Goal: Task Accomplishment & Management: Manage account settings

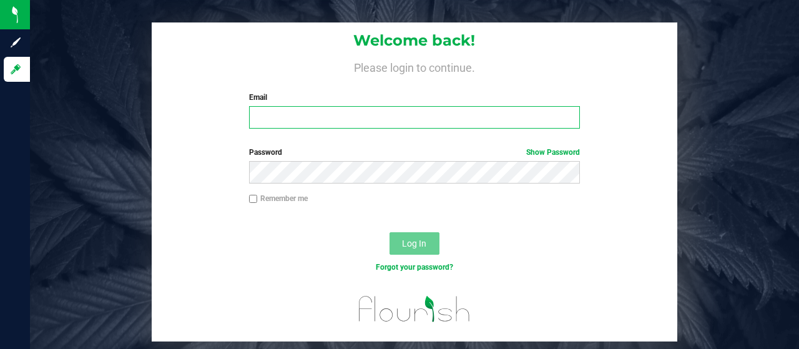
click at [386, 120] on input "Email" at bounding box center [414, 117] width 331 height 22
type input "[EMAIL_ADDRESS][DOMAIN_NAME]"
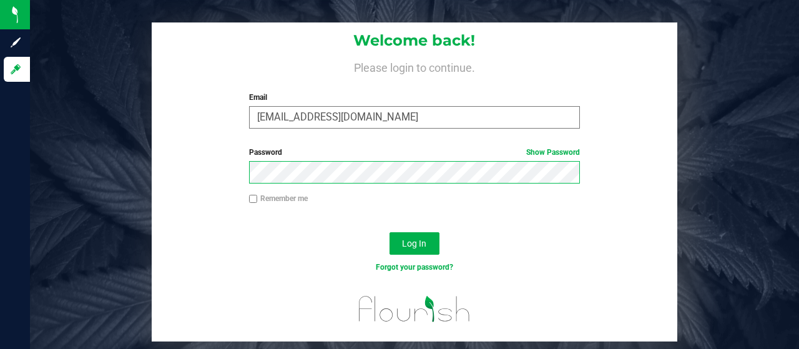
click at [389, 232] on button "Log In" at bounding box center [414, 243] width 50 height 22
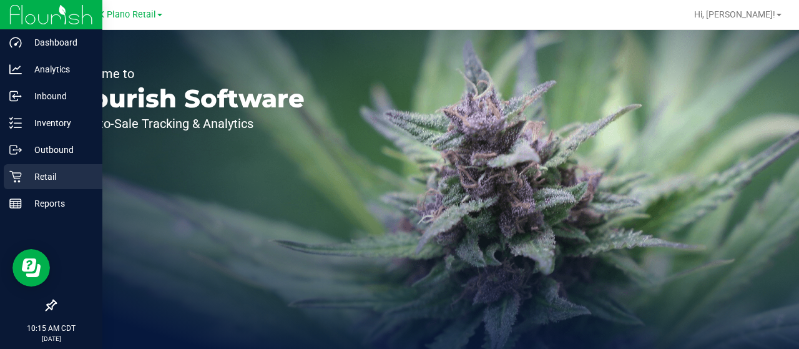
click at [49, 187] on div "Retail" at bounding box center [53, 176] width 99 height 25
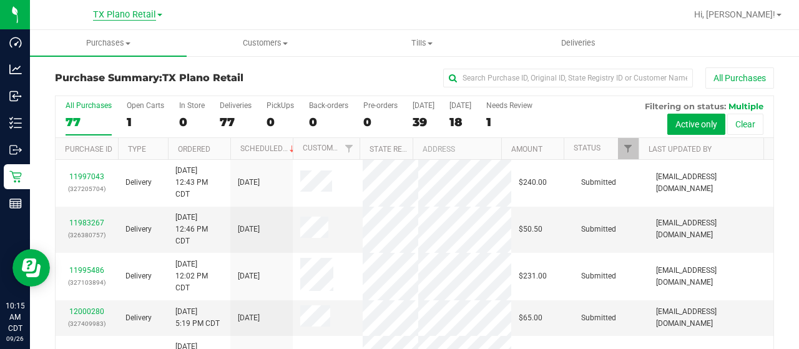
click at [133, 17] on span "TX Plano Retail" at bounding box center [124, 14] width 63 height 11
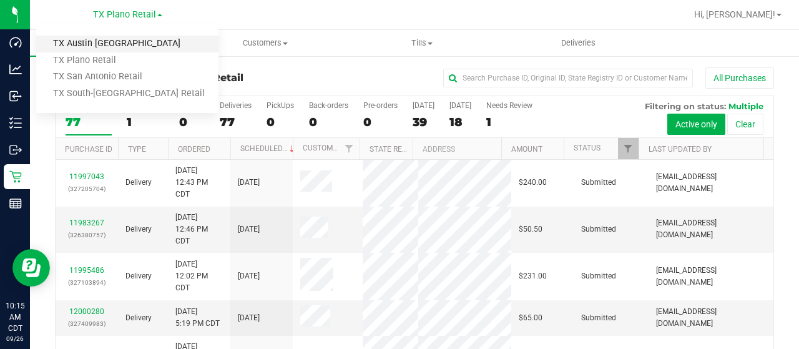
click at [122, 44] on link "TX Austin [GEOGRAPHIC_DATA]" at bounding box center [127, 44] width 182 height 17
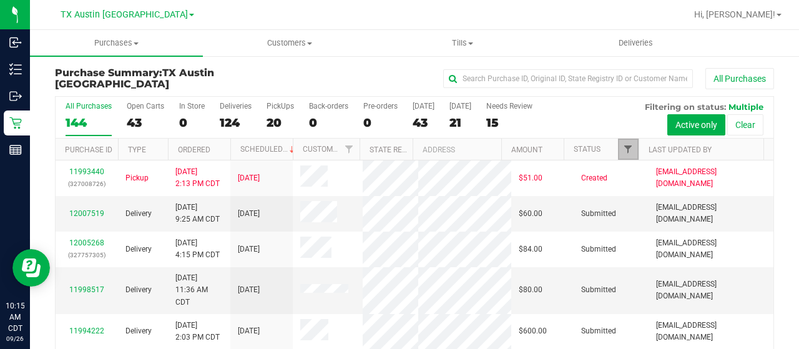
click at [623, 149] on span "Filter" at bounding box center [628, 149] width 10 height 10
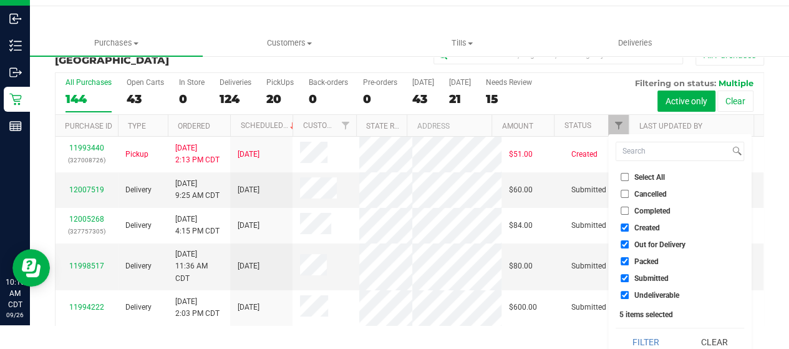
scroll to position [34, 0]
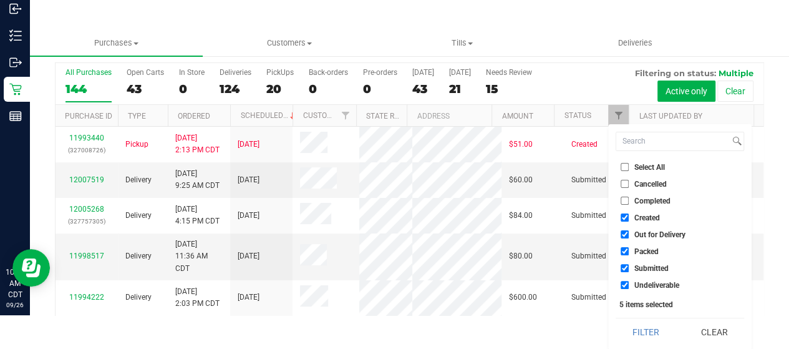
click at [670, 236] on span "Out for Delivery" at bounding box center [660, 234] width 51 height 7
click at [629, 236] on input "Out for Delivery" at bounding box center [625, 234] width 8 height 8
checkbox input "false"
click at [649, 251] on span "Packed" at bounding box center [647, 251] width 24 height 7
click at [629, 251] on input "Packed" at bounding box center [625, 251] width 8 height 8
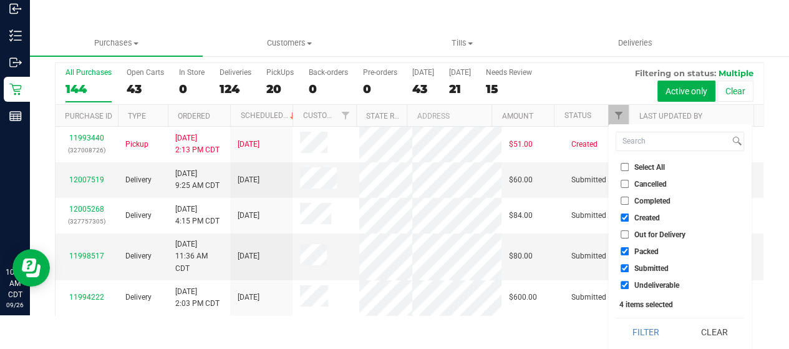
checkbox input "false"
click at [647, 266] on span "Submitted" at bounding box center [652, 268] width 34 height 7
click at [629, 266] on input "Submitted" at bounding box center [625, 268] width 8 height 8
checkbox input "false"
click at [645, 286] on span "Undeliverable" at bounding box center [657, 284] width 45 height 7
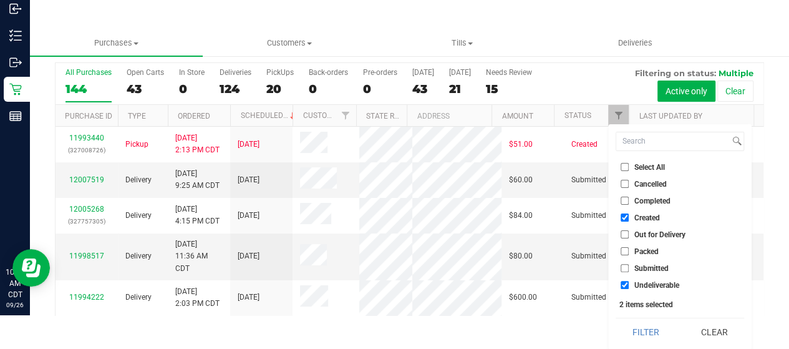
click at [629, 286] on input "Undeliverable" at bounding box center [625, 285] width 8 height 8
checkbox input "false"
click at [650, 334] on button "Filter" at bounding box center [646, 331] width 60 height 27
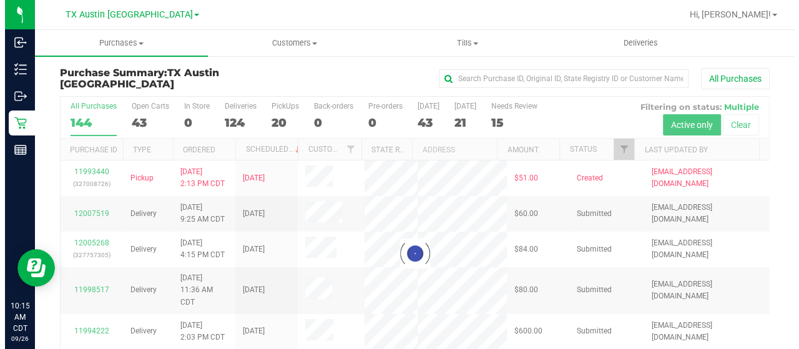
scroll to position [0, 0]
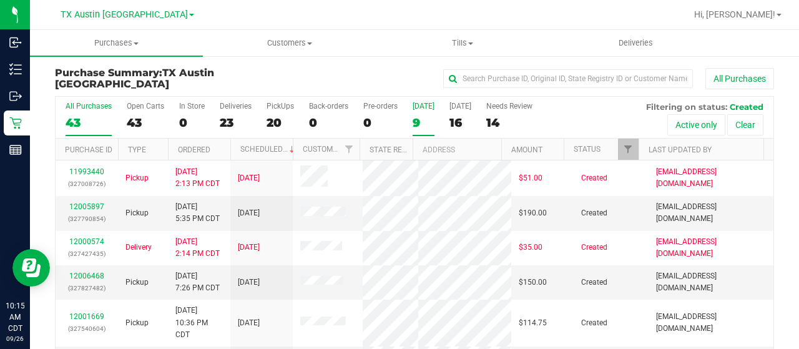
click at [422, 122] on div "9" at bounding box center [423, 122] width 22 height 14
click at [0, 0] on input "Today 9" at bounding box center [0, 0] width 0 height 0
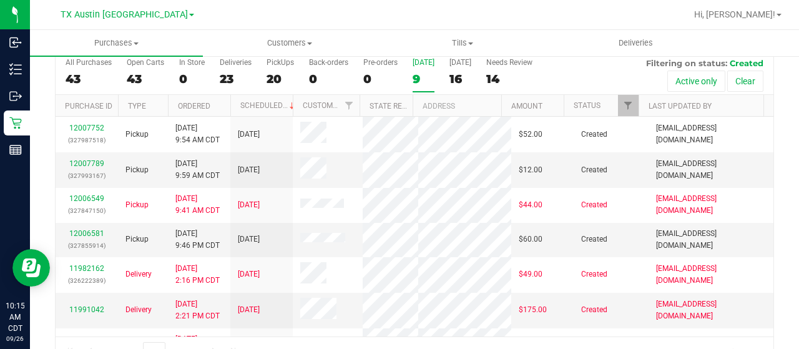
scroll to position [62, 0]
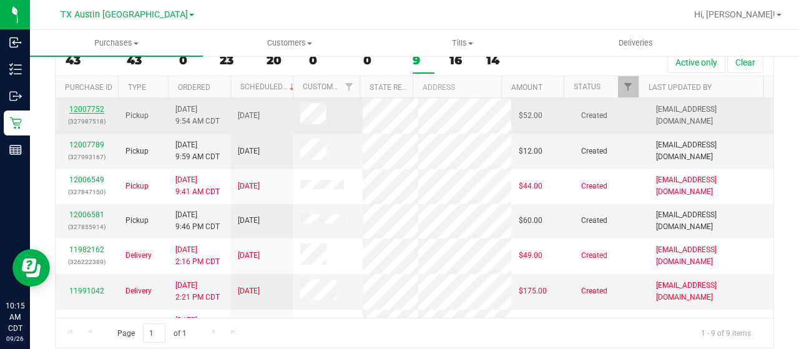
click at [87, 105] on link "12007752" at bounding box center [86, 109] width 35 height 9
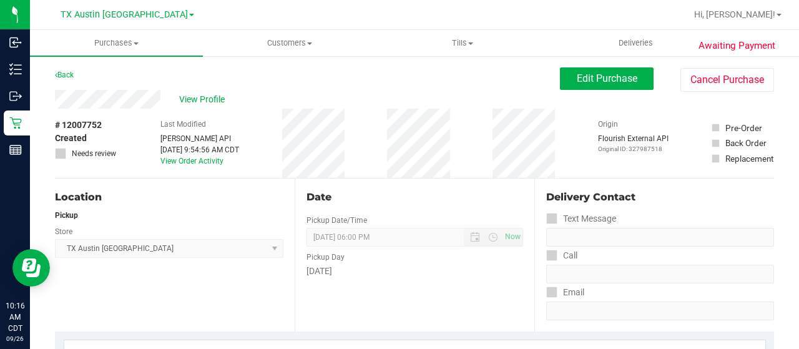
drag, startPoint x: 162, startPoint y: 98, endPoint x: 52, endPoint y: 99, distance: 110.5
click at [129, 88] on div "Back Edit Purchase Cancel Purchase" at bounding box center [414, 78] width 719 height 22
click at [163, 97] on div "View Profile" at bounding box center [307, 99] width 505 height 19
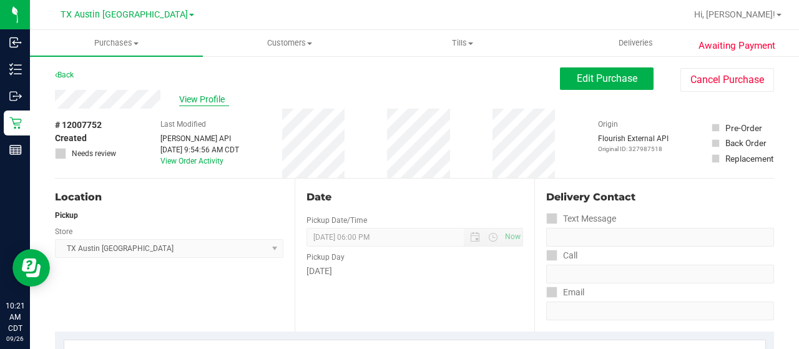
click at [198, 99] on span "View Profile" at bounding box center [204, 99] width 50 height 13
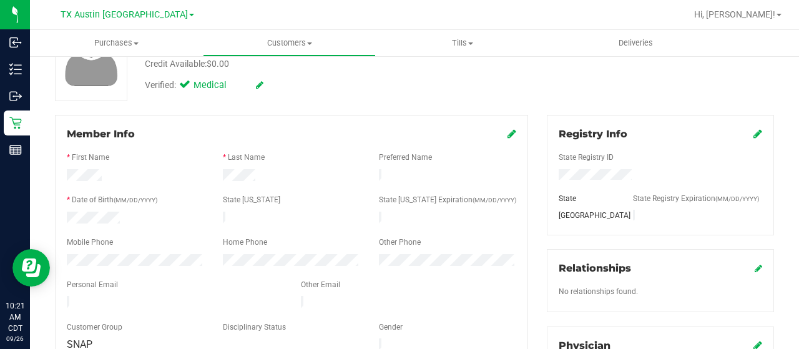
scroll to position [125, 0]
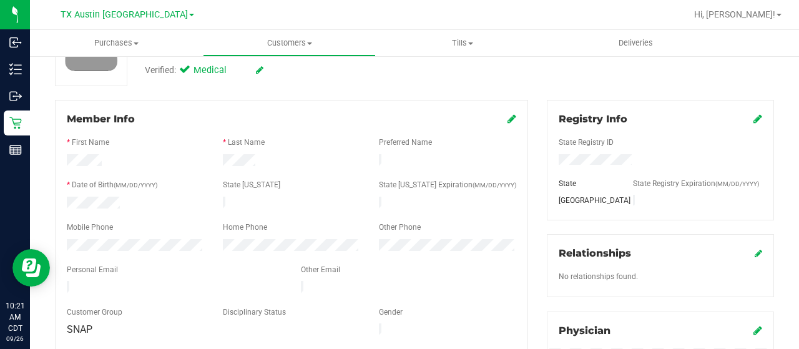
drag, startPoint x: 201, startPoint y: 282, endPoint x: 66, endPoint y: 281, distance: 134.8
click at [66, 281] on div at bounding box center [174, 288] width 234 height 15
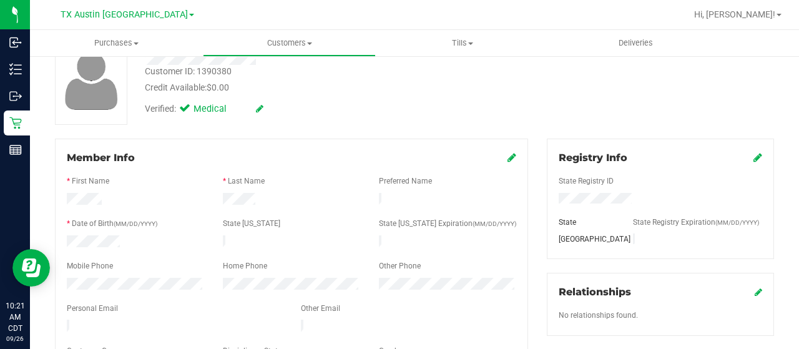
scroll to position [0, 0]
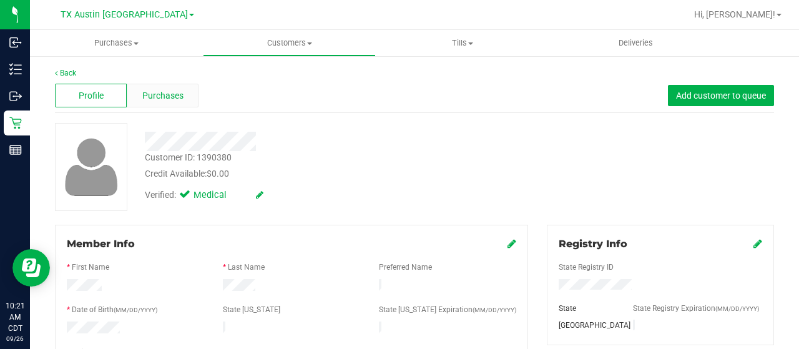
click at [157, 97] on span "Purchases" at bounding box center [162, 95] width 41 height 13
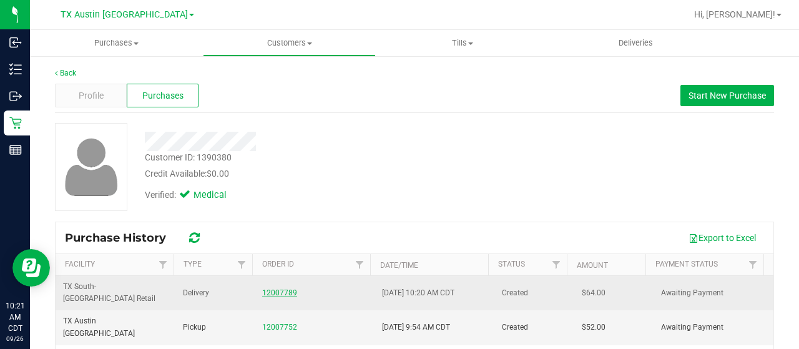
click at [266, 288] on link "12007789" at bounding box center [279, 292] width 35 height 9
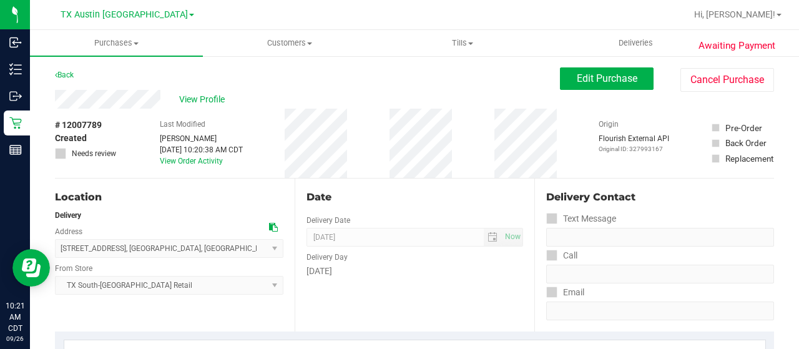
click at [190, 106] on div "View Profile" at bounding box center [307, 99] width 505 height 19
click at [195, 99] on span "View Profile" at bounding box center [204, 99] width 50 height 13
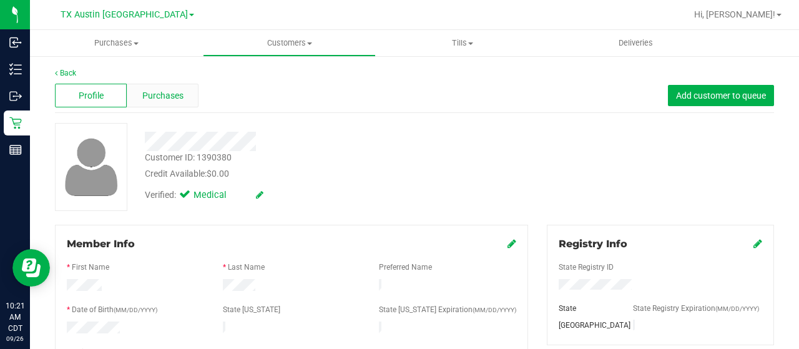
click at [176, 99] on span "Purchases" at bounding box center [162, 95] width 41 height 13
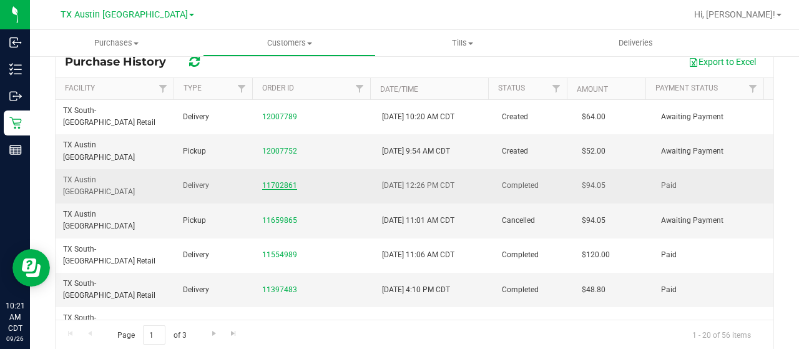
scroll to position [187, 0]
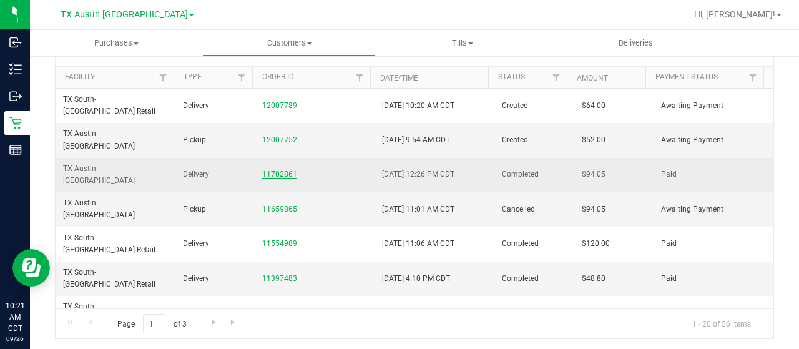
click at [264, 170] on link "11702861" at bounding box center [279, 174] width 35 height 9
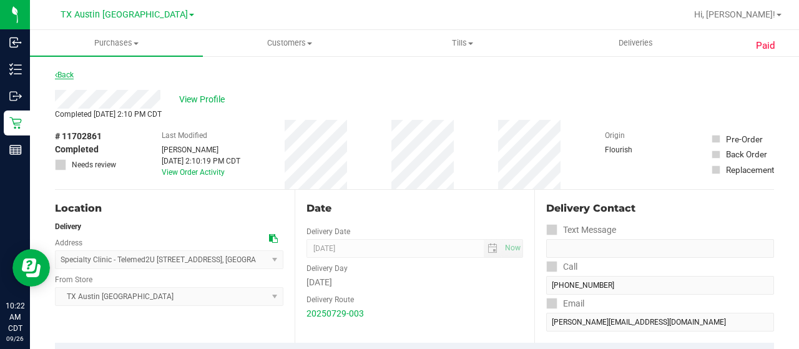
click at [69, 78] on link "Back" at bounding box center [64, 75] width 19 height 9
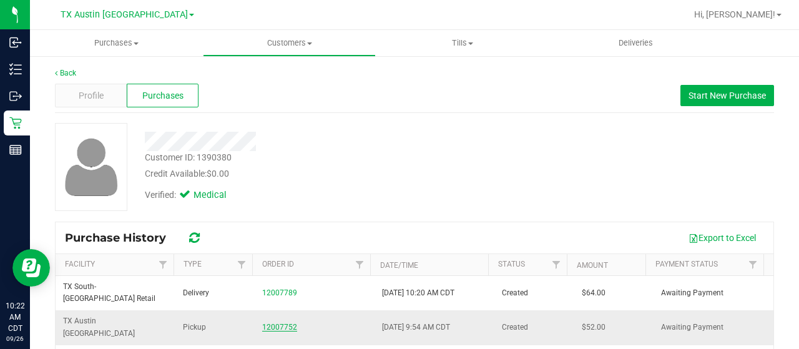
click at [273, 323] on link "12007752" at bounding box center [279, 327] width 35 height 9
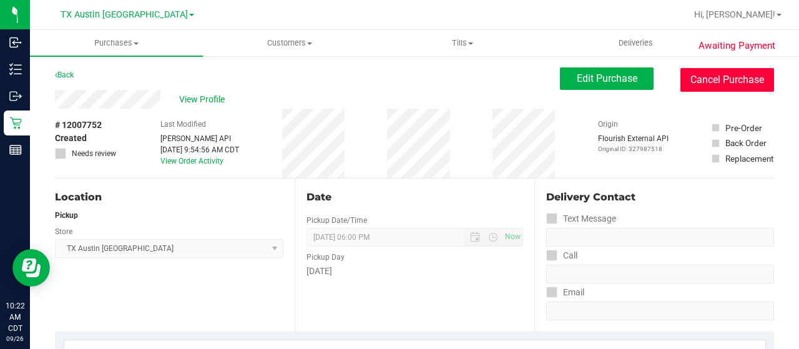
click at [712, 84] on button "Cancel Purchase" at bounding box center [727, 80] width 94 height 24
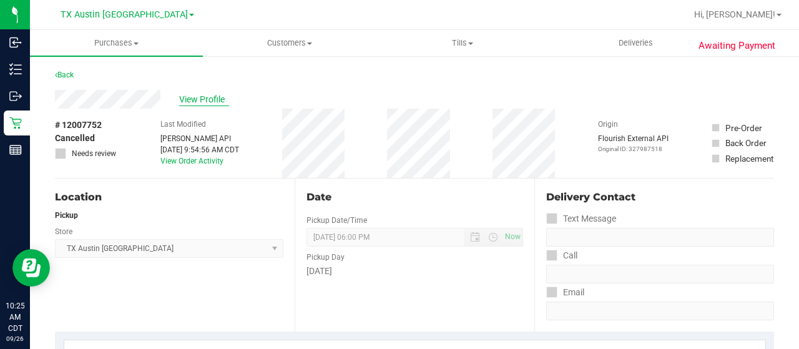
click at [201, 97] on span "View Profile" at bounding box center [204, 99] width 50 height 13
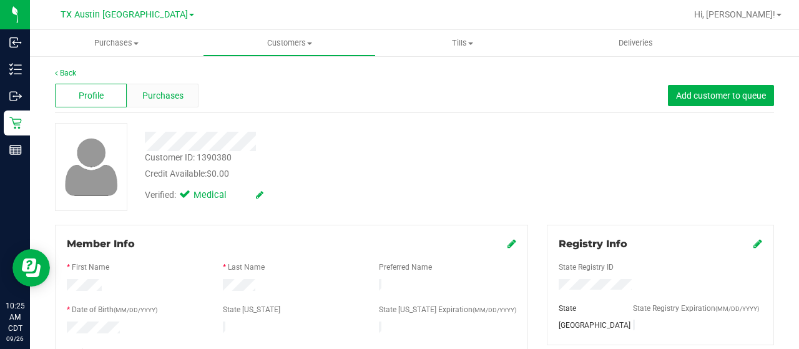
click at [183, 101] on div "Purchases" at bounding box center [163, 96] width 72 height 24
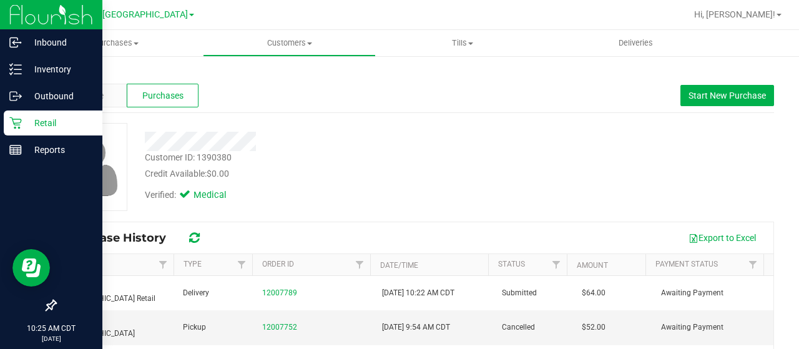
click at [35, 125] on p "Retail" at bounding box center [59, 122] width 75 height 15
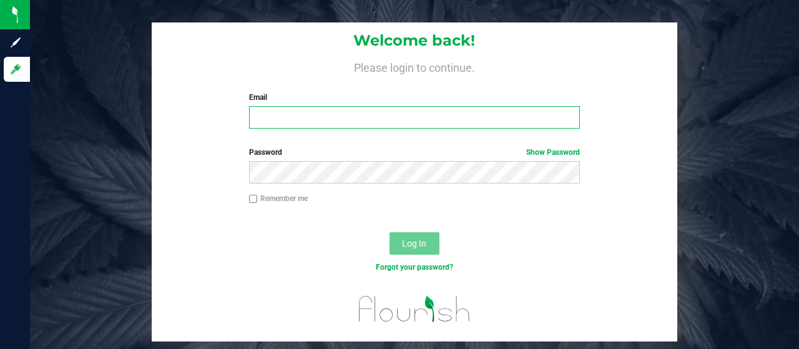
click at [309, 117] on input "Email" at bounding box center [414, 117] width 331 height 22
type input "[EMAIL_ADDRESS][DOMAIN_NAME]"
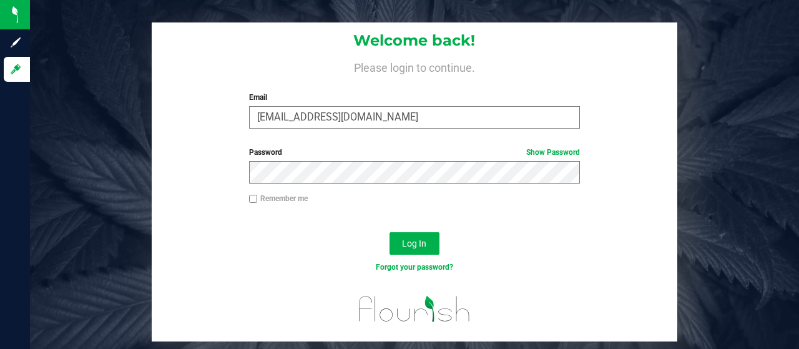
click at [389, 232] on button "Log In" at bounding box center [414, 243] width 50 height 22
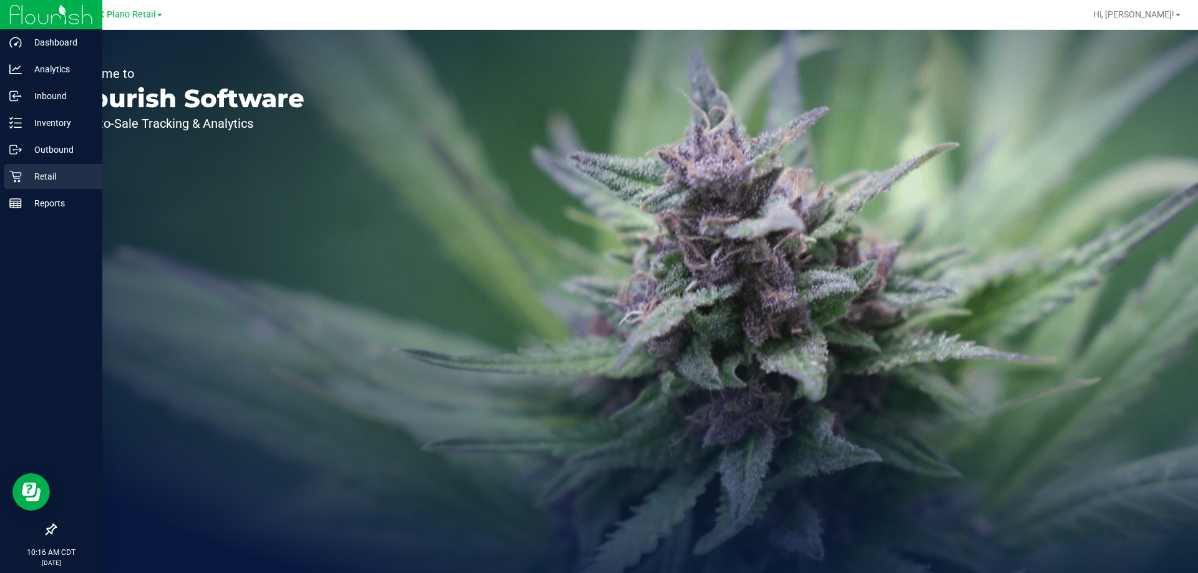
click at [12, 172] on icon at bounding box center [15, 177] width 12 height 12
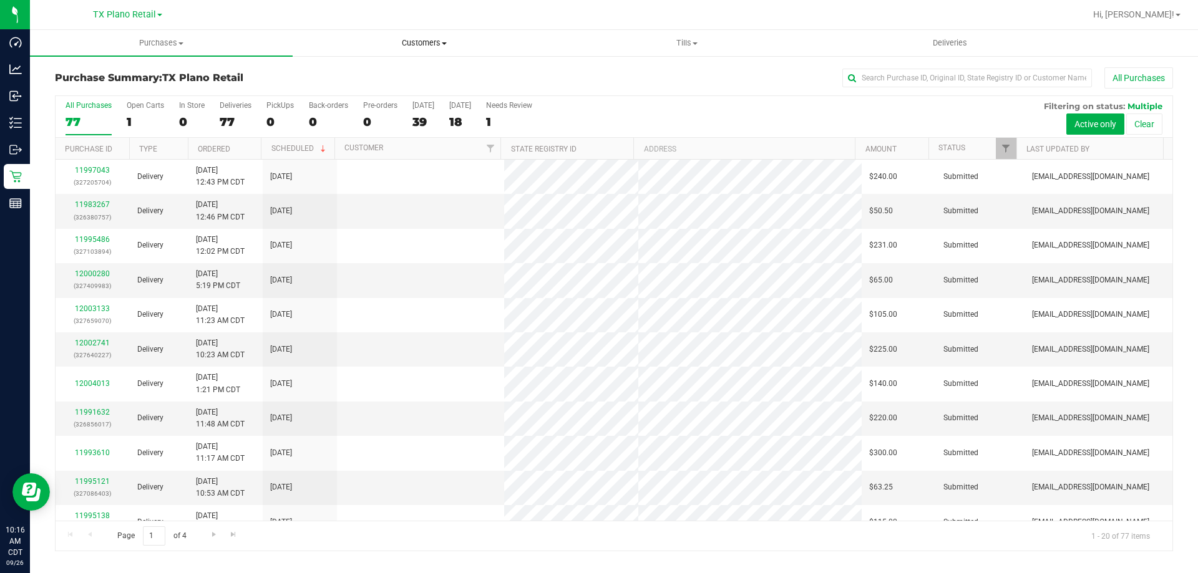
click at [411, 37] on uib-tab-heading "Customers All customers Add a new customer All physicians" at bounding box center [423, 43] width 261 height 25
click at [419, 75] on li "All customers" at bounding box center [424, 75] width 263 height 15
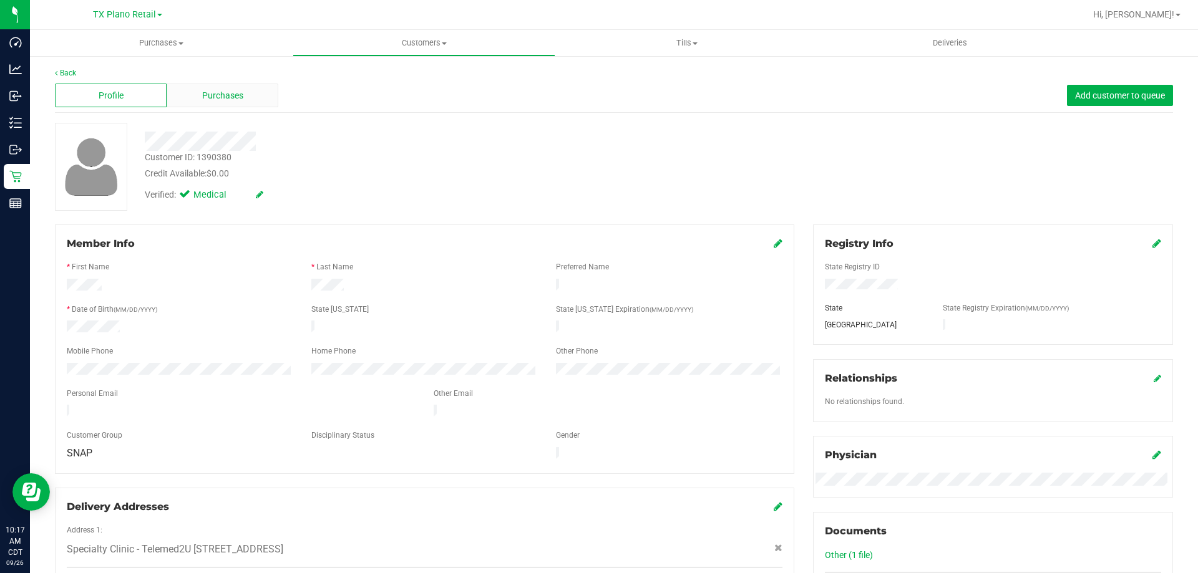
click at [225, 92] on span "Purchases" at bounding box center [222, 95] width 41 height 13
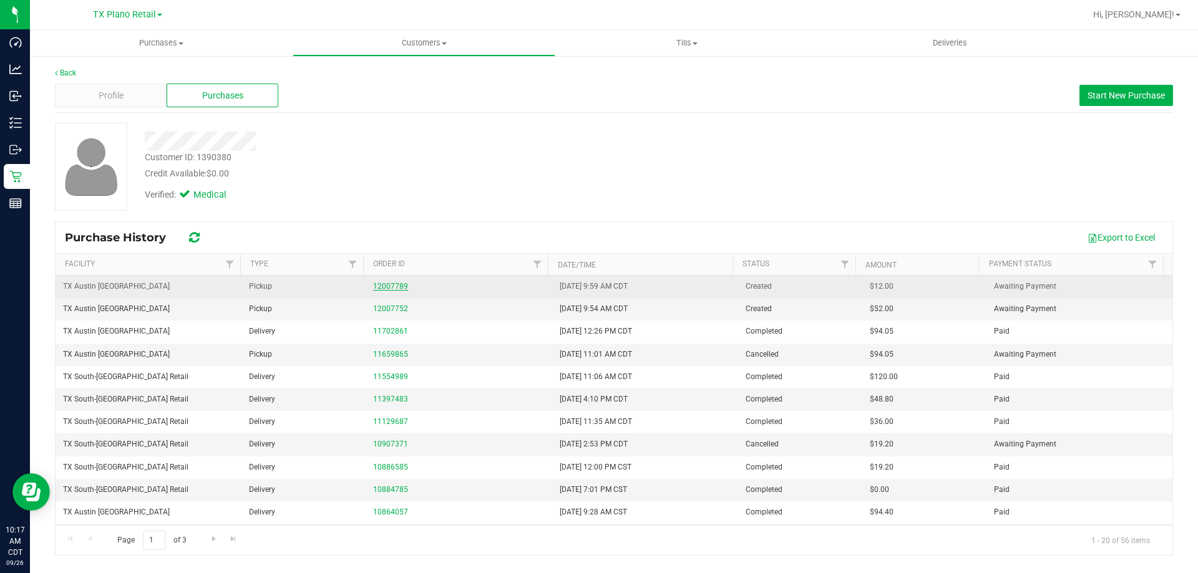
click at [397, 288] on link "12007789" at bounding box center [390, 286] width 35 height 9
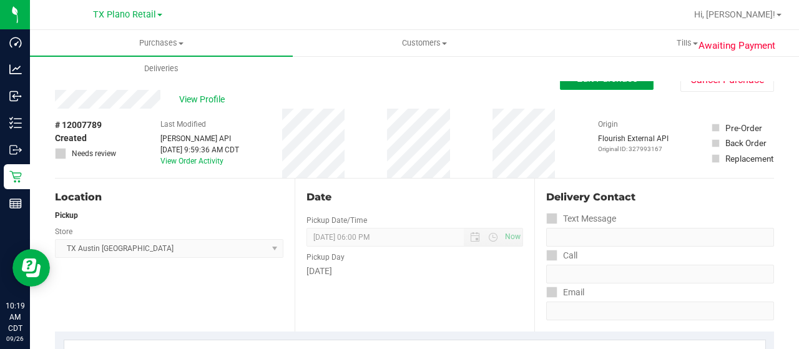
click at [598, 87] on button "Edit Purchase" at bounding box center [607, 78] width 94 height 22
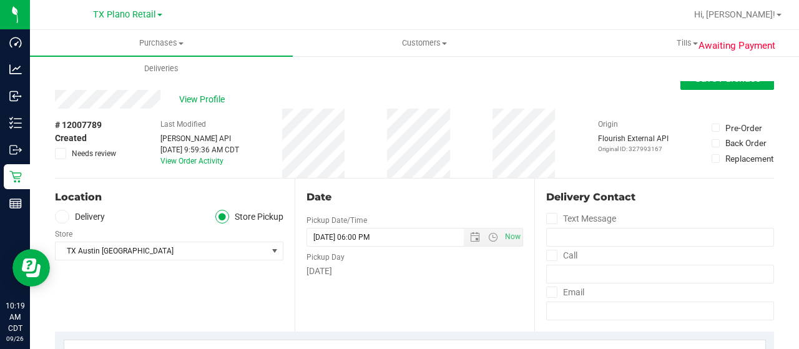
click at [81, 217] on label "Delivery" at bounding box center [80, 217] width 50 height 14
click at [0, 0] on input "Delivery" at bounding box center [0, 0] width 0 height 0
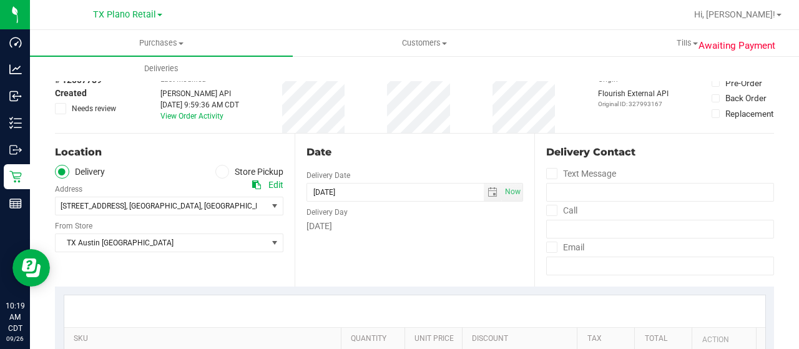
scroll to position [62, 0]
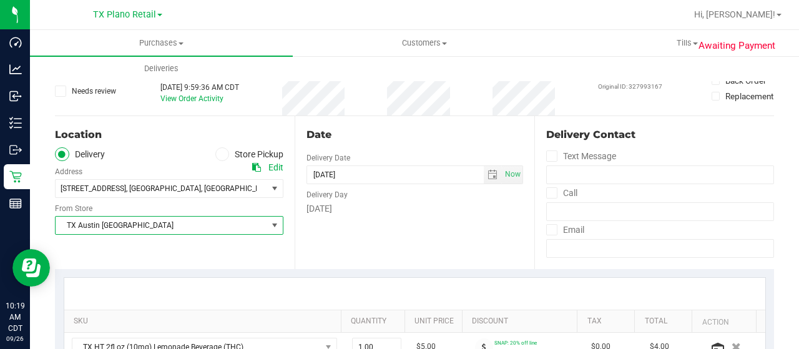
click at [123, 223] on span "TX Austin [GEOGRAPHIC_DATA]" at bounding box center [162, 225] width 212 height 17
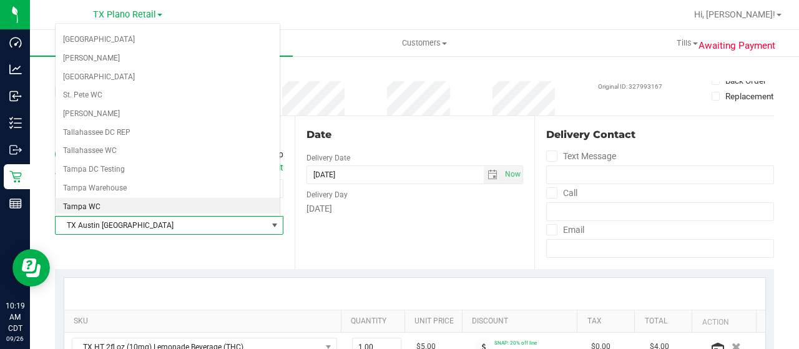
scroll to position [818, 0]
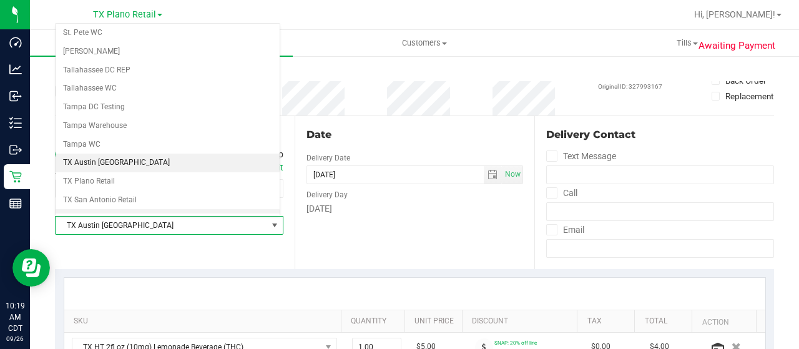
click at [133, 209] on li "TX South-[GEOGRAPHIC_DATA] Retail" at bounding box center [168, 218] width 224 height 19
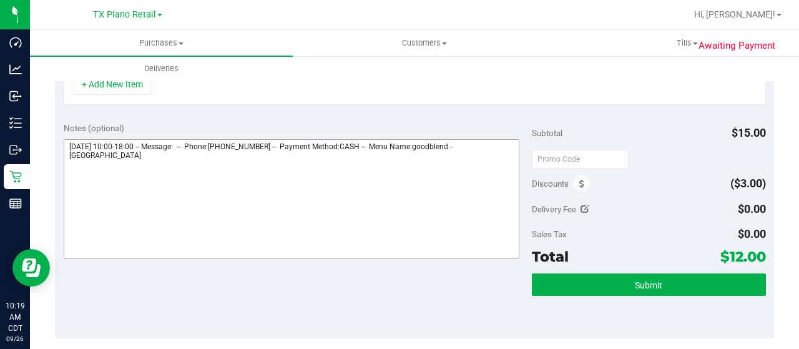
scroll to position [437, 0]
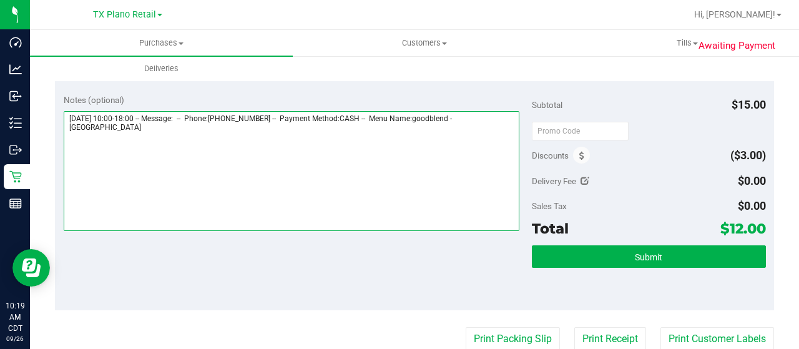
drag, startPoint x: 470, startPoint y: 115, endPoint x: 493, endPoint y: 132, distance: 28.2
click at [493, 132] on textarea at bounding box center [292, 171] width 456 height 120
click at [175, 143] on textarea at bounding box center [292, 171] width 456 height 120
paste textarea "South Austin"
paste textarea "Friday 09/26/2025"
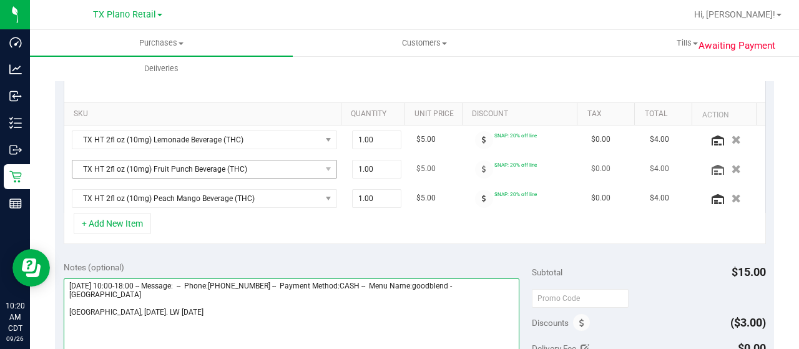
scroll to position [250, 0]
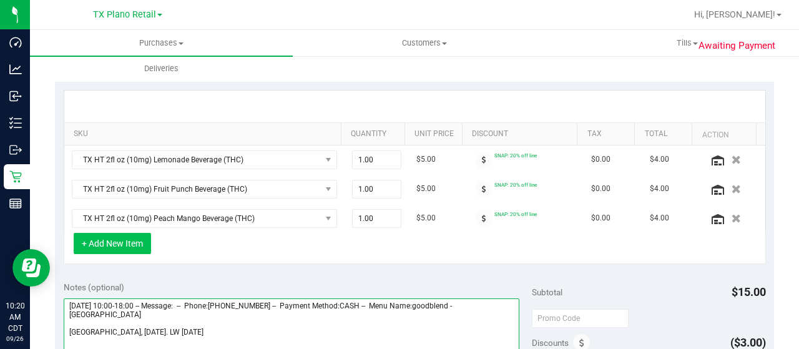
type textarea "Friday 09/26/2025 10:00-18:00 -- Message: -- Phone:5125760818 -- Payment Method…"
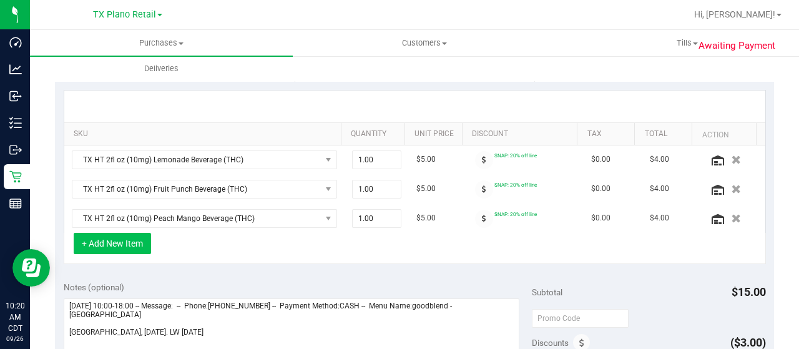
click at [139, 244] on button "+ Add New Item" at bounding box center [112, 243] width 77 height 21
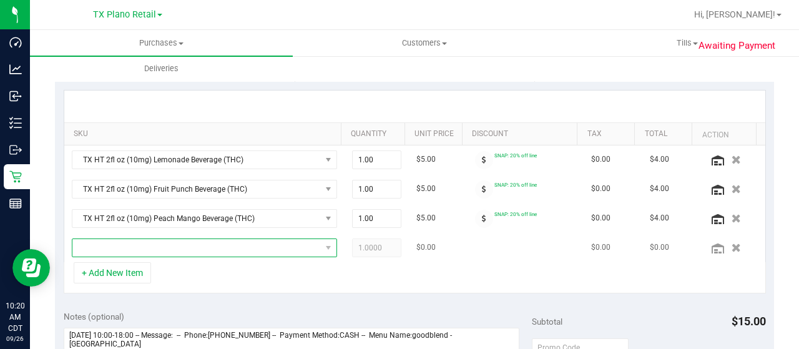
click at [164, 245] on span "NO DATA FOUND" at bounding box center [196, 247] width 248 height 17
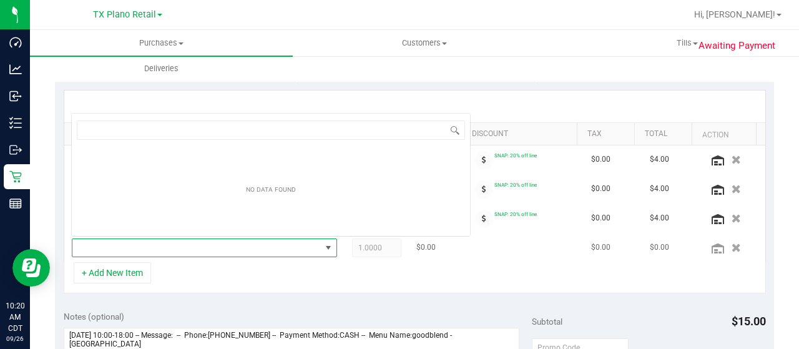
scroll to position [18, 251]
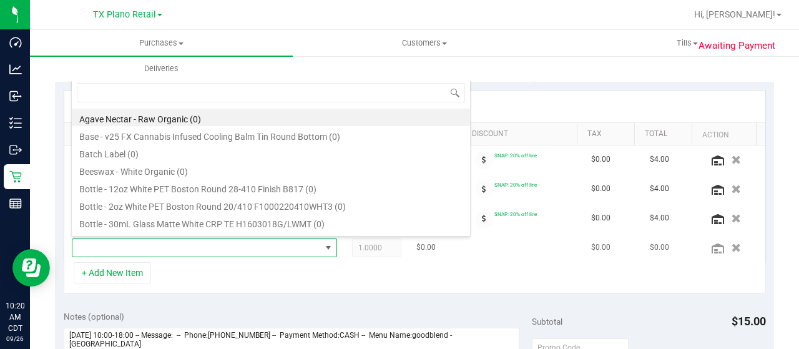
type input "n"
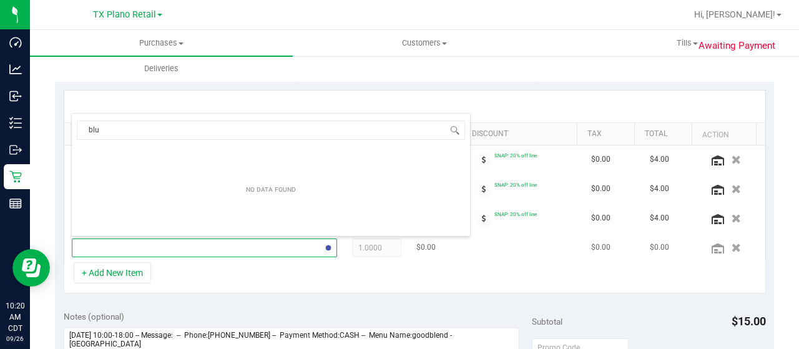
type input "blue"
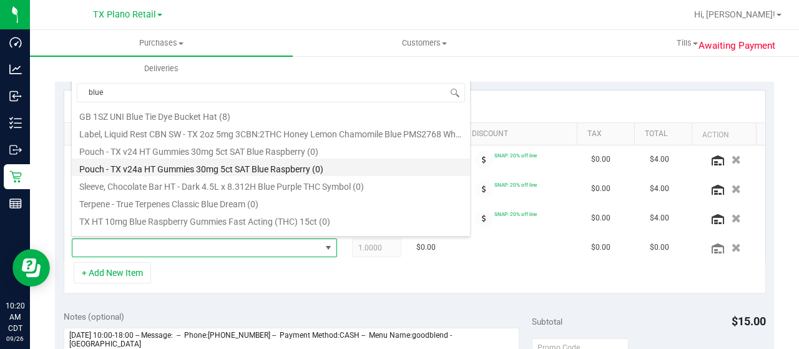
scroll to position [155, 0]
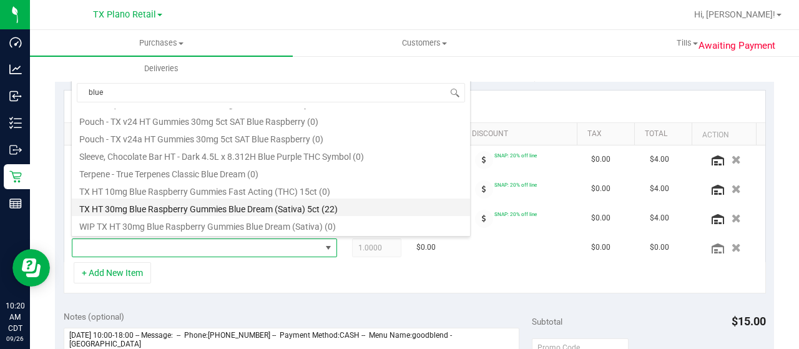
click at [363, 214] on li "TX HT 30mg Blue Raspberry Gummies Blue Dream (Sativa) 5ct (22)" at bounding box center [271, 206] width 398 height 17
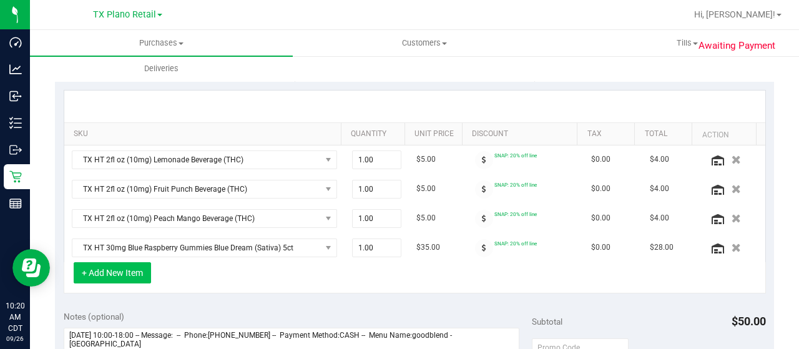
click at [137, 274] on button "+ Add New Item" at bounding box center [112, 272] width 77 height 21
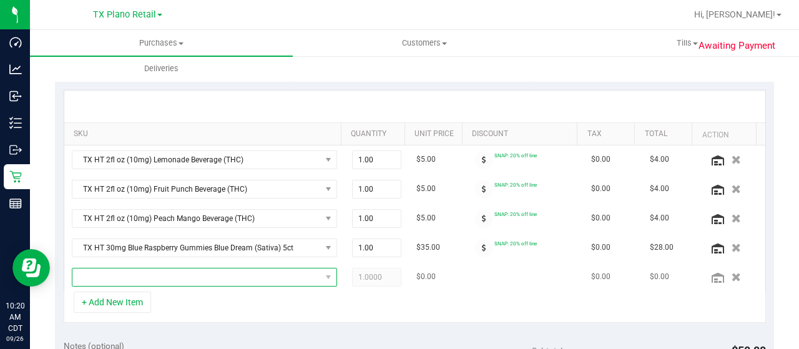
click at [143, 274] on span "NO DATA FOUND" at bounding box center [196, 276] width 248 height 17
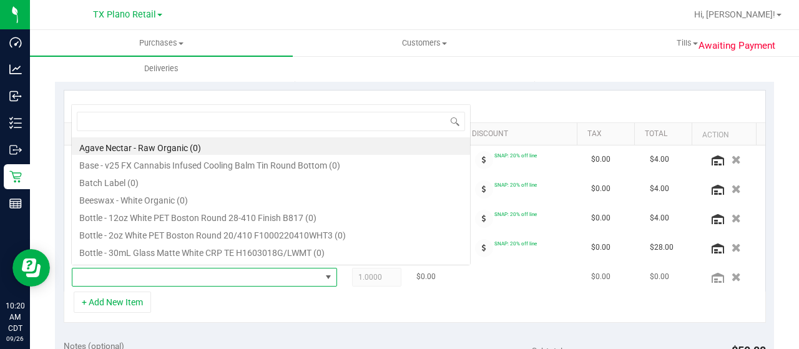
scroll to position [18, 251]
type input "texas"
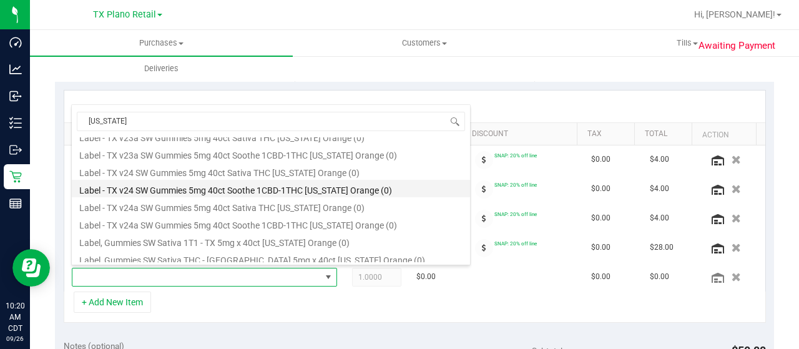
scroll to position [125, 0]
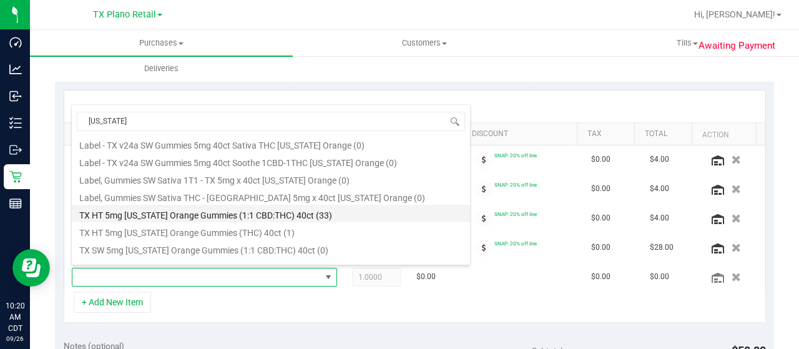
click at [329, 213] on li "TX HT 5mg Texas Orange Gummies (1:1 CBD:THC) 40ct (33)" at bounding box center [271, 213] width 398 height 17
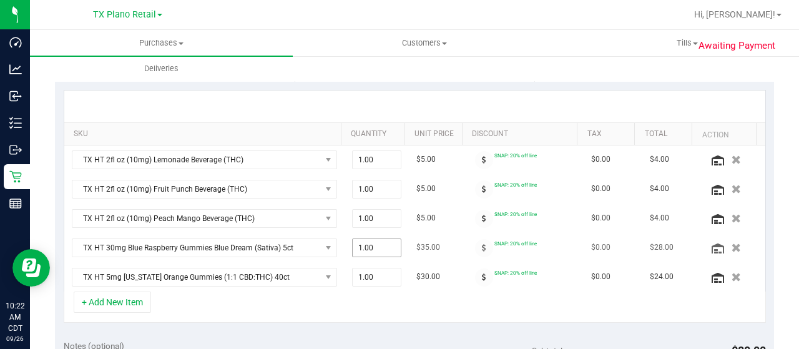
scroll to position [374, 0]
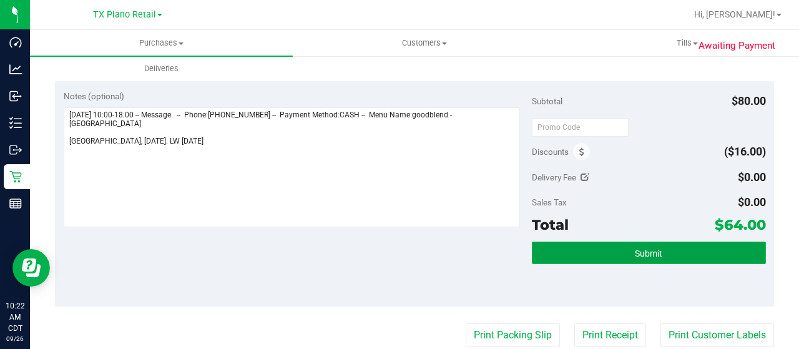
click at [615, 250] on button "Submit" at bounding box center [649, 252] width 234 height 22
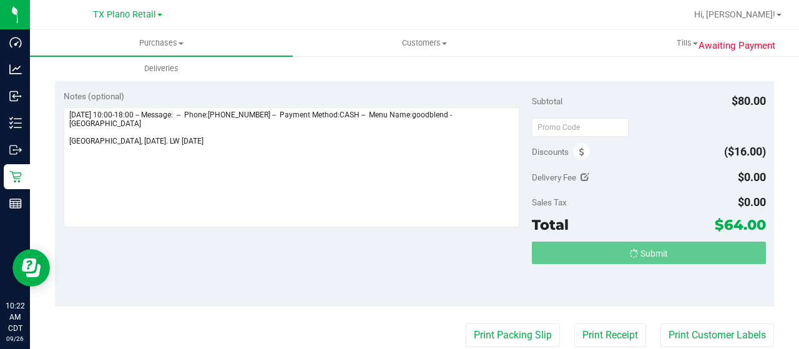
scroll to position [479, 0]
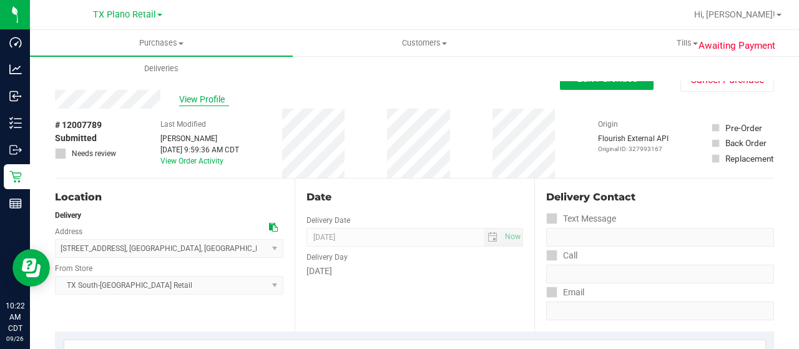
click at [214, 99] on span "View Profile" at bounding box center [204, 99] width 50 height 13
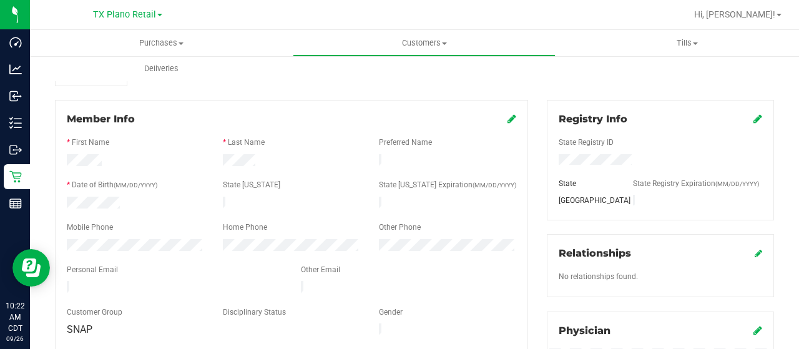
scroll to position [187, 0]
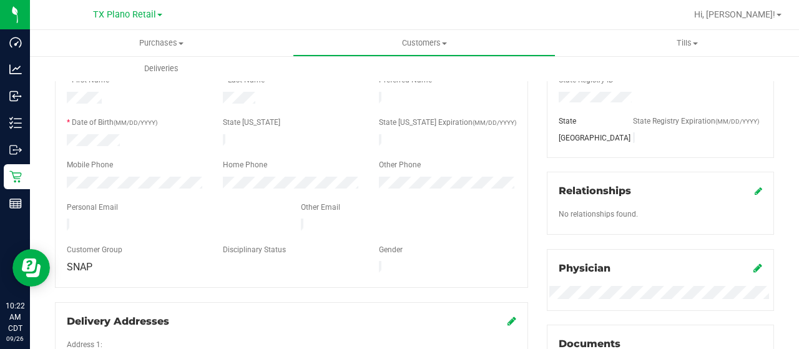
drag, startPoint x: 196, startPoint y: 220, endPoint x: 61, endPoint y: 219, distance: 135.4
click at [61, 219] on div at bounding box center [174, 225] width 234 height 15
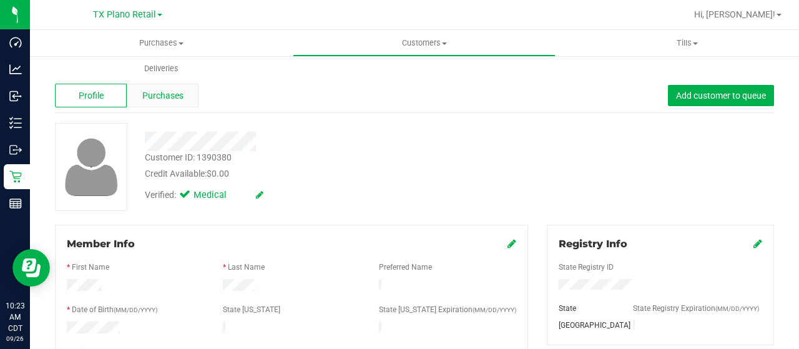
click at [161, 102] on div "Purchases" at bounding box center [163, 96] width 72 height 24
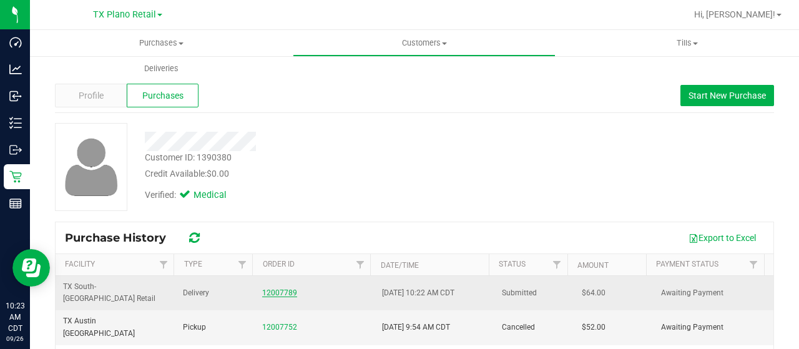
click at [278, 288] on link "12007789" at bounding box center [279, 292] width 35 height 9
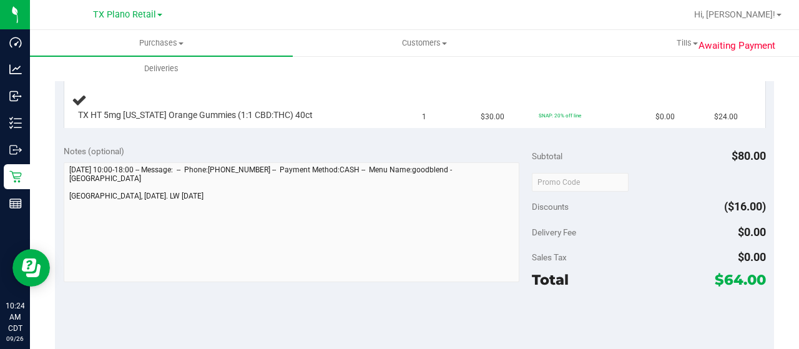
scroll to position [499, 0]
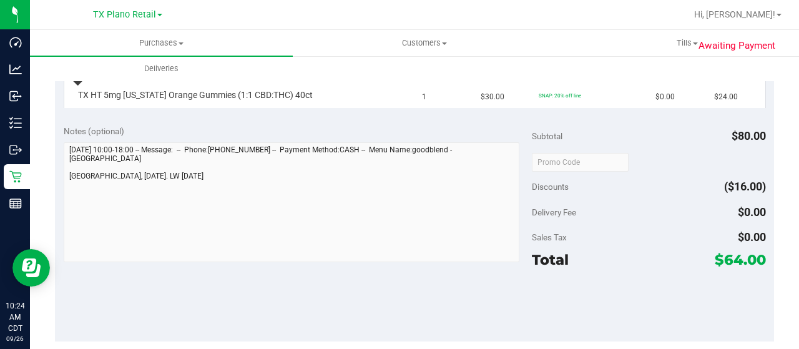
drag, startPoint x: 715, startPoint y: 255, endPoint x: 731, endPoint y: 256, distance: 16.2
click at [731, 256] on span "$64.00" at bounding box center [739, 259] width 51 height 17
copy span "64"
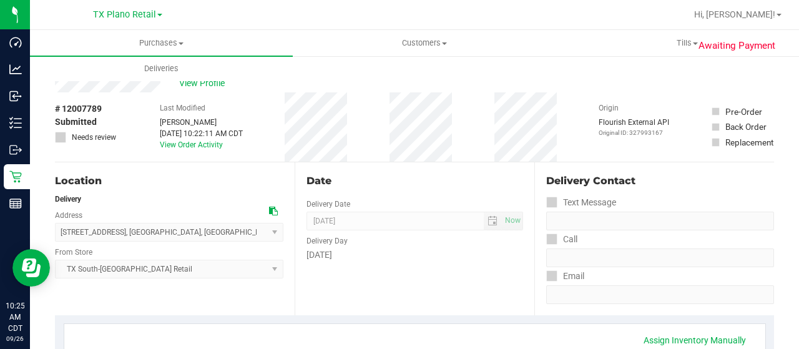
scroll to position [0, 0]
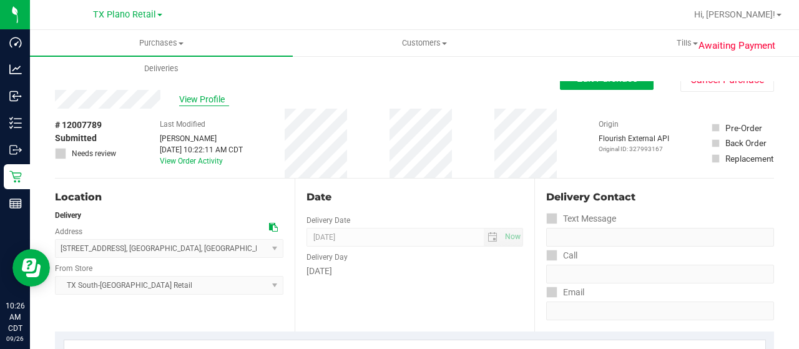
click at [205, 99] on span "View Profile" at bounding box center [204, 99] width 50 height 13
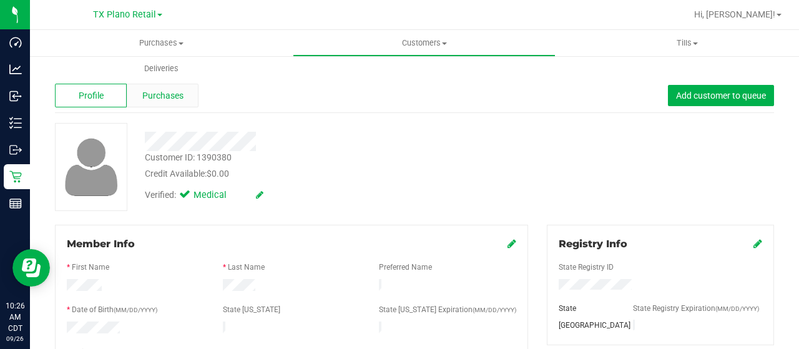
click at [165, 101] on span "Purchases" at bounding box center [162, 95] width 41 height 13
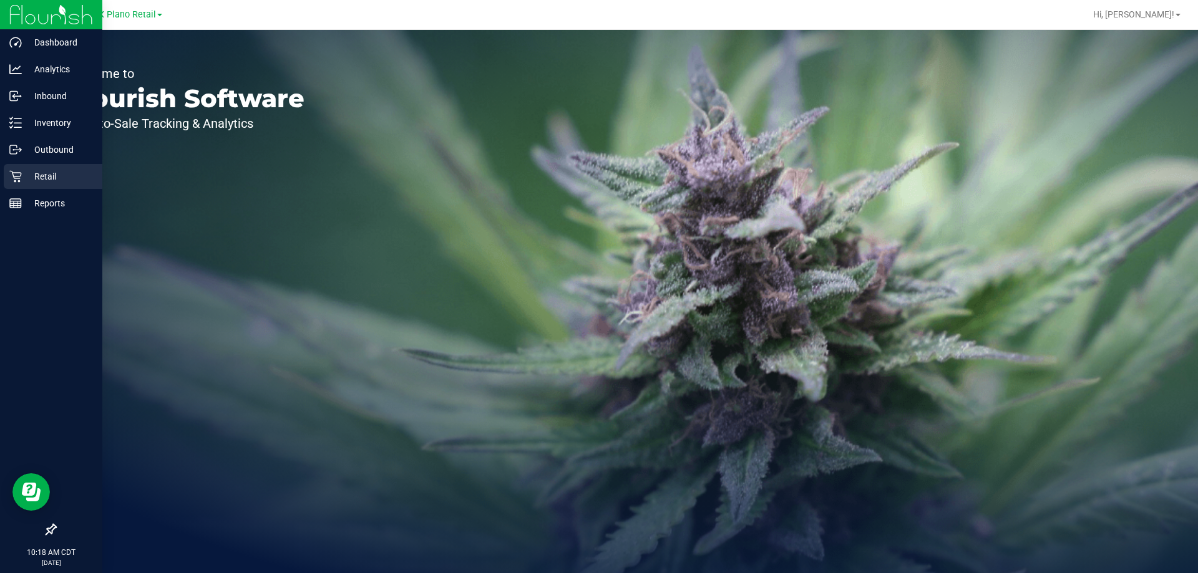
click at [24, 173] on p "Retail" at bounding box center [59, 176] width 75 height 15
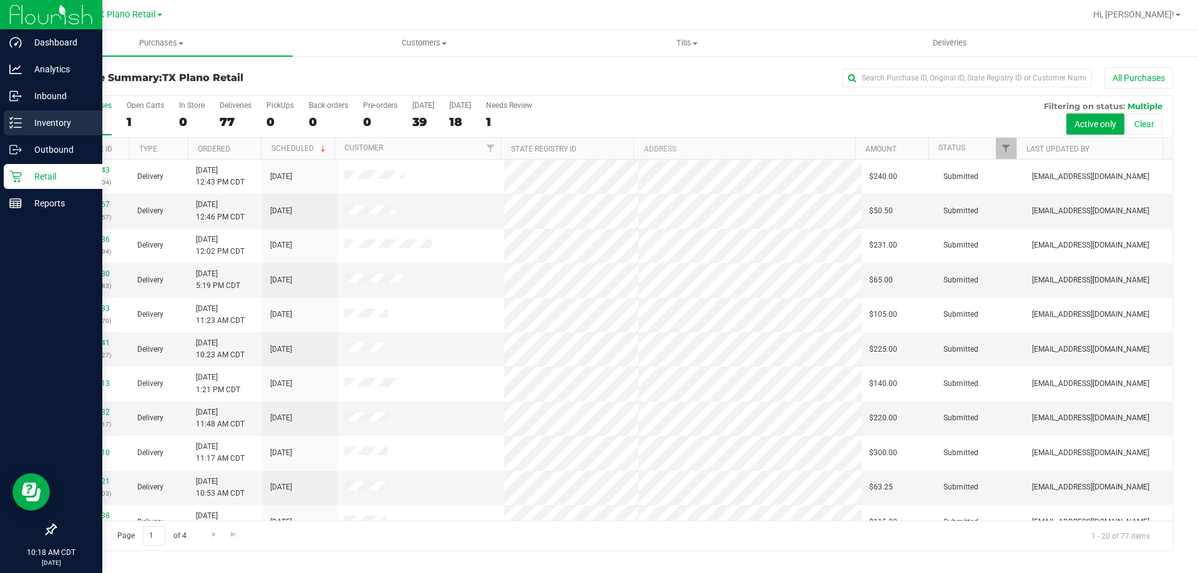
click at [49, 124] on p "Inventory" at bounding box center [59, 122] width 75 height 15
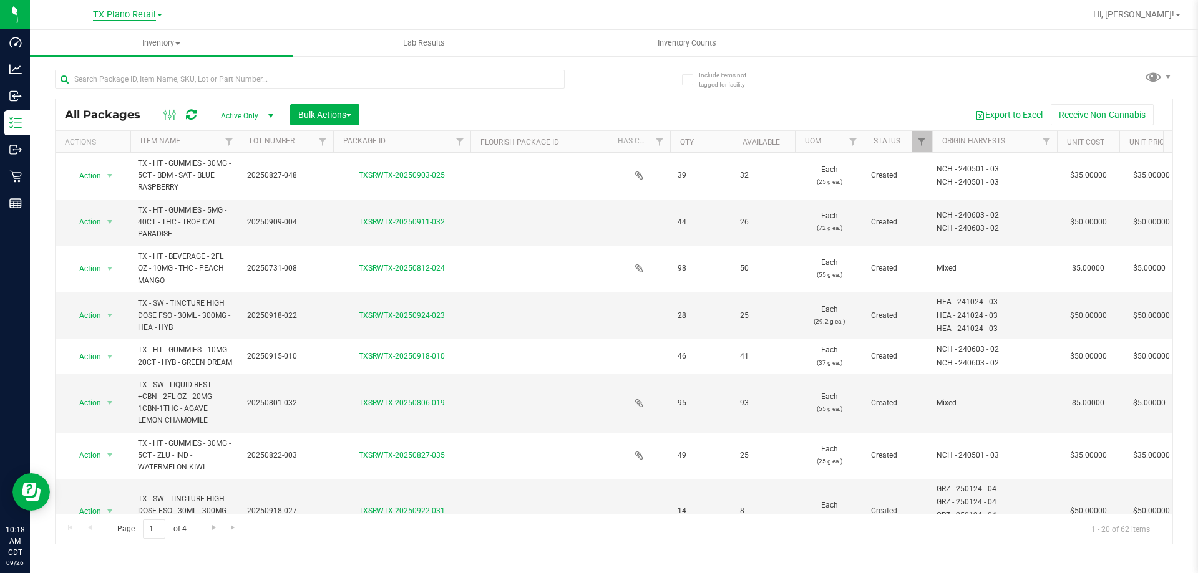
click at [120, 16] on span "TX Plano Retail" at bounding box center [124, 14] width 63 height 11
click at [135, 75] on link "TX San Antonio Retail" at bounding box center [127, 77] width 182 height 17
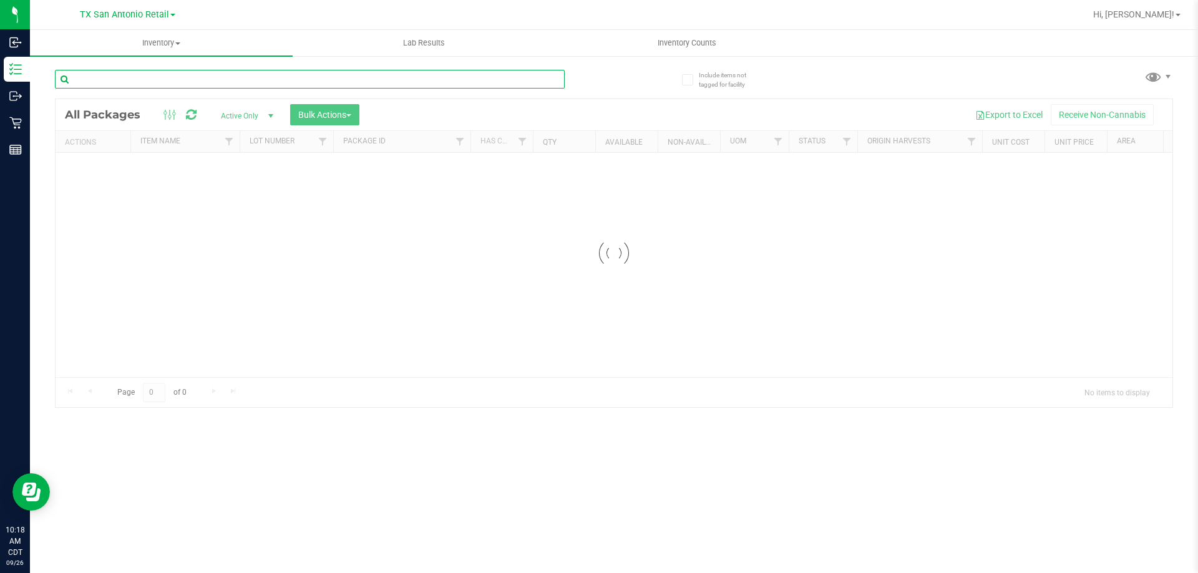
click at [244, 81] on input "text" at bounding box center [310, 79] width 510 height 19
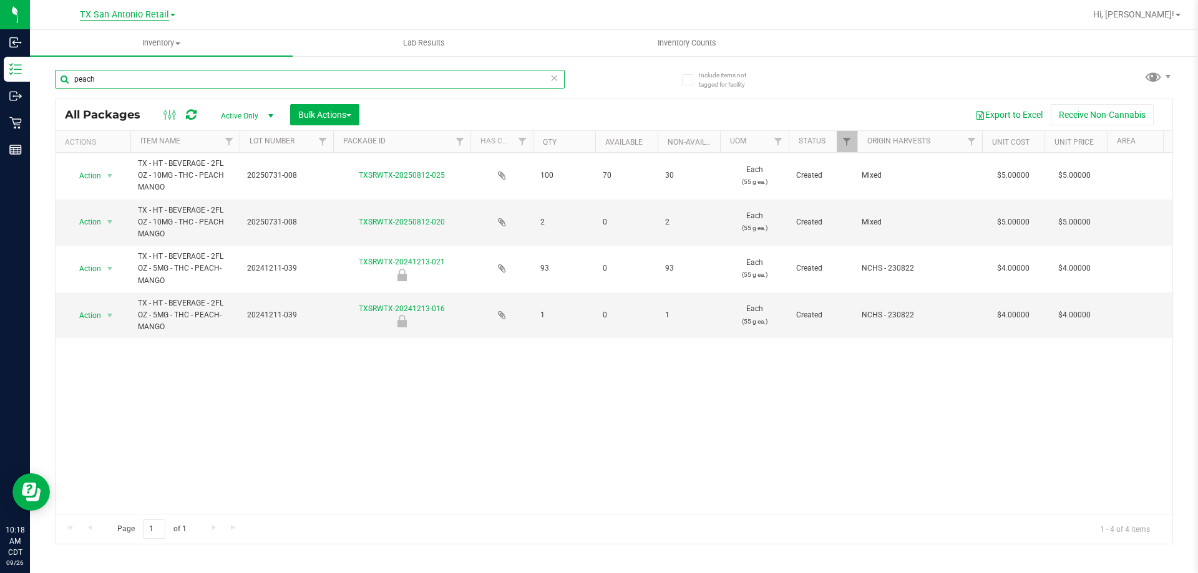
type input "peach"
click at [157, 14] on span "TX San Antonio Retail" at bounding box center [124, 14] width 89 height 11
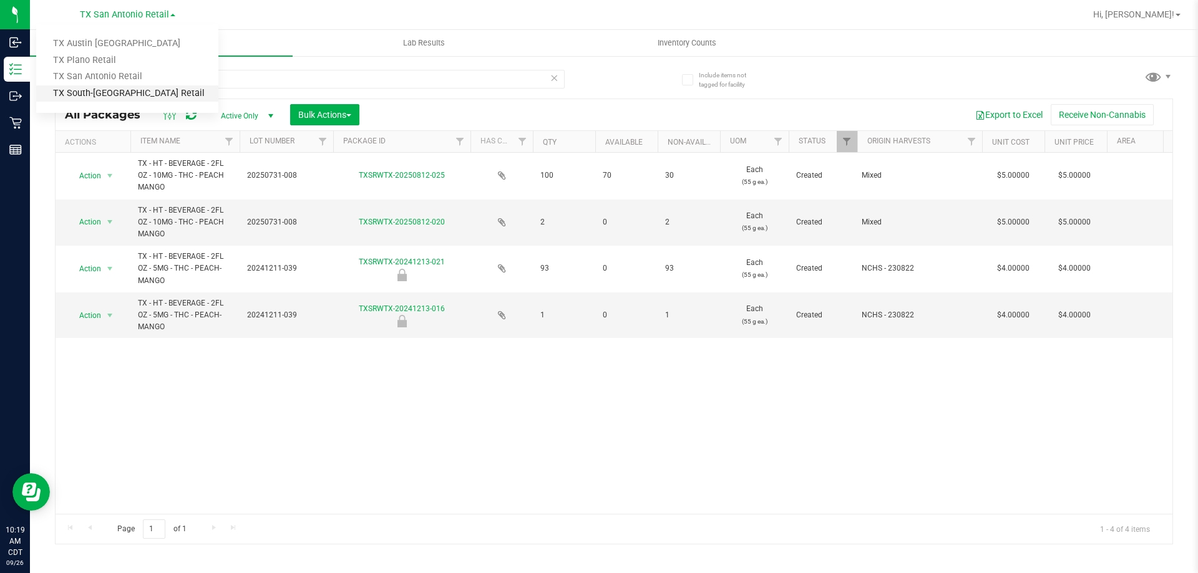
click at [142, 95] on link "TX South-[GEOGRAPHIC_DATA] Retail" at bounding box center [127, 93] width 182 height 17
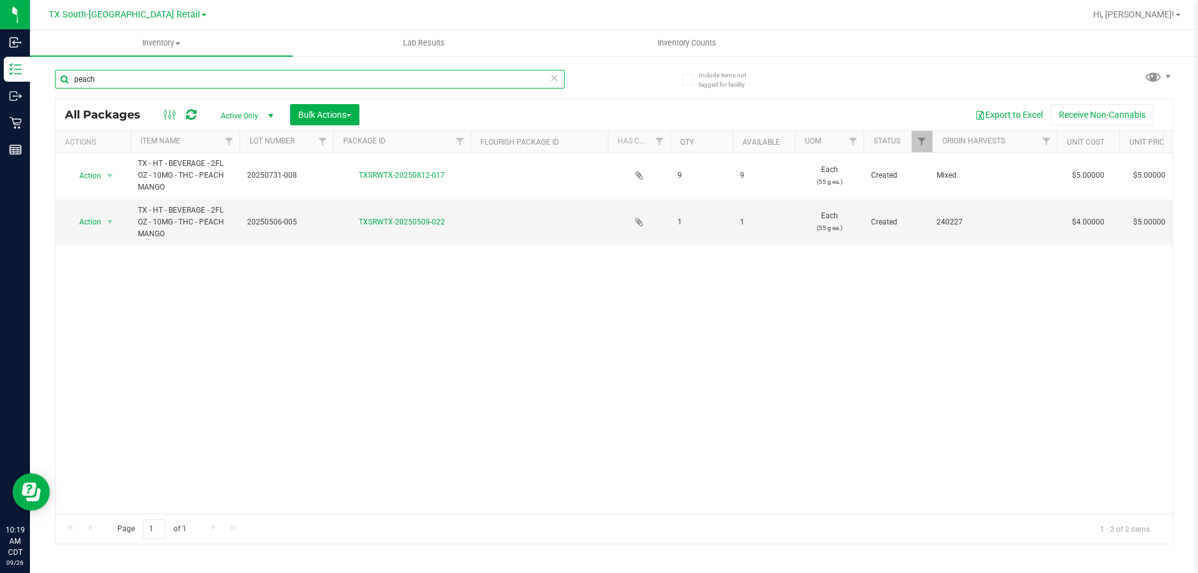
drag, startPoint x: 172, startPoint y: 82, endPoint x: 36, endPoint y: 76, distance: 136.2
click at [36, 76] on div "Include items not tagged for facility peach All Packages Active Only Active Onl…" at bounding box center [614, 245] width 1168 height 381
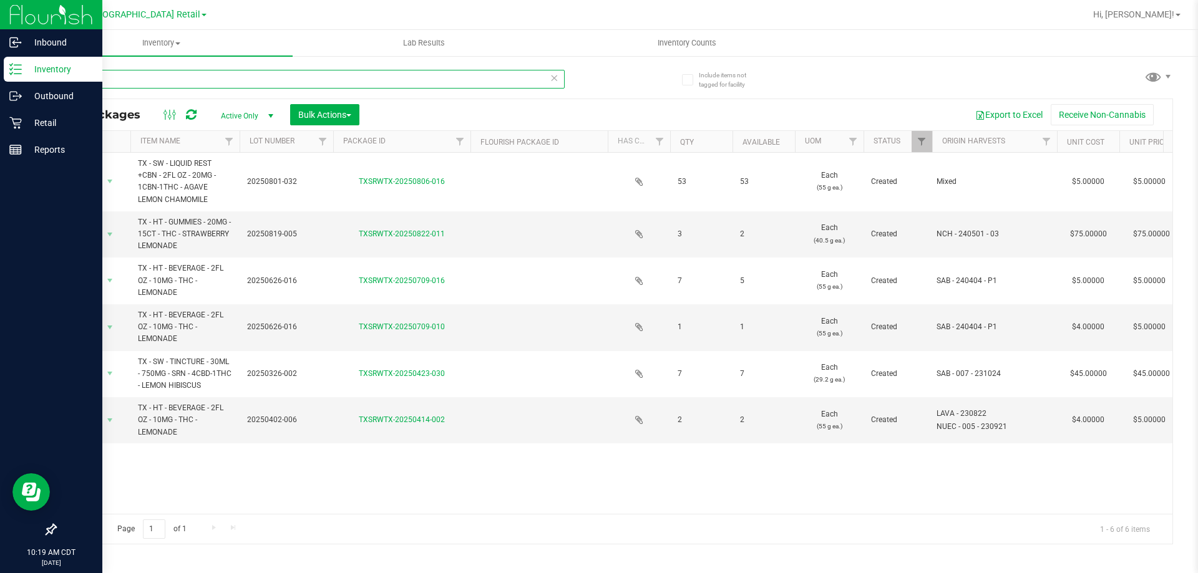
type input "lemon"
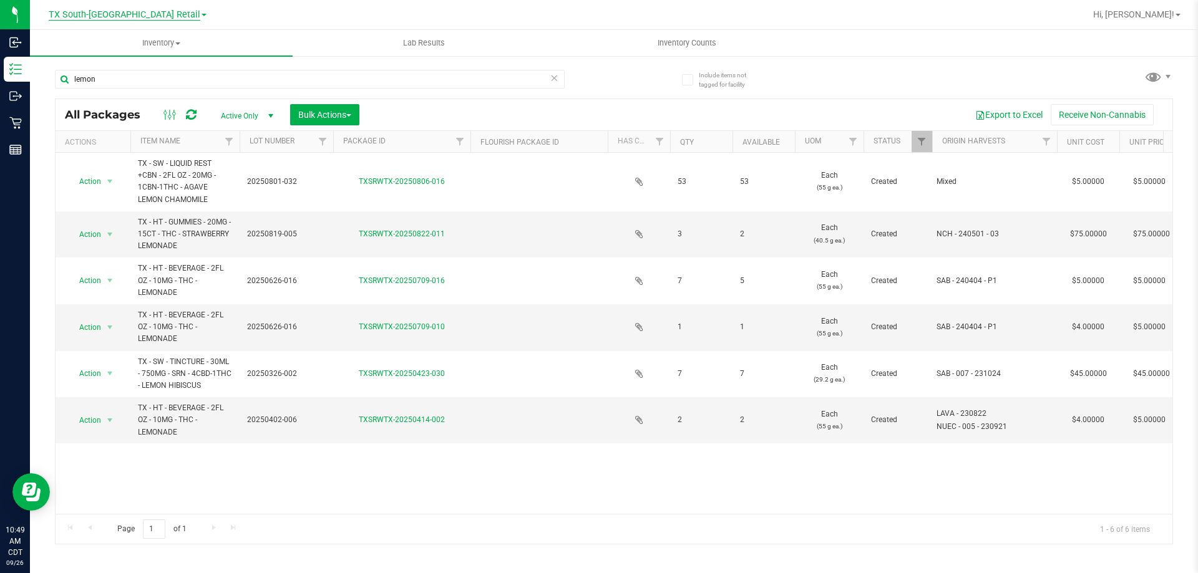
click at [151, 16] on span "TX South-[GEOGRAPHIC_DATA] Retail" at bounding box center [125, 14] width 152 height 11
click at [142, 56] on link "TX Plano Retail" at bounding box center [127, 60] width 182 height 17
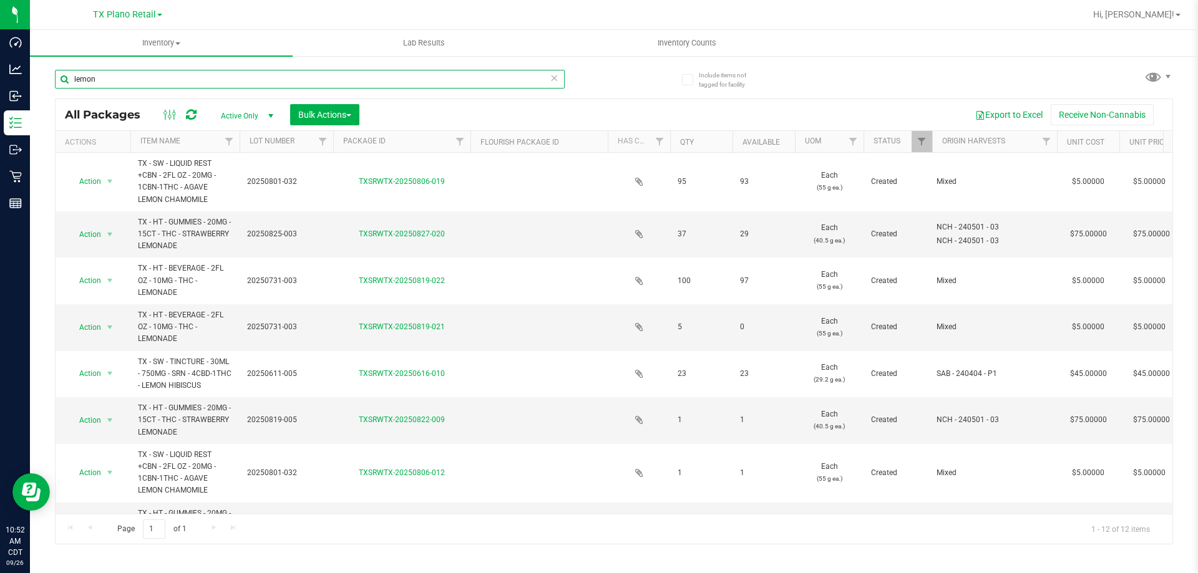
drag, startPoint x: 122, startPoint y: 80, endPoint x: 66, endPoint y: 77, distance: 56.9
click at [66, 77] on input "lemon" at bounding box center [310, 79] width 510 height 19
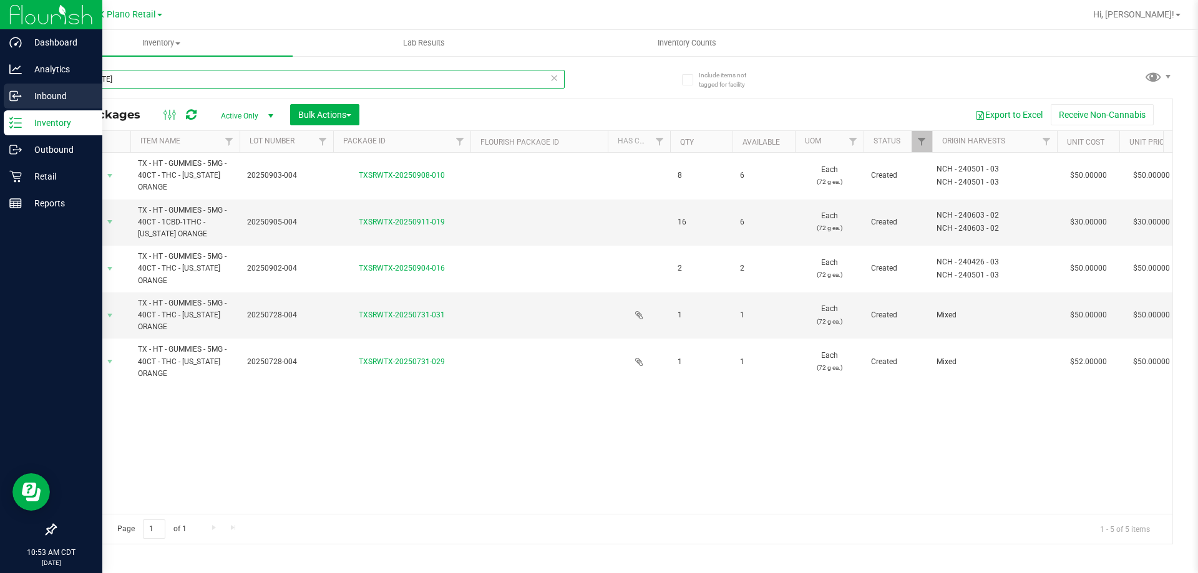
type input "texas"
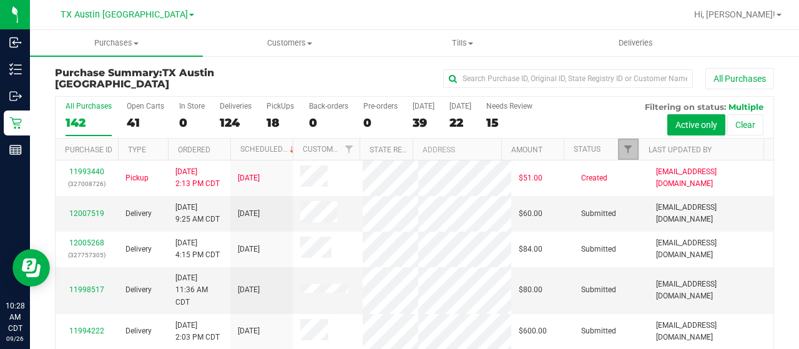
click at [623, 149] on span "Filter" at bounding box center [628, 149] width 10 height 10
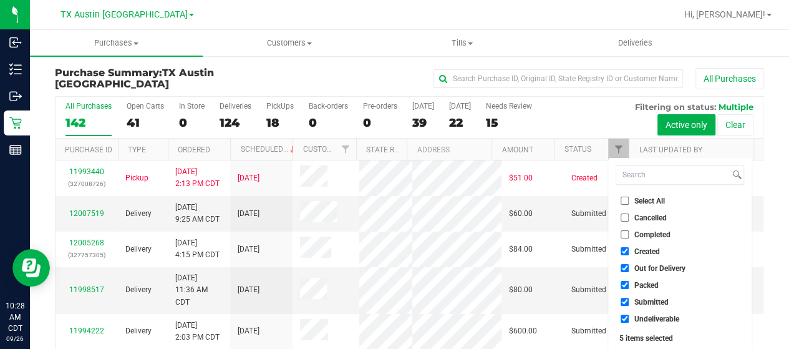
click at [655, 271] on span "Out for Delivery" at bounding box center [660, 268] width 51 height 7
click at [629, 271] on input "Out for Delivery" at bounding box center [625, 268] width 8 height 8
checkbox input "false"
click at [645, 285] on span "Packed" at bounding box center [647, 284] width 24 height 7
click at [629, 285] on input "Packed" at bounding box center [625, 285] width 8 height 8
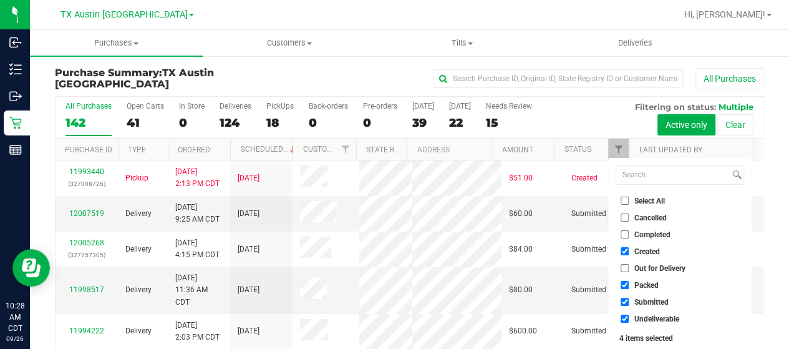
checkbox input "false"
click at [645, 302] on span "Submitted" at bounding box center [652, 301] width 34 height 7
click at [629, 302] on input "Submitted" at bounding box center [625, 302] width 8 height 8
checkbox input "false"
click at [645, 317] on span "Undeliverable" at bounding box center [657, 318] width 45 height 7
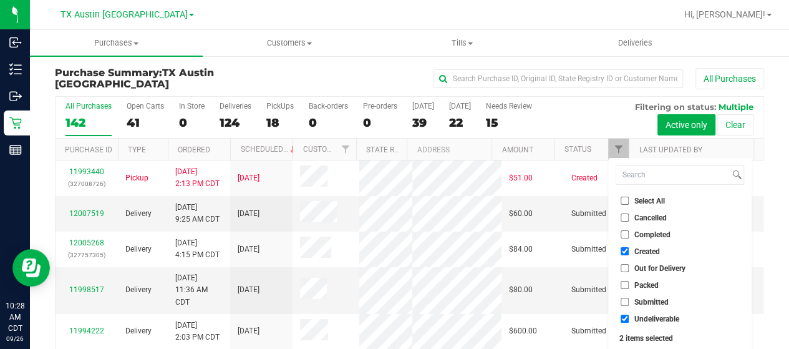
click at [629, 317] on input "Undeliverable" at bounding box center [625, 318] width 8 height 8
checkbox input "false"
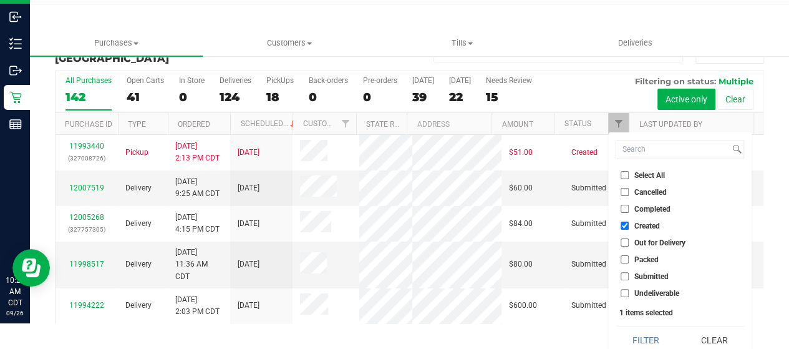
scroll to position [34, 0]
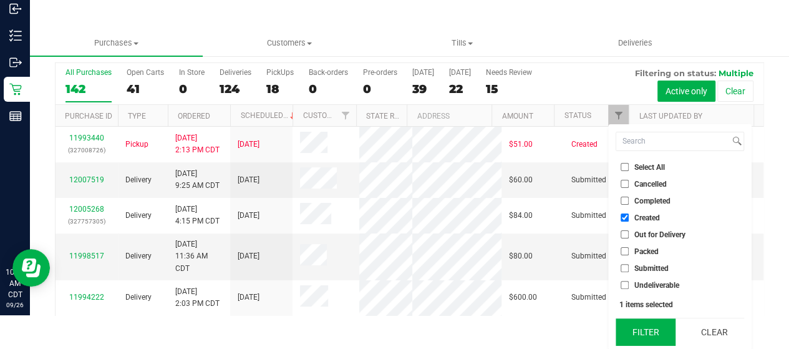
click at [644, 323] on button "Filter" at bounding box center [646, 331] width 60 height 27
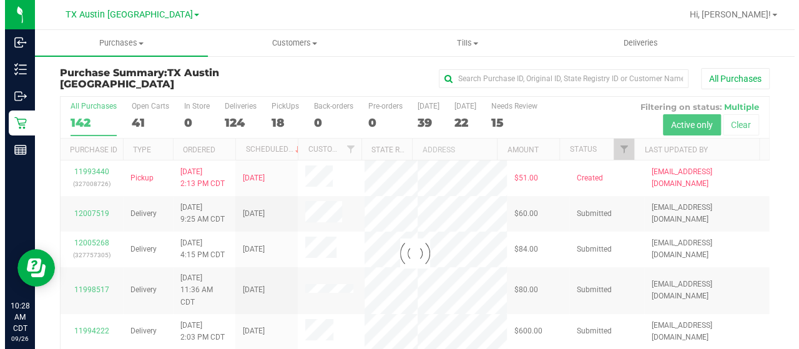
scroll to position [0, 0]
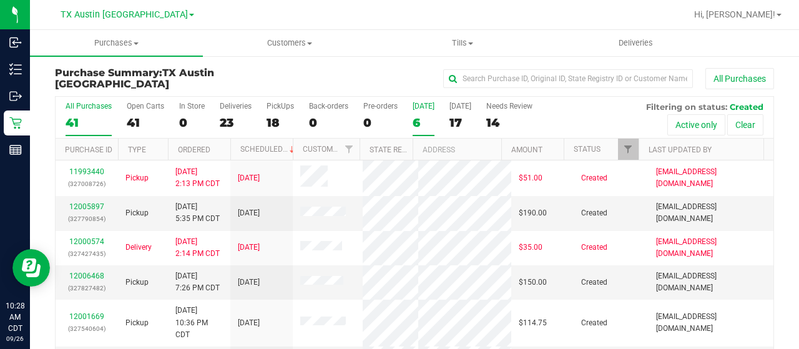
click at [421, 119] on div "6" at bounding box center [423, 122] width 22 height 14
click at [0, 0] on input "[DATE] 6" at bounding box center [0, 0] width 0 height 0
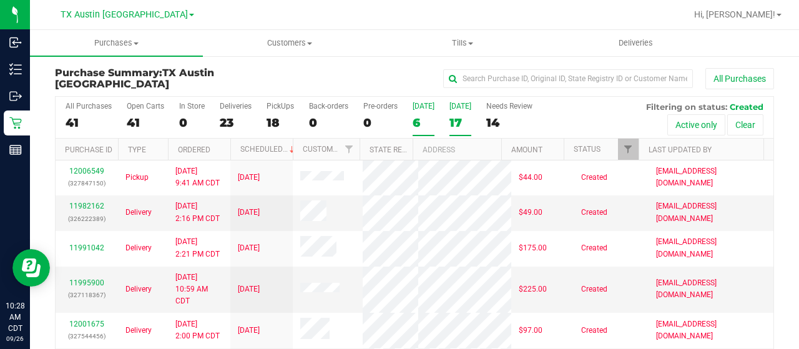
click at [457, 125] on div "17" at bounding box center [460, 122] width 22 height 14
click at [0, 0] on input "[DATE] 17" at bounding box center [0, 0] width 0 height 0
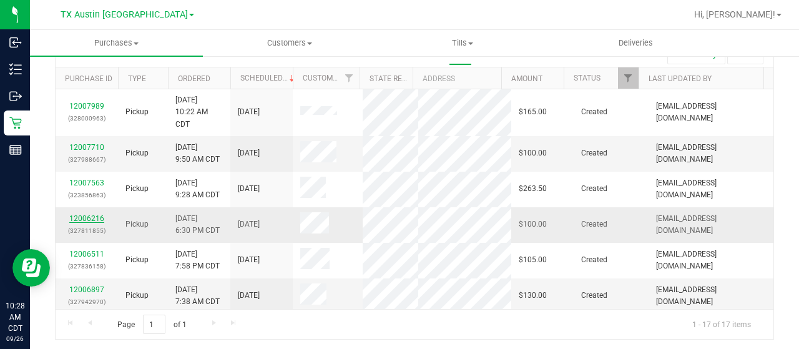
click at [91, 215] on link "12006216" at bounding box center [86, 218] width 35 height 9
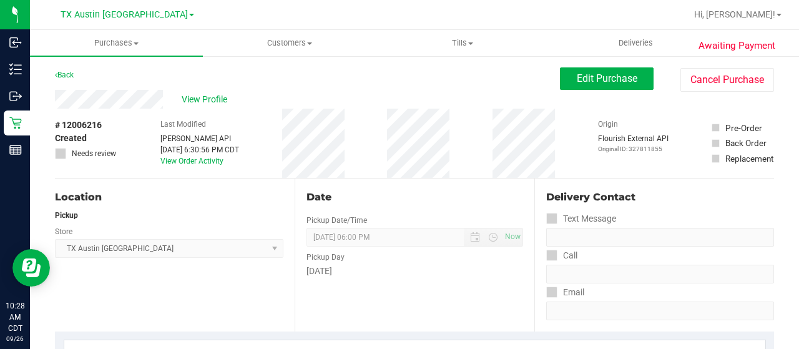
drag, startPoint x: 165, startPoint y: 100, endPoint x: 53, endPoint y: 99, distance: 112.3
click at [129, 88] on div "Back Edit Purchase Cancel Purchase" at bounding box center [414, 78] width 719 height 22
click at [167, 105] on div "View Profile" at bounding box center [307, 99] width 505 height 19
click at [578, 81] on span "Edit Purchase" at bounding box center [607, 78] width 61 height 12
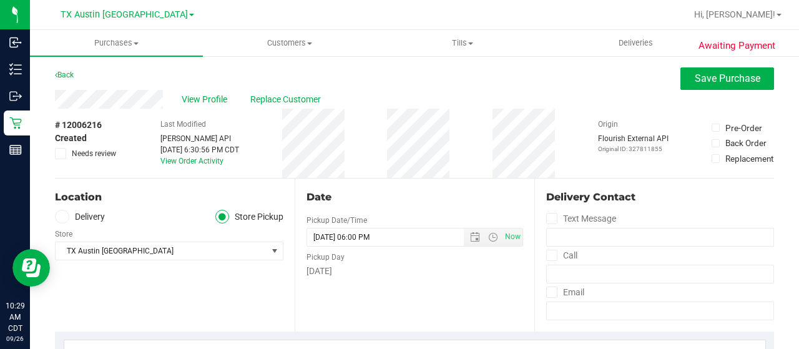
click at [101, 214] on label "Delivery" at bounding box center [80, 217] width 50 height 14
click at [0, 0] on input "Delivery" at bounding box center [0, 0] width 0 height 0
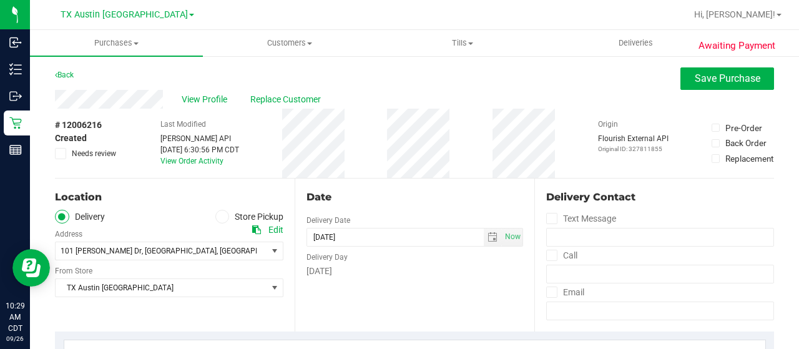
scroll to position [62, 0]
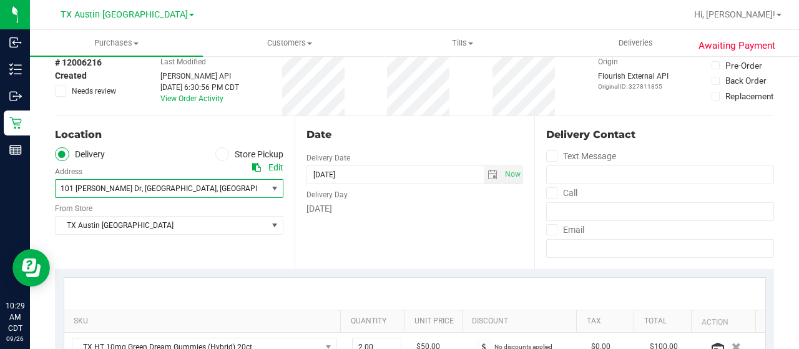
click at [217, 187] on span ", [GEOGRAPHIC_DATA]" at bounding box center [254, 188] width 75 height 9
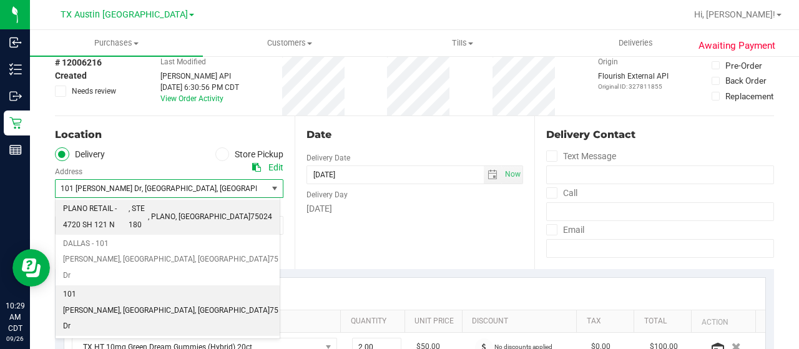
click at [129, 212] on span "PLANO RETAIL - 4720 SH 121 N" at bounding box center [96, 217] width 66 height 32
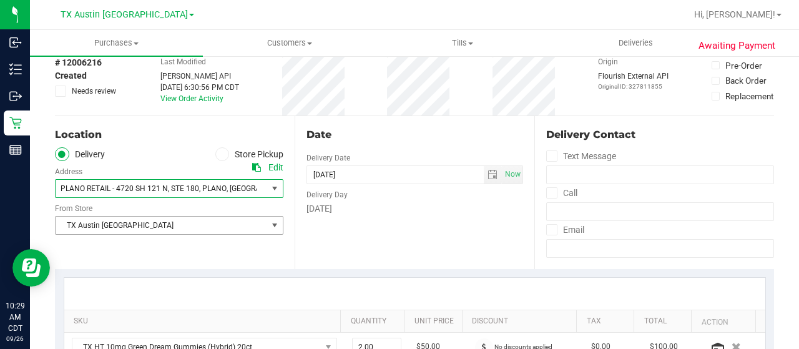
click at [161, 227] on span "TX Austin [GEOGRAPHIC_DATA]" at bounding box center [162, 225] width 212 height 17
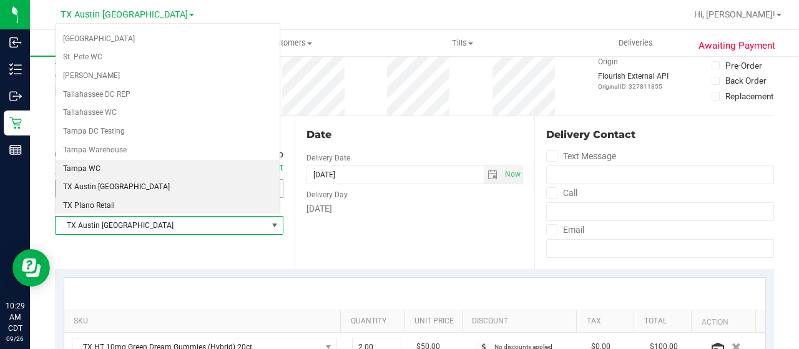
scroll to position [818, 0]
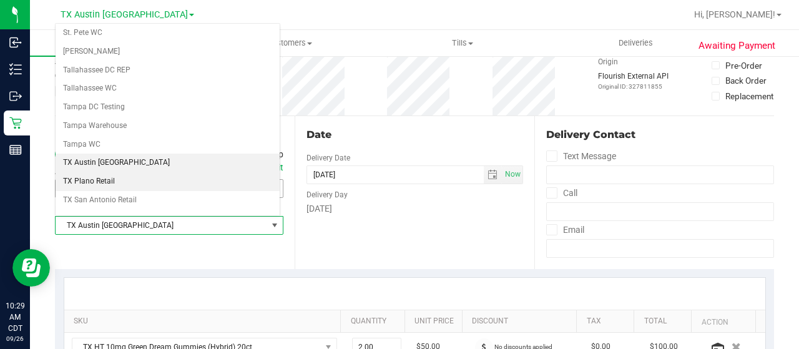
click at [145, 172] on li "TX Plano Retail" at bounding box center [168, 181] width 224 height 19
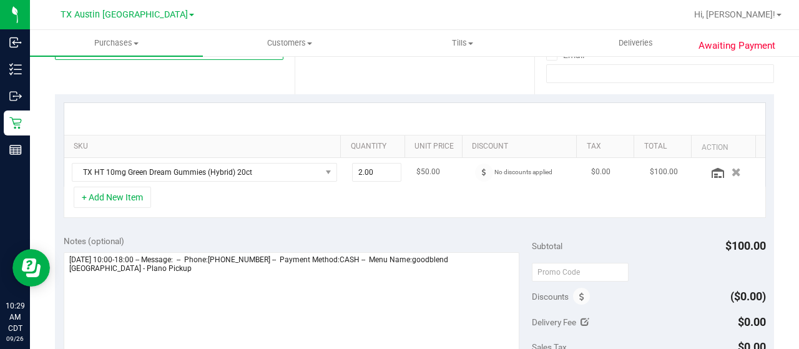
scroll to position [250, 0]
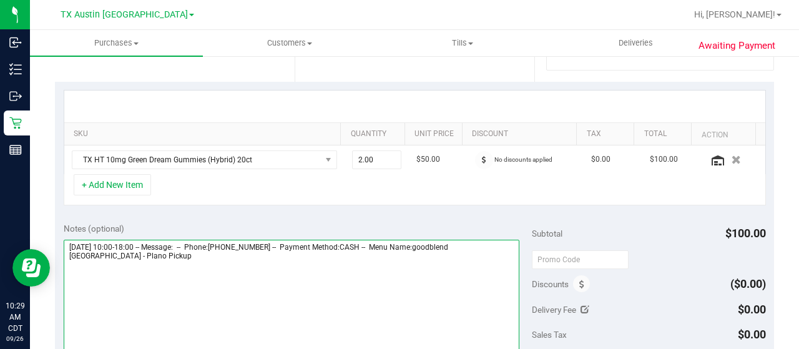
drag, startPoint x: 115, startPoint y: 253, endPoint x: 61, endPoint y: 249, distance: 54.5
click at [61, 249] on div "Notes (optional) Subtotal $100.00 Discounts ($0.00) Delivery Fee $0.00 Sales Ta…" at bounding box center [414, 326] width 719 height 225
click at [102, 265] on textarea at bounding box center [292, 300] width 456 height 120
drag, startPoint x: 119, startPoint y: 256, endPoint x: 66, endPoint y: 250, distance: 52.7
click at [66, 250] on textarea at bounding box center [292, 300] width 456 height 120
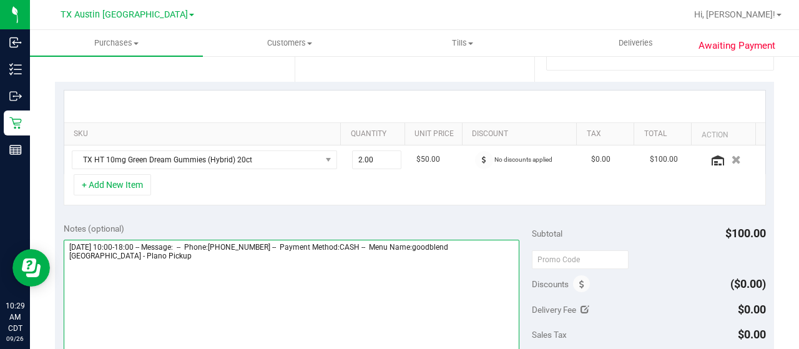
click at [175, 271] on textarea at bounding box center [292, 300] width 456 height 120
click at [127, 281] on textarea at bounding box center [292, 300] width 456 height 120
paste textarea "Plano Pickup"
click at [69, 268] on textarea at bounding box center [292, 300] width 456 height 120
drag, startPoint x: 67, startPoint y: 241, endPoint x: 138, endPoint y: 241, distance: 70.5
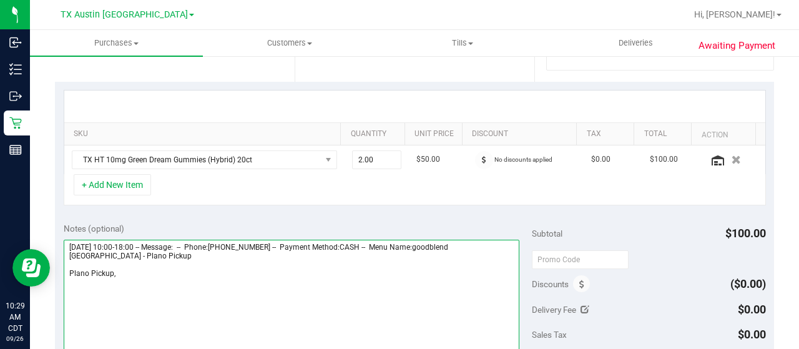
click at [138, 241] on textarea at bounding box center [292, 300] width 456 height 120
click at [163, 278] on textarea at bounding box center [292, 300] width 456 height 120
paste textarea "[DATE]"
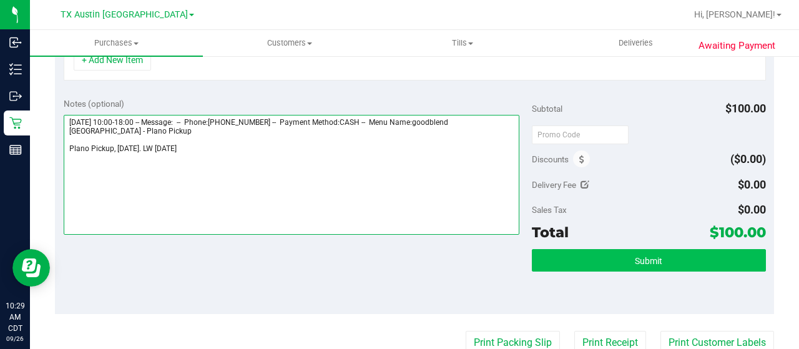
type textarea "Saturday 09/27/2025 10:00-18:00 -- Message: -- Phone:2144660417 -- Payment Meth…"
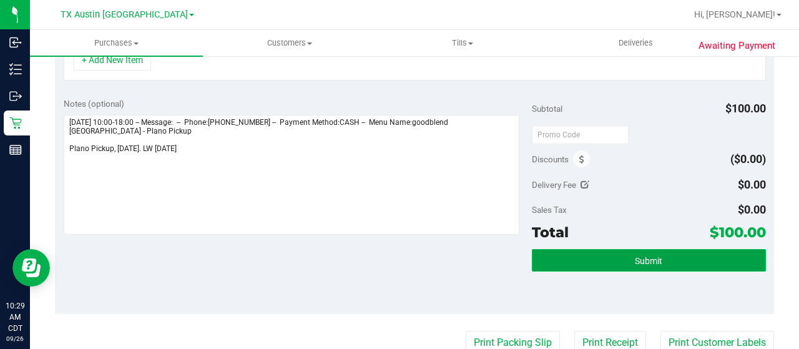
click at [572, 261] on button "Submit" at bounding box center [649, 260] width 234 height 22
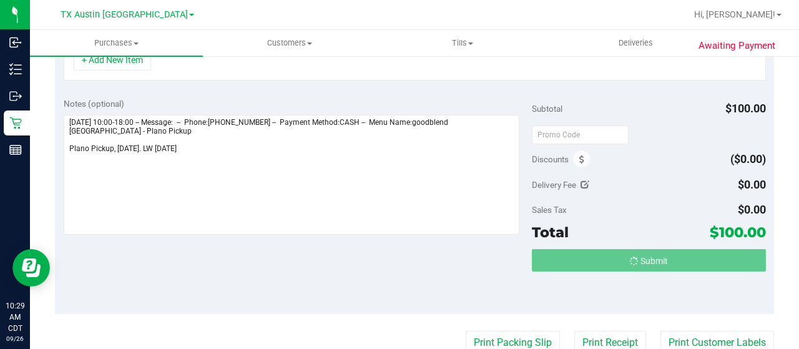
scroll to position [354, 0]
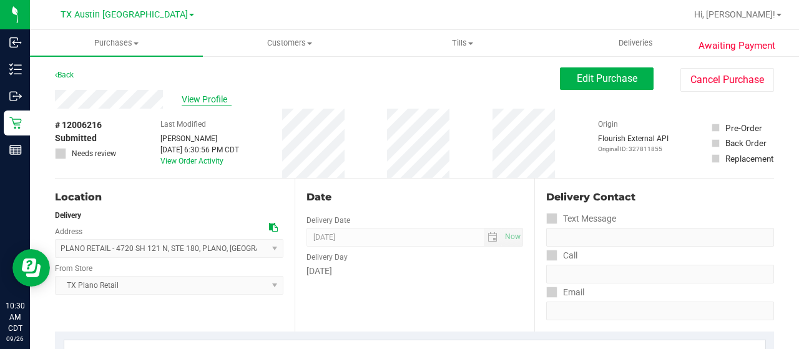
click at [212, 96] on span "View Profile" at bounding box center [207, 99] width 50 height 13
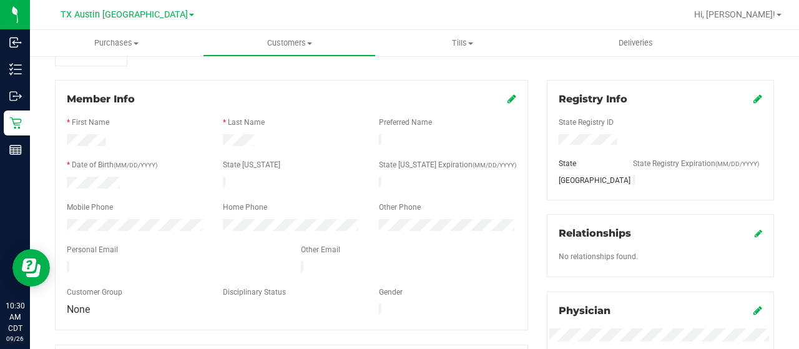
scroll to position [187, 0]
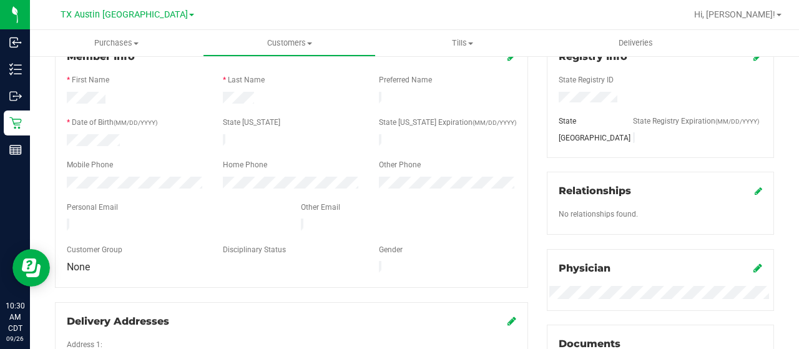
drag, startPoint x: 205, startPoint y: 222, endPoint x: 64, endPoint y: 222, distance: 141.6
click at [64, 222] on div at bounding box center [174, 225] width 234 height 15
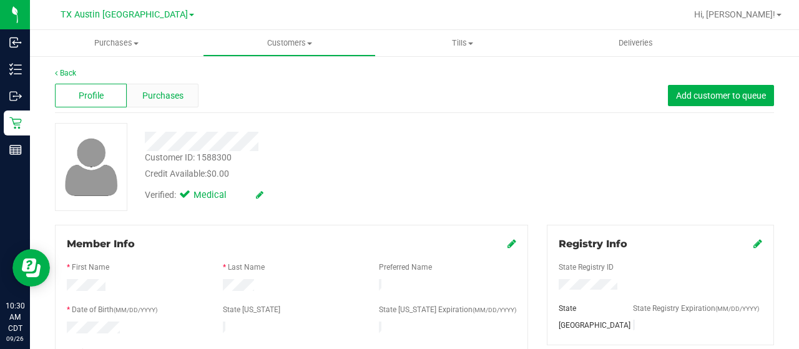
click at [175, 95] on span "Purchases" at bounding box center [162, 95] width 41 height 13
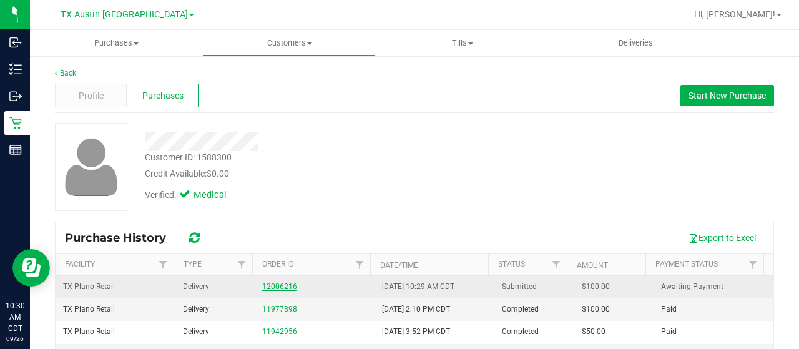
click at [276, 289] on link "12006216" at bounding box center [279, 286] width 35 height 9
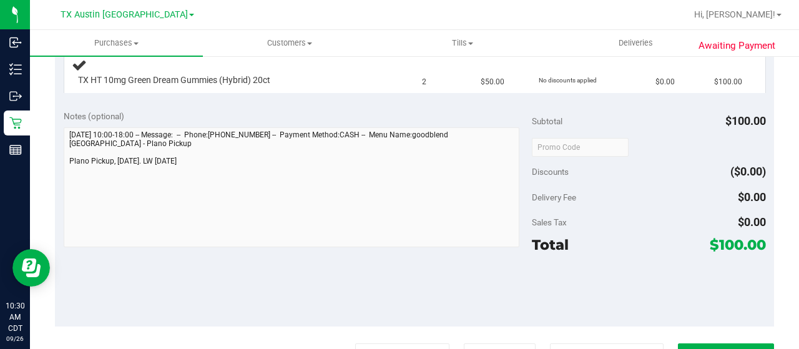
scroll to position [374, 0]
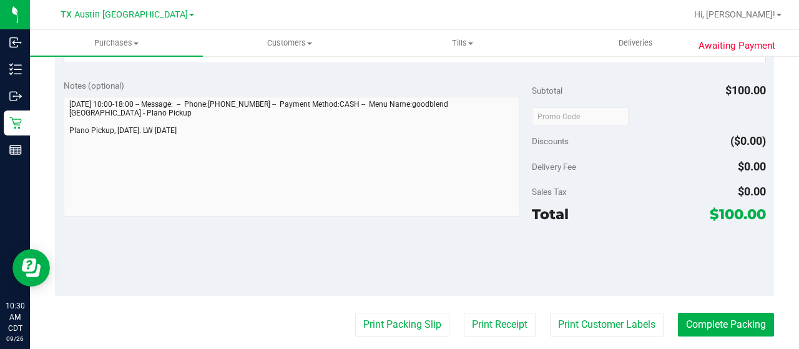
drag, startPoint x: 706, startPoint y: 212, endPoint x: 733, endPoint y: 212, distance: 26.2
click at [733, 212] on span "$100.00" at bounding box center [737, 213] width 56 height 17
copy span "100"
click at [652, 259] on div at bounding box center [649, 259] width 234 height 56
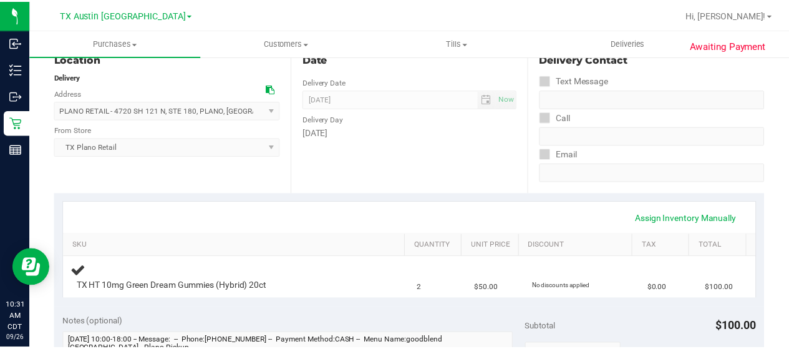
scroll to position [0, 0]
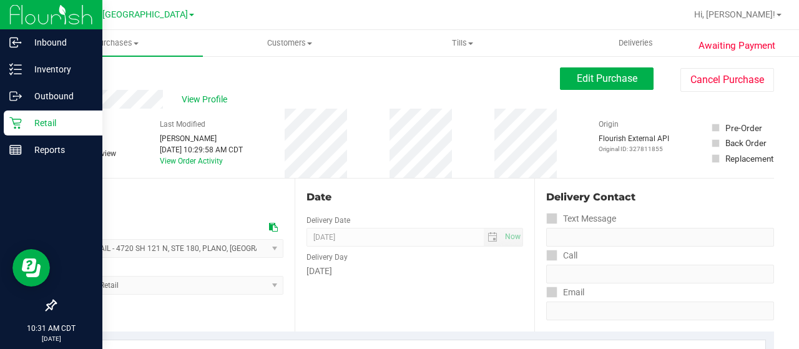
click at [37, 124] on p "Retail" at bounding box center [59, 122] width 75 height 15
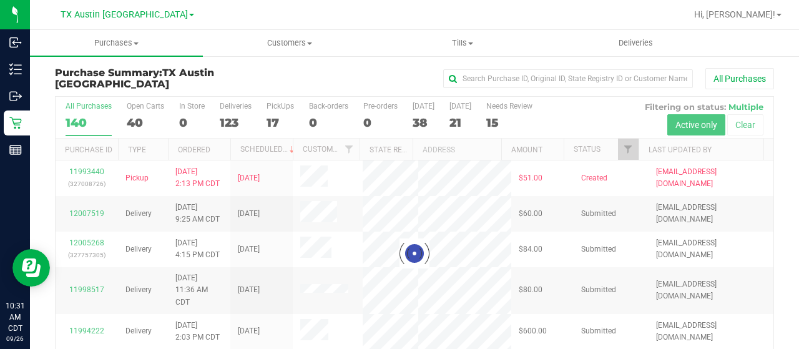
click at [617, 146] on div at bounding box center [415, 253] width 718 height 313
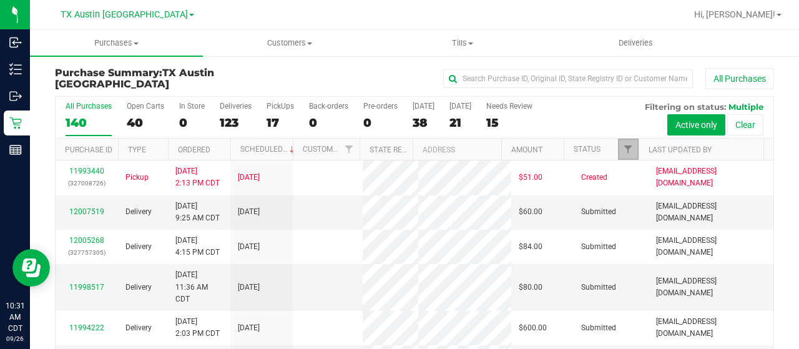
click at [623, 149] on span "Filter" at bounding box center [628, 149] width 10 height 10
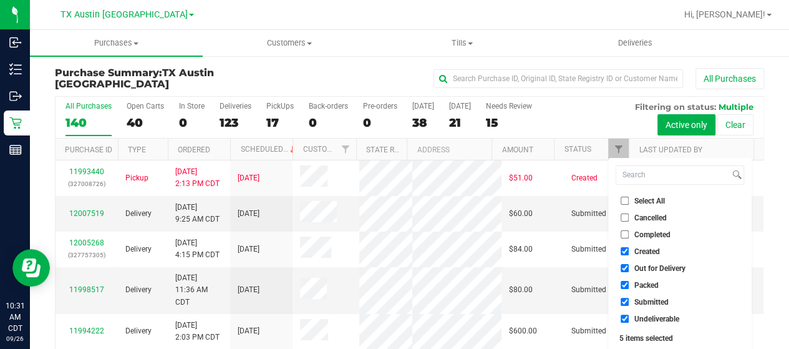
click at [661, 272] on li "Out for Delivery" at bounding box center [680, 267] width 129 height 13
click at [650, 285] on span "Packed" at bounding box center [647, 284] width 24 height 7
click at [629, 285] on input "Packed" at bounding box center [625, 285] width 8 height 8
checkbox input "false"
click at [649, 301] on span "Submitted" at bounding box center [652, 301] width 34 height 7
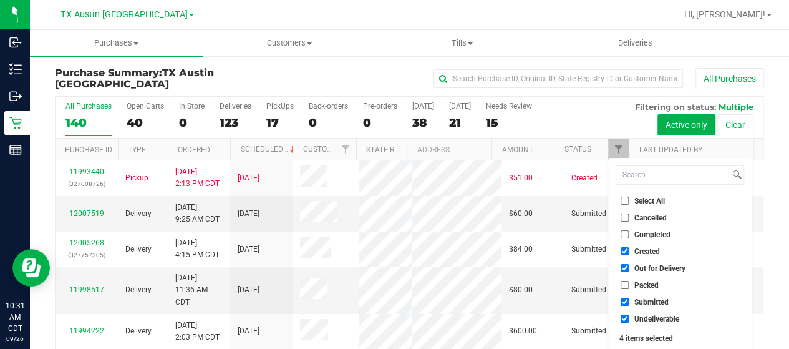
click at [629, 301] on input "Submitted" at bounding box center [625, 302] width 8 height 8
checkbox input "false"
click at [653, 268] on span "Out for Delivery" at bounding box center [660, 268] width 51 height 7
click at [629, 268] on input "Out for Delivery" at bounding box center [625, 268] width 8 height 8
checkbox input "false"
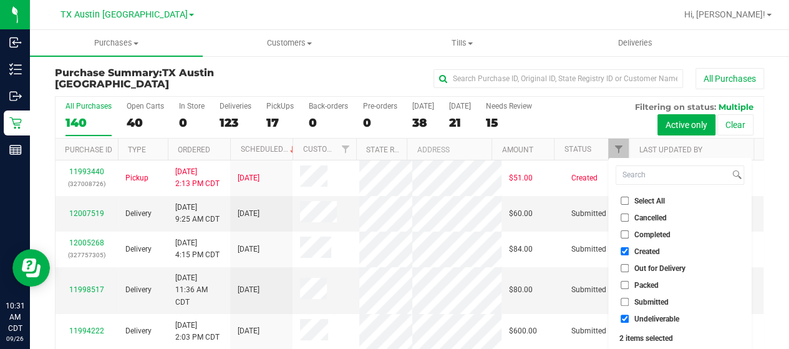
click at [641, 318] on span "Undeliverable" at bounding box center [657, 318] width 45 height 7
click at [629, 318] on input "Undeliverable" at bounding box center [625, 318] width 8 height 8
checkbox input "false"
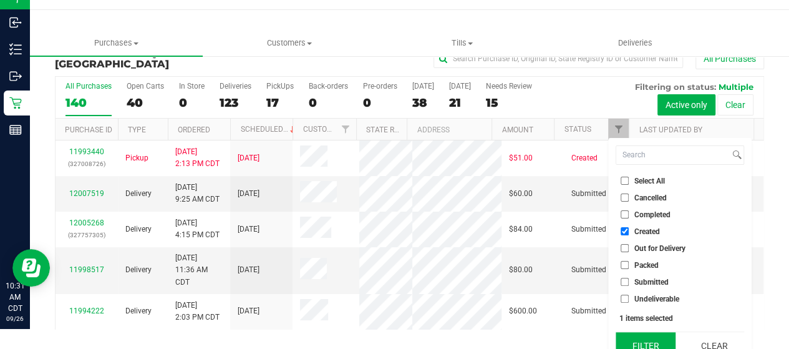
scroll to position [34, 0]
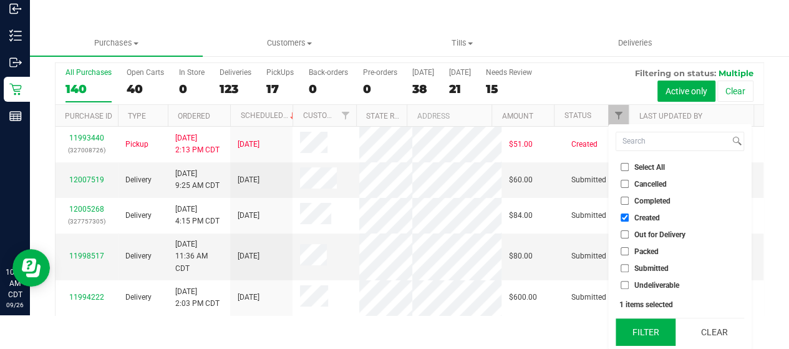
click at [644, 329] on button "Filter" at bounding box center [646, 331] width 60 height 27
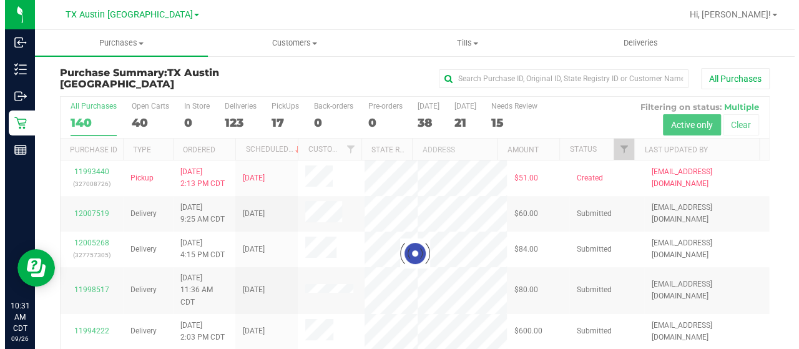
scroll to position [0, 0]
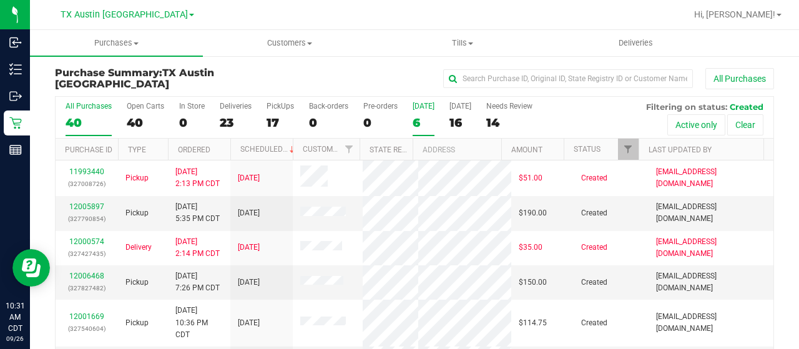
click at [421, 119] on div "6" at bounding box center [423, 122] width 22 height 14
click at [0, 0] on input "Today 6" at bounding box center [0, 0] width 0 height 0
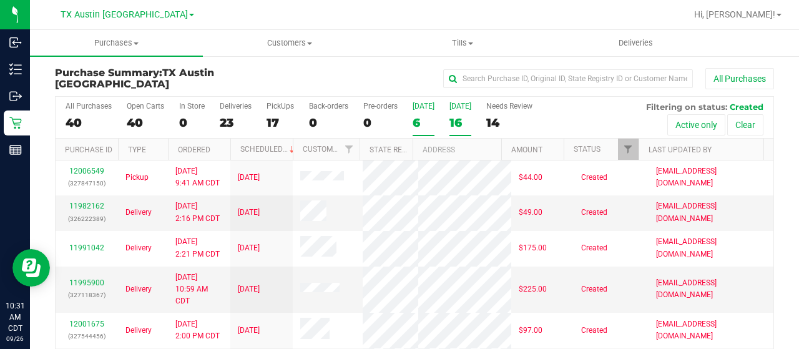
click at [456, 122] on div "16" at bounding box center [460, 122] width 22 height 14
click at [0, 0] on input "Tomorrow 16" at bounding box center [0, 0] width 0 height 0
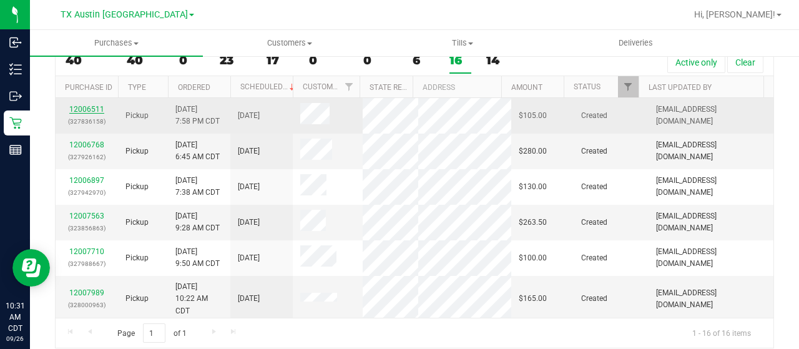
click at [83, 109] on link "12006511" at bounding box center [86, 109] width 35 height 9
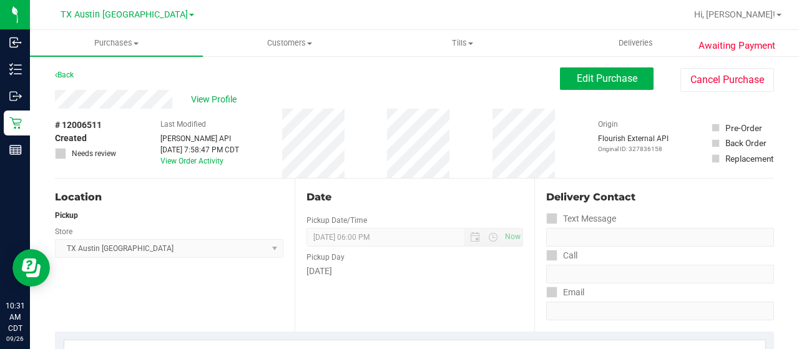
click at [181, 102] on div "View Profile" at bounding box center [307, 99] width 505 height 19
click at [206, 95] on span "View Profile" at bounding box center [216, 99] width 50 height 13
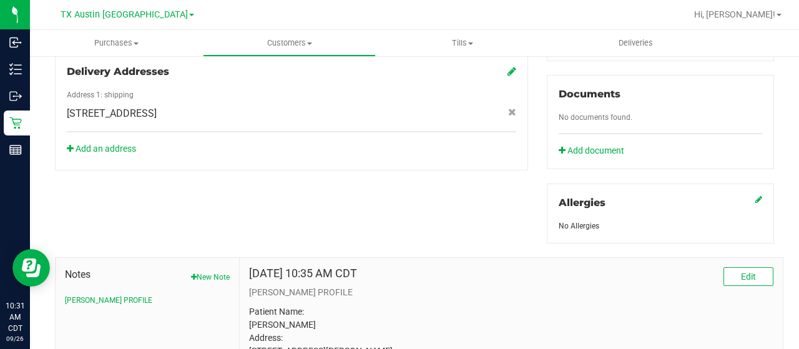
scroll to position [583, 0]
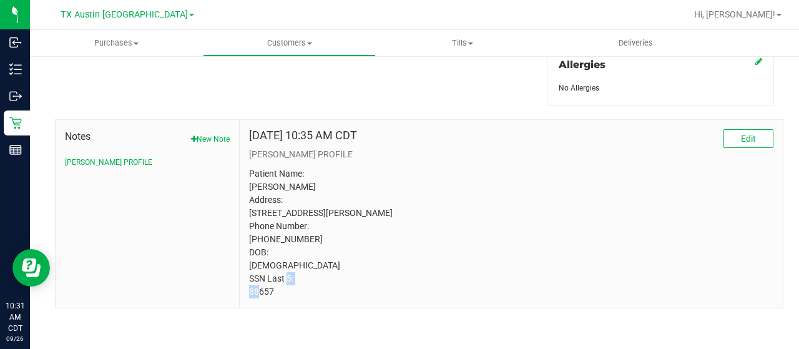
drag, startPoint x: 276, startPoint y: 291, endPoint x: 246, endPoint y: 293, distance: 30.6
click at [246, 293] on div "Apr 20, 2023 10:35 AM CDT Edit CURT PROFILE Patient Name: Patrick Aszako Addres…" at bounding box center [511, 214] width 543 height 188
copy p "88657"
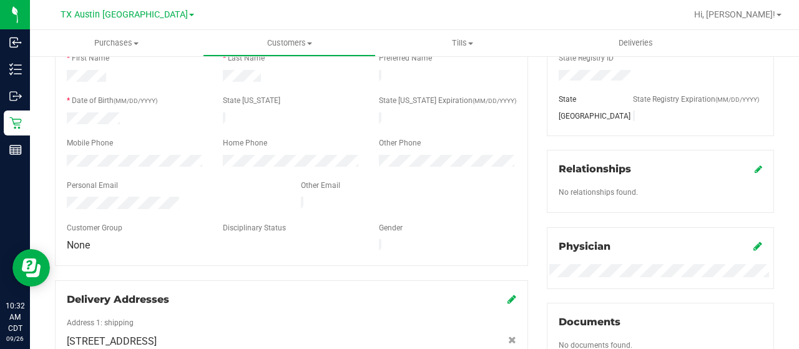
scroll to position [0, 0]
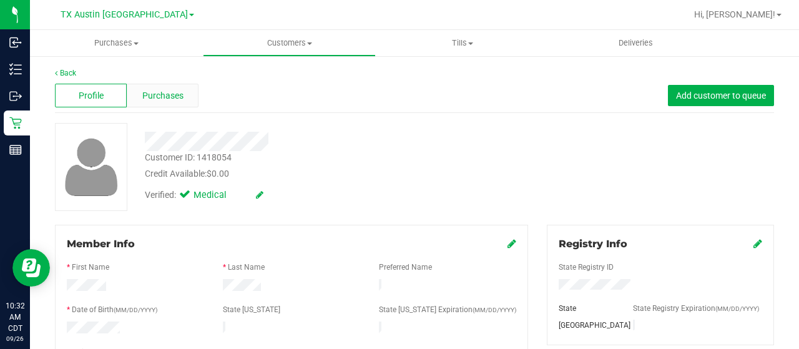
click at [171, 94] on span "Purchases" at bounding box center [162, 95] width 41 height 13
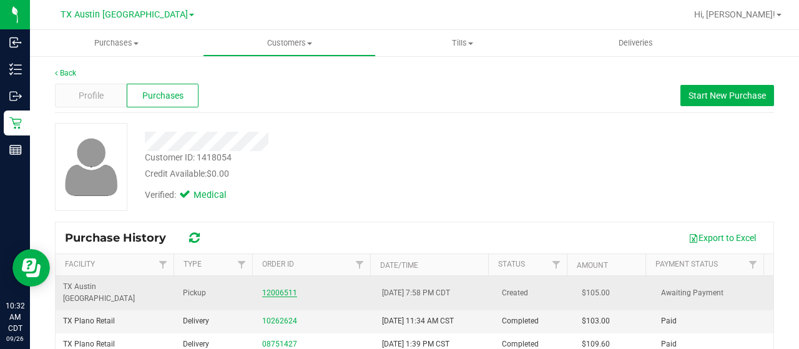
click at [283, 288] on link "12006511" at bounding box center [279, 292] width 35 height 9
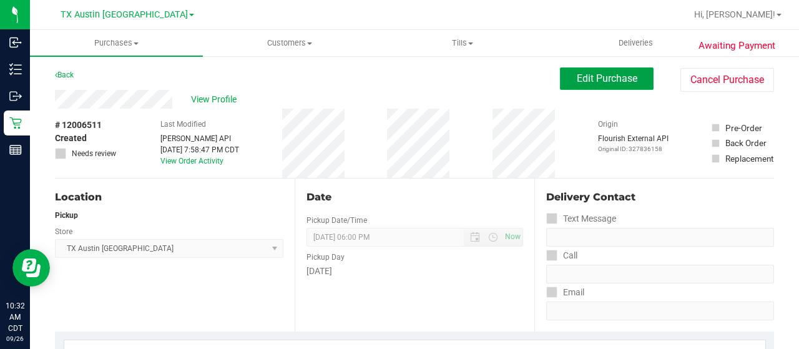
click at [577, 79] on span "Edit Purchase" at bounding box center [607, 78] width 61 height 12
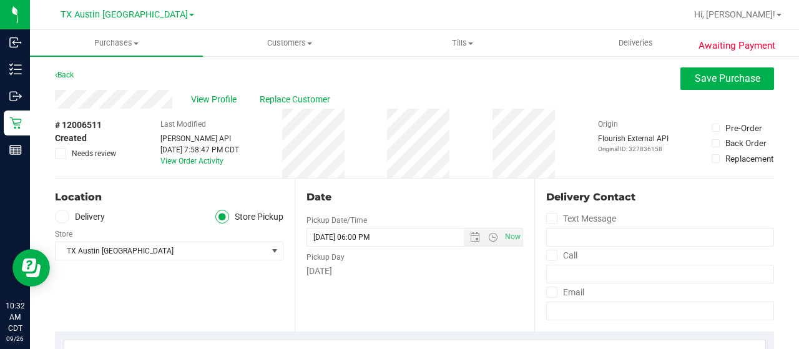
click at [96, 153] on span "Needs review" at bounding box center [94, 153] width 44 height 11
click at [0, 0] on input "Needs review" at bounding box center [0, 0] width 0 height 0
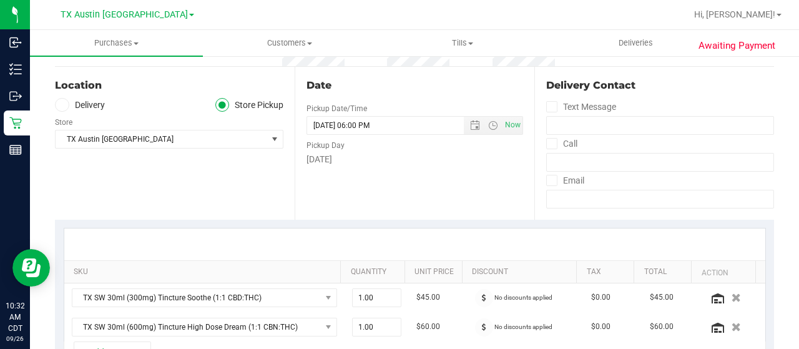
scroll to position [312, 0]
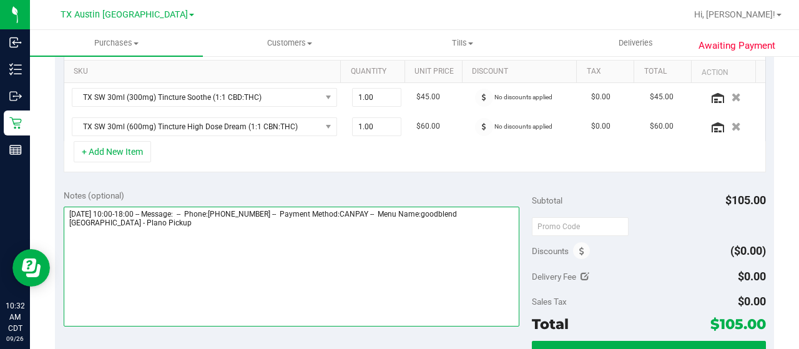
click at [135, 230] on textarea at bounding box center [292, 267] width 456 height 120
type textarea "Saturday 09/27/2025 10:00-18:00 -- Message: -- Phone:2245221464 -- Payment Meth…"
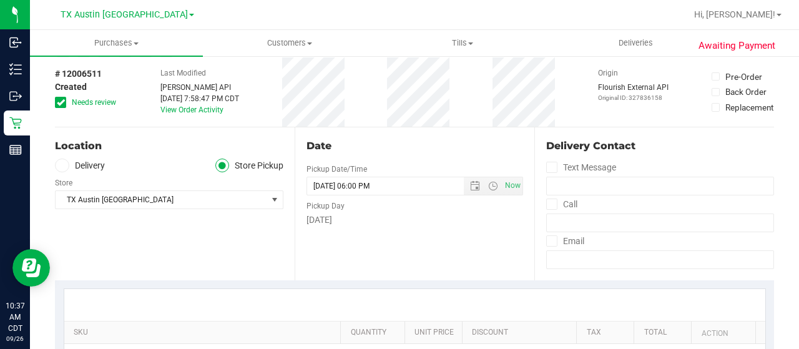
scroll to position [0, 0]
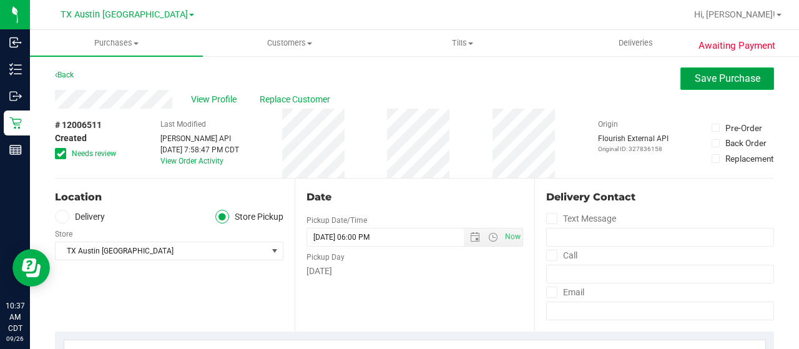
click at [680, 76] on button "Save Purchase" at bounding box center [727, 78] width 94 height 22
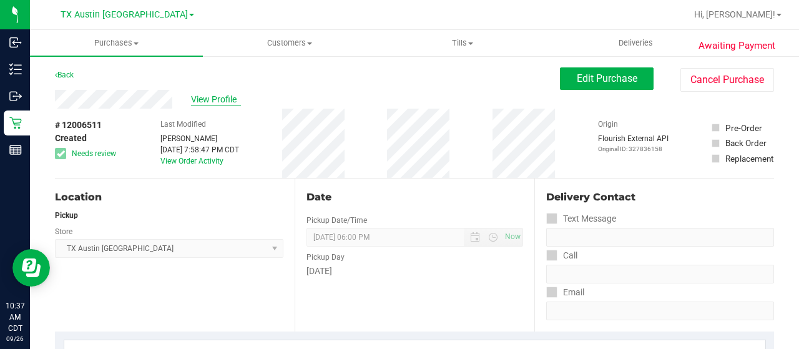
click at [219, 99] on span "View Profile" at bounding box center [216, 99] width 50 height 13
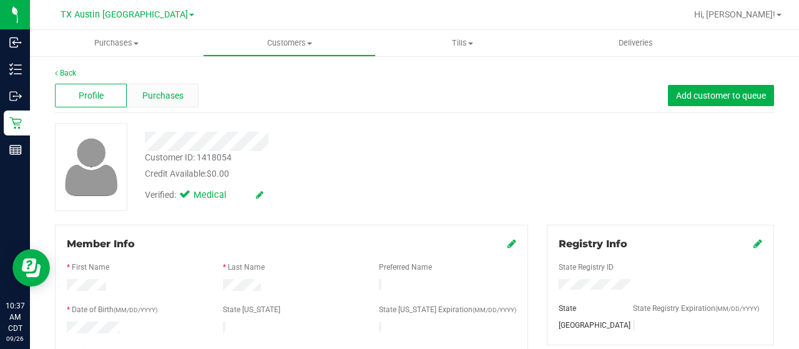
click at [170, 102] on div "Purchases" at bounding box center [163, 96] width 72 height 24
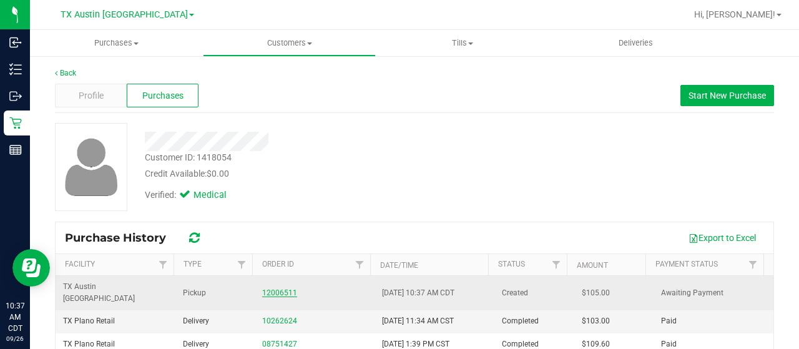
click at [275, 288] on link "12006511" at bounding box center [279, 292] width 35 height 9
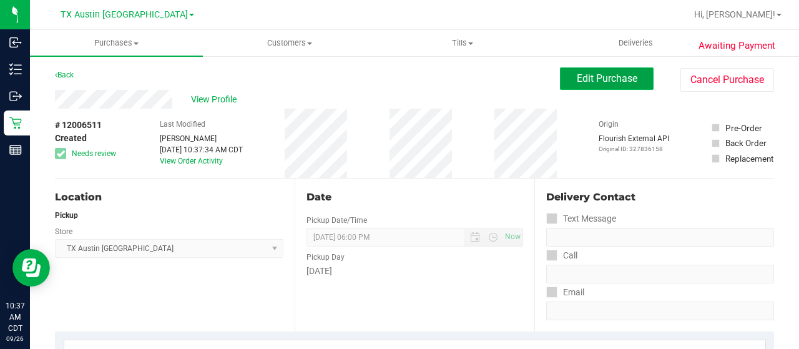
click at [584, 85] on button "Edit Purchase" at bounding box center [607, 78] width 94 height 22
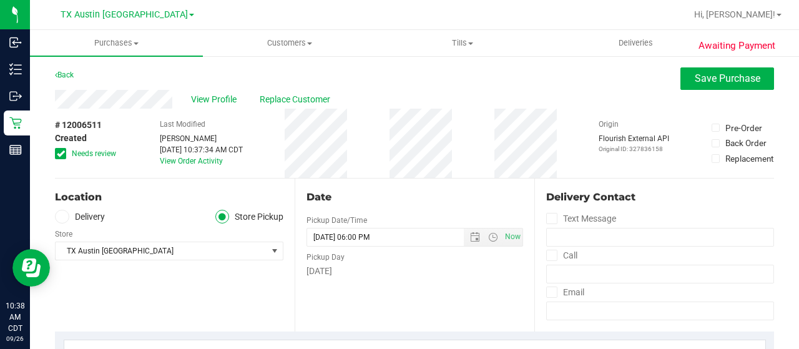
click at [99, 157] on span "Needs review" at bounding box center [94, 153] width 44 height 11
click at [0, 0] on input "Needs review" at bounding box center [0, 0] width 0 height 0
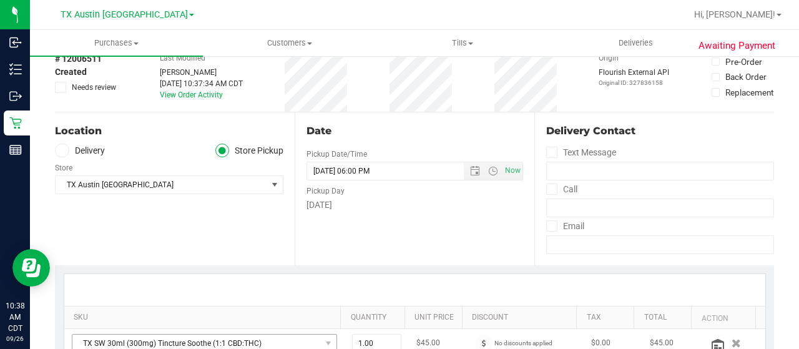
scroll to position [250, 0]
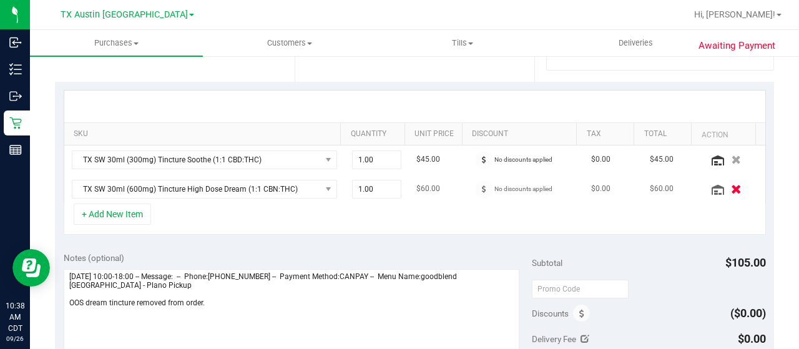
click at [731, 189] on icon "button" at bounding box center [736, 188] width 11 height 9
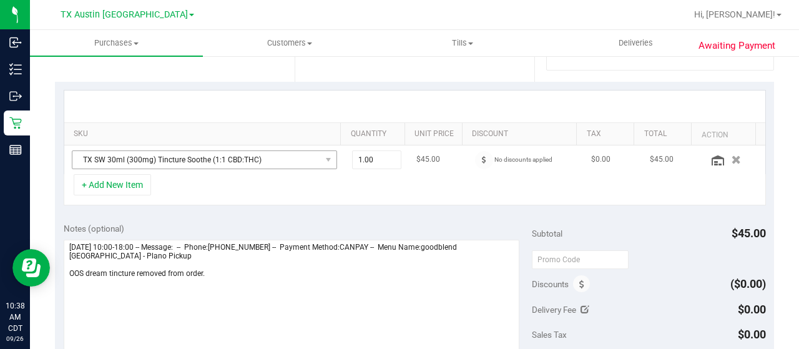
scroll to position [0, 0]
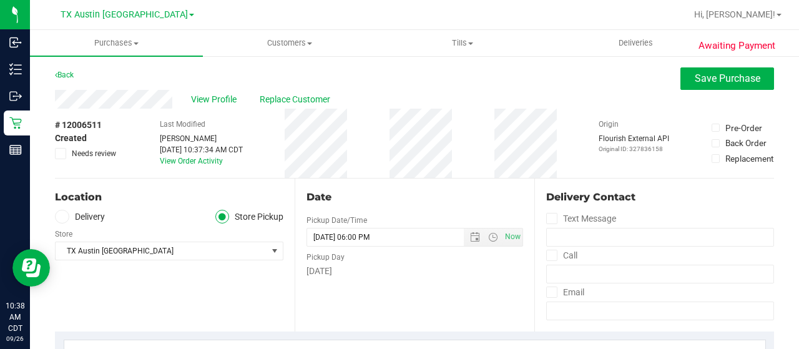
click at [63, 217] on icon at bounding box center [61, 217] width 7 height 0
click at [0, 0] on input "Delivery" at bounding box center [0, 0] width 0 height 0
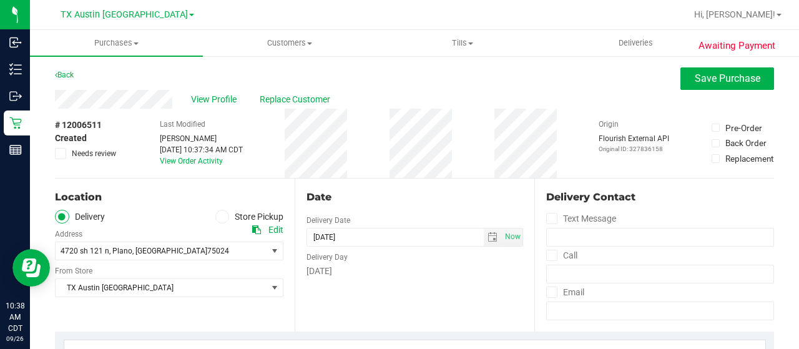
scroll to position [62, 0]
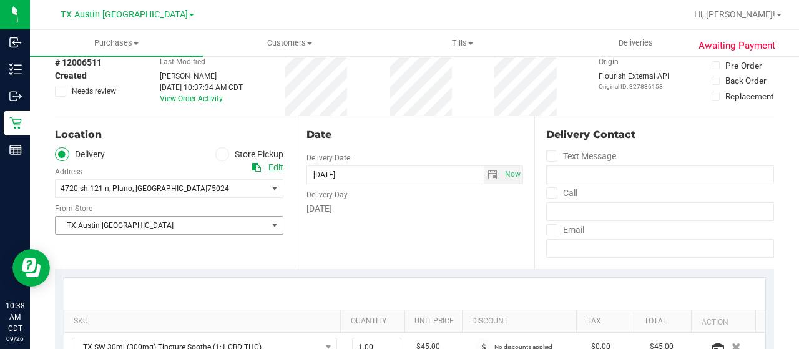
click at [121, 227] on span "TX Austin [GEOGRAPHIC_DATA]" at bounding box center [162, 225] width 212 height 17
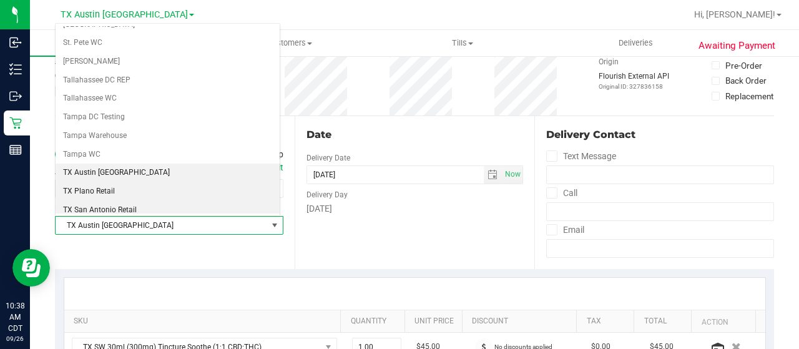
scroll to position [818, 0]
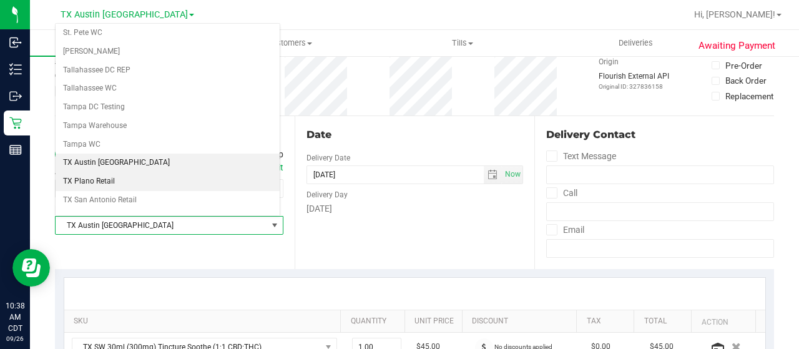
click at [117, 172] on li "TX Plano Retail" at bounding box center [168, 181] width 224 height 19
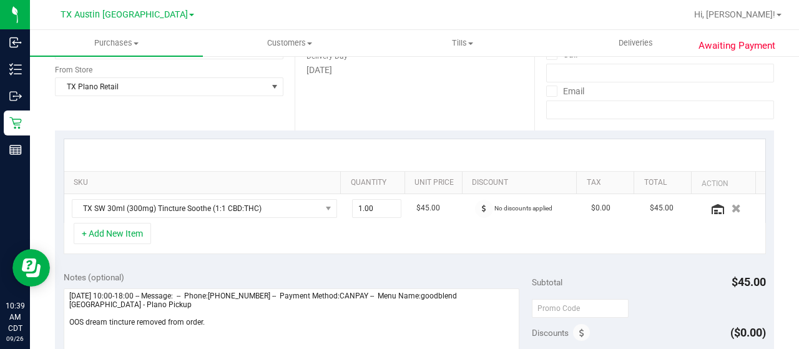
scroll to position [312, 0]
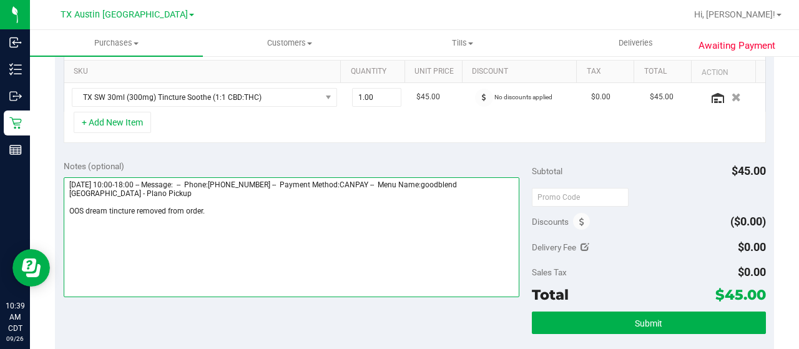
click at [215, 212] on textarea at bounding box center [292, 237] width 456 height 120
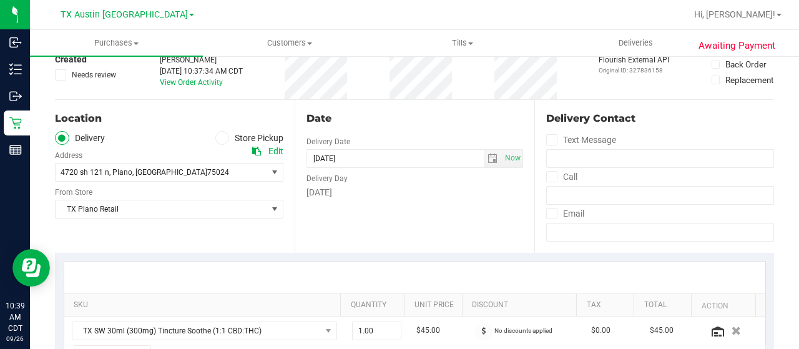
scroll to position [0, 0]
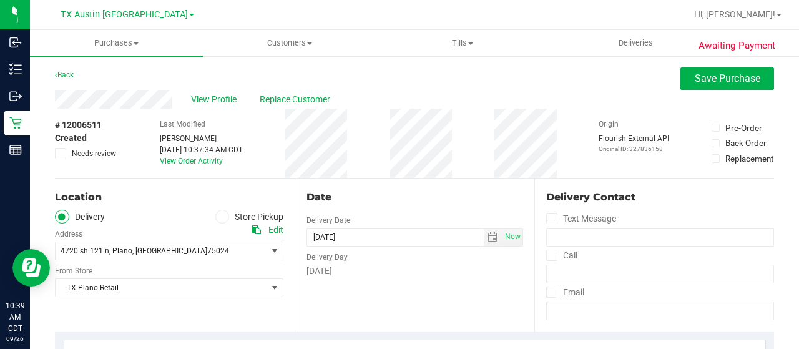
type textarea "Saturday 09/27/2025 10:00-18:00 -- Message: -- Phone:2245221464 -- Payment Meth…"
click at [78, 154] on span "Needs review" at bounding box center [94, 153] width 44 height 11
click at [0, 0] on input "Needs review" at bounding box center [0, 0] width 0 height 0
click at [218, 217] on icon at bounding box center [221, 217] width 7 height 0
click at [0, 0] on input "Store Pickup" at bounding box center [0, 0] width 0 height 0
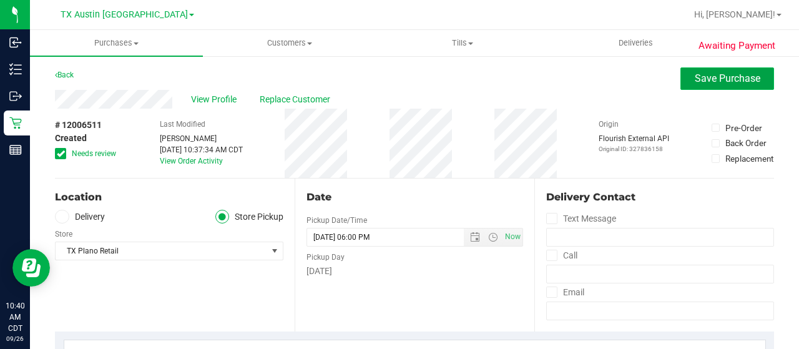
click at [696, 87] on button "Save Purchase" at bounding box center [727, 78] width 94 height 22
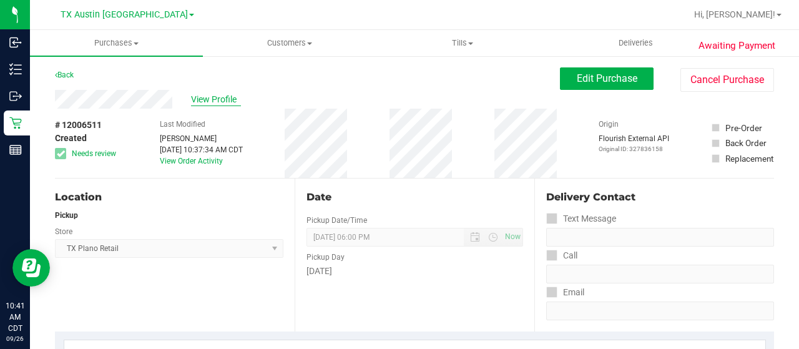
click at [216, 100] on span "View Profile" at bounding box center [216, 99] width 50 height 13
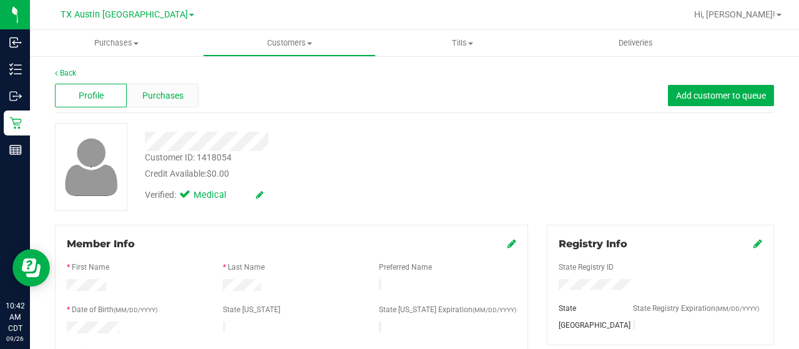
click at [175, 84] on div "Purchases" at bounding box center [163, 96] width 72 height 24
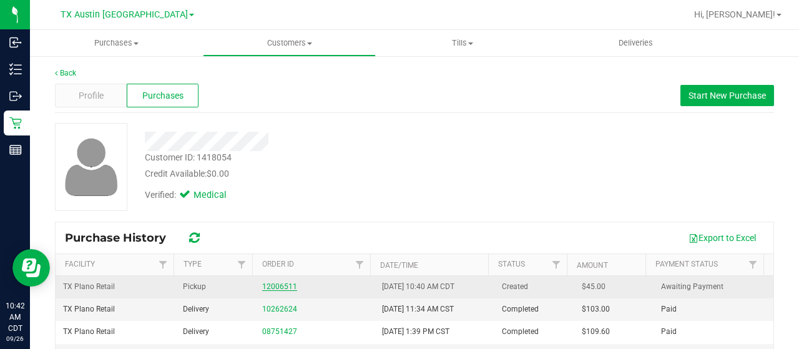
click at [272, 289] on link "12006511" at bounding box center [279, 286] width 35 height 9
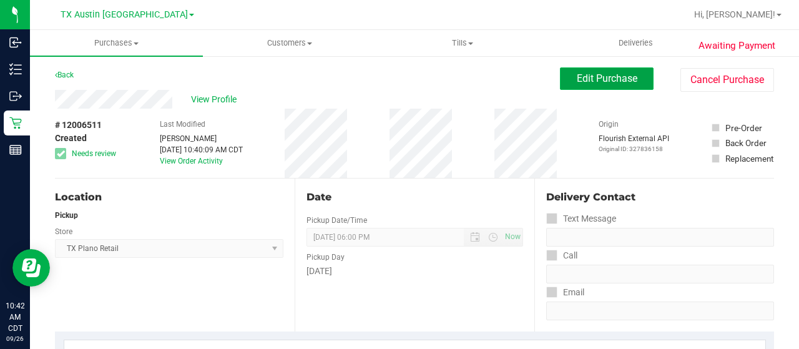
click at [564, 80] on button "Edit Purchase" at bounding box center [607, 78] width 94 height 22
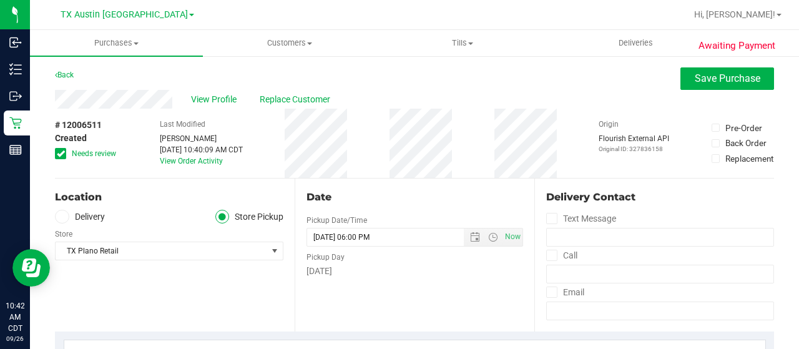
click at [89, 152] on span "Needs review" at bounding box center [94, 153] width 44 height 11
click at [0, 0] on input "Needs review" at bounding box center [0, 0] width 0 height 0
click at [81, 218] on label "Delivery" at bounding box center [80, 217] width 50 height 14
click at [0, 0] on input "Delivery" at bounding box center [0, 0] width 0 height 0
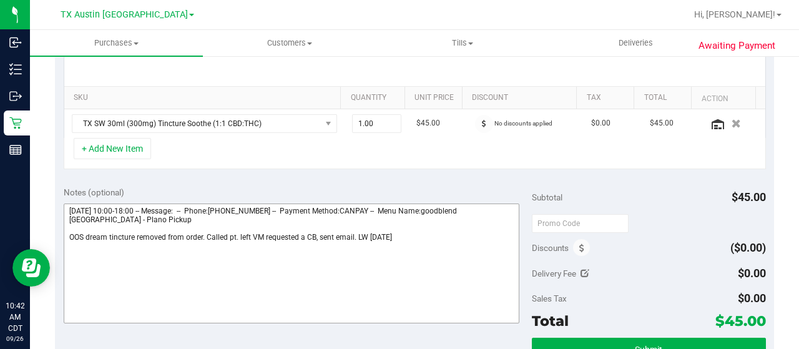
scroll to position [312, 0]
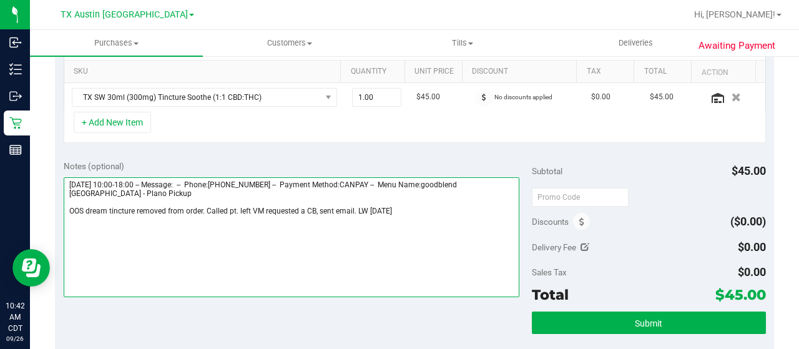
drag, startPoint x: 119, startPoint y: 193, endPoint x: 74, endPoint y: 192, distance: 44.9
click at [69, 190] on textarea at bounding box center [292, 237] width 456 height 120
drag, startPoint x: 355, startPoint y: 207, endPoint x: 362, endPoint y: 208, distance: 6.9
click at [354, 210] on textarea at bounding box center [292, 237] width 456 height 120
paste textarea "Plano Pickup"
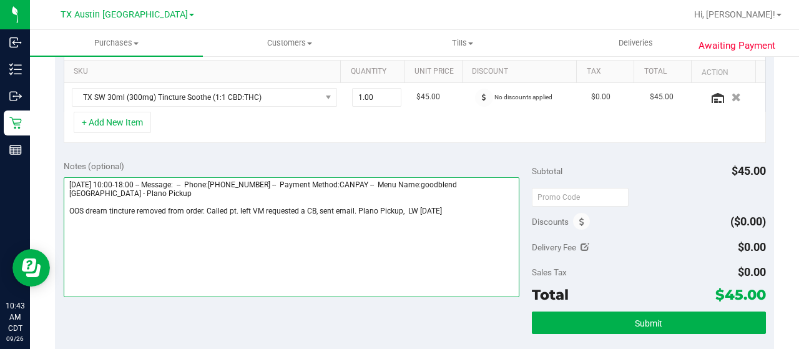
drag, startPoint x: 67, startPoint y: 178, endPoint x: 139, endPoint y: 183, distance: 72.6
click at [139, 183] on textarea at bounding box center [292, 237] width 456 height 120
click at [406, 210] on textarea at bounding box center [292, 237] width 456 height 120
paste textarea "Saturday 09/27/2025"
click at [405, 210] on textarea at bounding box center [292, 237] width 456 height 120
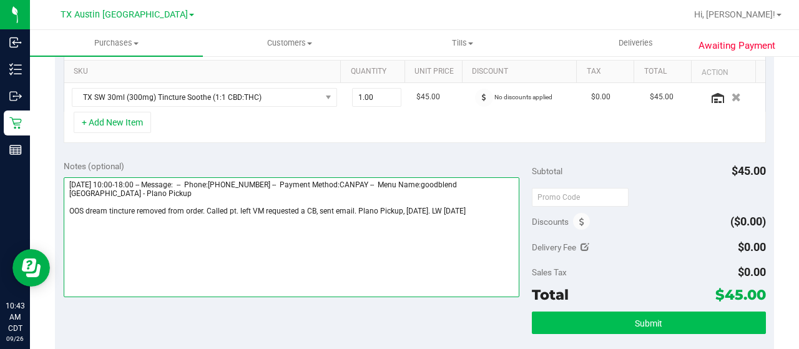
type textarea "Saturday 09/27/2025 10:00-18:00 -- Message: -- Phone:2245221464 -- Payment Meth…"
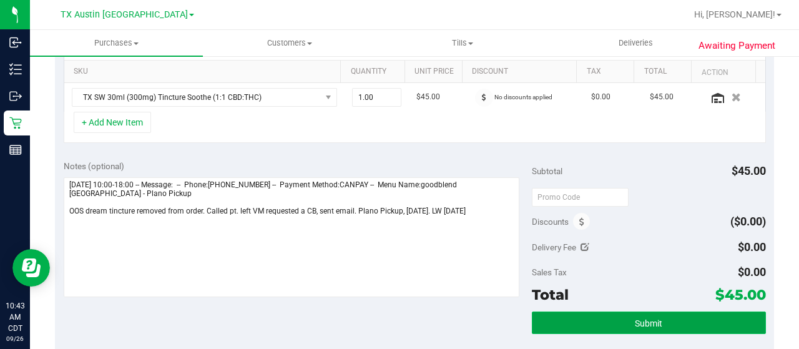
click at [590, 321] on button "Submit" at bounding box center [649, 322] width 234 height 22
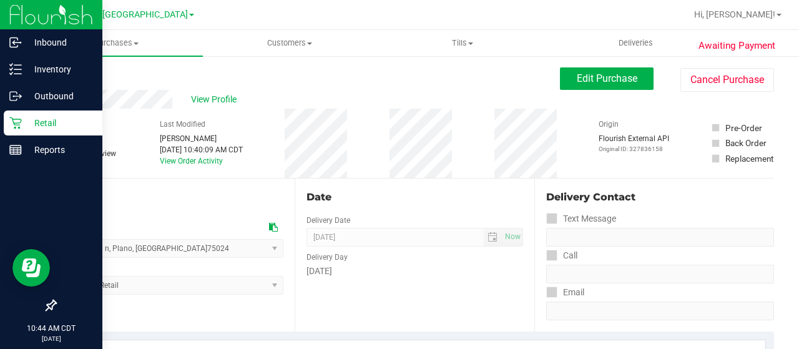
click at [22, 126] on p "Retail" at bounding box center [59, 122] width 75 height 15
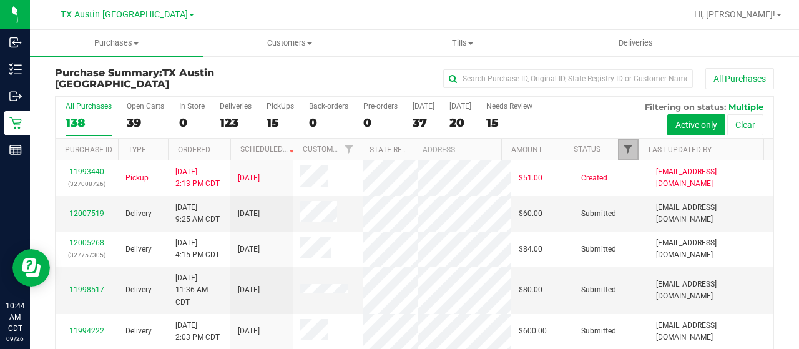
click at [623, 149] on span "Filter" at bounding box center [628, 149] width 10 height 10
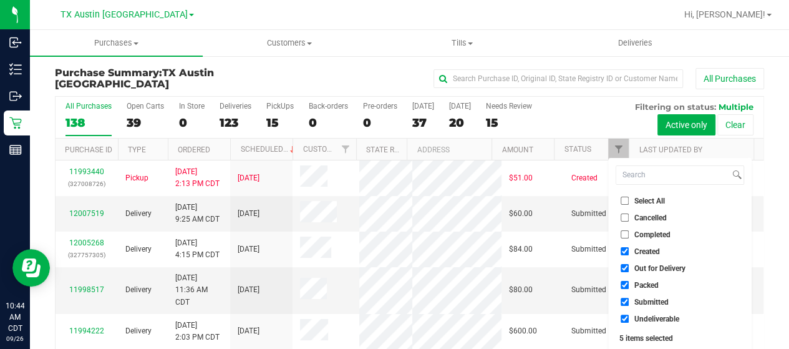
click at [650, 265] on span "Out for Delivery" at bounding box center [660, 268] width 51 height 7
click at [629, 265] on input "Out for Delivery" at bounding box center [625, 268] width 8 height 8
checkbox input "false"
drag, startPoint x: 643, startPoint y: 284, endPoint x: 641, endPoint y: 293, distance: 9.5
click at [643, 284] on span "Packed" at bounding box center [647, 284] width 24 height 7
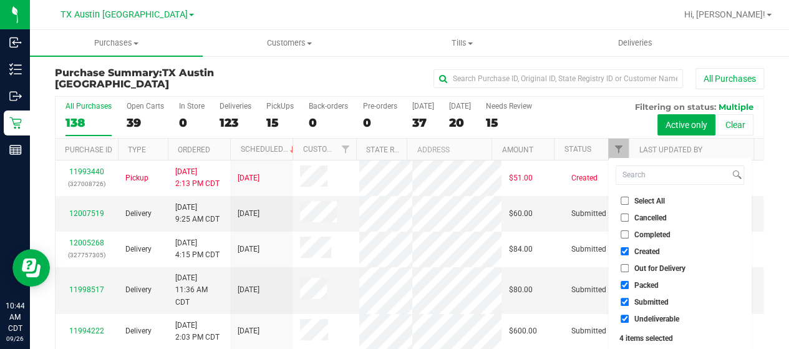
click at [629, 284] on input "Packed" at bounding box center [625, 285] width 8 height 8
checkbox input "false"
drag, startPoint x: 640, startPoint y: 298, endPoint x: 637, endPoint y: 310, distance: 12.7
click at [640, 299] on span "Submitted" at bounding box center [652, 301] width 34 height 7
click at [629, 299] on input "Submitted" at bounding box center [625, 302] width 8 height 8
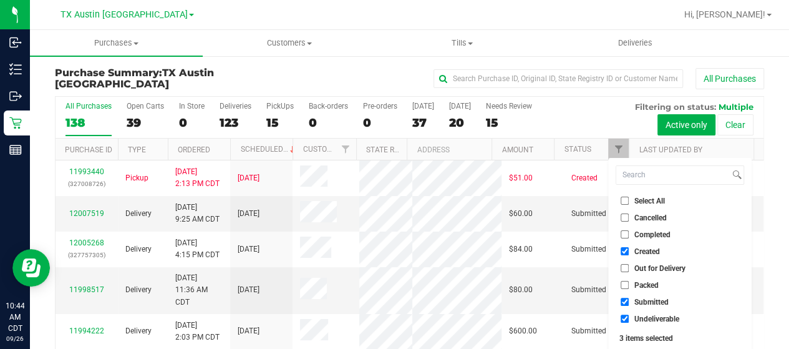
checkbox input "false"
click at [635, 316] on span "Undeliverable" at bounding box center [657, 318] width 45 height 7
click at [629, 316] on input "Undeliverable" at bounding box center [625, 318] width 8 height 8
checkbox input "false"
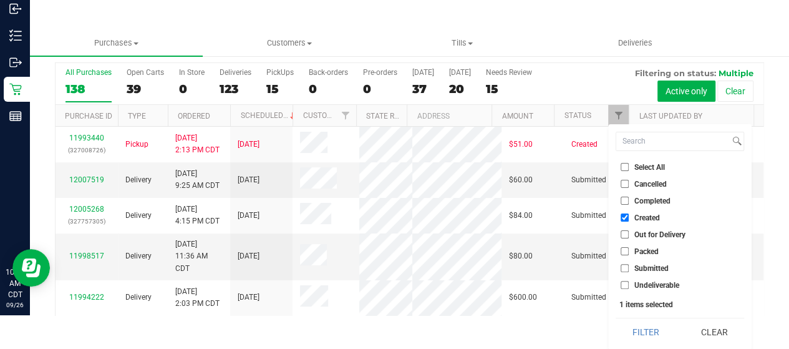
click at [634, 329] on button "Filter" at bounding box center [646, 331] width 60 height 27
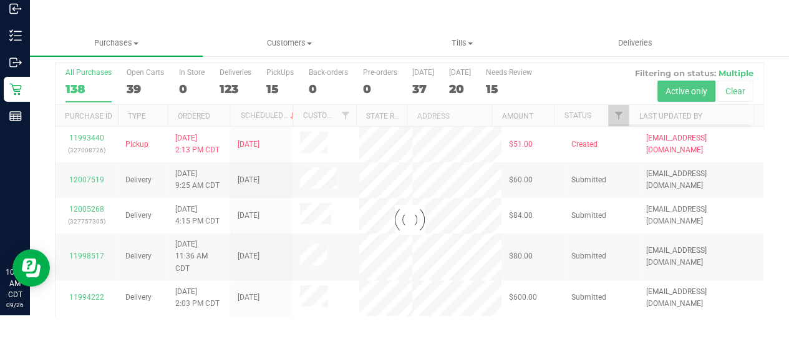
scroll to position [0, 0]
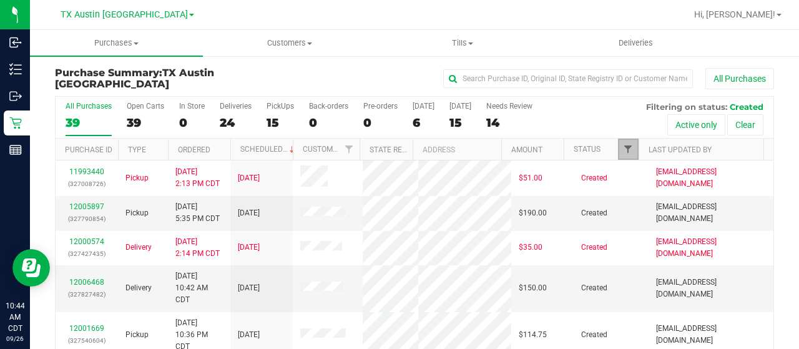
click at [623, 144] on span "Filter" at bounding box center [628, 149] width 10 height 10
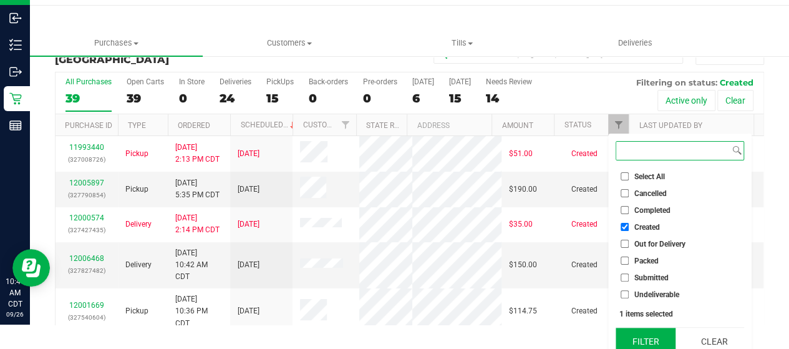
scroll to position [34, 0]
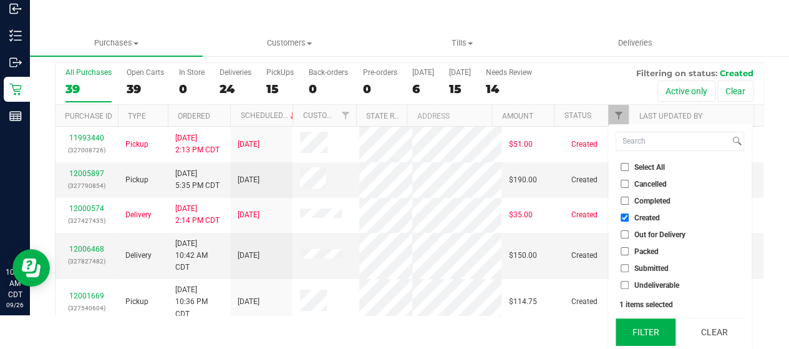
click at [648, 334] on button "Filter" at bounding box center [646, 331] width 60 height 27
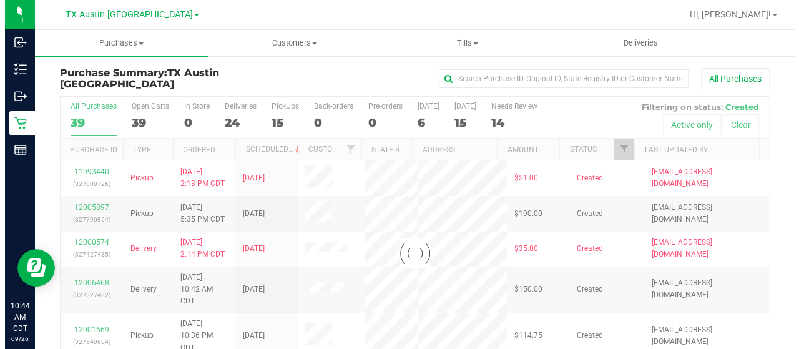
scroll to position [0, 0]
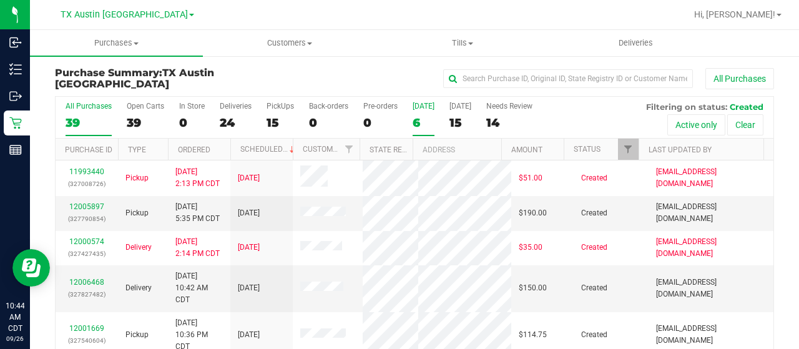
click at [416, 120] on div "6" at bounding box center [423, 122] width 22 height 14
click at [0, 0] on input "Today 6" at bounding box center [0, 0] width 0 height 0
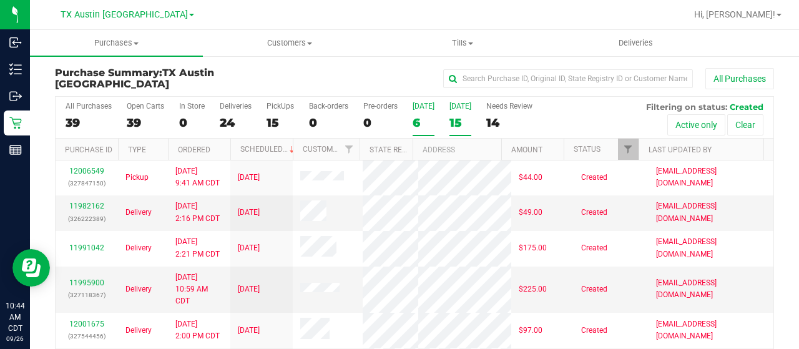
click at [458, 120] on div "15" at bounding box center [460, 122] width 22 height 14
click at [0, 0] on input "Tomorrow 15" at bounding box center [0, 0] width 0 height 0
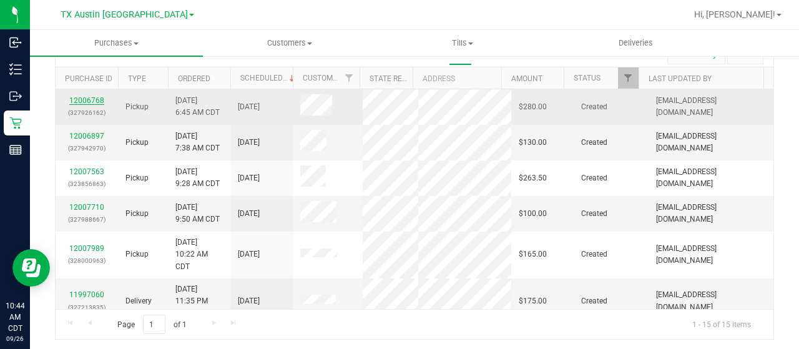
click at [96, 99] on link "12006768" at bounding box center [86, 100] width 35 height 9
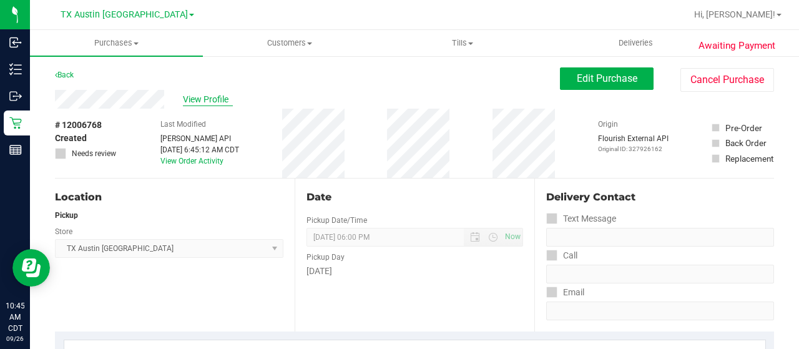
click at [206, 99] on span "View Profile" at bounding box center [208, 99] width 50 height 13
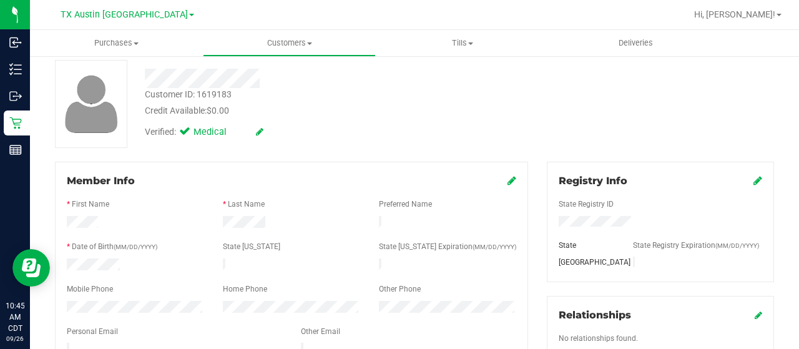
scroll to position [125, 0]
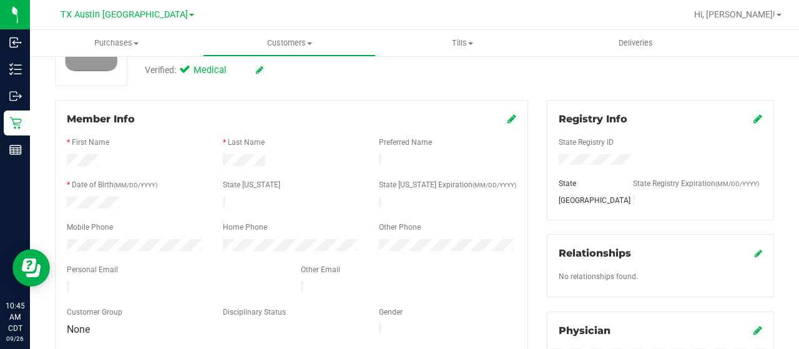
drag, startPoint x: 187, startPoint y: 281, endPoint x: 57, endPoint y: 279, distance: 129.2
click at [57, 281] on div at bounding box center [174, 288] width 234 height 15
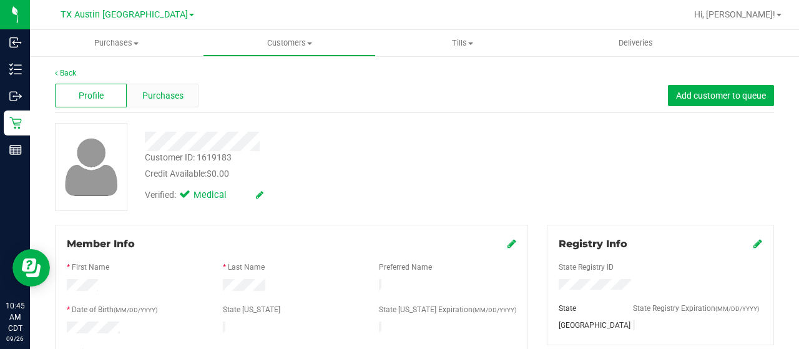
click at [171, 97] on span "Purchases" at bounding box center [162, 95] width 41 height 13
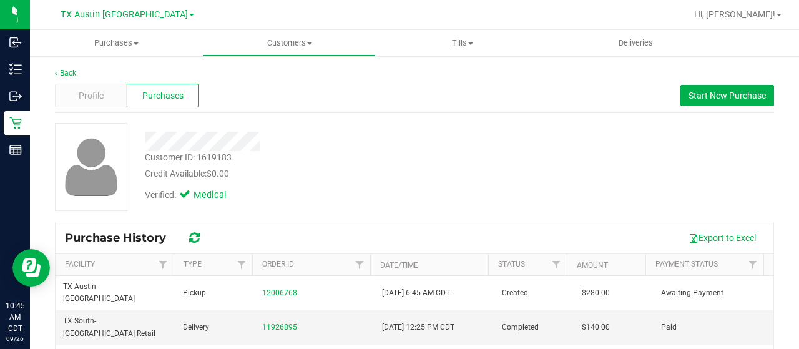
drag, startPoint x: 263, startPoint y: 144, endPoint x: 144, endPoint y: 143, distance: 119.2
click at [143, 143] on div at bounding box center [319, 141] width 369 height 19
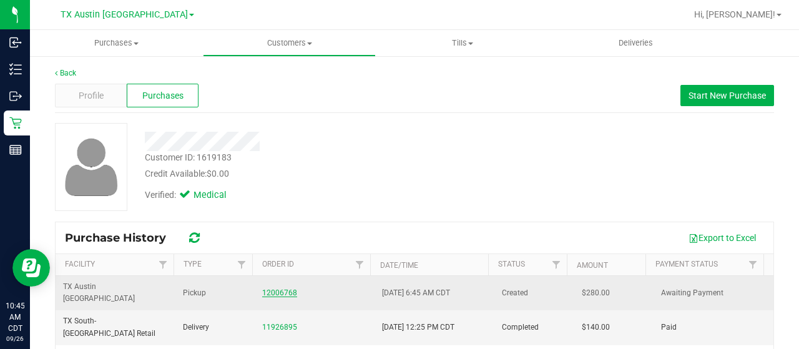
click at [281, 288] on link "12006768" at bounding box center [279, 292] width 35 height 9
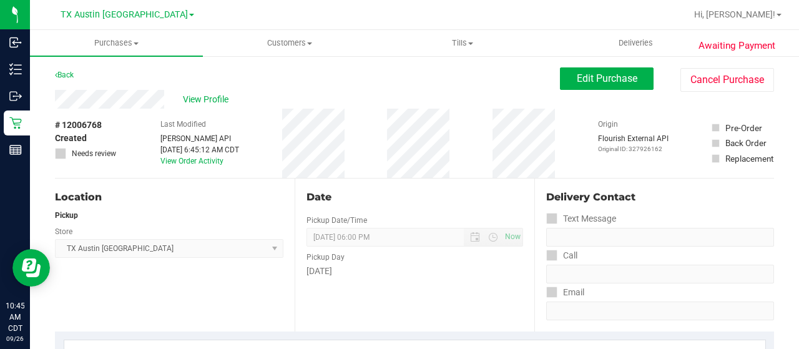
click at [170, 103] on div "View Profile" at bounding box center [307, 99] width 505 height 19
drag, startPoint x: 608, startPoint y: 78, endPoint x: 609, endPoint y: 58, distance: 20.0
click at [608, 78] on span "Edit Purchase" at bounding box center [607, 78] width 61 height 12
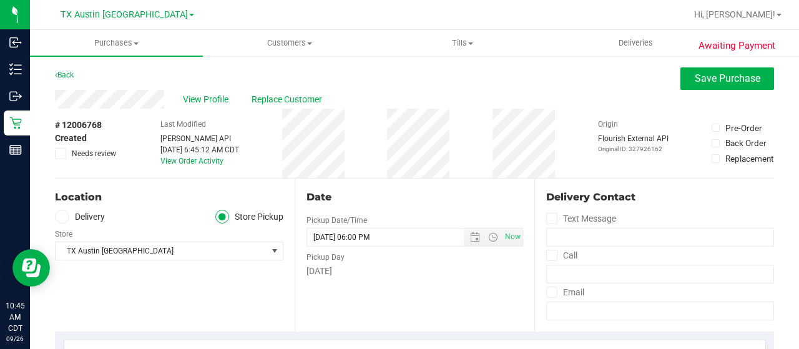
click at [96, 215] on label "Delivery" at bounding box center [80, 217] width 50 height 14
click at [0, 0] on input "Delivery" at bounding box center [0, 0] width 0 height 0
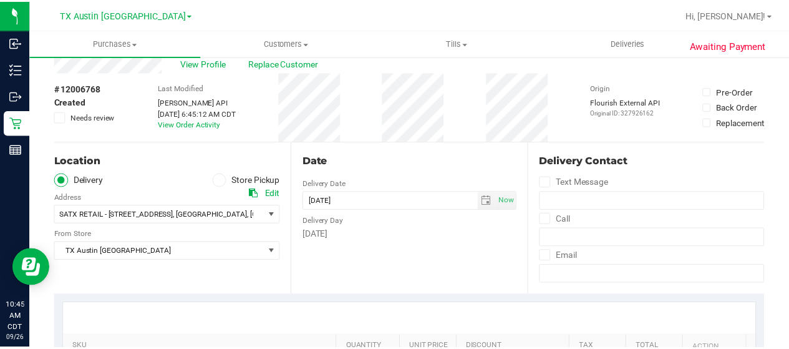
scroll to position [125, 0]
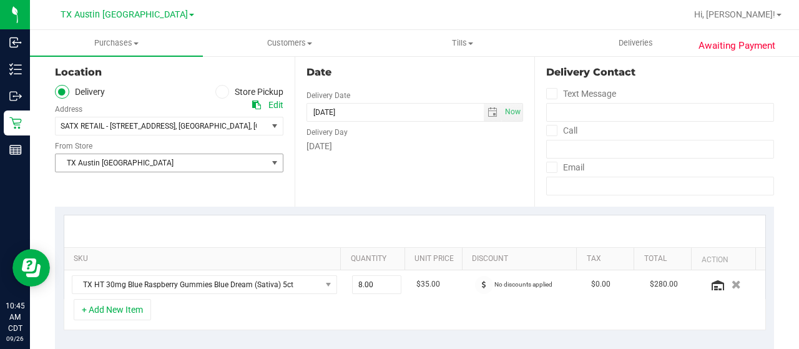
click at [147, 167] on span "TX Austin [GEOGRAPHIC_DATA]" at bounding box center [162, 162] width 212 height 17
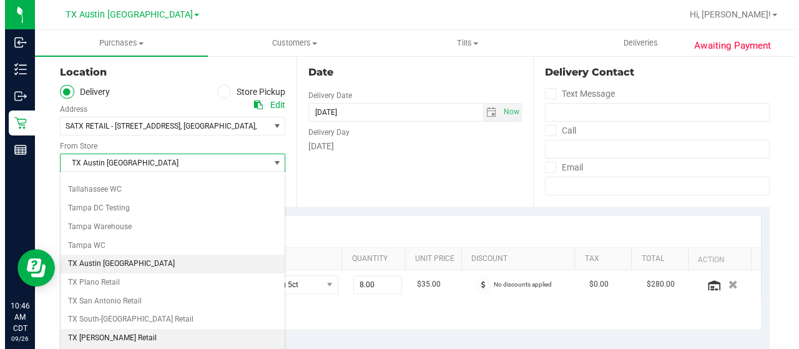
scroll to position [880, 0]
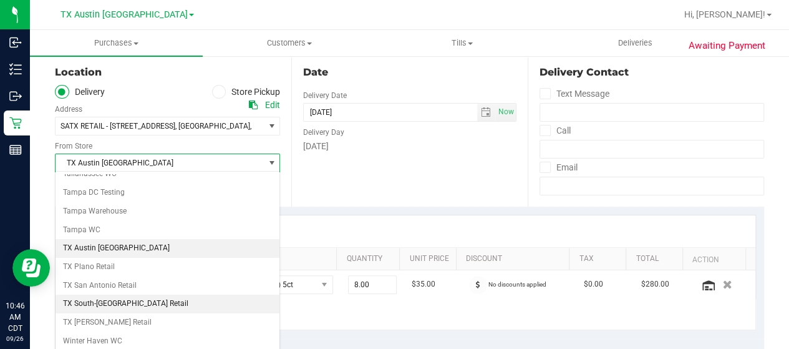
click at [115, 295] on li "TX South-[GEOGRAPHIC_DATA] Retail" at bounding box center [168, 304] width 224 height 19
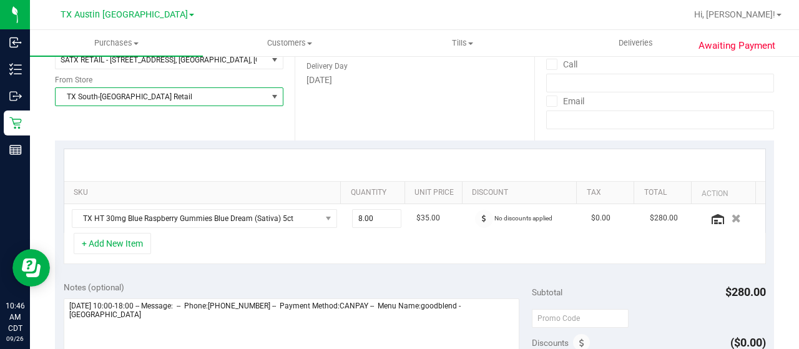
scroll to position [250, 0]
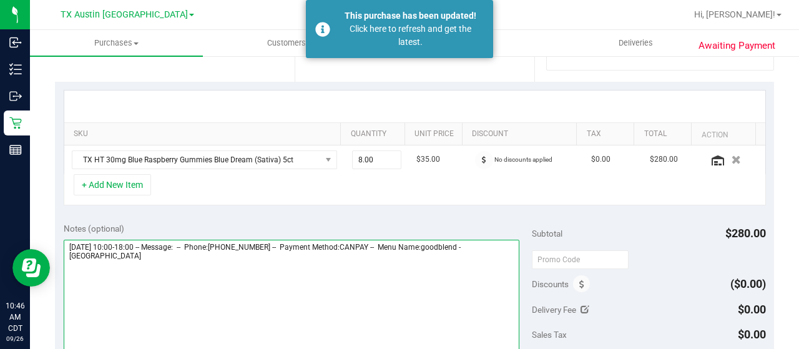
drag, startPoint x: 110, startPoint y: 258, endPoint x: 66, endPoint y: 255, distance: 44.4
click at [64, 255] on textarea at bounding box center [292, 300] width 456 height 120
click at [152, 265] on textarea at bounding box center [292, 300] width 456 height 120
paste textarea "South Austin"
drag, startPoint x: 64, startPoint y: 243, endPoint x: 137, endPoint y: 243, distance: 73.0
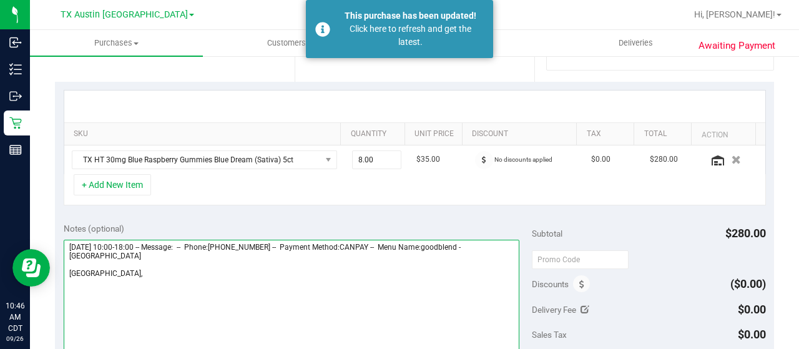
click at [137, 243] on textarea at bounding box center [292, 300] width 456 height 120
click at [157, 280] on textarea at bounding box center [292, 300] width 456 height 120
paste textarea "Saturday 09/27/2025"
type textarea "Saturday 09/27/2025 10:00-18:00 -- Message: -- Phone:7703783375 -- Payment Meth…"
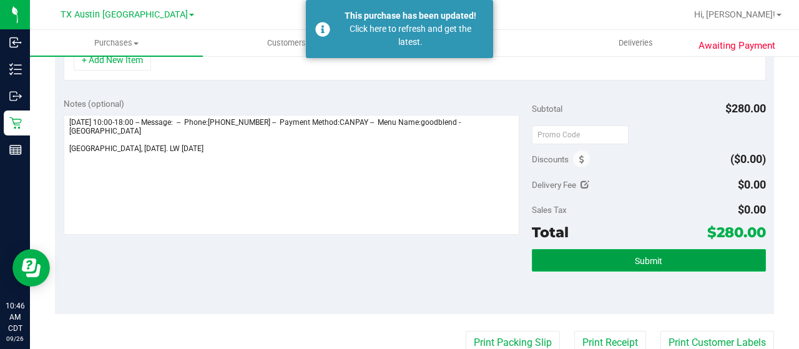
click at [648, 266] on button "Submit" at bounding box center [649, 260] width 234 height 22
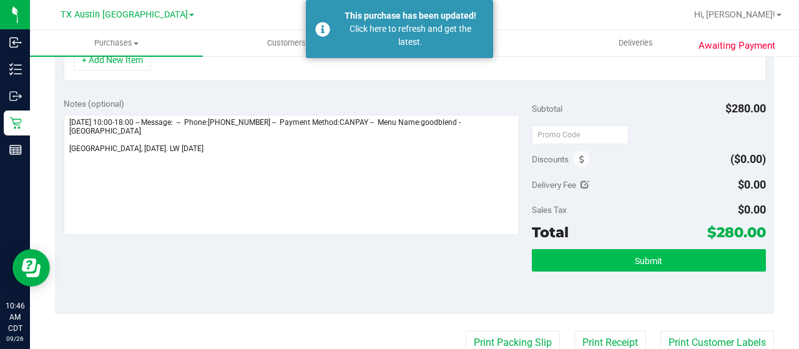
scroll to position [354, 0]
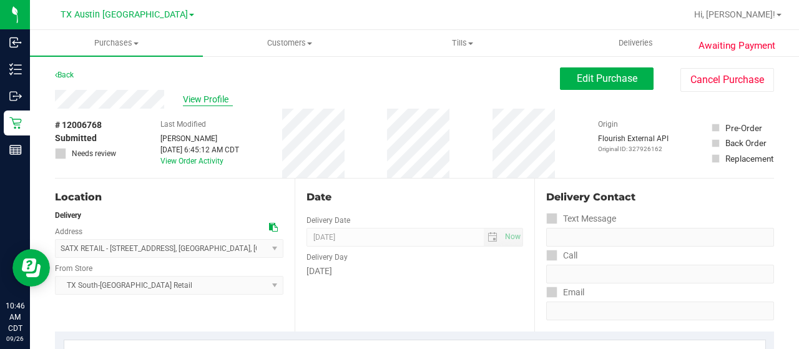
click at [194, 95] on span "View Profile" at bounding box center [208, 99] width 50 height 13
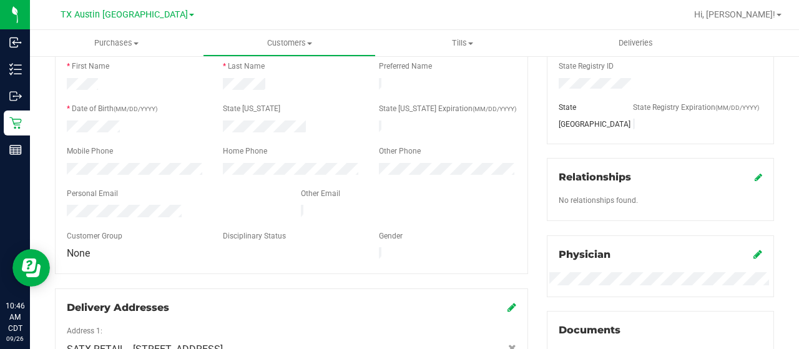
scroll to position [250, 0]
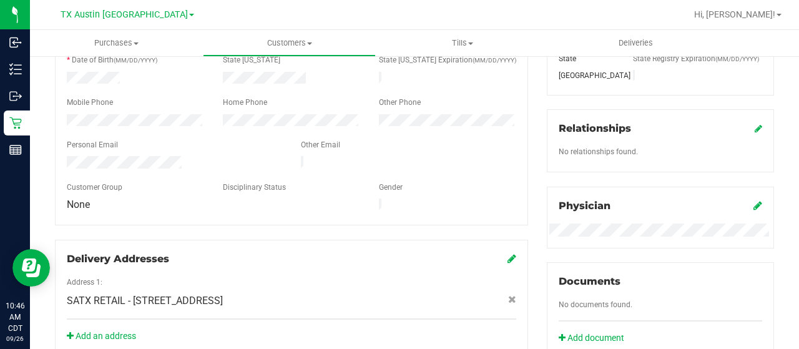
drag, startPoint x: 186, startPoint y: 154, endPoint x: 61, endPoint y: 158, distance: 124.9
click at [61, 158] on div at bounding box center [174, 163] width 234 height 15
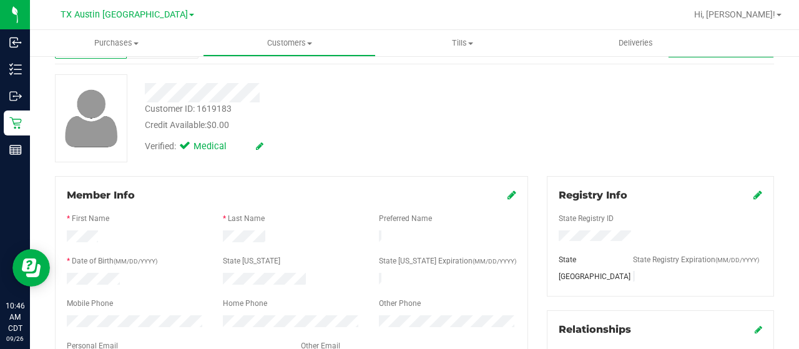
scroll to position [0, 0]
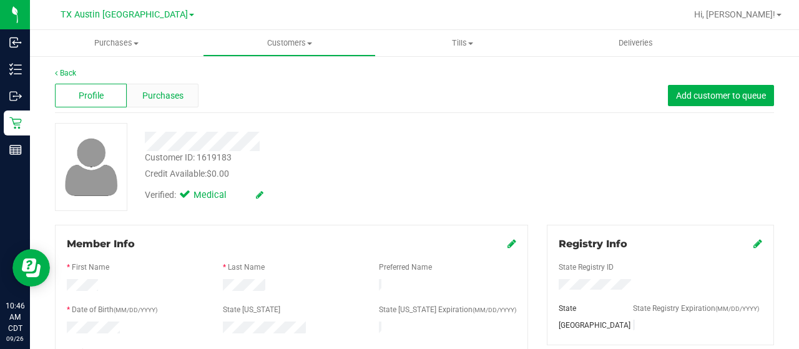
click at [173, 97] on span "Purchases" at bounding box center [162, 95] width 41 height 13
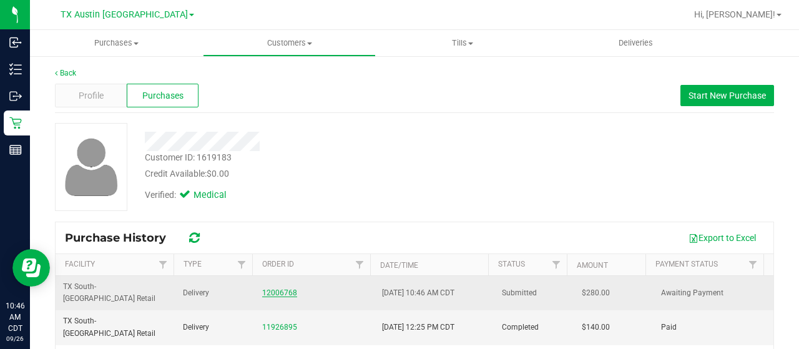
click at [287, 288] on link "12006768" at bounding box center [279, 292] width 35 height 9
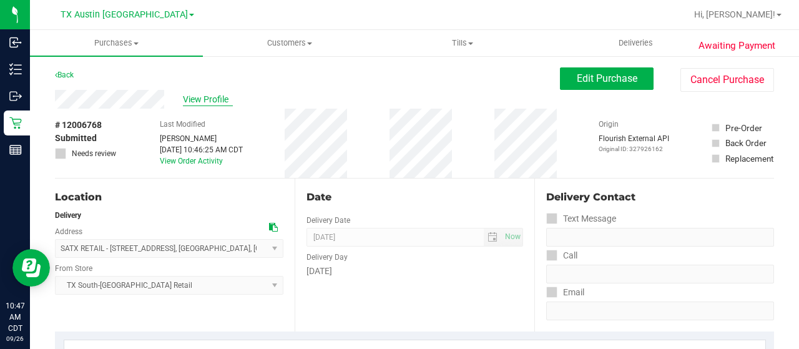
click at [200, 100] on span "View Profile" at bounding box center [208, 99] width 50 height 13
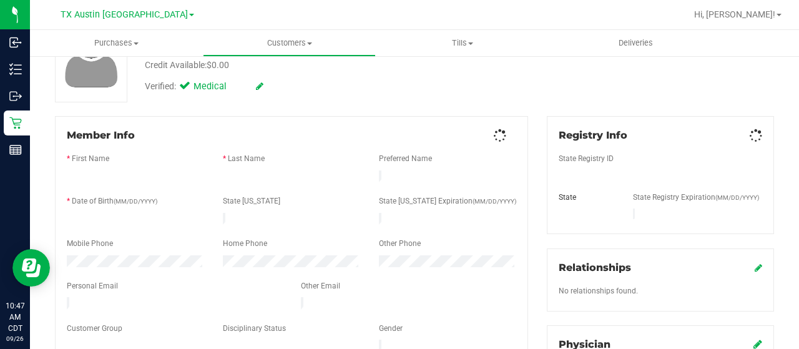
scroll to position [125, 0]
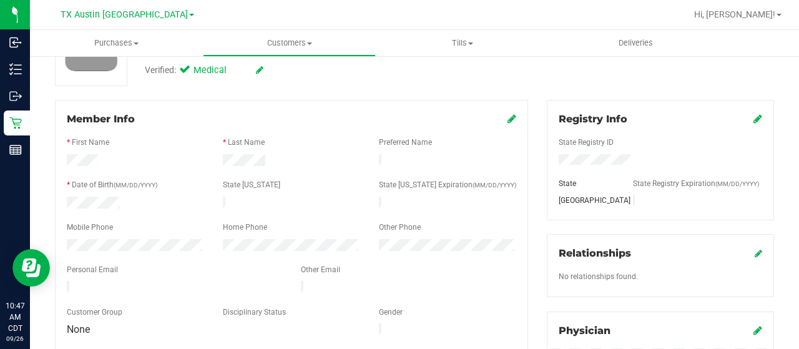
click at [67, 281] on div at bounding box center [174, 288] width 234 height 15
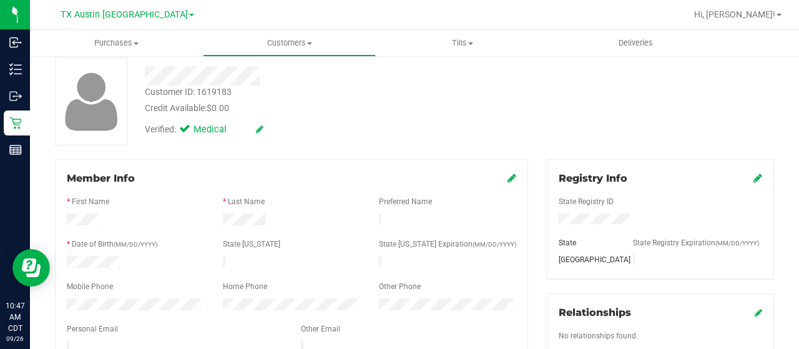
scroll to position [0, 0]
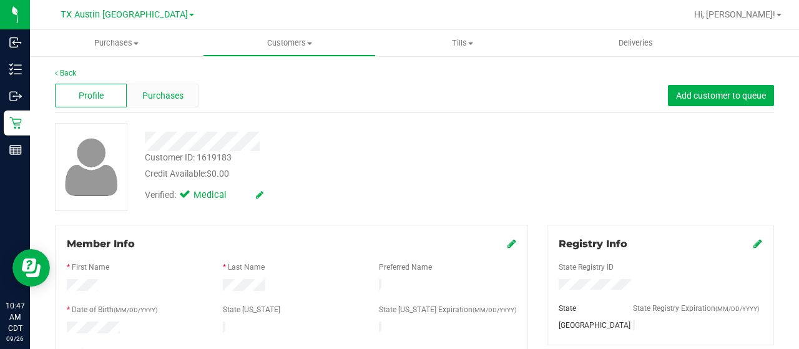
click at [158, 101] on span "Purchases" at bounding box center [162, 95] width 41 height 13
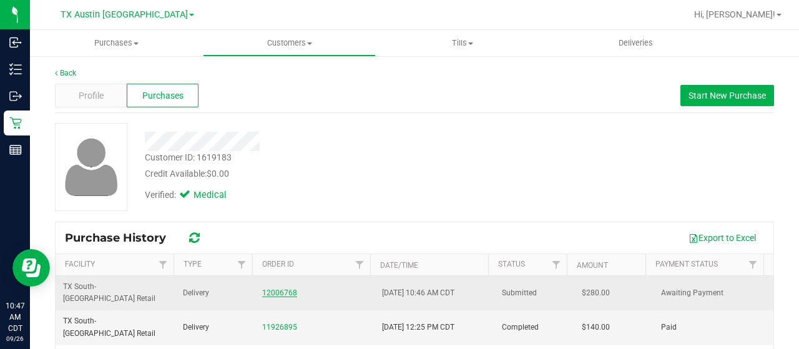
click at [281, 288] on link "12006768" at bounding box center [279, 292] width 35 height 9
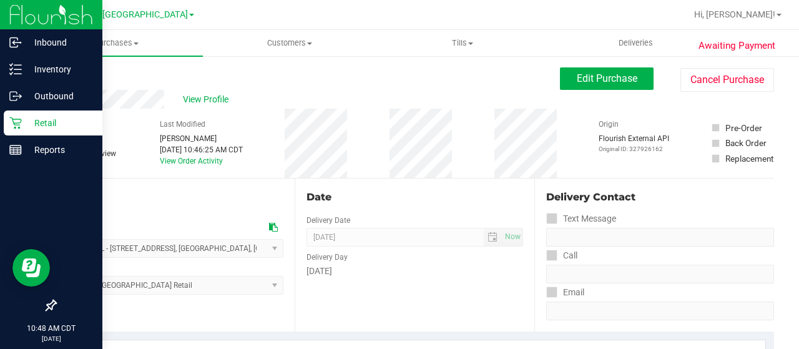
click at [23, 120] on p "Retail" at bounding box center [59, 122] width 75 height 15
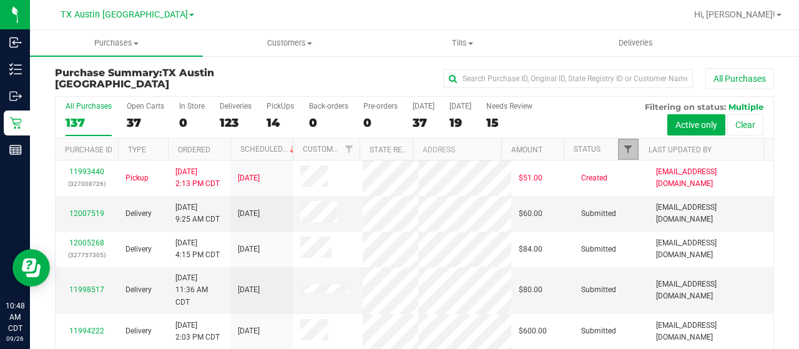
click at [623, 144] on span "Filter" at bounding box center [628, 149] width 10 height 10
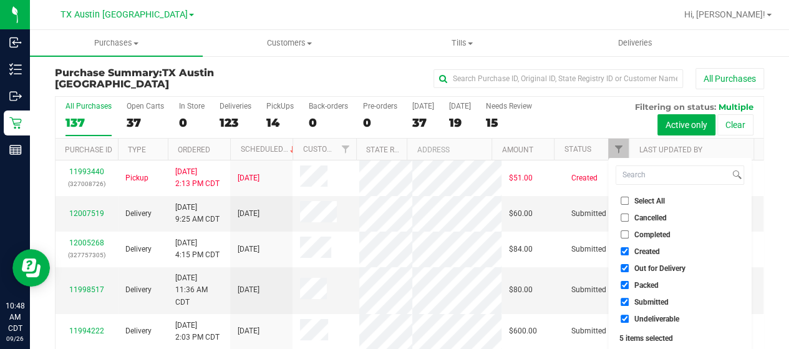
click at [649, 268] on span "Out for Delivery" at bounding box center [660, 268] width 51 height 7
click at [629, 268] on input "Out for Delivery" at bounding box center [625, 268] width 8 height 8
checkbox input "false"
click at [640, 283] on span "Packed" at bounding box center [647, 284] width 24 height 7
click at [629, 283] on input "Packed" at bounding box center [625, 285] width 8 height 8
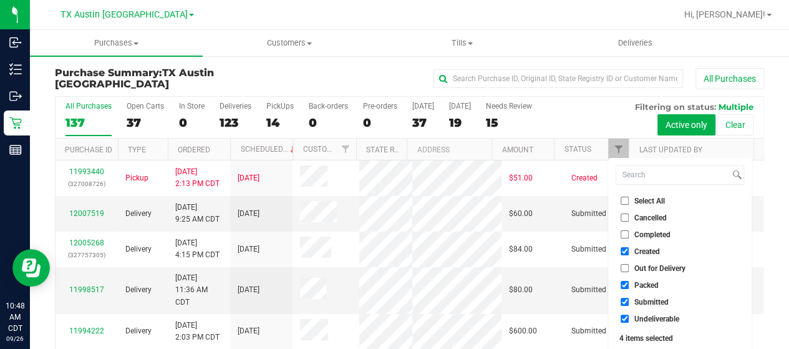
checkbox input "false"
click at [637, 301] on span "Submitted" at bounding box center [652, 301] width 34 height 7
click at [629, 301] on input "Submitted" at bounding box center [625, 302] width 8 height 8
checkbox input "false"
click at [639, 322] on span "Undeliverable" at bounding box center [657, 318] width 45 height 7
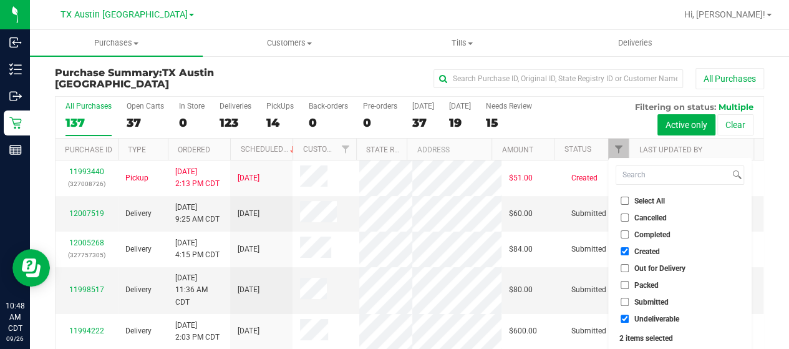
click at [629, 322] on input "Undeliverable" at bounding box center [625, 318] width 8 height 8
checkbox input "false"
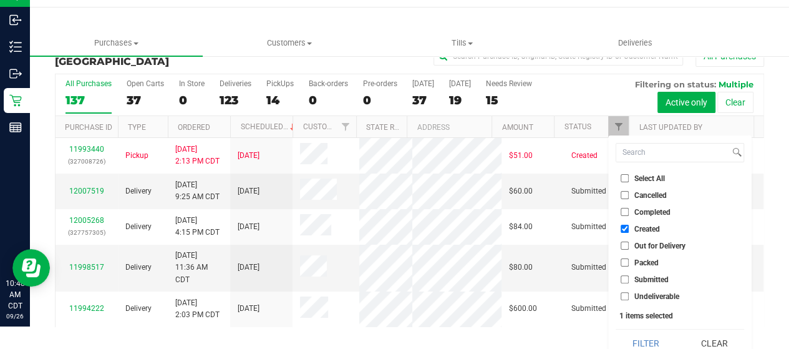
scroll to position [34, 0]
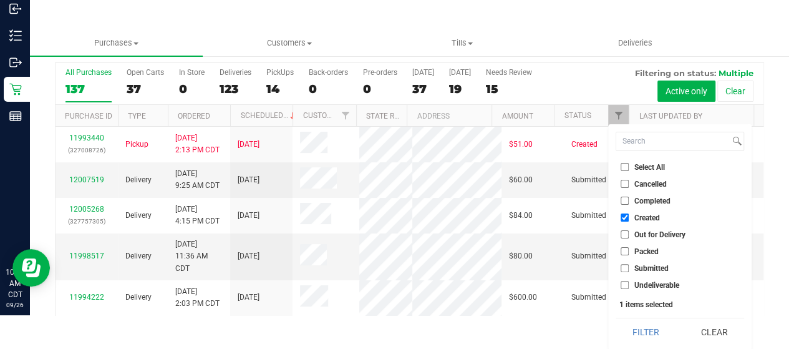
drag, startPoint x: 649, startPoint y: 331, endPoint x: 585, endPoint y: 329, distance: 63.7
click at [648, 331] on button "Filter" at bounding box center [646, 331] width 60 height 27
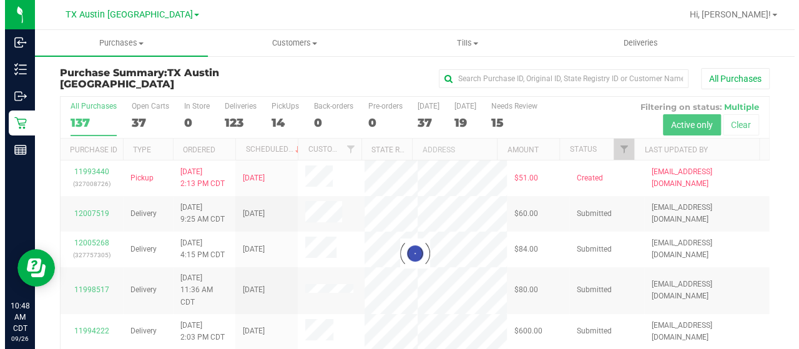
scroll to position [0, 0]
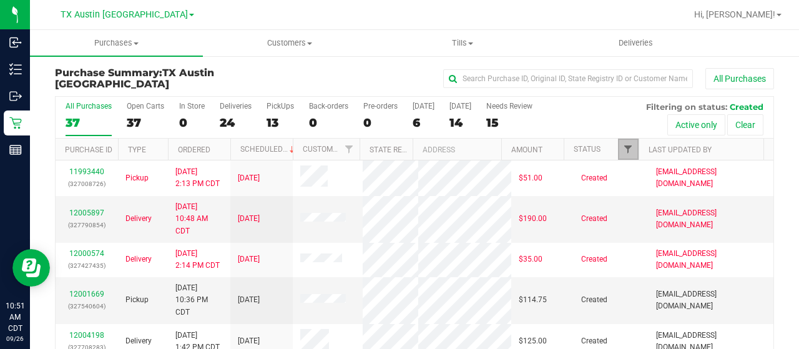
click at [623, 148] on span "Filter" at bounding box center [628, 149] width 10 height 10
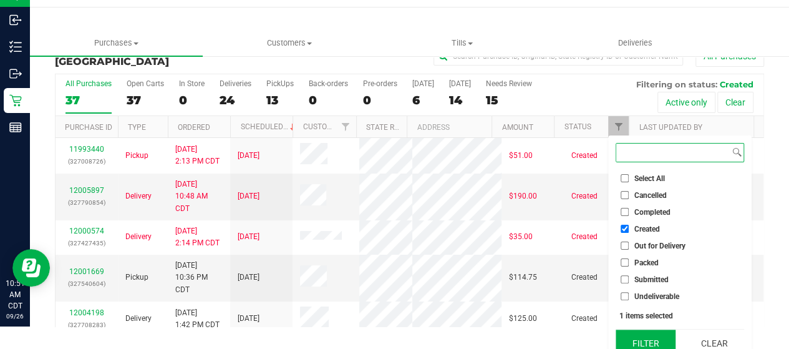
scroll to position [34, 0]
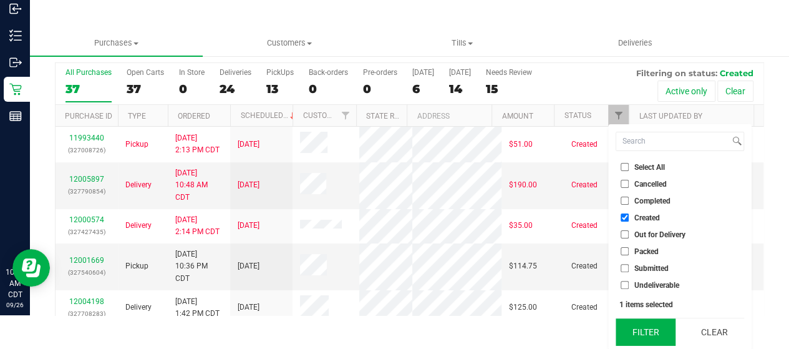
click at [652, 330] on button "Filter" at bounding box center [646, 331] width 60 height 27
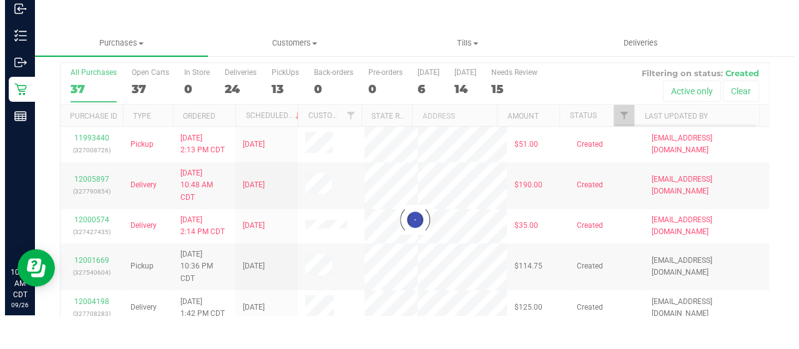
scroll to position [0, 0]
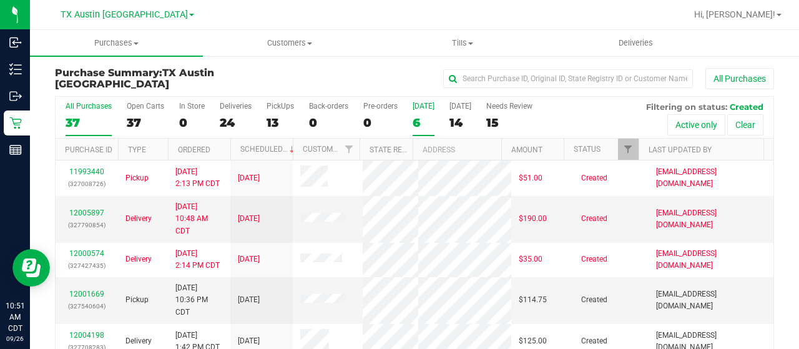
click at [418, 125] on div "6" at bounding box center [423, 122] width 22 height 14
click at [0, 0] on input "[DATE] 6" at bounding box center [0, 0] width 0 height 0
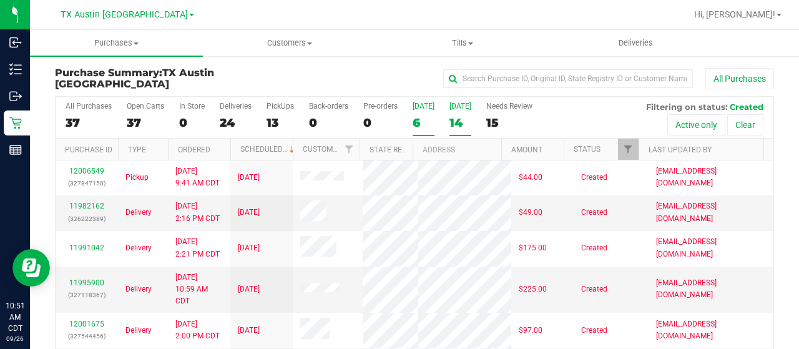
click at [449, 122] on div "14" at bounding box center [460, 122] width 22 height 14
click at [0, 0] on input "[DATE] 14" at bounding box center [0, 0] width 0 height 0
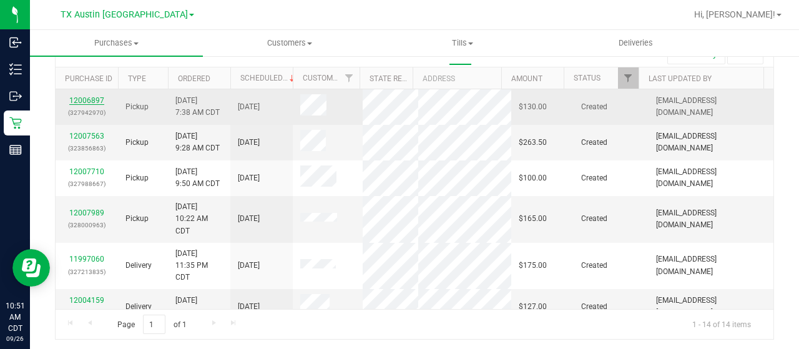
click at [95, 98] on link "12006897" at bounding box center [86, 100] width 35 height 9
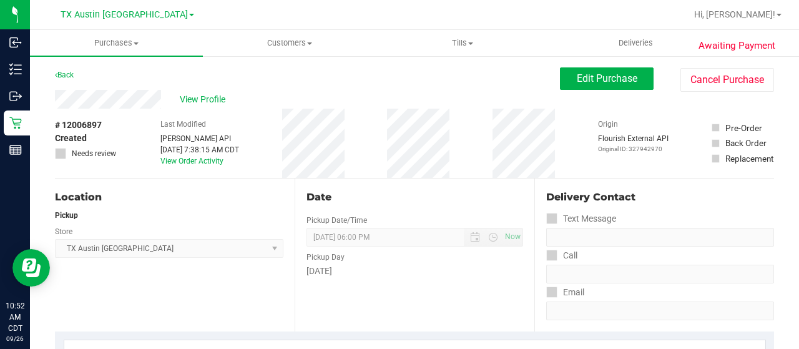
click at [133, 74] on div "Back Edit Purchase Cancel Purchase" at bounding box center [414, 78] width 719 height 22
click at [111, 99] on div "View Profile" at bounding box center [307, 99] width 505 height 19
click at [583, 78] on span "Edit Purchase" at bounding box center [607, 78] width 61 height 12
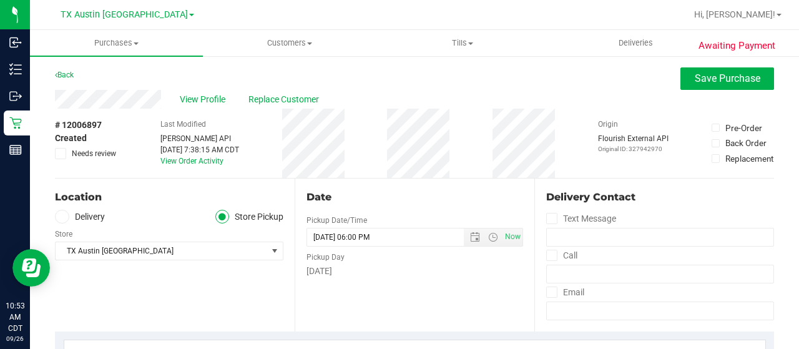
click at [97, 217] on label "Delivery" at bounding box center [80, 217] width 50 height 14
click at [0, 0] on input "Delivery" at bounding box center [0, 0] width 0 height 0
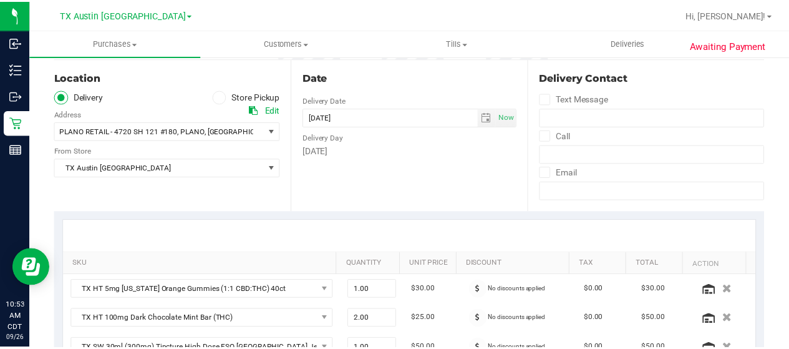
scroll to position [125, 0]
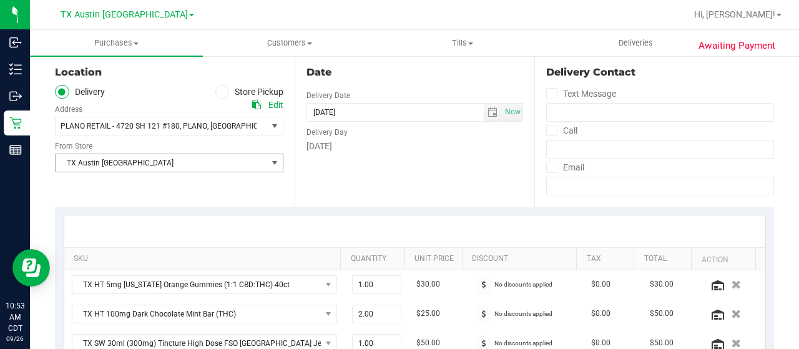
click at [143, 158] on span "TX Austin [GEOGRAPHIC_DATA]" at bounding box center [162, 162] width 212 height 17
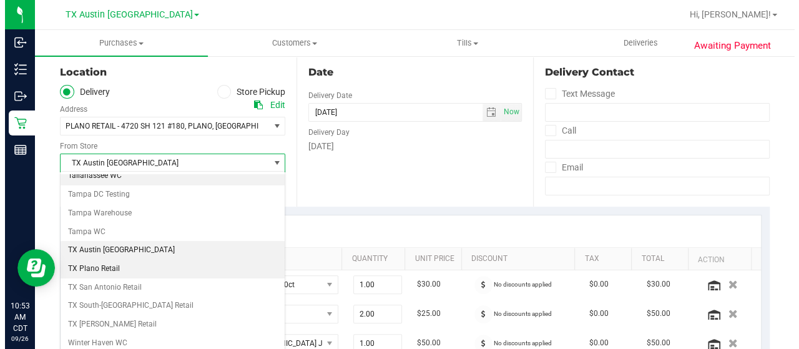
scroll to position [880, 0]
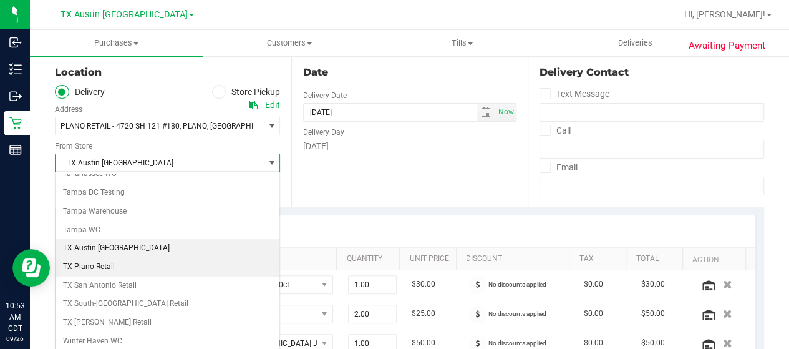
click at [129, 258] on li "TX Plano Retail" at bounding box center [168, 267] width 224 height 19
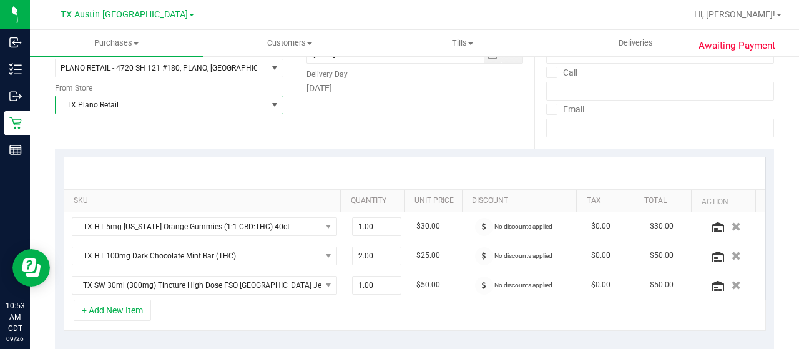
scroll to position [312, 0]
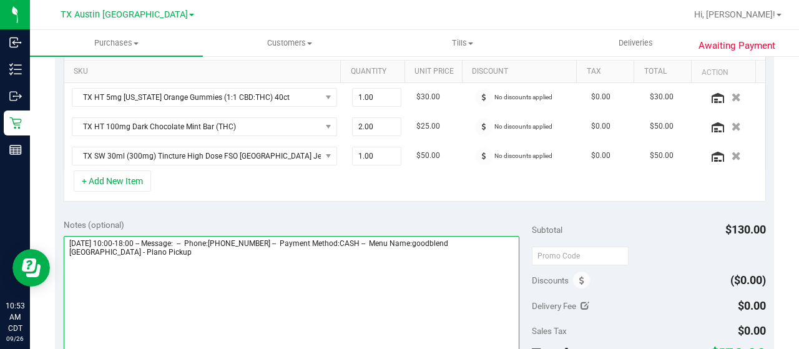
drag, startPoint x: 118, startPoint y: 256, endPoint x: 64, endPoint y: 253, distance: 53.8
click at [64, 253] on textarea at bounding box center [292, 296] width 456 height 120
click at [158, 260] on textarea at bounding box center [292, 296] width 456 height 120
paste textarea "Plano Pickup"
drag, startPoint x: 64, startPoint y: 239, endPoint x: 140, endPoint y: 239, distance: 76.8
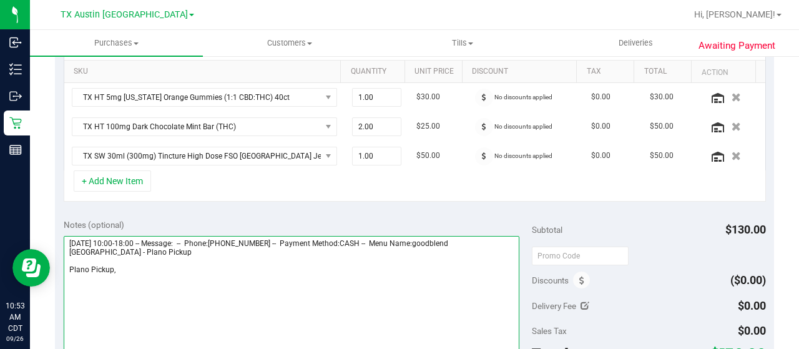
click at [140, 239] on textarea at bounding box center [292, 296] width 456 height 120
click at [146, 279] on textarea at bounding box center [292, 296] width 456 height 120
paste textarea "Saturday 09/27/2025"
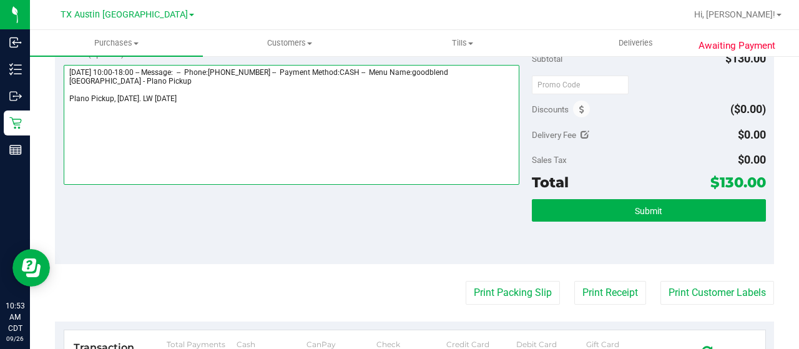
scroll to position [499, 0]
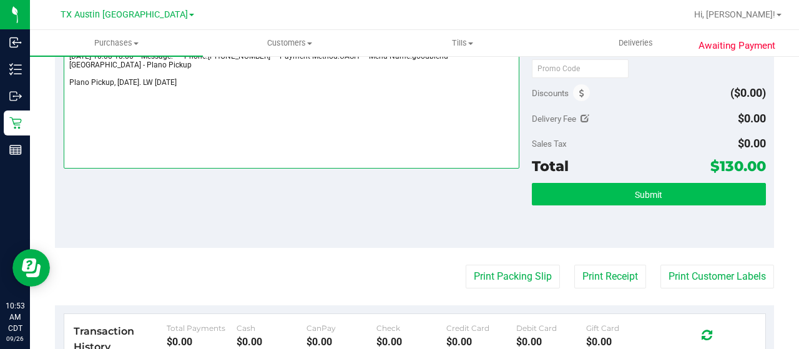
type textarea "Saturday 09/27/2025 10:00-18:00 -- Message: -- Phone:9034479611 -- Payment Meth…"
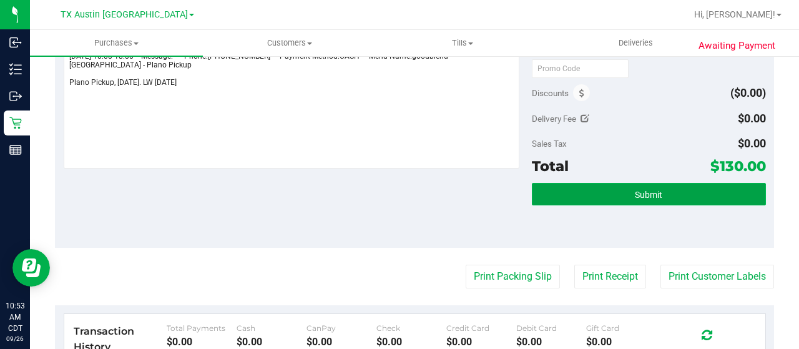
click at [575, 198] on button "Submit" at bounding box center [649, 194] width 234 height 22
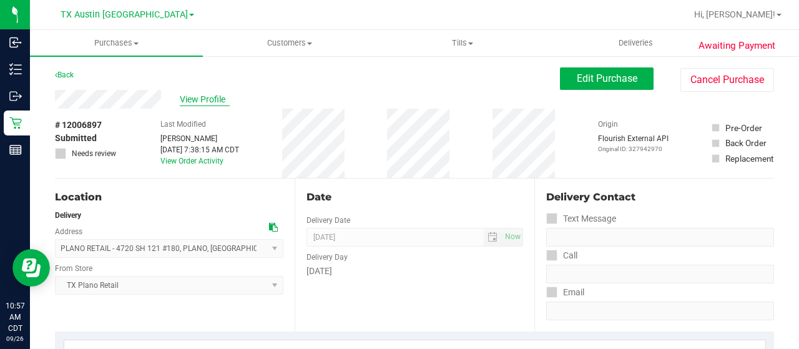
click at [211, 97] on span "View Profile" at bounding box center [205, 99] width 50 height 13
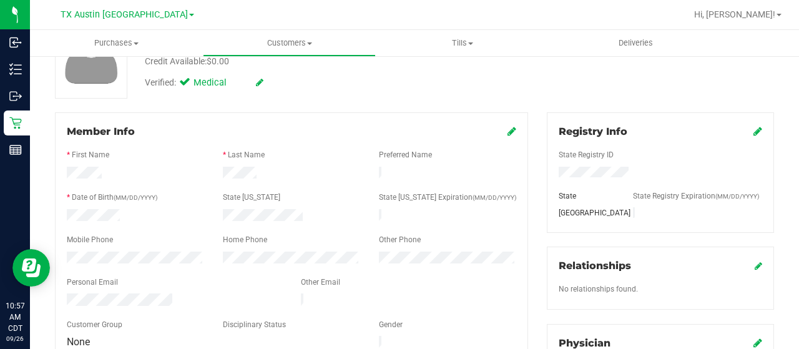
scroll to position [125, 0]
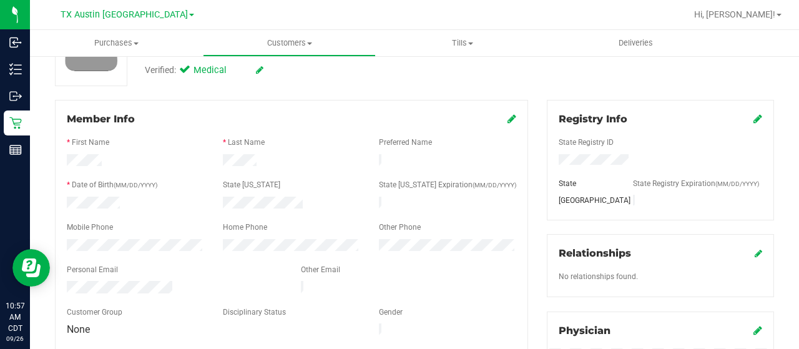
drag, startPoint x: 174, startPoint y: 279, endPoint x: 54, endPoint y: 278, distance: 120.4
click at [54, 278] on div "Member Info * First Name * Last Name Preferred Name * Date of Birth (MM/DD/YYYY…" at bounding box center [292, 291] width 492 height 382
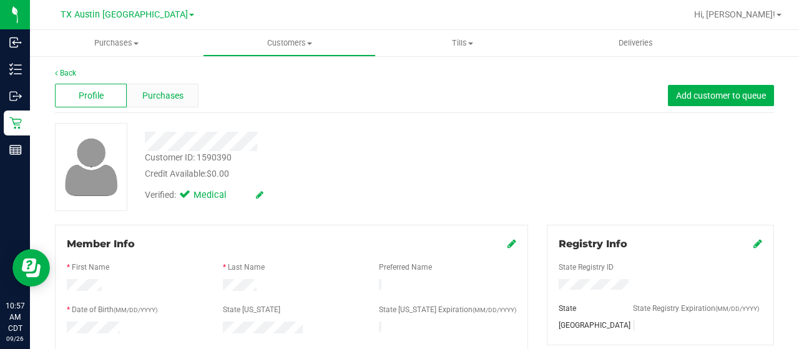
click at [183, 97] on div "Purchases" at bounding box center [163, 96] width 72 height 24
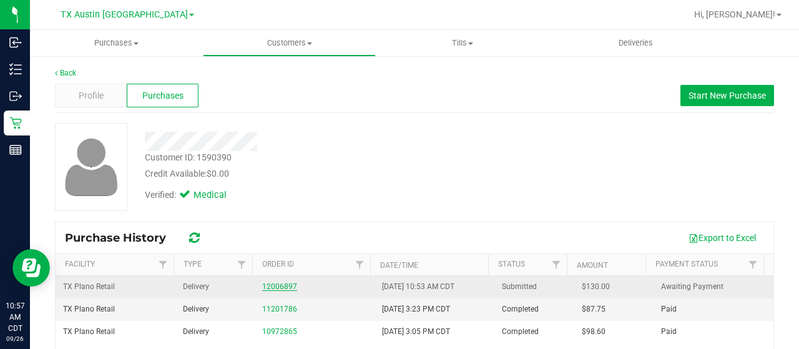
click at [270, 283] on link "12006897" at bounding box center [279, 286] width 35 height 9
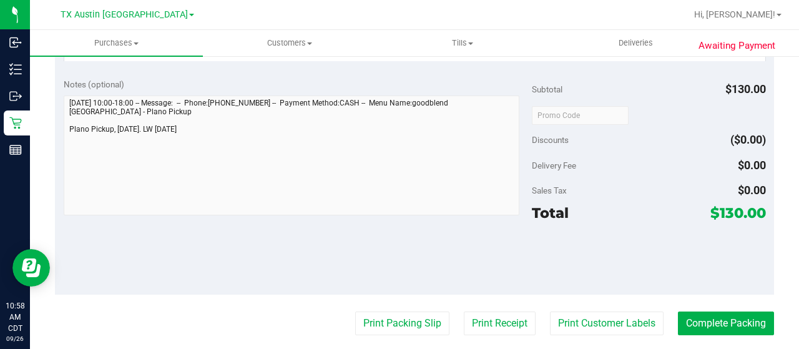
scroll to position [499, 0]
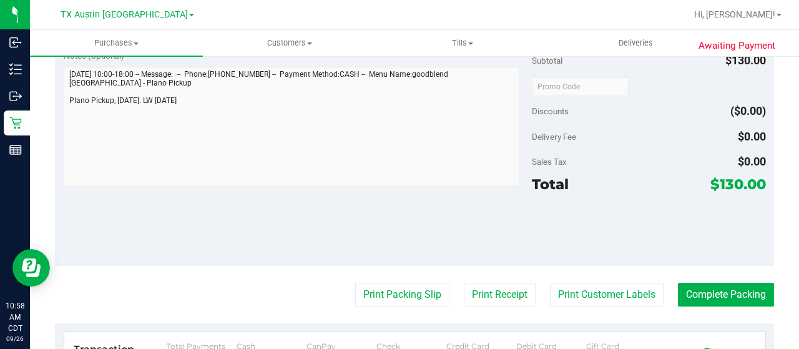
drag, startPoint x: 710, startPoint y: 175, endPoint x: 731, endPoint y: 175, distance: 21.2
click at [731, 175] on span "$130.00" at bounding box center [738, 183] width 56 height 17
copy span "130"
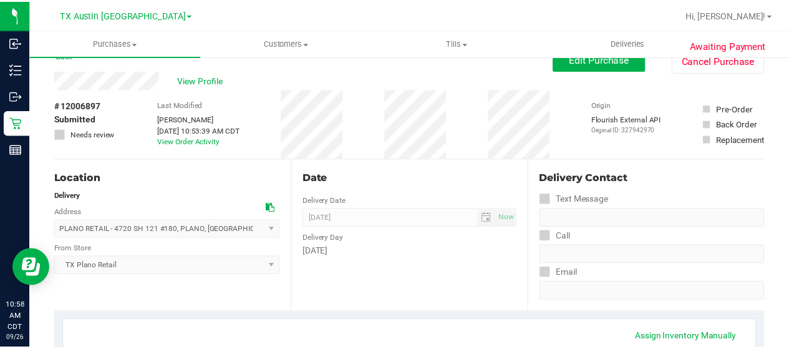
scroll to position [0, 0]
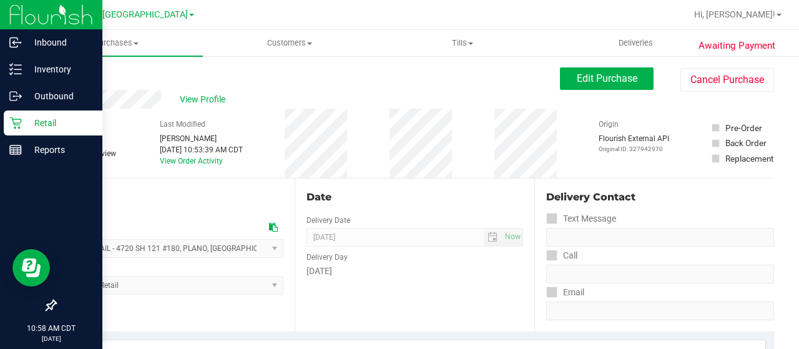
click at [25, 122] on p "Retail" at bounding box center [59, 122] width 75 height 15
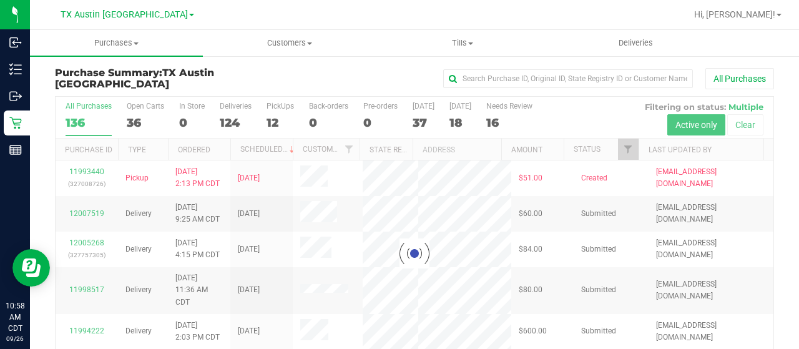
click at [621, 149] on div at bounding box center [415, 253] width 718 height 313
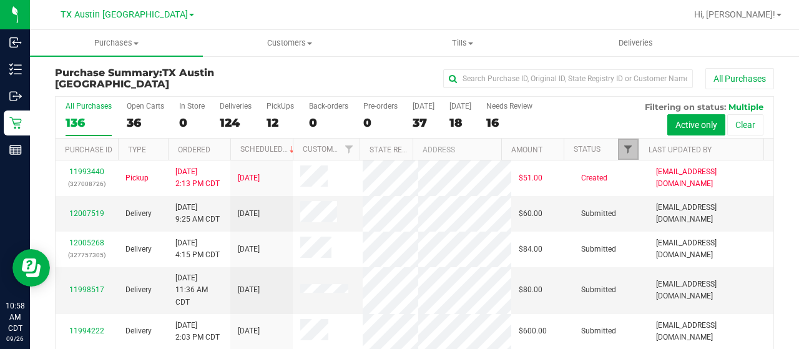
click at [623, 149] on span "Filter" at bounding box center [628, 149] width 10 height 10
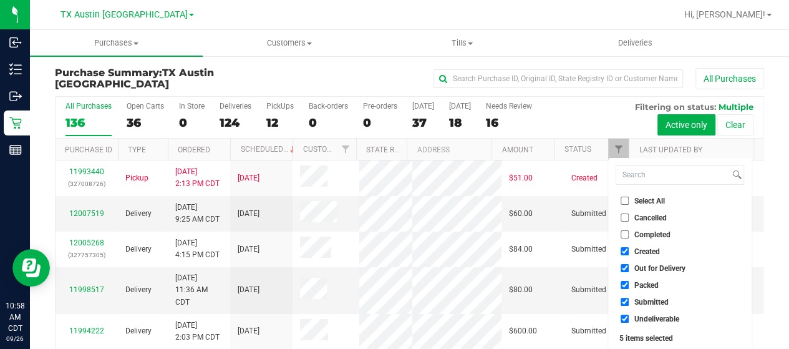
click at [655, 265] on span "Out for Delivery" at bounding box center [660, 268] width 51 height 7
click at [629, 265] on input "Out for Delivery" at bounding box center [625, 268] width 8 height 8
checkbox input "false"
click at [651, 284] on span "Packed" at bounding box center [647, 284] width 24 height 7
click at [629, 284] on input "Packed" at bounding box center [625, 285] width 8 height 8
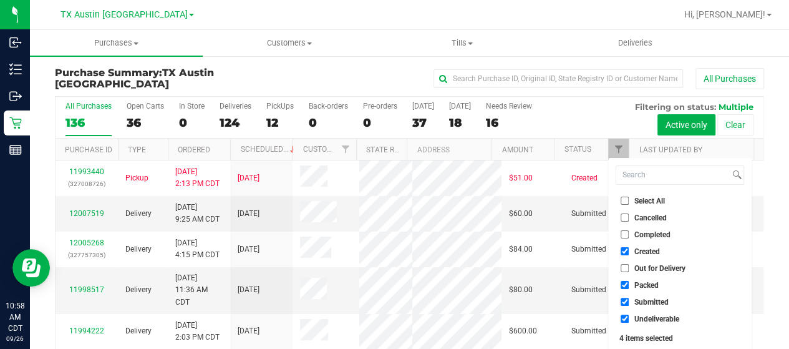
checkbox input "false"
click at [644, 305] on span "Submitted" at bounding box center [652, 301] width 34 height 7
click at [629, 305] on input "Submitted" at bounding box center [625, 302] width 8 height 8
checkbox input "false"
click at [648, 318] on span "Undeliverable" at bounding box center [657, 318] width 45 height 7
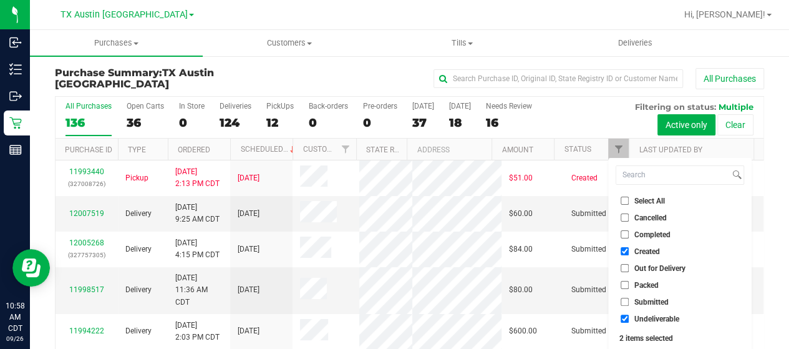
click at [629, 318] on input "Undeliverable" at bounding box center [625, 318] width 8 height 8
checkbox input "false"
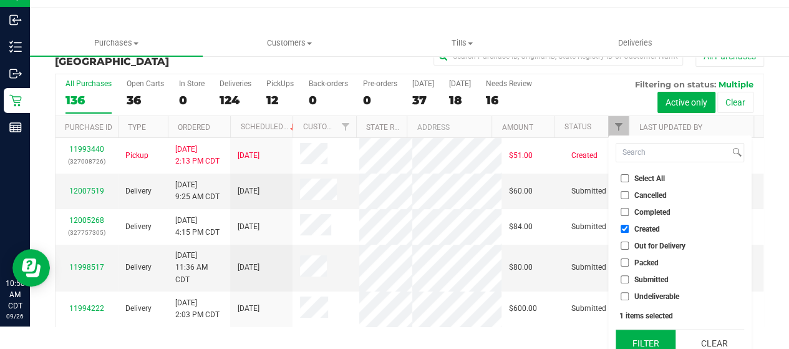
scroll to position [34, 0]
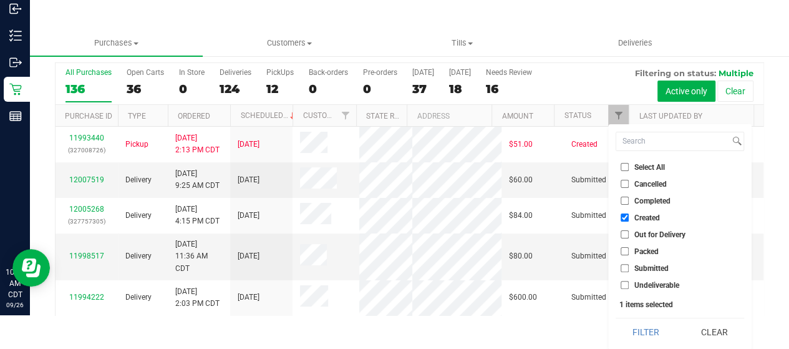
click at [645, 328] on button "Filter" at bounding box center [646, 331] width 60 height 27
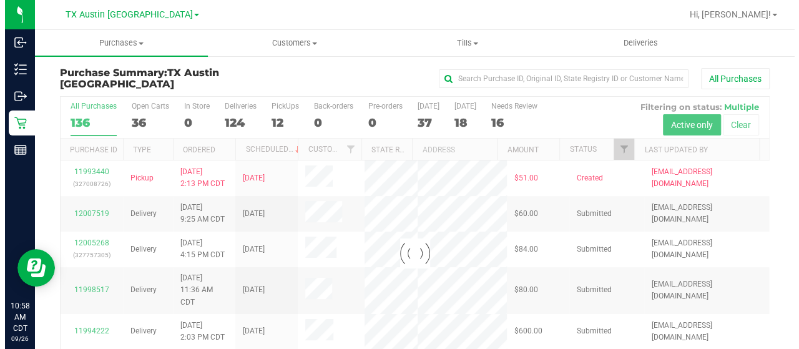
scroll to position [0, 0]
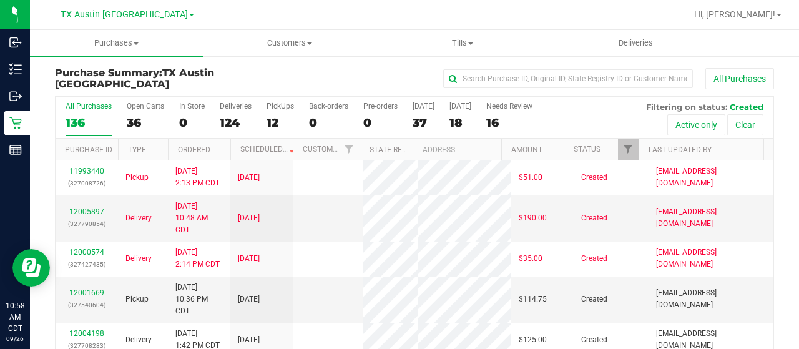
click at [419, 123] on div "37" at bounding box center [423, 122] width 22 height 14
click at [0, 0] on input "Today 37" at bounding box center [0, 0] width 0 height 0
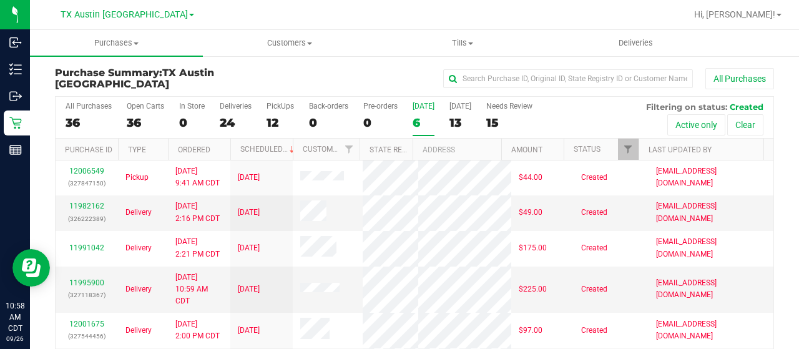
click at [418, 119] on div "6" at bounding box center [423, 122] width 22 height 14
click at [0, 0] on input "Today 6" at bounding box center [0, 0] width 0 height 0
click at [459, 124] on div "13" at bounding box center [460, 122] width 22 height 14
click at [0, 0] on input "Tomorrow 13" at bounding box center [0, 0] width 0 height 0
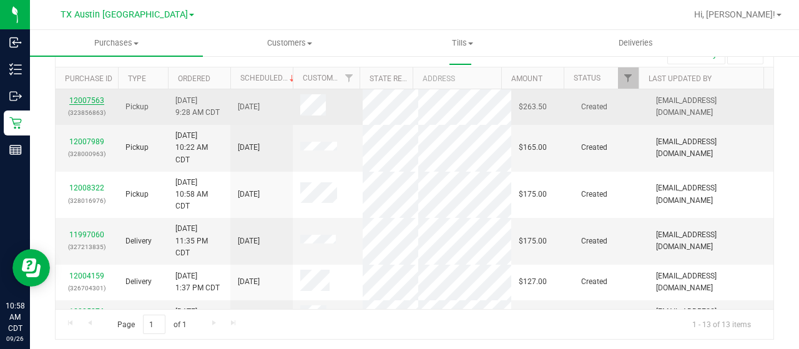
click at [80, 101] on link "12007563" at bounding box center [86, 100] width 35 height 9
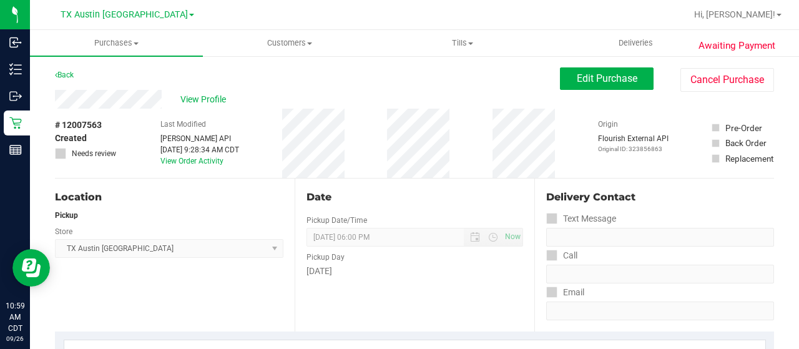
click at [166, 98] on div "View Profile" at bounding box center [307, 99] width 505 height 19
click at [142, 70] on div "Back Edit Purchase Cancel Purchase" at bounding box center [414, 78] width 719 height 22
drag, startPoint x: 165, startPoint y: 102, endPoint x: 49, endPoint y: 105, distance: 115.5
click at [198, 99] on span "View Profile" at bounding box center [205, 99] width 50 height 13
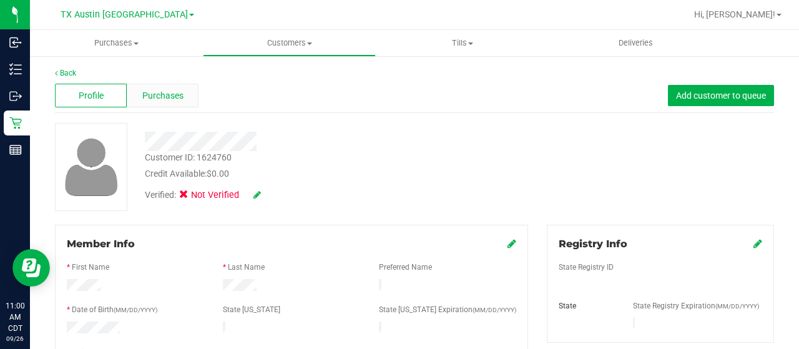
click at [168, 89] on span "Purchases" at bounding box center [162, 95] width 41 height 13
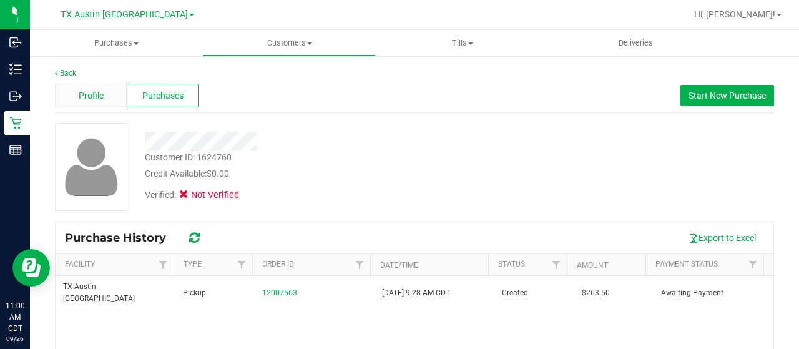
click at [104, 93] on div "Profile" at bounding box center [91, 96] width 72 height 24
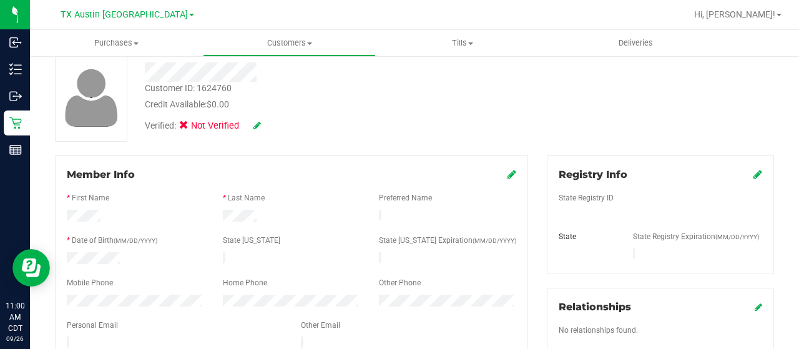
scroll to position [187, 0]
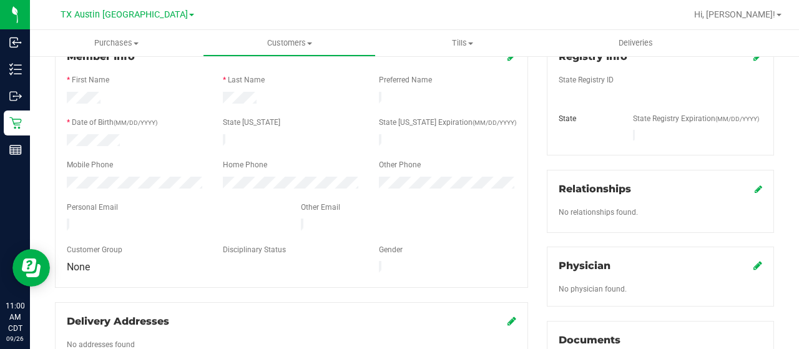
click at [753, 260] on icon at bounding box center [757, 265] width 9 height 10
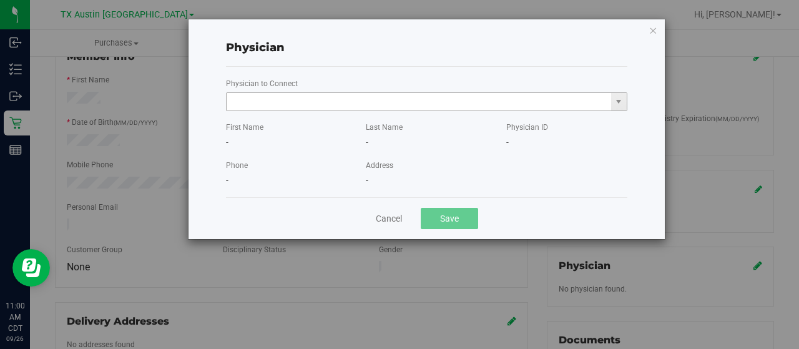
click at [485, 105] on input "text" at bounding box center [419, 101] width 384 height 17
paste input "Carter"
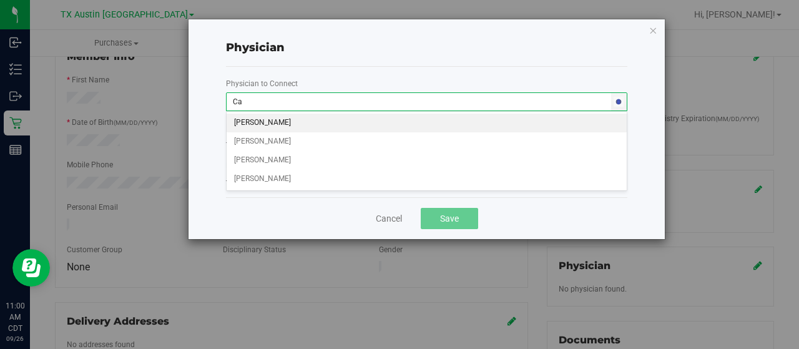
type input "C"
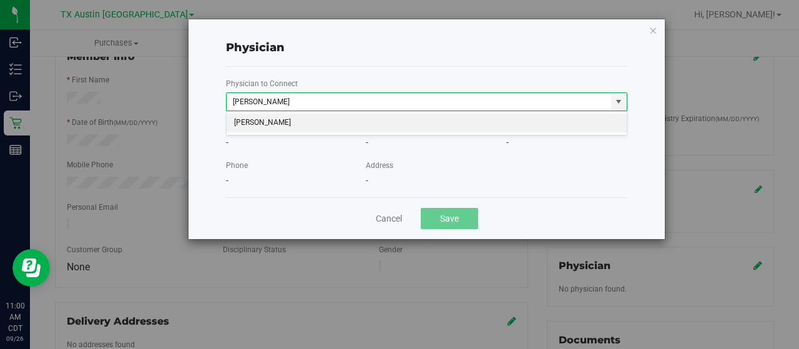
type input "katrina"
click at [271, 275] on div "Physician Physician to Connect katrina katrina First Name - Last Name - Physici…" at bounding box center [404, 174] width 808 height 349
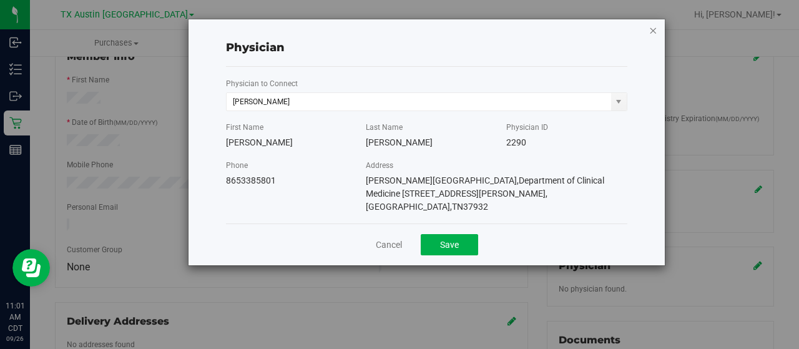
click at [655, 29] on icon "button" at bounding box center [652, 29] width 9 height 15
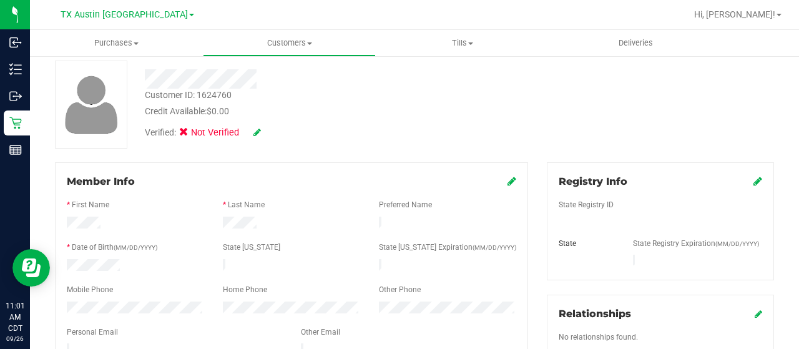
scroll to position [0, 0]
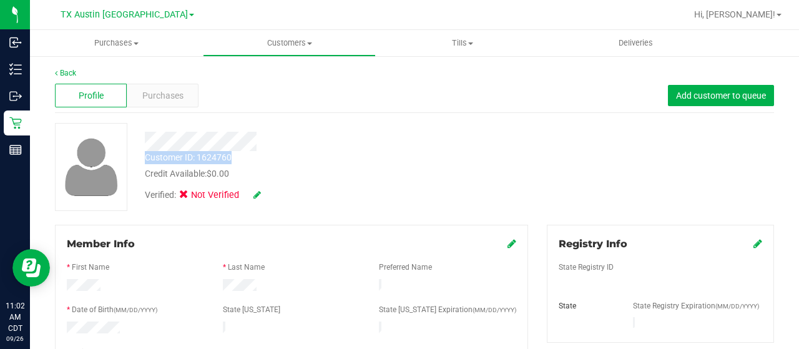
click at [238, 154] on div "Customer ID: 1624760 Credit Available: $0.00 Verified: Not Verified" at bounding box center [319, 165] width 369 height 85
click at [154, 104] on div "Purchases" at bounding box center [163, 96] width 72 height 24
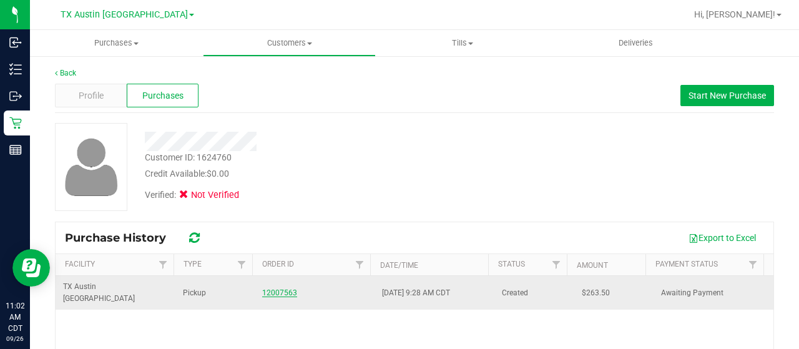
click at [275, 288] on link "12007563" at bounding box center [279, 292] width 35 height 9
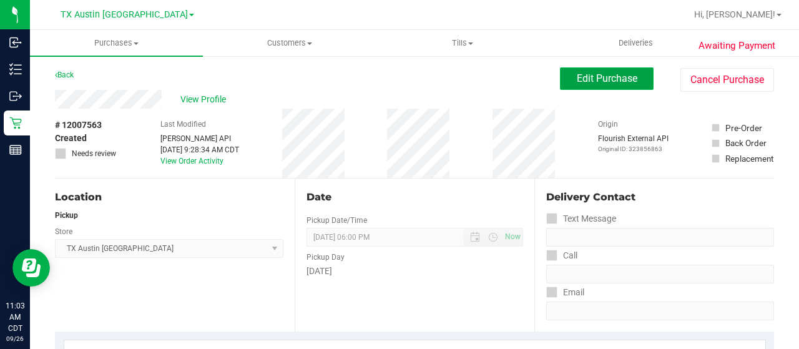
click at [583, 74] on span "Edit Purchase" at bounding box center [607, 78] width 61 height 12
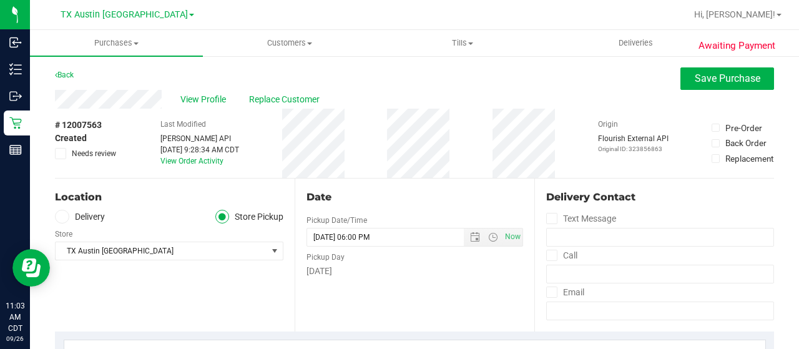
click at [84, 154] on span "Needs review" at bounding box center [94, 153] width 44 height 11
click at [0, 0] on input "Needs review" at bounding box center [0, 0] width 0 height 0
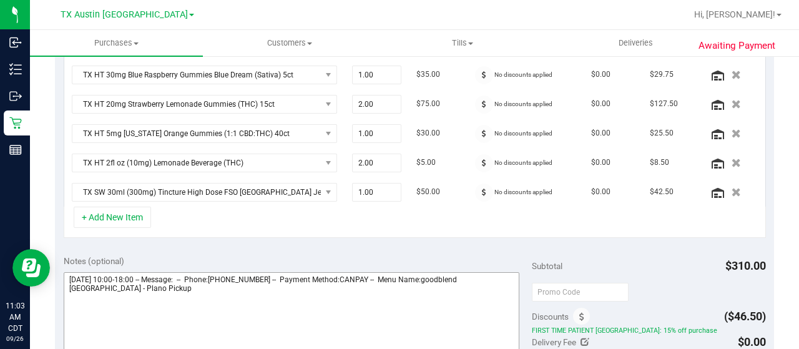
scroll to position [437, 0]
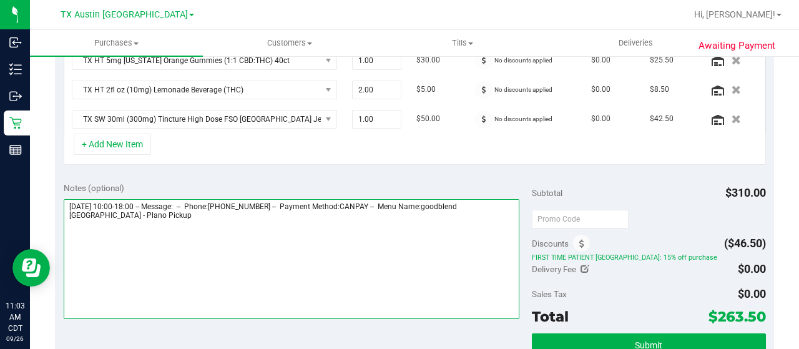
click at [135, 217] on textarea at bounding box center [292, 259] width 456 height 120
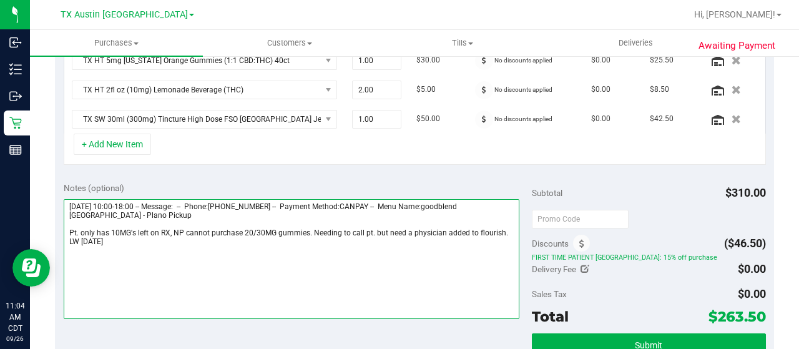
click at [497, 228] on textarea at bounding box center [292, 259] width 456 height 120
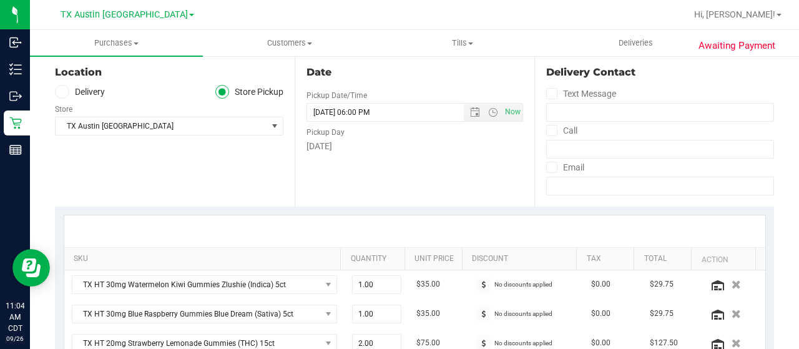
scroll to position [0, 0]
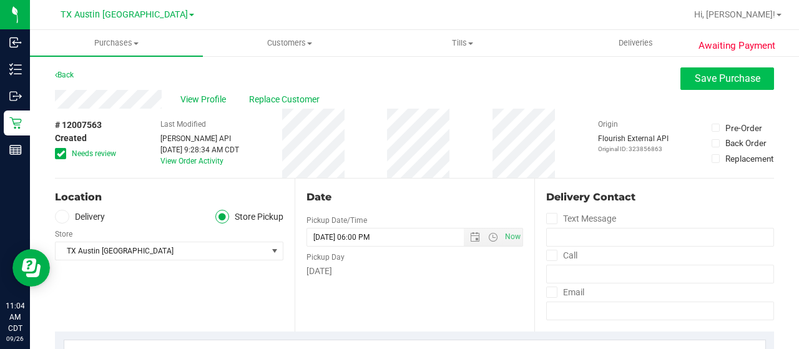
type textarea "Saturday 09/27/2025 10:00-18:00 -- Message: -- Phone:2147349997 -- Payment Meth…"
click at [698, 84] on button "Save Purchase" at bounding box center [727, 78] width 94 height 22
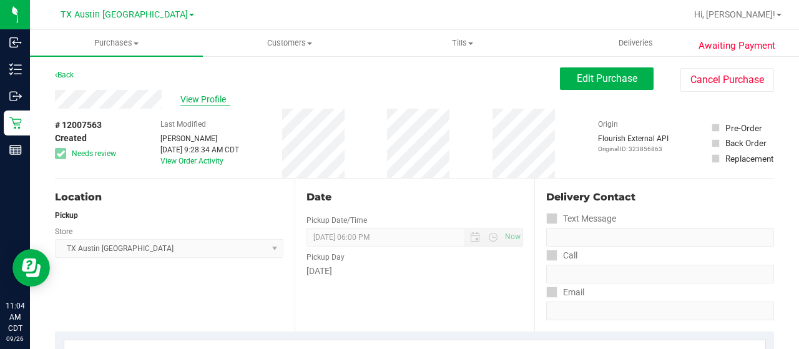
click at [206, 99] on span "View Profile" at bounding box center [205, 99] width 50 height 13
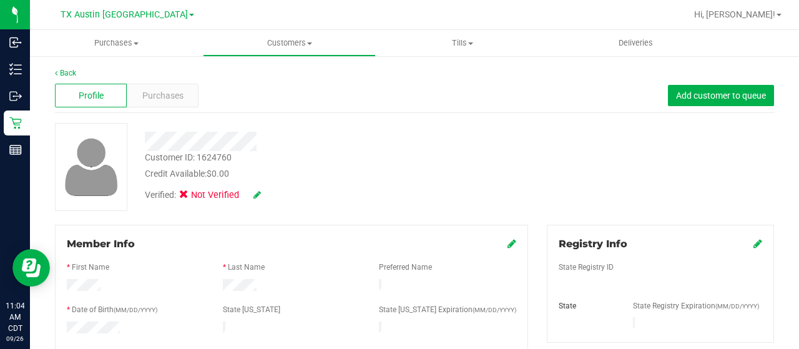
click at [753, 245] on icon at bounding box center [757, 243] width 9 height 10
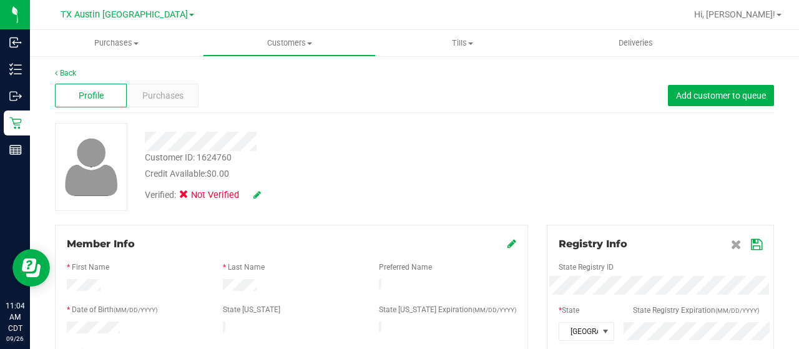
click at [751, 244] on icon at bounding box center [756, 245] width 11 height 10
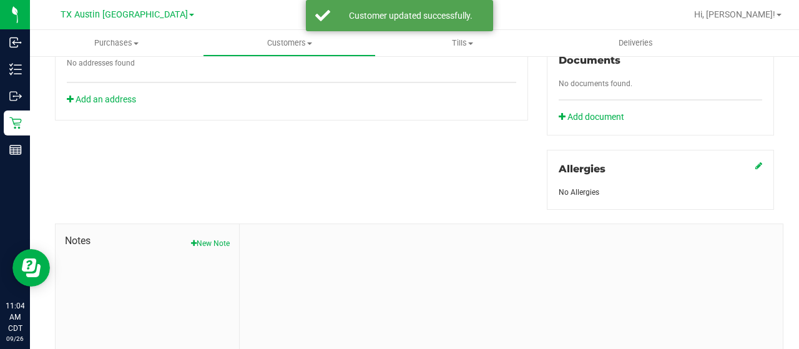
scroll to position [499, 0]
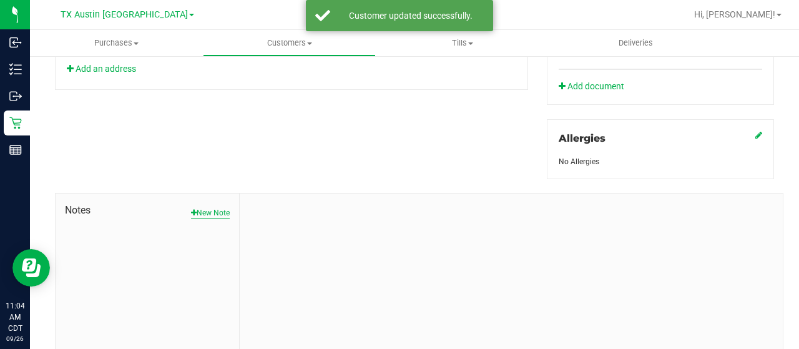
click at [214, 210] on button "New Note" at bounding box center [210, 212] width 39 height 11
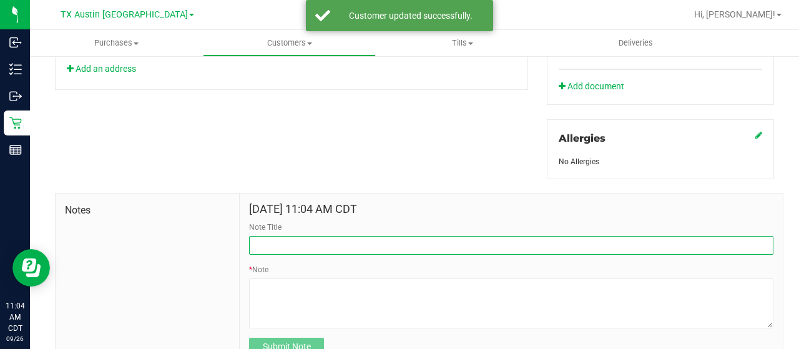
click at [293, 241] on input "Note Title" at bounding box center [511, 245] width 524 height 19
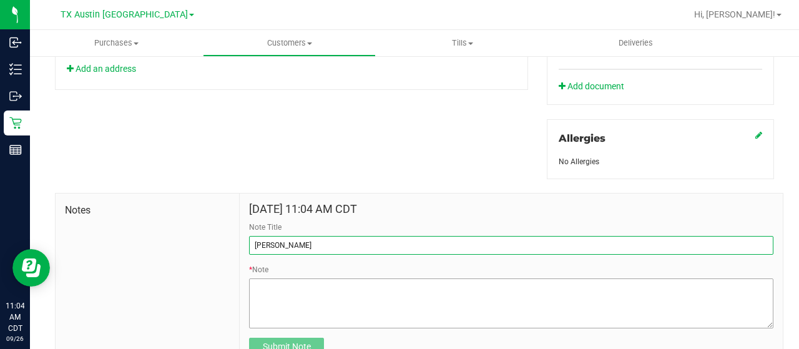
type input "curt"
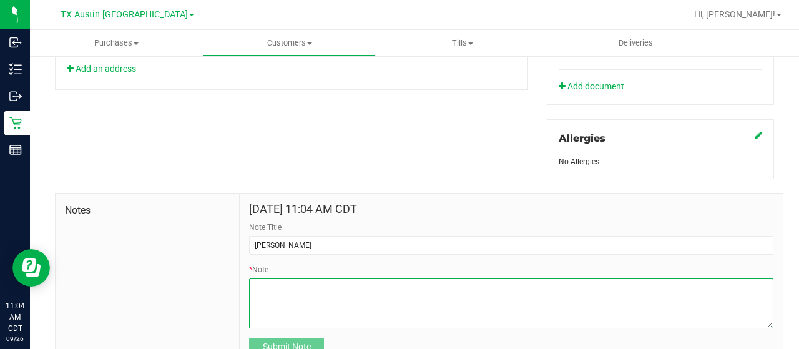
click at [292, 291] on textarea "* Note" at bounding box center [511, 303] width 524 height 50
click at [359, 292] on textarea "* Note" at bounding box center [511, 303] width 524 height 50
paste textarea "Patient Name: Rubann Stuever Address: 4852 COUNTY ROAD 2720 Caddo Mills, TX, 75…"
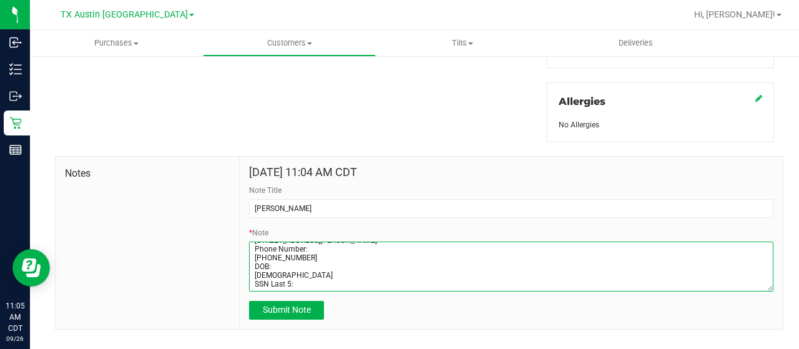
scroll to position [555, 0]
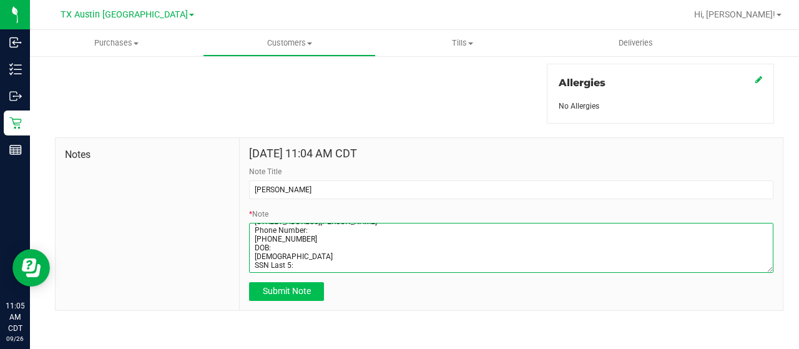
type textarea "Patient Name: Rubann Stuever Address: 4852 COUNTY ROAD 2720 Caddo Mills, TX, 75…"
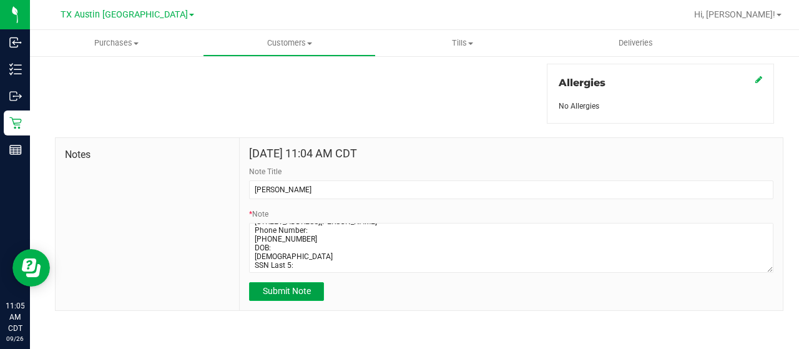
click at [274, 295] on button "Submit Note" at bounding box center [286, 291] width 75 height 19
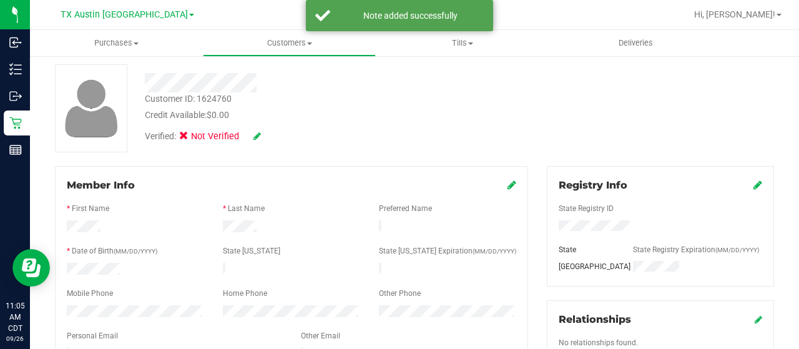
scroll to position [0, 0]
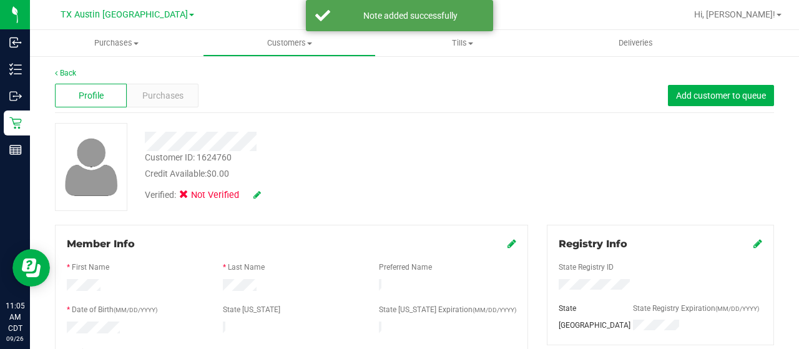
click at [256, 195] on icon at bounding box center [256, 194] width 7 height 9
click at [187, 197] on icon at bounding box center [187, 197] width 8 height 0
click at [0, 0] on input "Medical" at bounding box center [0, 0] width 0 height 0
click at [276, 193] on icon at bounding box center [274, 195] width 10 height 9
click at [165, 101] on span "Purchases" at bounding box center [162, 95] width 41 height 13
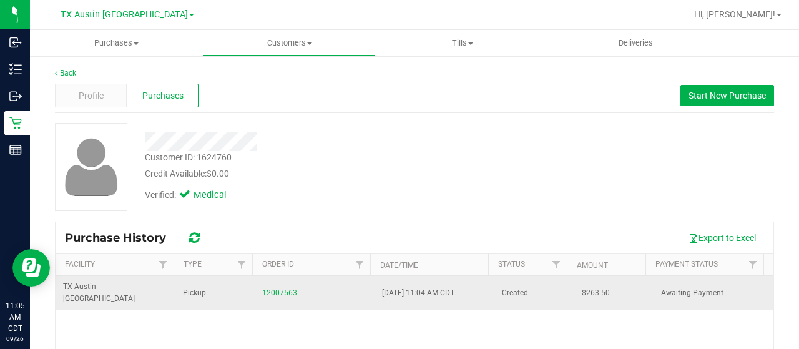
click at [280, 289] on link "12007563" at bounding box center [279, 292] width 35 height 9
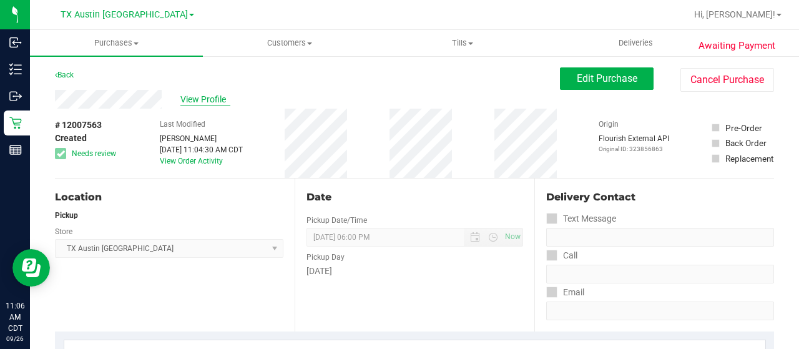
click at [212, 104] on span "View Profile" at bounding box center [205, 99] width 50 height 13
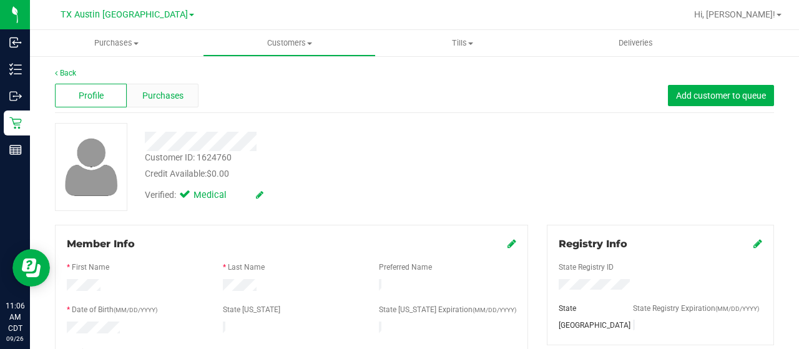
click at [172, 94] on span "Purchases" at bounding box center [162, 95] width 41 height 13
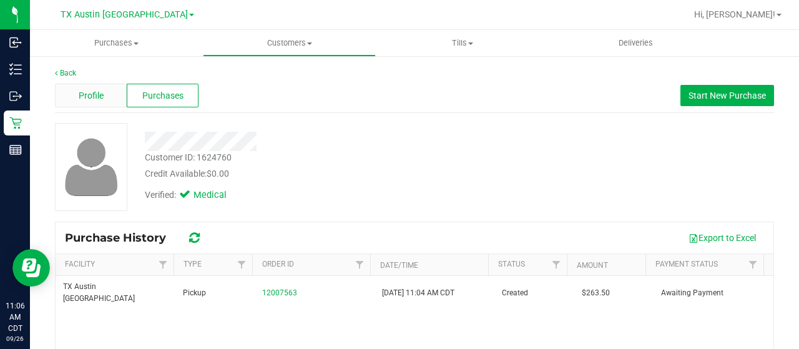
click at [107, 98] on div "Profile" at bounding box center [91, 96] width 72 height 24
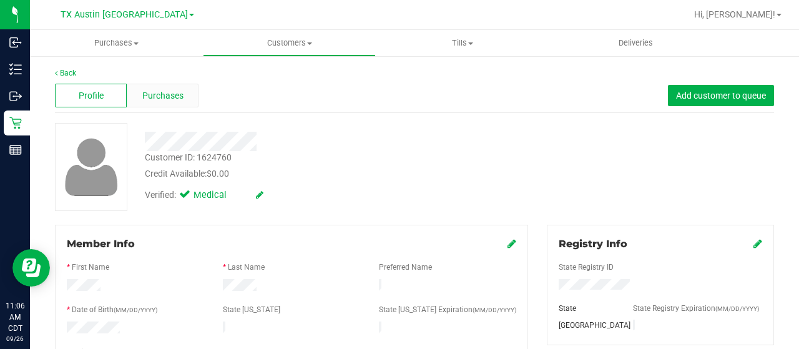
click at [173, 100] on span "Purchases" at bounding box center [162, 95] width 41 height 13
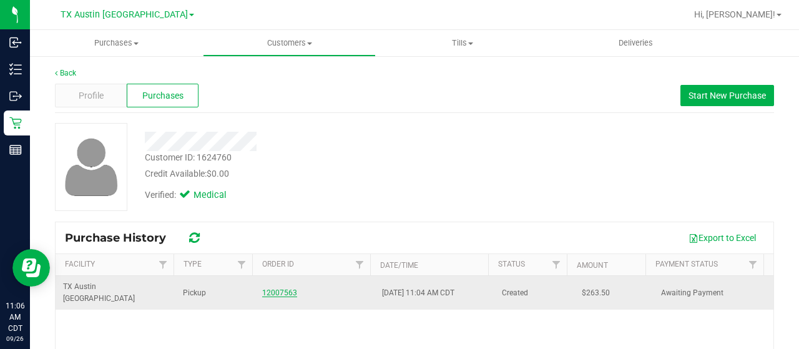
click at [273, 288] on link "12007563" at bounding box center [279, 292] width 35 height 9
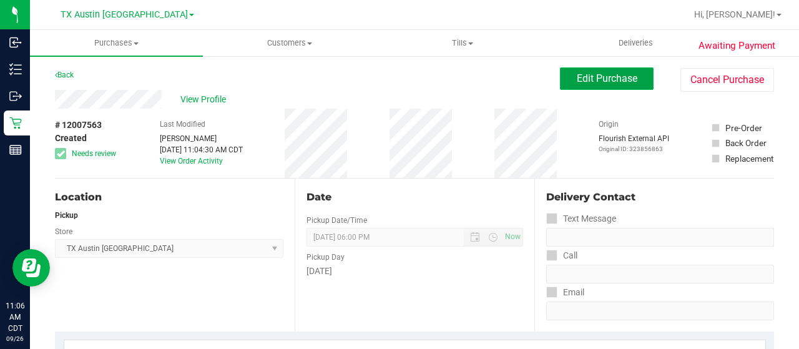
click at [612, 82] on span "Edit Purchase" at bounding box center [607, 78] width 61 height 12
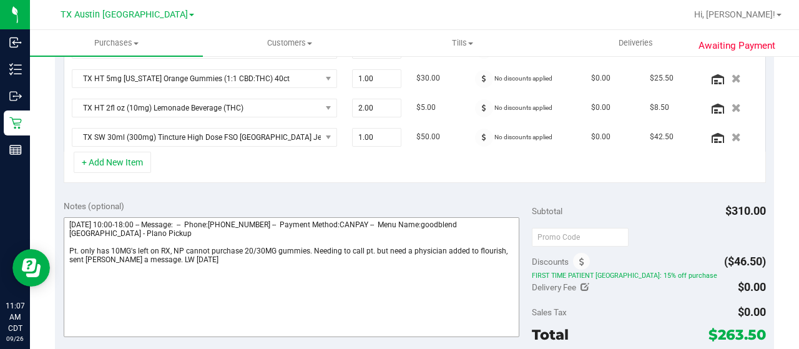
scroll to position [437, 0]
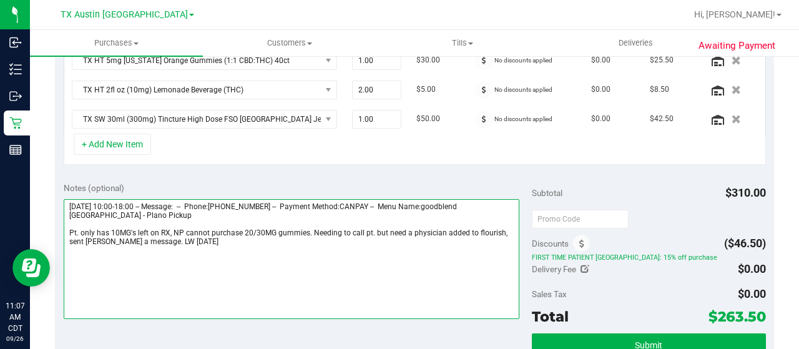
drag, startPoint x: 153, startPoint y: 237, endPoint x: 85, endPoint y: 236, distance: 68.0
click at [85, 236] on textarea at bounding box center [292, 259] width 456 height 120
click at [157, 238] on textarea at bounding box center [292, 259] width 456 height 120
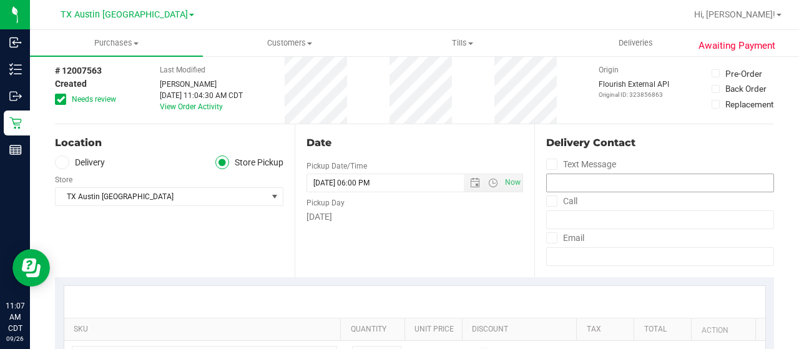
scroll to position [0, 0]
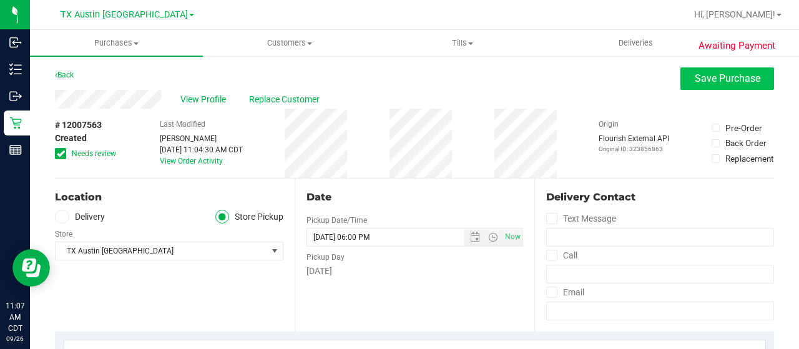
type textarea "Saturday 09/27/2025 10:00-18:00 -- Message: -- Phone:2147349997 -- Payment Meth…"
click at [695, 88] on button "Save Purchase" at bounding box center [727, 78] width 94 height 22
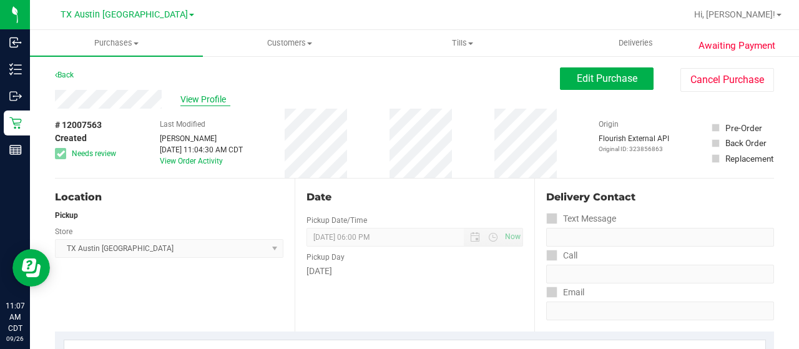
click at [202, 99] on span "View Profile" at bounding box center [205, 99] width 50 height 13
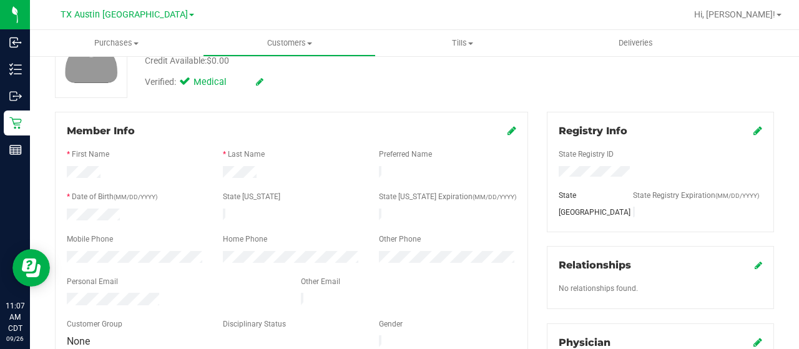
scroll to position [125, 0]
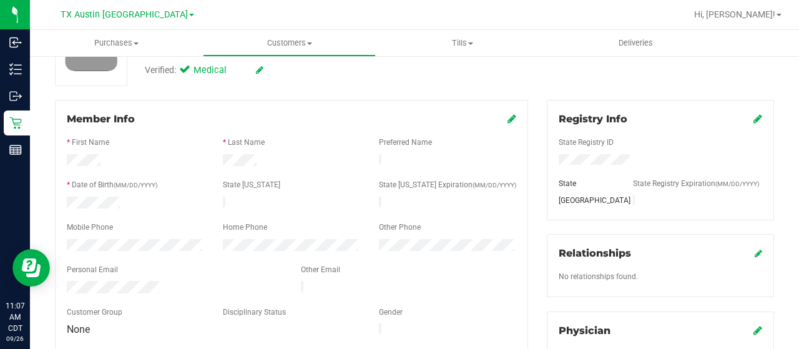
drag, startPoint x: 164, startPoint y: 279, endPoint x: 70, endPoint y: 273, distance: 94.4
click at [60, 281] on div at bounding box center [174, 288] width 234 height 15
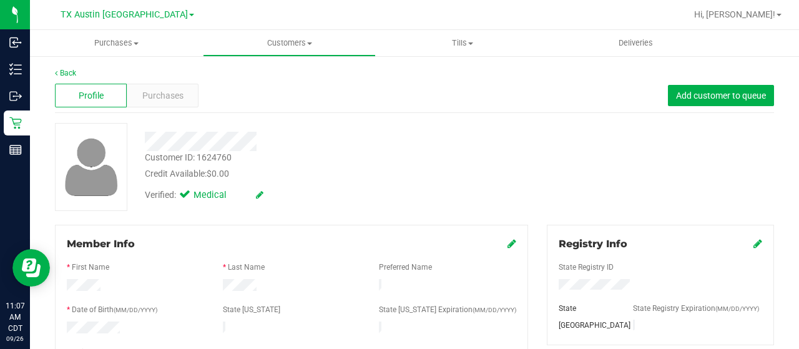
click at [147, 142] on div at bounding box center [319, 141] width 369 height 19
click at [166, 104] on div "Purchases" at bounding box center [163, 96] width 72 height 24
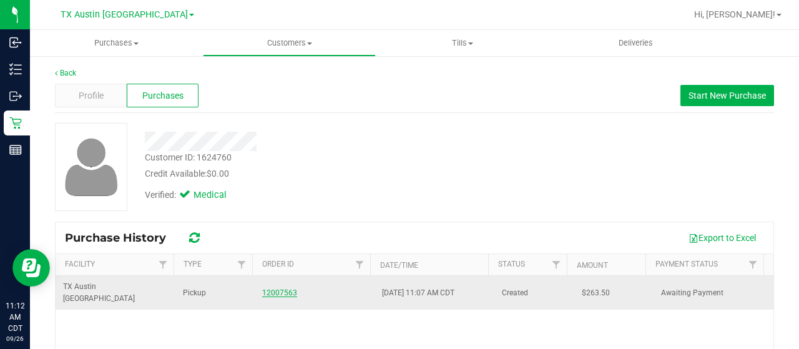
click at [275, 288] on link "12007563" at bounding box center [279, 292] width 35 height 9
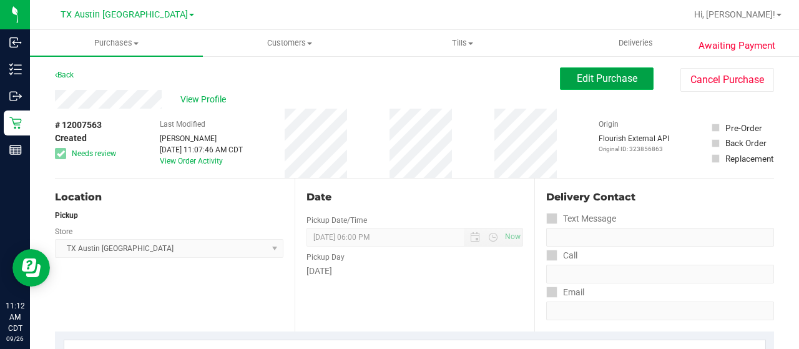
click at [591, 79] on span "Edit Purchase" at bounding box center [607, 78] width 61 height 12
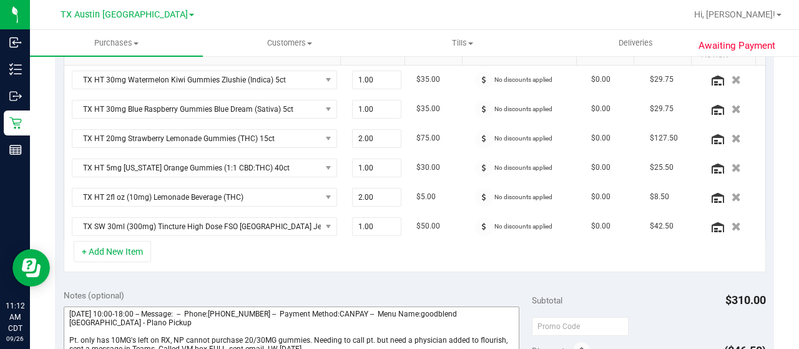
scroll to position [437, 0]
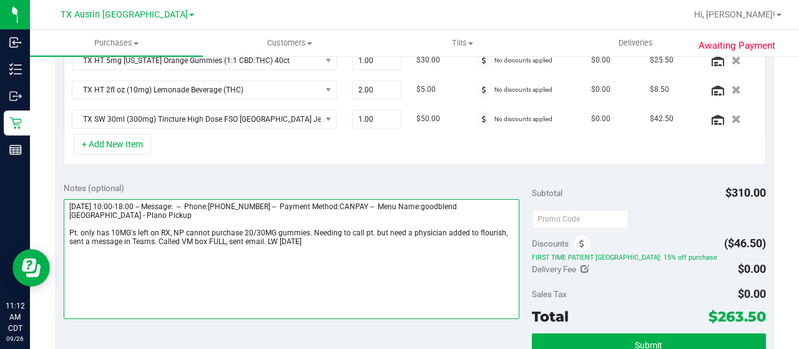
drag, startPoint x: 305, startPoint y: 227, endPoint x: 321, endPoint y: 233, distance: 17.0
click at [305, 227] on textarea at bounding box center [292, 259] width 456 height 120
drag, startPoint x: 361, startPoint y: 228, endPoint x: 368, endPoint y: 229, distance: 7.5
click at [368, 229] on textarea at bounding box center [292, 259] width 456 height 120
click at [379, 225] on textarea at bounding box center [292, 259] width 456 height 120
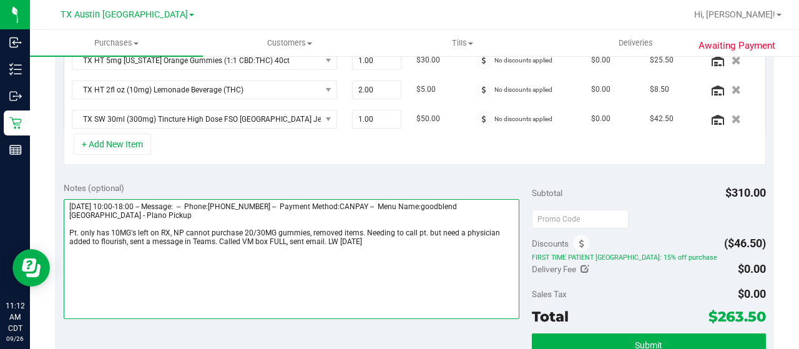
drag, startPoint x: 362, startPoint y: 227, endPoint x: 412, endPoint y: 228, distance: 50.5
click at [412, 228] on textarea at bounding box center [292, 259] width 456 height 120
click at [394, 228] on textarea at bounding box center [292, 259] width 456 height 120
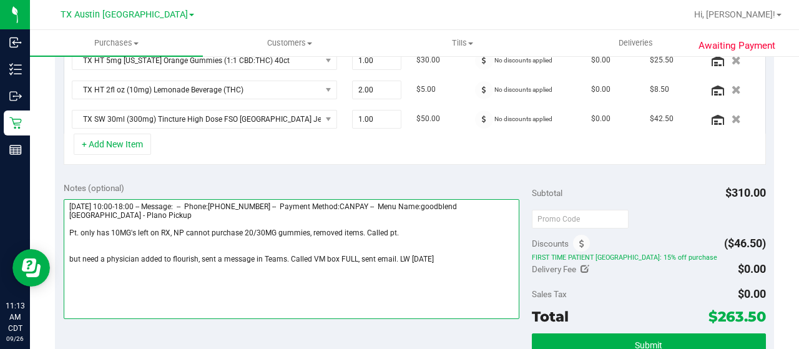
click at [441, 232] on textarea at bounding box center [292, 259] width 456 height 120
click at [311, 255] on textarea at bounding box center [292, 259] width 456 height 120
drag, startPoint x: 311, startPoint y: 255, endPoint x: 393, endPoint y: 253, distance: 81.8
click at [393, 253] on textarea at bounding box center [292, 259] width 456 height 120
click at [406, 228] on textarea at bounding box center [292, 259] width 456 height 120
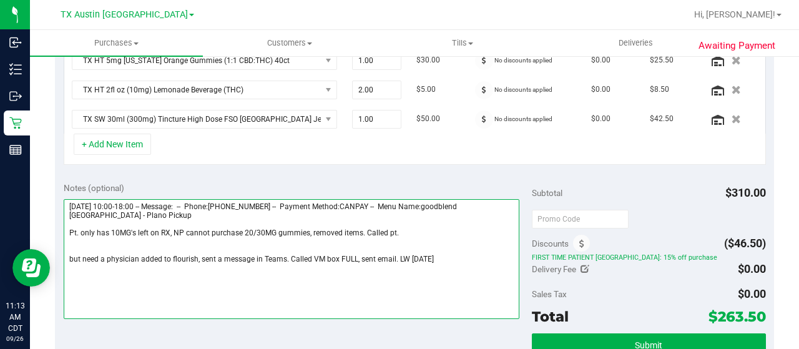
paste textarea "VM box FULL, sent email."
click at [398, 229] on textarea at bounding box center [292, 259] width 456 height 120
click at [494, 229] on textarea at bounding box center [292, 259] width 456 height 120
drag, startPoint x: 288, startPoint y: 254, endPoint x: 394, endPoint y: 253, distance: 106.7
click at [394, 253] on textarea at bounding box center [292, 259] width 456 height 120
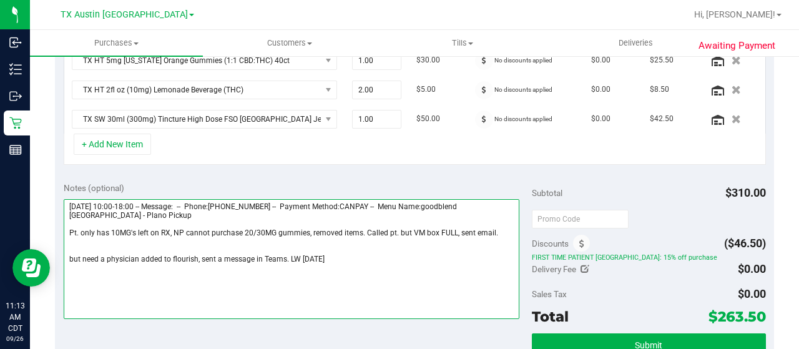
click at [67, 255] on textarea at bounding box center [292, 259] width 456 height 120
click at [82, 256] on textarea at bounding box center [292, 259] width 456 height 120
drag, startPoint x: 84, startPoint y: 256, endPoint x: 66, endPoint y: 260, distance: 17.7
click at [66, 260] on textarea at bounding box center [292, 259] width 456 height 120
click at [86, 254] on textarea at bounding box center [292, 259] width 456 height 120
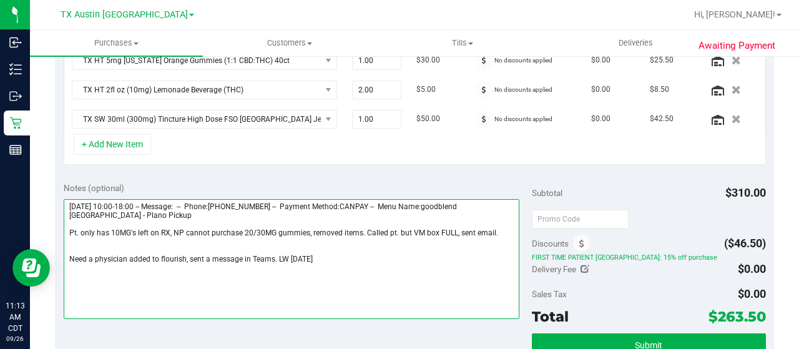
click at [87, 253] on textarea at bounding box center [292, 259] width 456 height 120
click at [68, 255] on textarea at bounding box center [292, 259] width 456 height 120
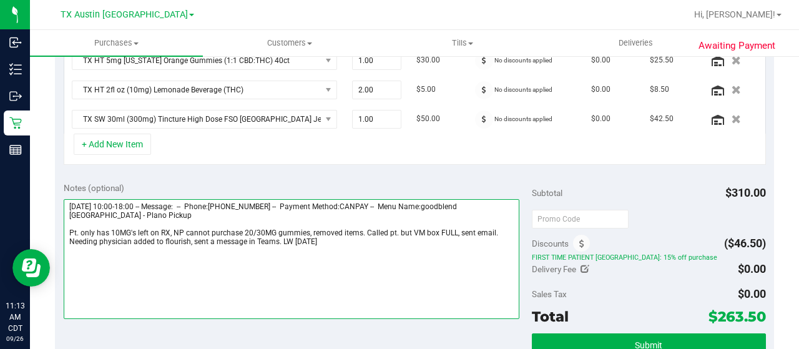
click at [253, 268] on textarea at bounding box center [292, 259] width 456 height 120
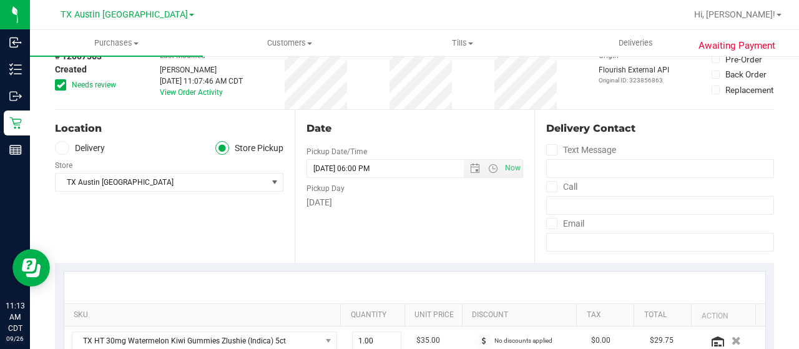
scroll to position [0, 0]
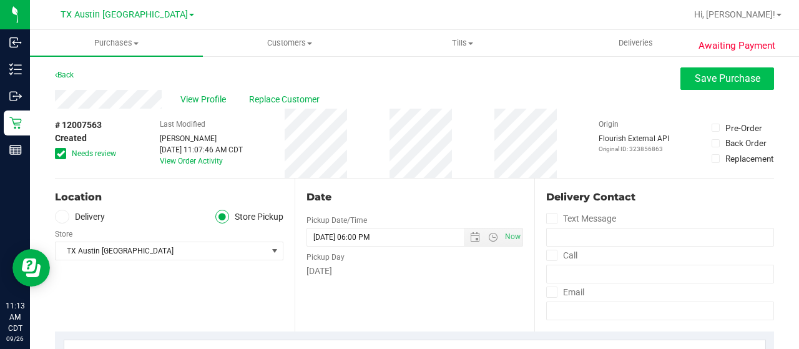
type textarea "Saturday 09/27/2025 10:00-18:00 -- Message: -- Phone:2147349997 -- Payment Meth…"
click at [703, 85] on button "Save Purchase" at bounding box center [727, 78] width 94 height 22
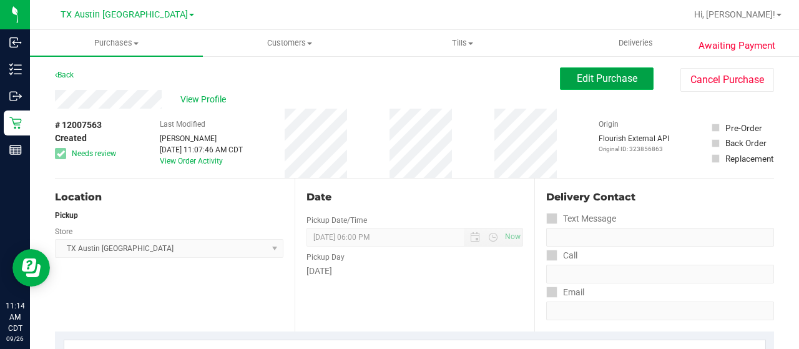
click at [579, 79] on span "Edit Purchase" at bounding box center [607, 78] width 61 height 12
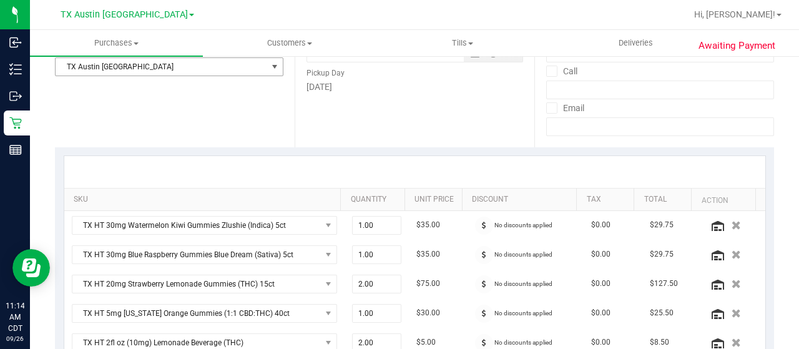
scroll to position [312, 0]
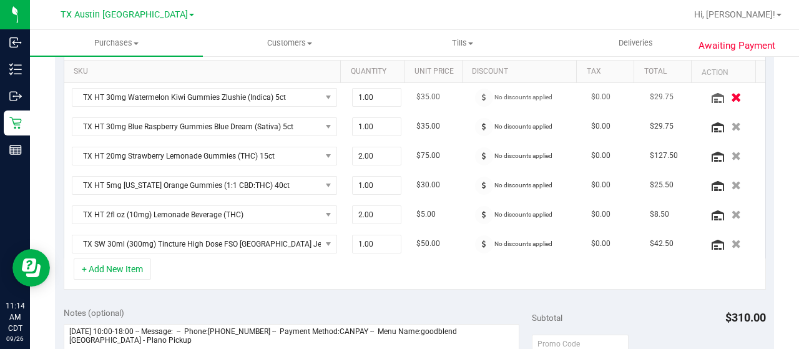
click at [731, 95] on icon "button" at bounding box center [736, 96] width 11 height 9
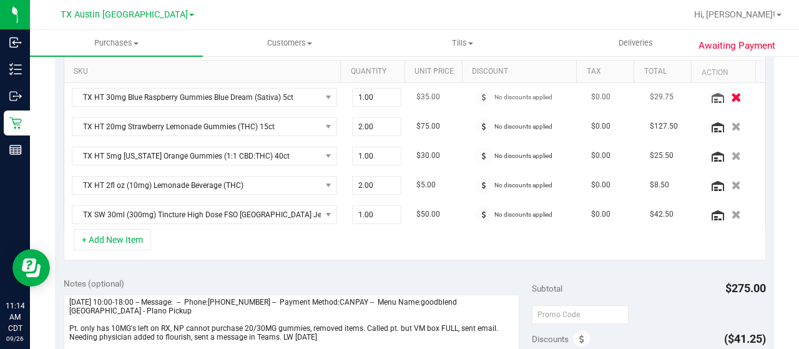
click at [731, 97] on icon "button" at bounding box center [736, 96] width 11 height 9
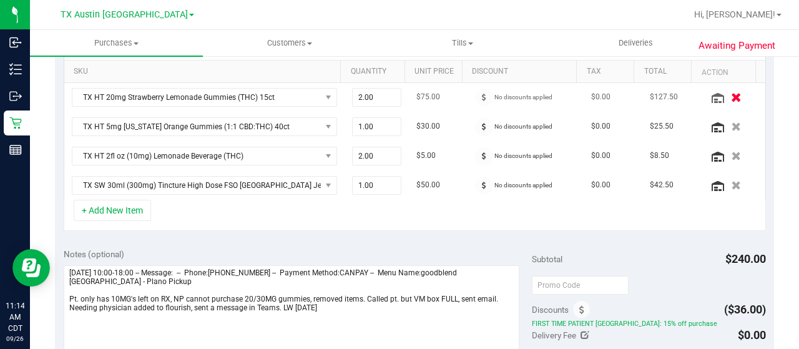
click at [731, 97] on icon "button" at bounding box center [736, 96] width 11 height 9
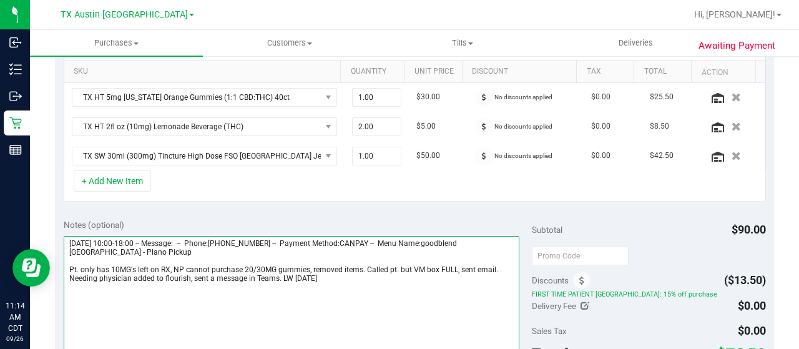
click at [363, 265] on textarea at bounding box center [292, 296] width 456 height 120
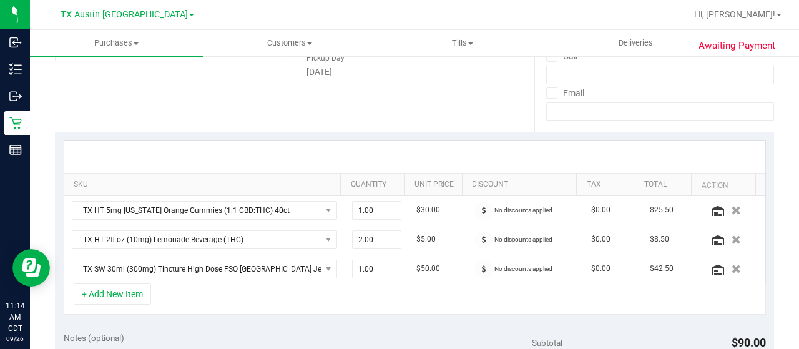
scroll to position [0, 0]
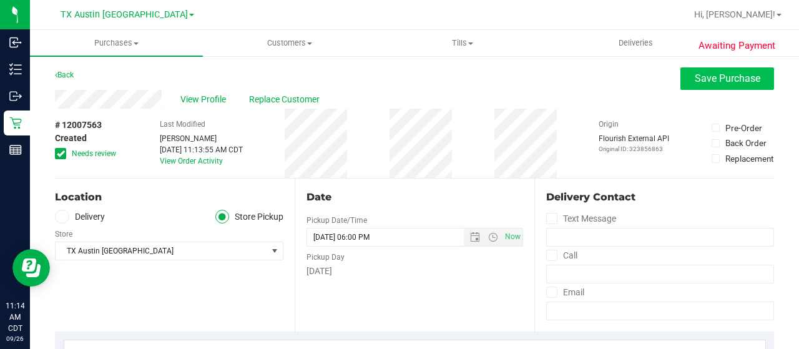
type textarea "Saturday 09/27/2025 10:00-18:00 -- Message: -- Phone:2147349997 -- Payment Meth…"
click at [698, 77] on span "Save Purchase" at bounding box center [728, 78] width 66 height 12
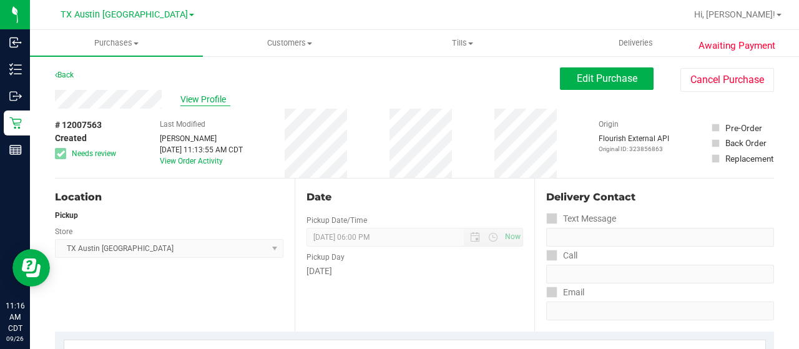
click at [191, 99] on span "View Profile" at bounding box center [205, 99] width 50 height 13
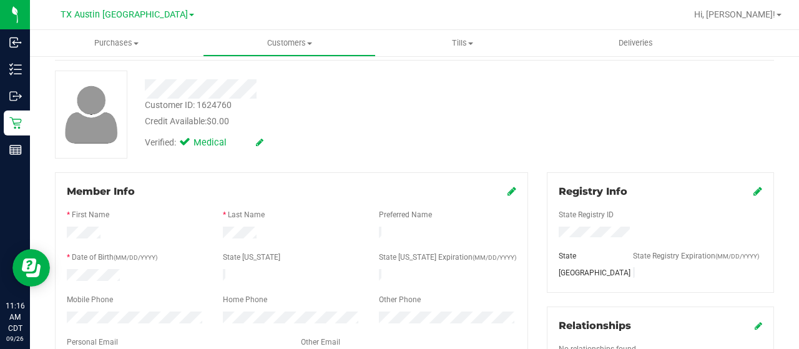
scroll to position [187, 0]
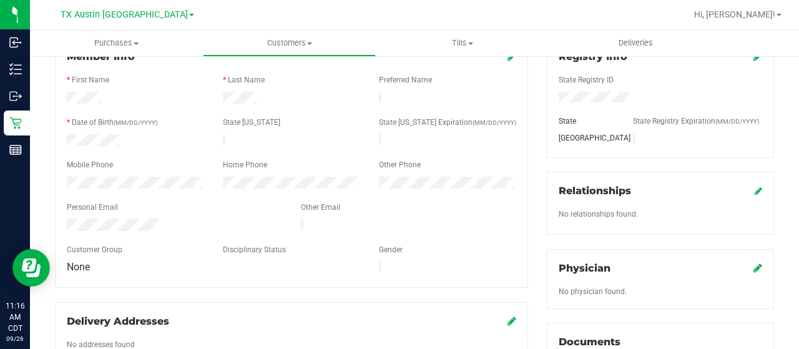
click at [753, 268] on icon at bounding box center [757, 268] width 9 height 10
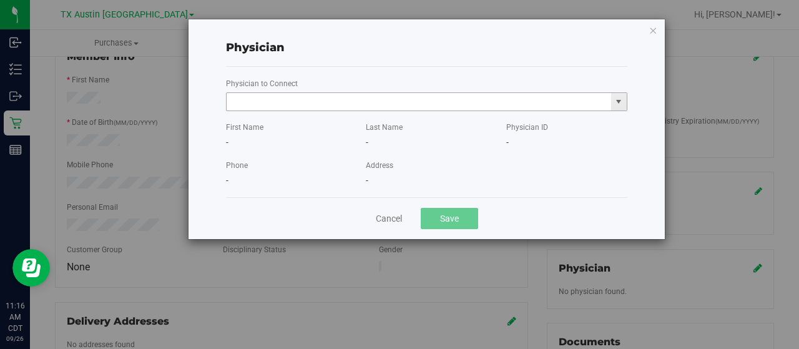
click at [406, 102] on input "text" at bounding box center [419, 101] width 384 height 17
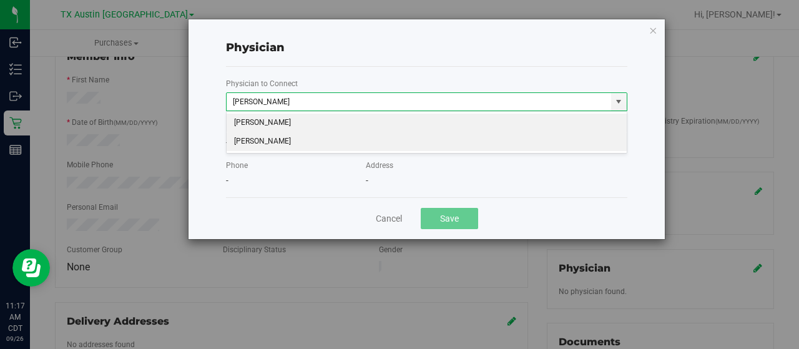
click at [341, 145] on li "Katrina Carter" at bounding box center [427, 141] width 401 height 19
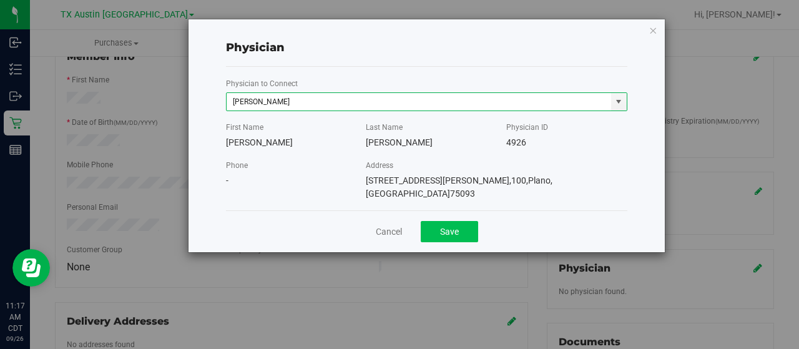
type input "Katrina Carter"
click at [465, 221] on button "Save" at bounding box center [449, 231] width 57 height 21
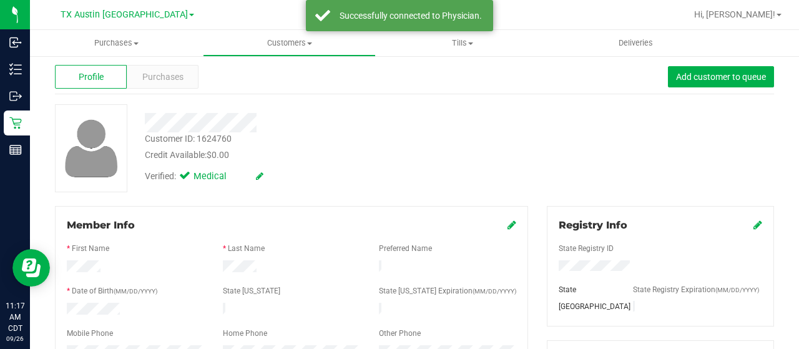
scroll to position [0, 0]
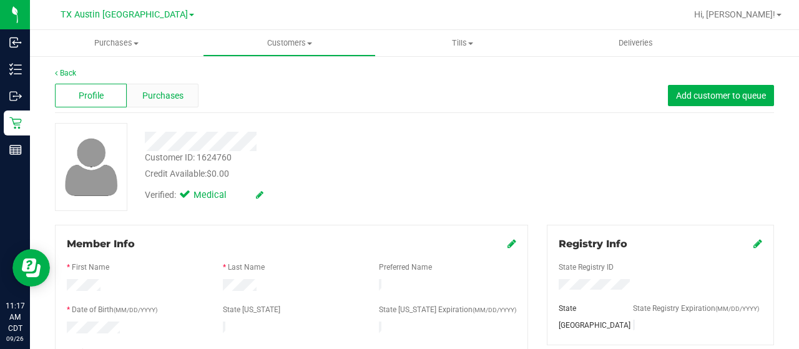
click at [165, 102] on div "Purchases" at bounding box center [163, 96] width 72 height 24
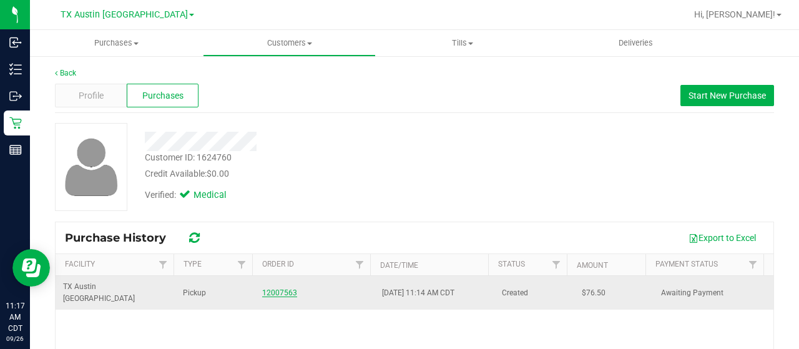
click at [283, 288] on link "12007563" at bounding box center [279, 292] width 35 height 9
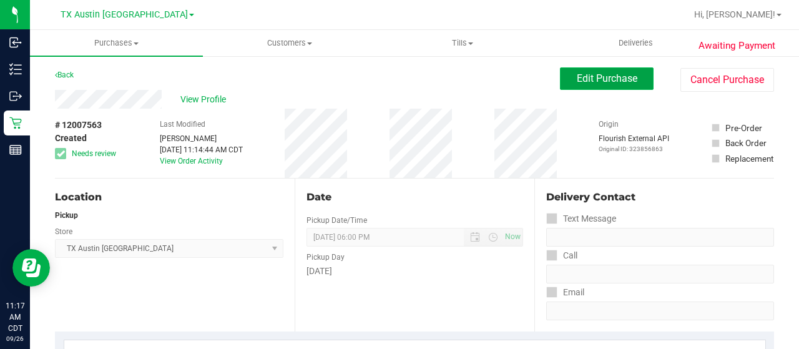
click at [588, 79] on span "Edit Purchase" at bounding box center [607, 78] width 61 height 12
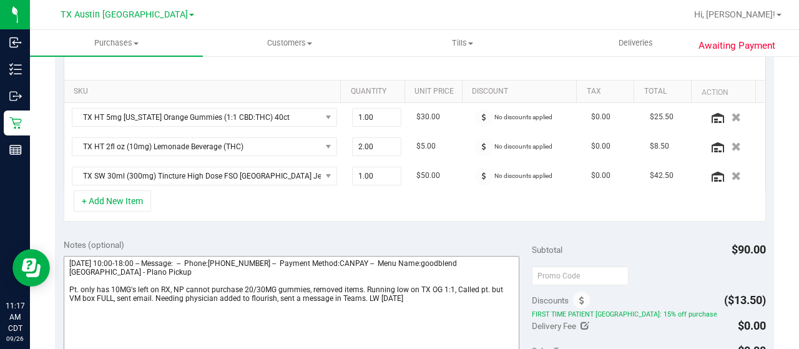
scroll to position [312, 0]
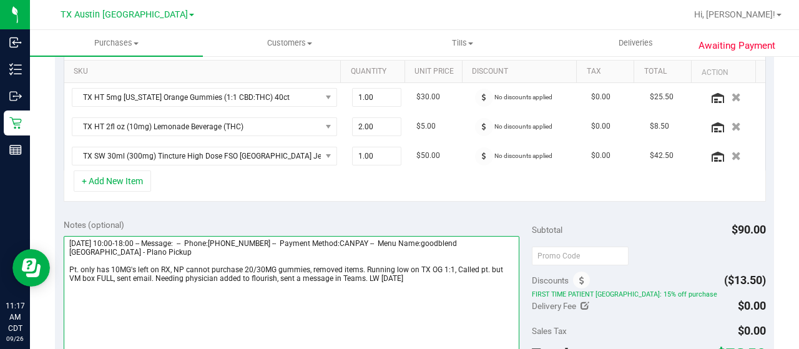
drag, startPoint x: 155, startPoint y: 276, endPoint x: 366, endPoint y: 285, distance: 210.5
click at [366, 285] on textarea at bounding box center [292, 296] width 456 height 120
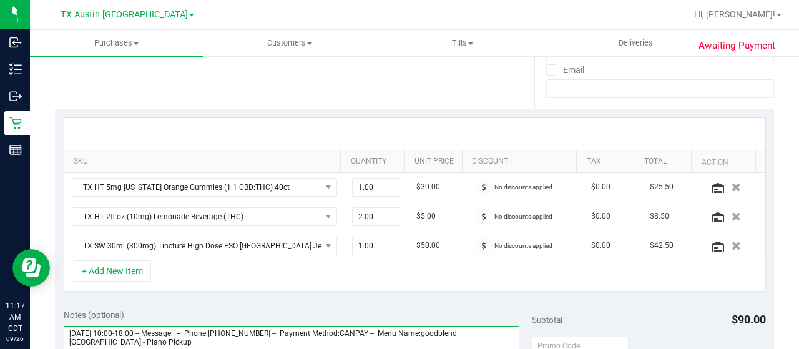
scroll to position [0, 0]
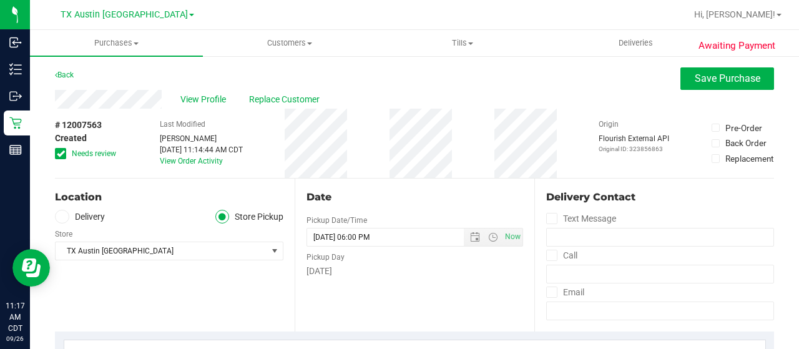
type textarea "Saturday 09/27/2025 10:00-18:00 -- Message: -- Phone:2147349997 -- Payment Meth…"
click at [715, 75] on span "Save Purchase" at bounding box center [728, 78] width 66 height 12
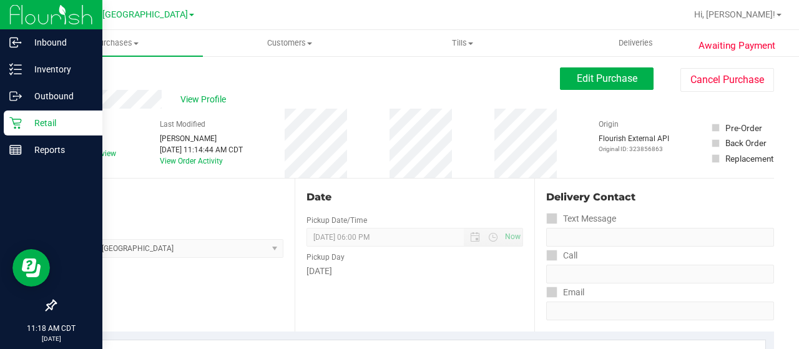
click at [29, 127] on p "Retail" at bounding box center [59, 122] width 75 height 15
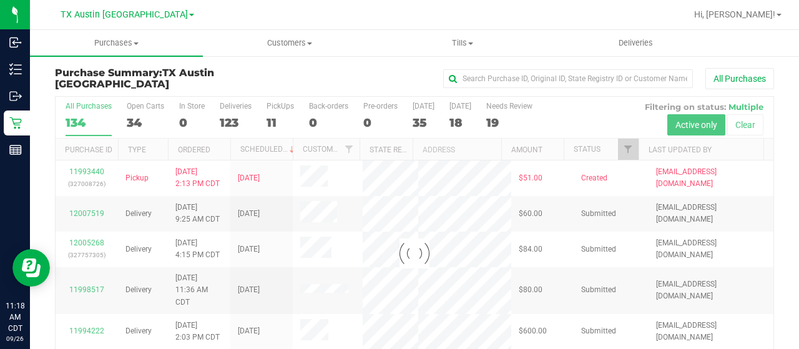
click at [621, 152] on div at bounding box center [415, 253] width 718 height 313
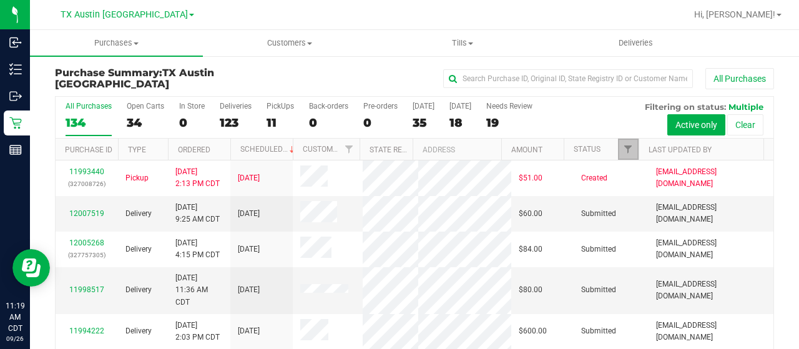
click at [618, 140] on link "Filter" at bounding box center [628, 149] width 21 height 21
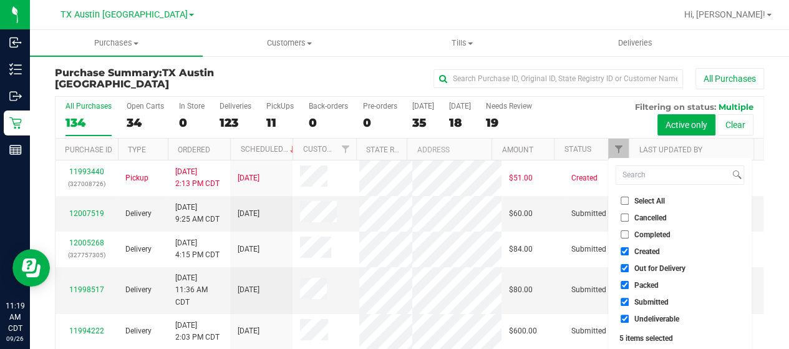
click at [651, 271] on span "Out for Delivery" at bounding box center [660, 268] width 51 height 7
click at [629, 271] on input "Out for Delivery" at bounding box center [625, 268] width 8 height 8
checkbox input "false"
click at [648, 285] on span "Packed" at bounding box center [647, 284] width 24 height 7
click at [629, 285] on input "Packed" at bounding box center [625, 285] width 8 height 8
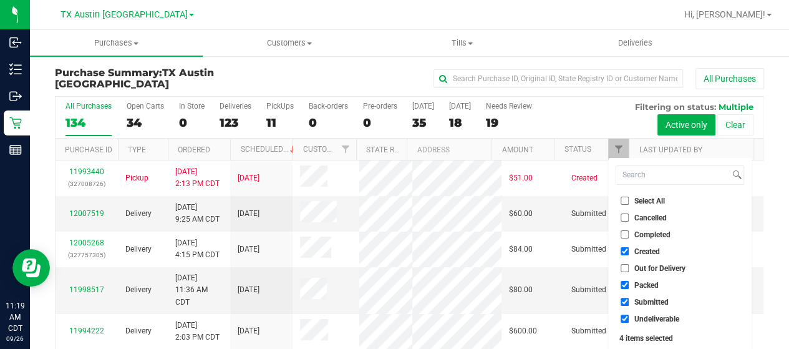
checkbox input "false"
click at [645, 301] on span "Submitted" at bounding box center [652, 301] width 34 height 7
click at [629, 301] on input "Submitted" at bounding box center [625, 302] width 8 height 8
checkbox input "false"
click at [643, 316] on span "Undeliverable" at bounding box center [657, 318] width 45 height 7
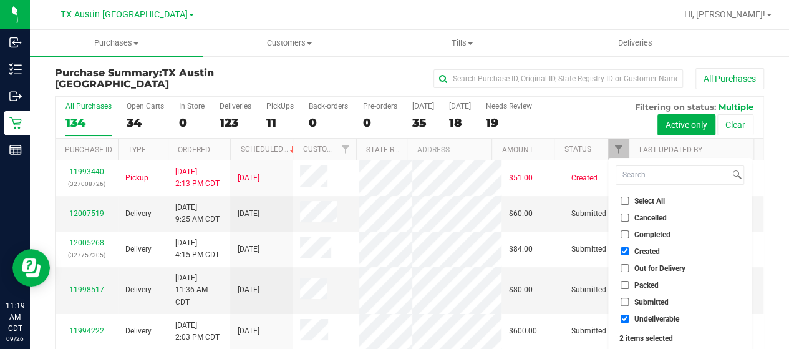
click at [629, 316] on input "Undeliverable" at bounding box center [625, 318] width 8 height 8
checkbox input "false"
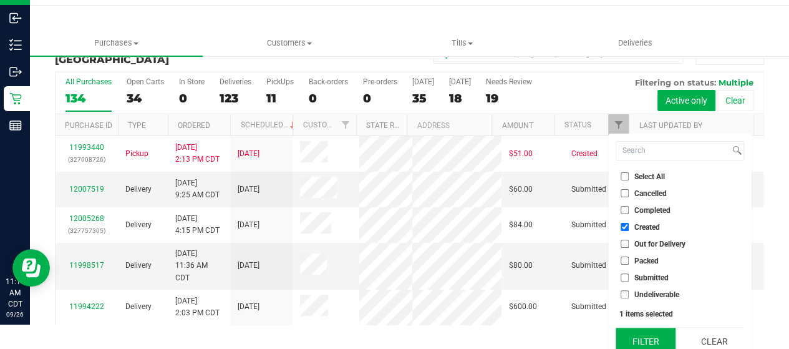
scroll to position [34, 0]
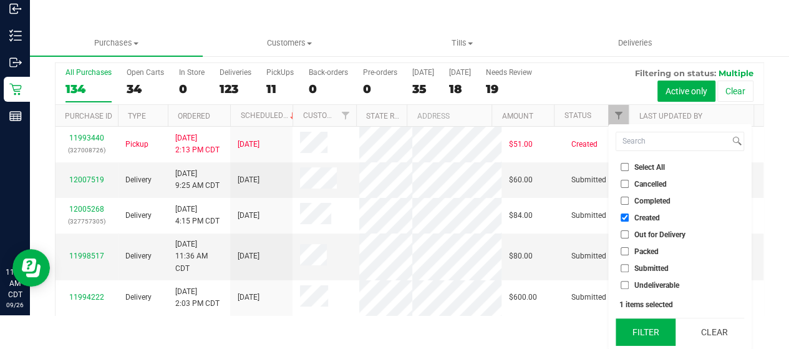
click at [639, 339] on button "Filter" at bounding box center [646, 331] width 60 height 27
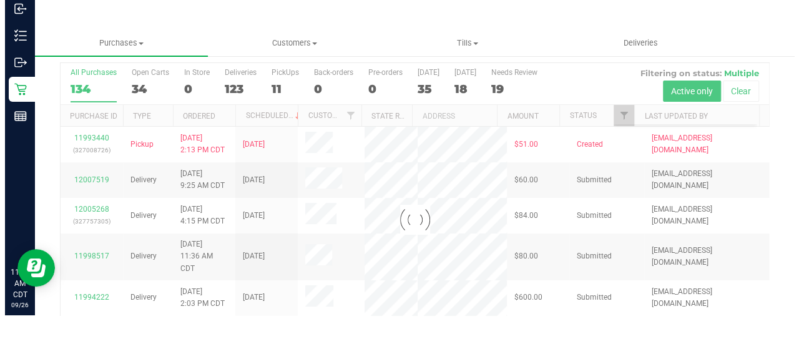
scroll to position [0, 0]
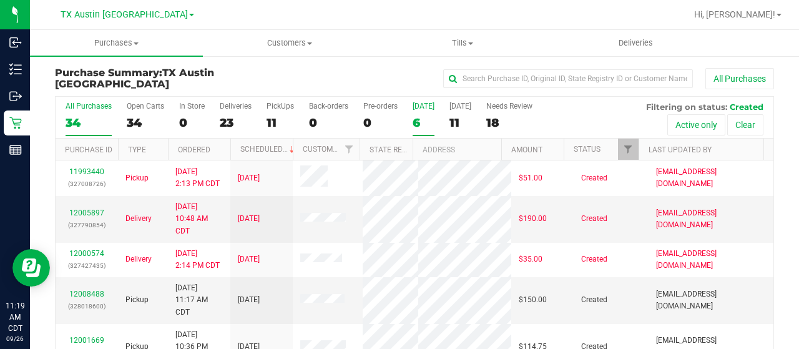
click at [421, 120] on div "6" at bounding box center [423, 122] width 22 height 14
click at [0, 0] on input "Today 6" at bounding box center [0, 0] width 0 height 0
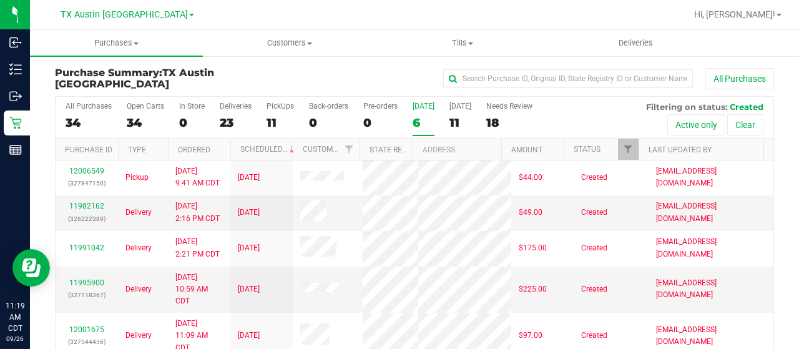
click at [446, 124] on div "All Purchases 34 Open Carts 34 In Store 0 Deliveries 23 PickUps 11 Back-orders …" at bounding box center [415, 118] width 718 height 42
click at [456, 120] on div "11" at bounding box center [460, 122] width 22 height 14
click at [0, 0] on input "Tomorrow 11" at bounding box center [0, 0] width 0 height 0
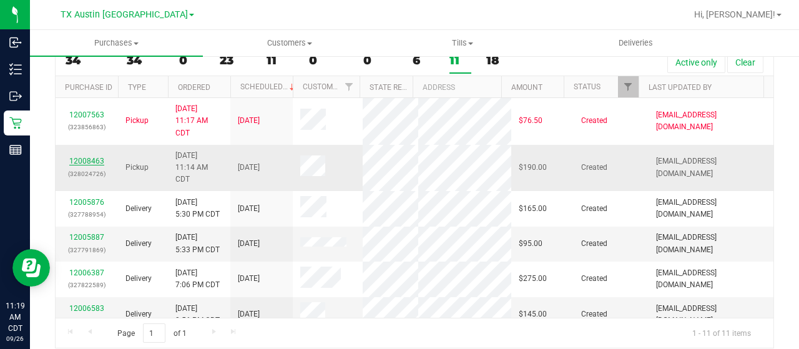
click at [81, 158] on link "12008463" at bounding box center [86, 161] width 35 height 9
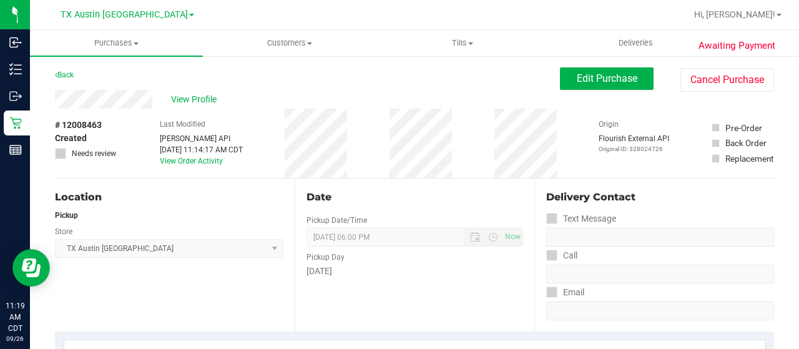
click at [157, 100] on div "View Profile" at bounding box center [307, 99] width 505 height 19
drag, startPoint x: 112, startPoint y: 82, endPoint x: 143, endPoint y: 88, distance: 31.7
click at [112, 82] on div "Back Edit Purchase Cancel Purchase" at bounding box center [414, 78] width 719 height 22
drag, startPoint x: 155, startPoint y: 102, endPoint x: 52, endPoint y: 100, distance: 102.4
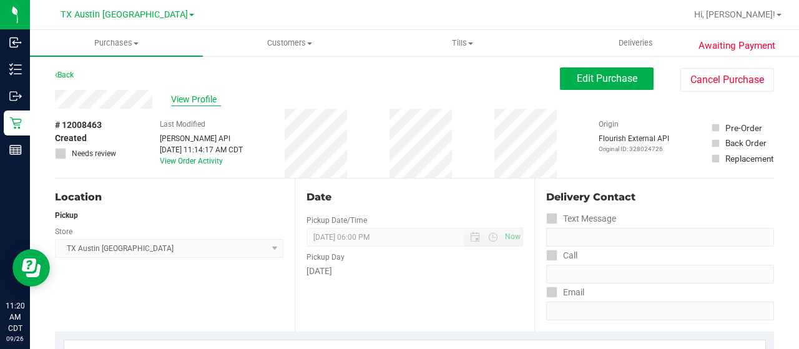
click at [208, 97] on span "View Profile" at bounding box center [196, 99] width 50 height 13
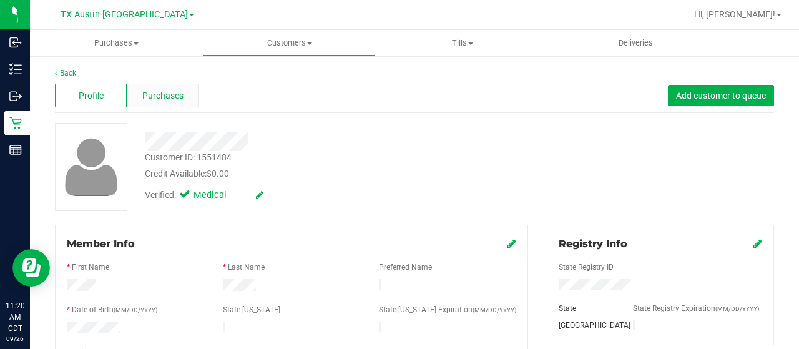
click at [177, 95] on span "Purchases" at bounding box center [162, 95] width 41 height 13
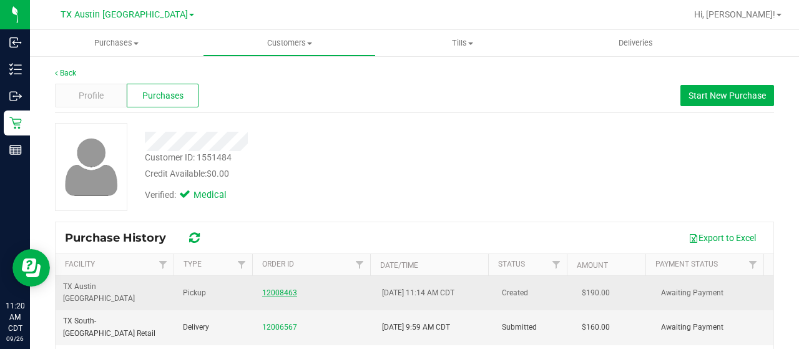
click at [284, 288] on link "12008463" at bounding box center [279, 292] width 35 height 9
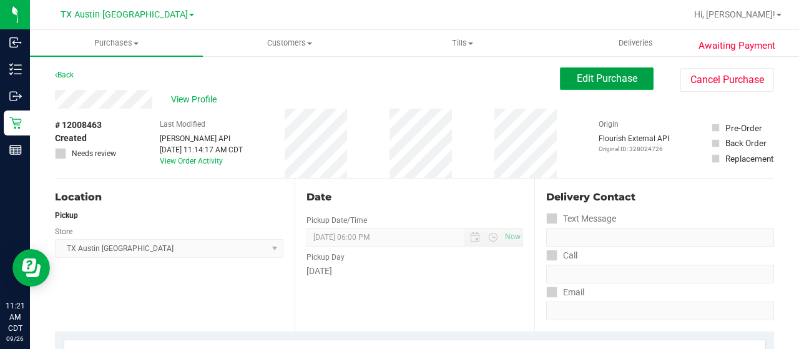
click at [591, 75] on span "Edit Purchase" at bounding box center [607, 78] width 61 height 12
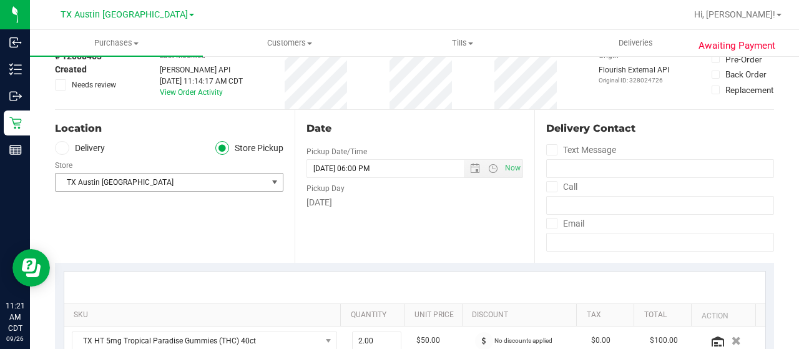
scroll to position [312, 0]
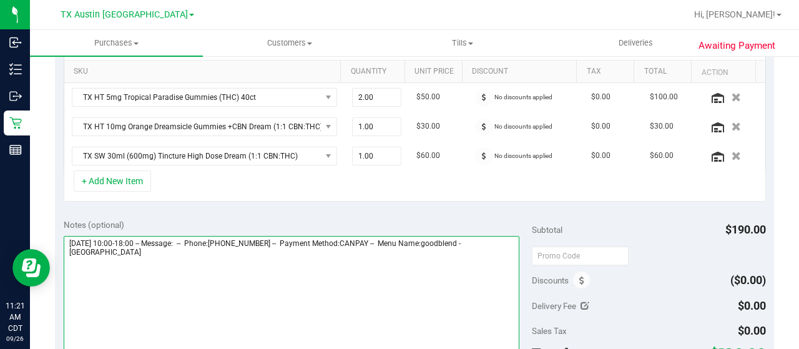
click at [122, 255] on textarea at bounding box center [292, 296] width 456 height 120
drag, startPoint x: 117, startPoint y: 249, endPoint x: 65, endPoint y: 249, distance: 51.8
click at [65, 249] on textarea at bounding box center [292, 296] width 456 height 120
click at [170, 263] on textarea at bounding box center [292, 296] width 456 height 120
paste textarea "South Austin"
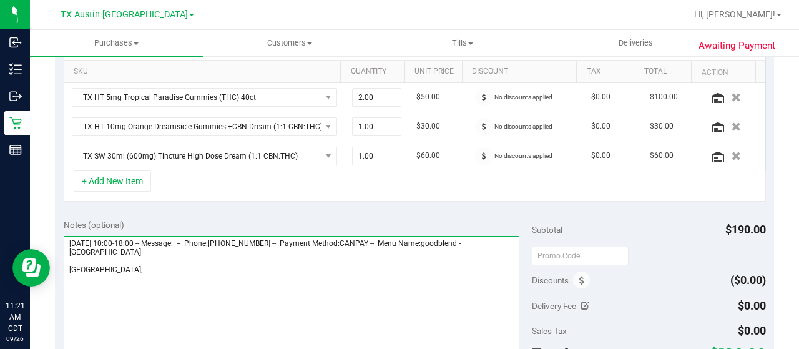
drag, startPoint x: 68, startPoint y: 236, endPoint x: 140, endPoint y: 238, distance: 71.8
click at [140, 238] on textarea at bounding box center [292, 296] width 456 height 120
click at [157, 270] on textarea at bounding box center [292, 296] width 456 height 120
paste textarea "Saturday 09/27/2025"
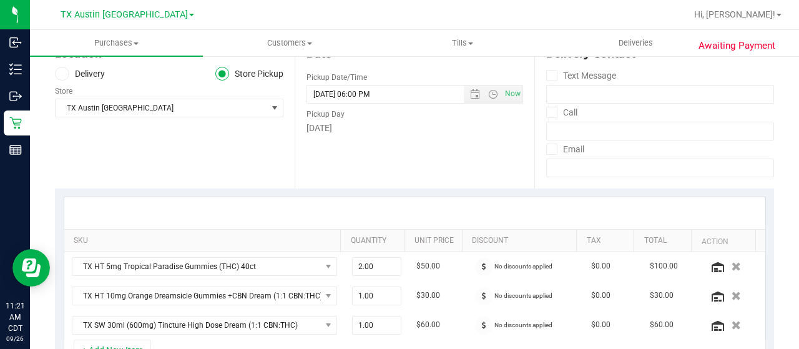
scroll to position [0, 0]
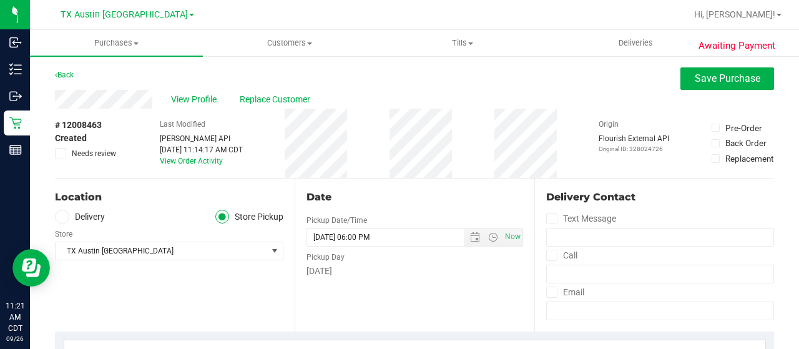
type textarea "Saturday 09/27/2025 10:00-18:00 -- Message: -- Phone:5129691898 -- Payment Meth…"
click at [87, 154] on span "Needs review" at bounding box center [94, 153] width 44 height 11
click at [0, 0] on input "Needs review" at bounding box center [0, 0] width 0 height 0
click at [728, 88] on button "Save Purchase" at bounding box center [727, 78] width 94 height 22
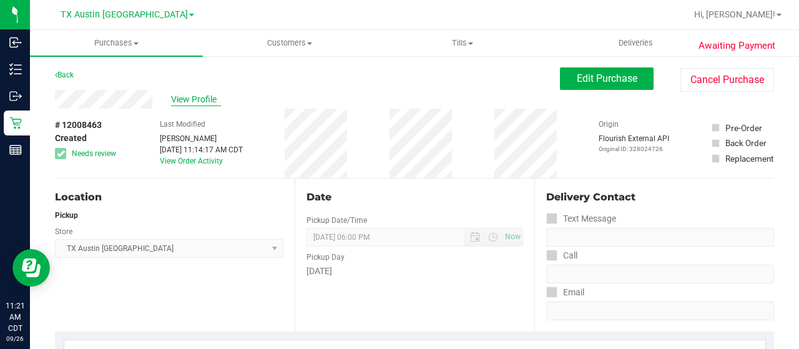
click at [185, 100] on span "View Profile" at bounding box center [196, 99] width 50 height 13
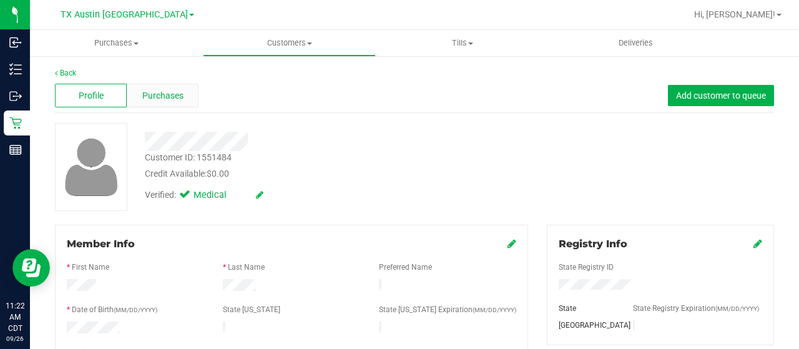
click at [168, 95] on span "Purchases" at bounding box center [162, 95] width 41 height 13
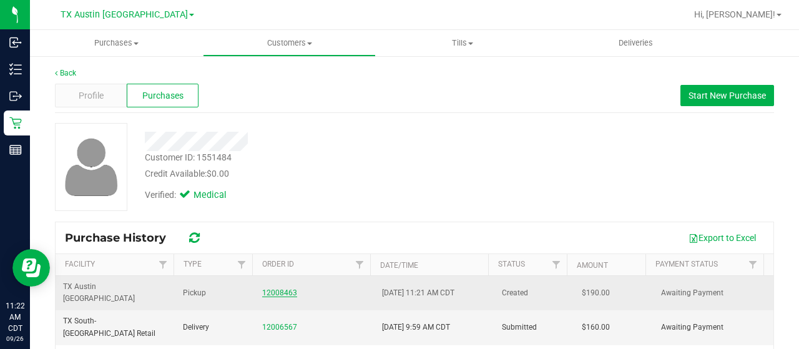
click at [271, 288] on link "12008463" at bounding box center [279, 292] width 35 height 9
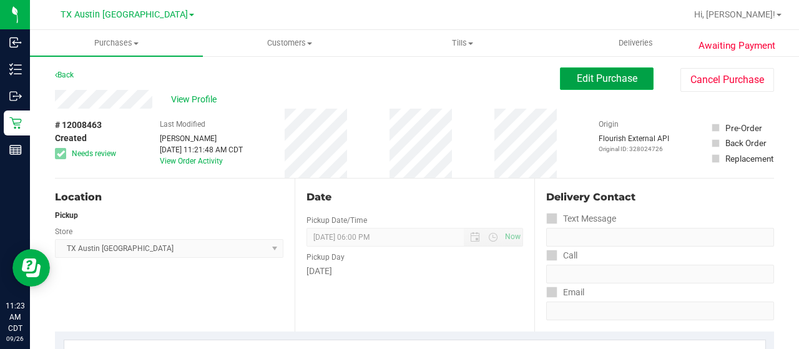
click at [589, 78] on span "Edit Purchase" at bounding box center [607, 78] width 61 height 12
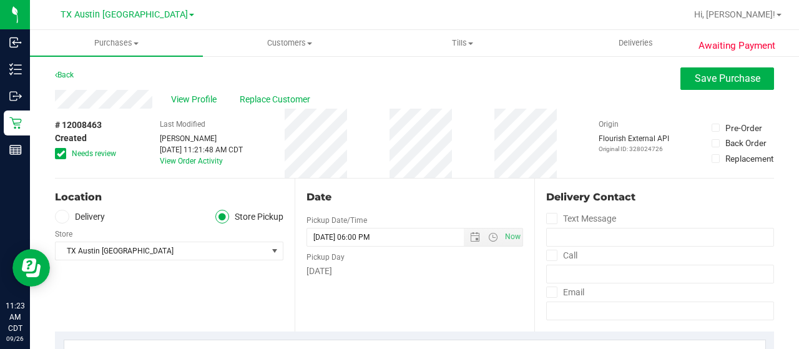
click at [80, 153] on span "Needs review" at bounding box center [94, 153] width 44 height 11
click at [0, 0] on input "Needs review" at bounding box center [0, 0] width 0 height 0
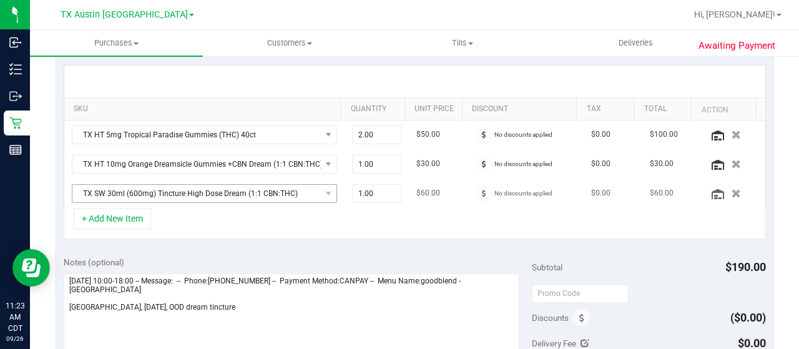
scroll to position [312, 0]
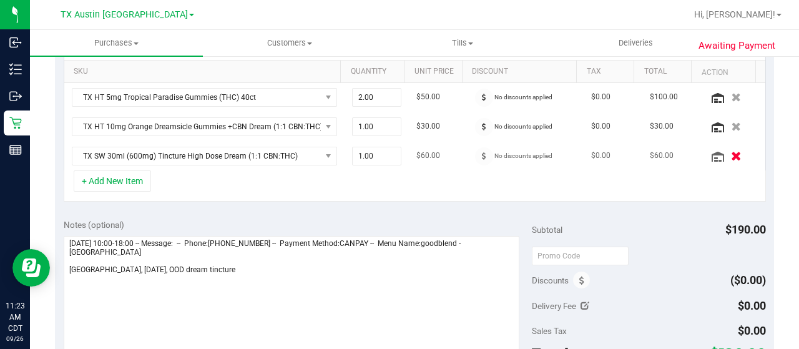
click at [731, 151] on icon "button" at bounding box center [736, 155] width 11 height 9
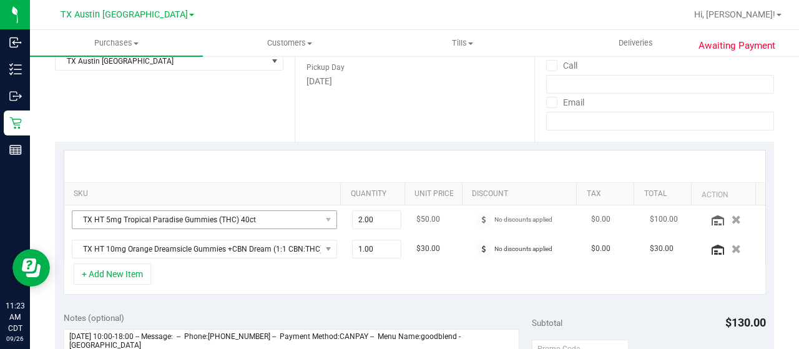
scroll to position [0, 0]
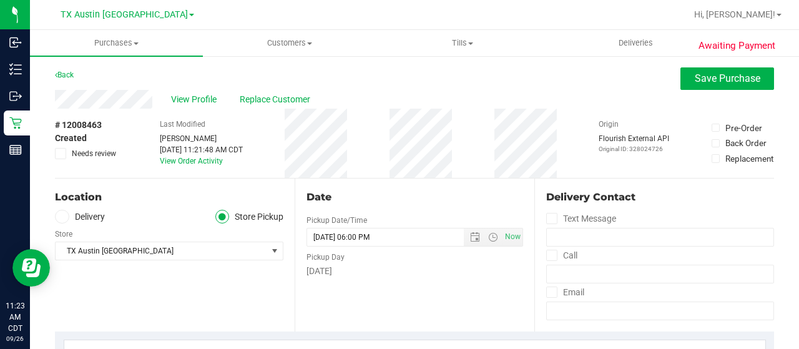
click at [94, 218] on label "Delivery" at bounding box center [80, 217] width 50 height 14
click at [0, 0] on input "Delivery" at bounding box center [0, 0] width 0 height 0
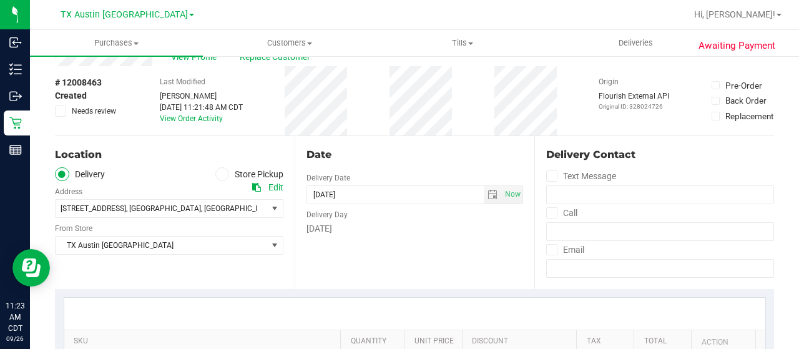
scroll to position [62, 0]
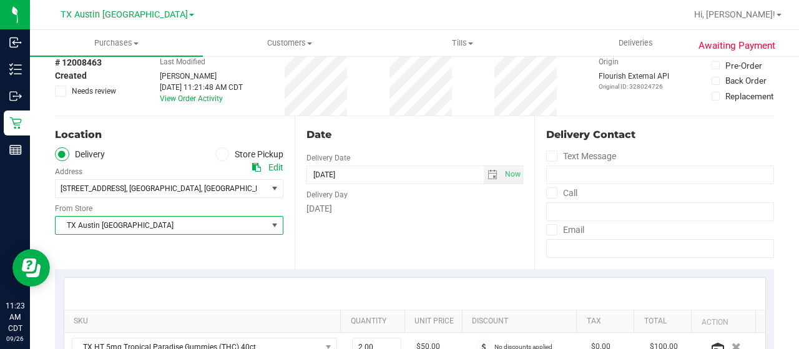
click at [120, 225] on span "TX Austin [GEOGRAPHIC_DATA]" at bounding box center [162, 225] width 212 height 17
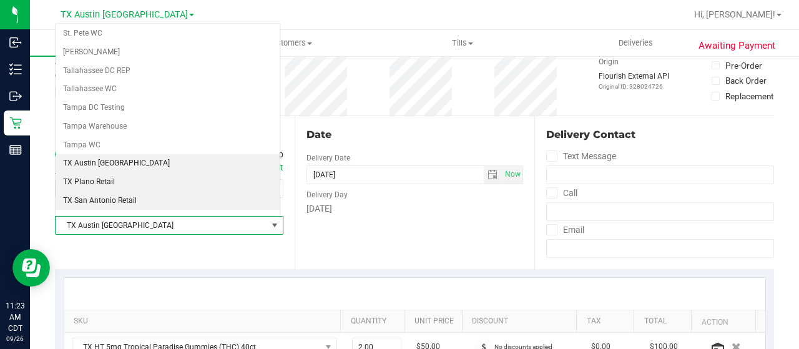
scroll to position [818, 0]
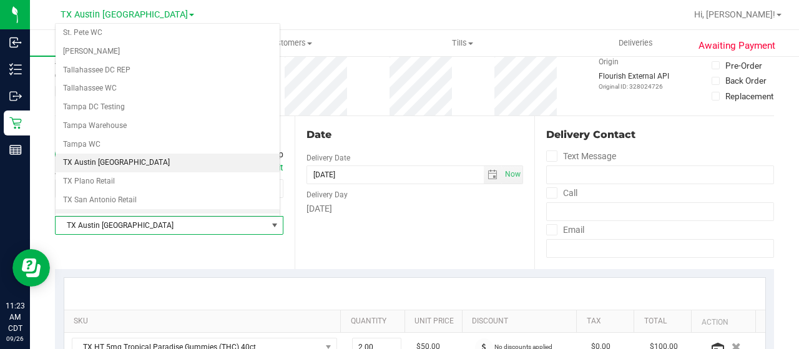
click at [130, 209] on li "TX South-[GEOGRAPHIC_DATA] Retail" at bounding box center [168, 218] width 224 height 19
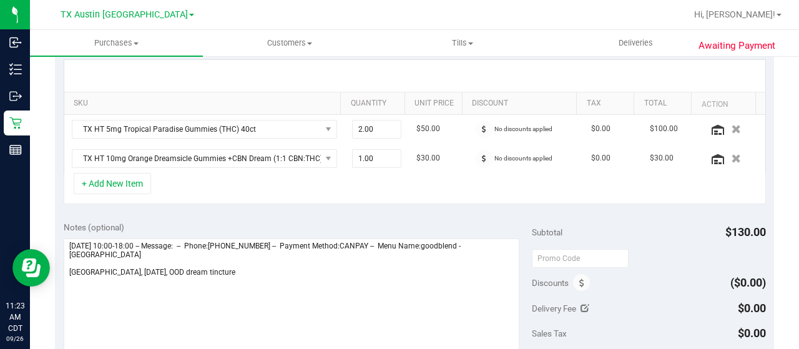
scroll to position [312, 0]
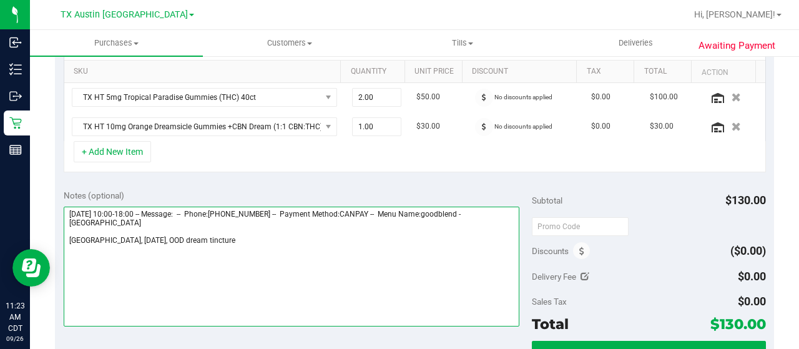
click at [268, 238] on textarea at bounding box center [292, 267] width 456 height 120
drag, startPoint x: 204, startPoint y: 236, endPoint x: 286, endPoint y: 231, distance: 81.9
click at [205, 236] on textarea at bounding box center [292, 267] width 456 height 120
click at [252, 238] on textarea at bounding box center [292, 267] width 456 height 120
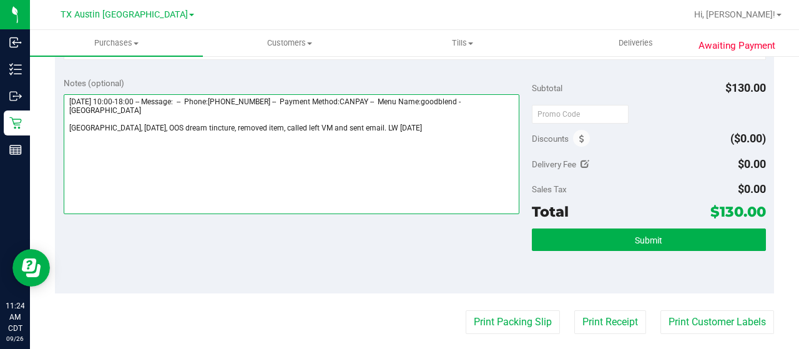
scroll to position [437, 0]
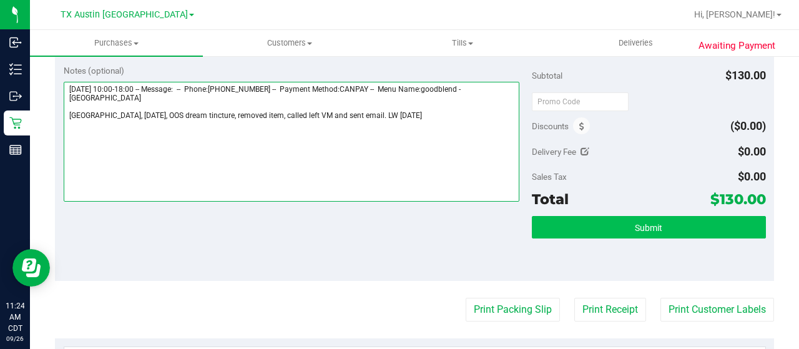
type textarea "Saturday 09/27/2025 10:00-18:00 -- Message: -- Phone:5129691898 -- Payment Meth…"
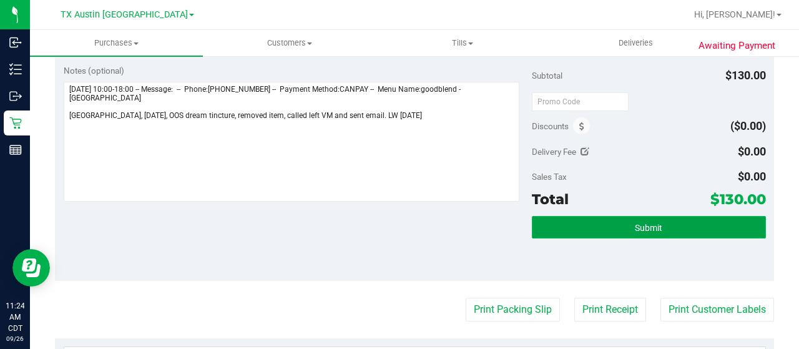
click at [646, 227] on span "Submit" at bounding box center [648, 228] width 27 height 10
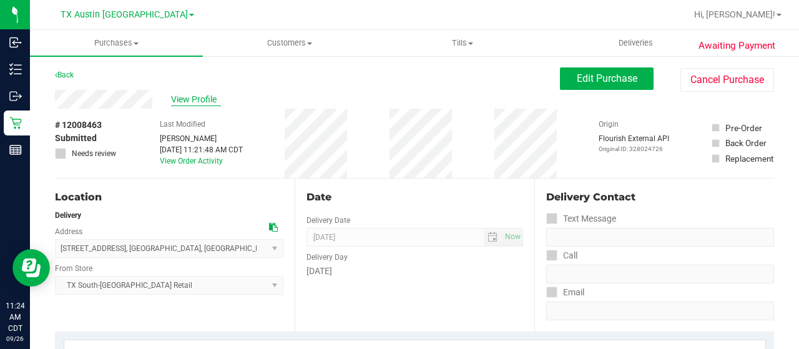
click at [188, 101] on span "View Profile" at bounding box center [196, 99] width 50 height 13
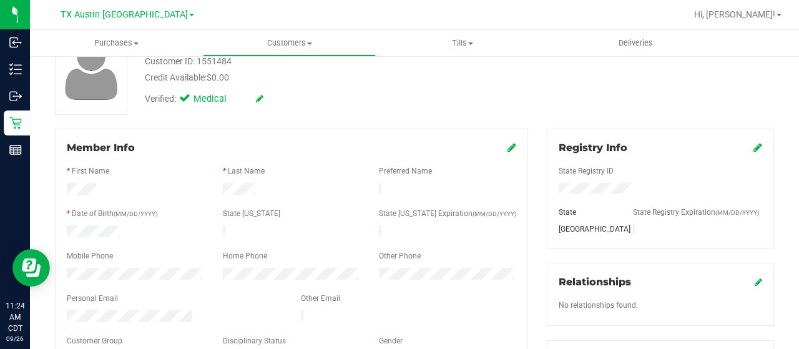
scroll to position [125, 0]
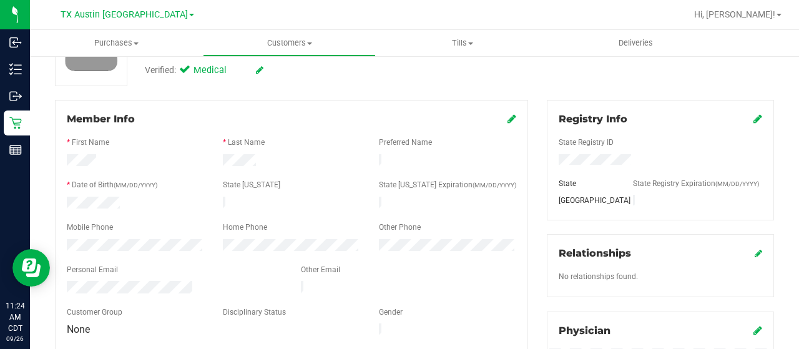
click at [66, 285] on div at bounding box center [174, 288] width 234 height 15
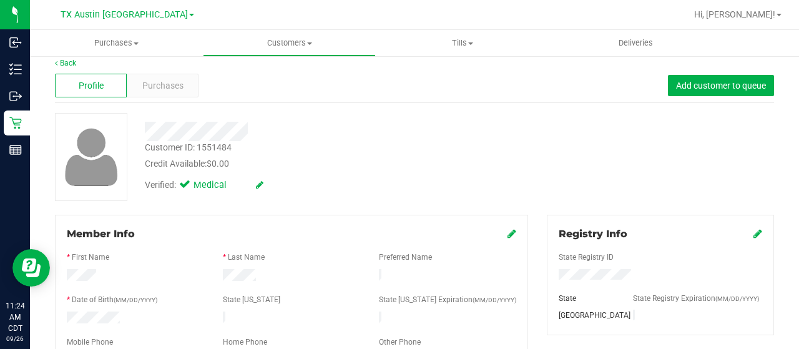
scroll to position [0, 0]
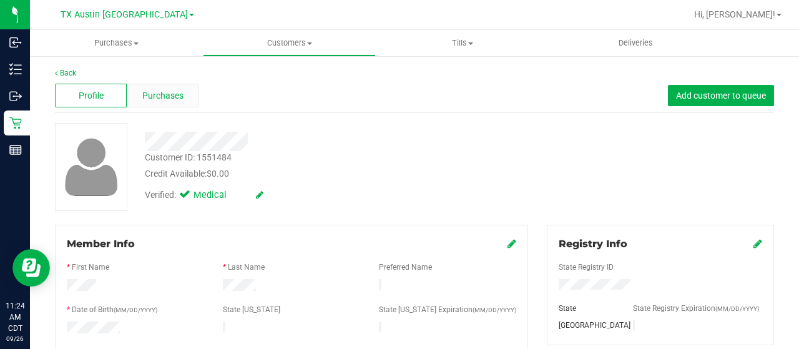
click at [168, 89] on span "Purchases" at bounding box center [162, 95] width 41 height 13
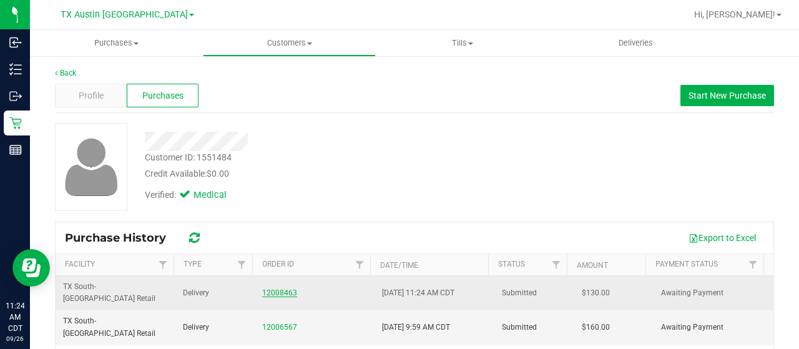
click at [268, 288] on link "12008463" at bounding box center [279, 292] width 35 height 9
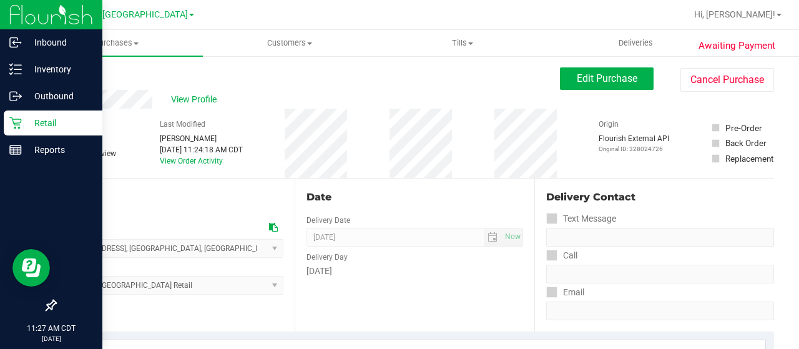
click at [21, 123] on icon at bounding box center [15, 123] width 12 height 12
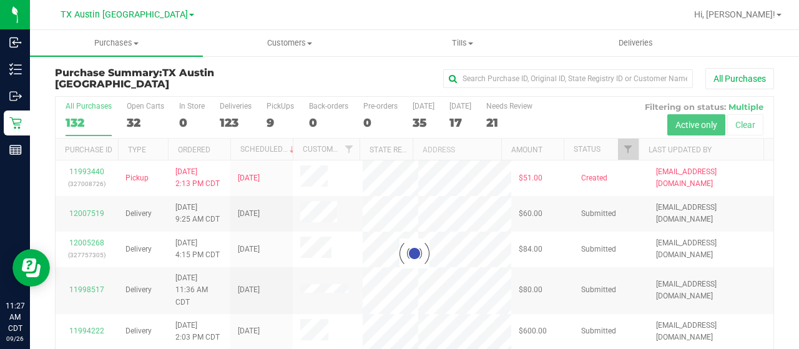
click at [615, 149] on div at bounding box center [415, 253] width 718 height 313
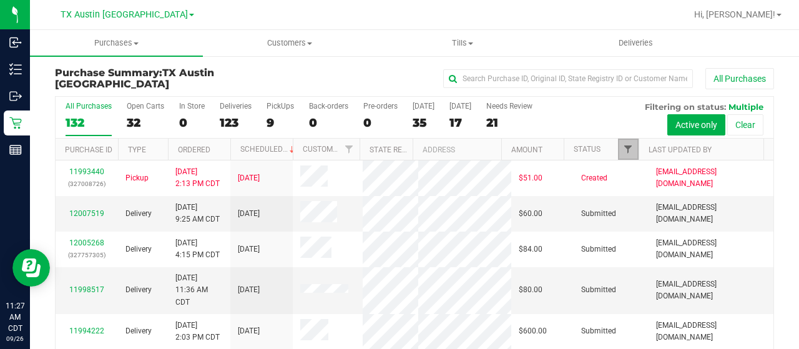
click at [623, 150] on span "Filter" at bounding box center [628, 149] width 10 height 10
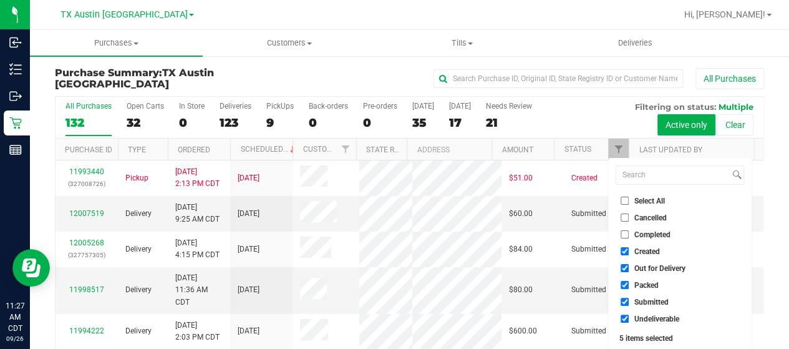
click at [660, 268] on span "Out for Delivery" at bounding box center [660, 268] width 51 height 7
click at [629, 268] on input "Out for Delivery" at bounding box center [625, 268] width 8 height 8
checkbox input "false"
click at [648, 286] on span "Packed" at bounding box center [647, 284] width 24 height 7
click at [629, 286] on input "Packed" at bounding box center [625, 285] width 8 height 8
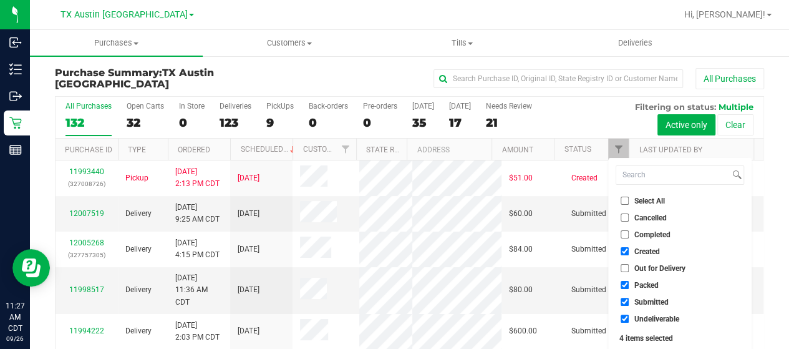
checkbox input "false"
click at [645, 304] on span "Submitted" at bounding box center [652, 301] width 34 height 7
click at [629, 304] on input "Submitted" at bounding box center [625, 302] width 8 height 8
checkbox input "false"
click at [645, 318] on span "Undeliverable" at bounding box center [657, 318] width 45 height 7
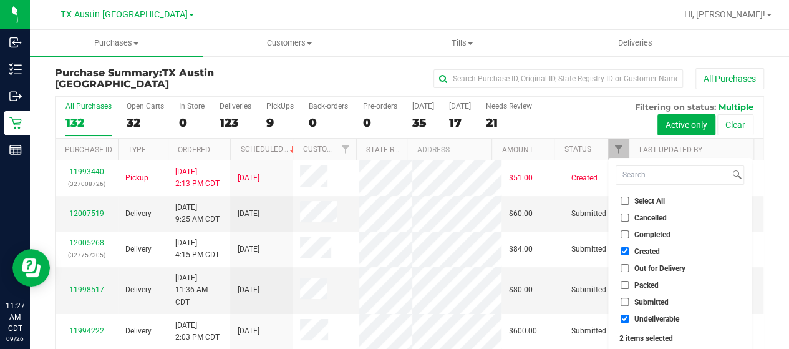
click at [629, 318] on input "Undeliverable" at bounding box center [625, 318] width 8 height 8
checkbox input "false"
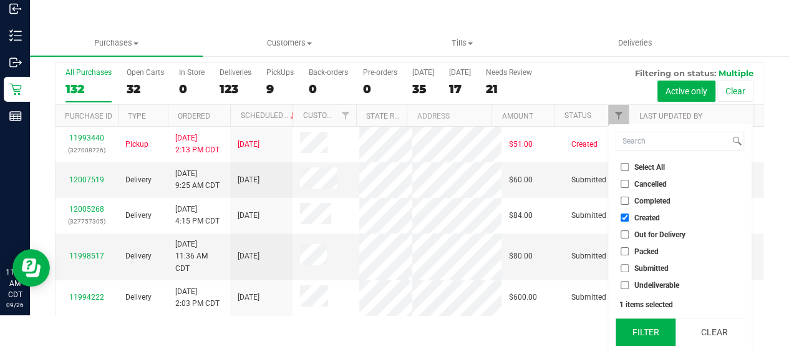
click at [639, 328] on button "Filter" at bounding box center [646, 331] width 60 height 27
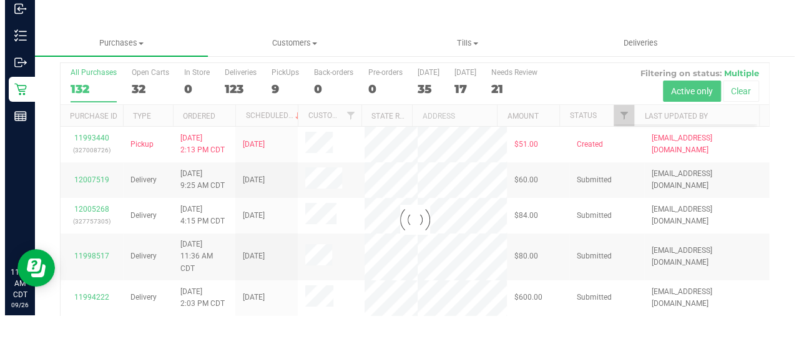
scroll to position [0, 0]
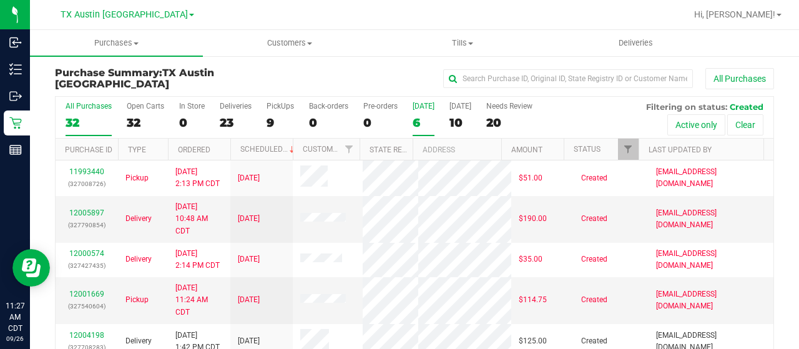
click at [418, 117] on div "6" at bounding box center [423, 122] width 22 height 14
click at [0, 0] on input "Today 6" at bounding box center [0, 0] width 0 height 0
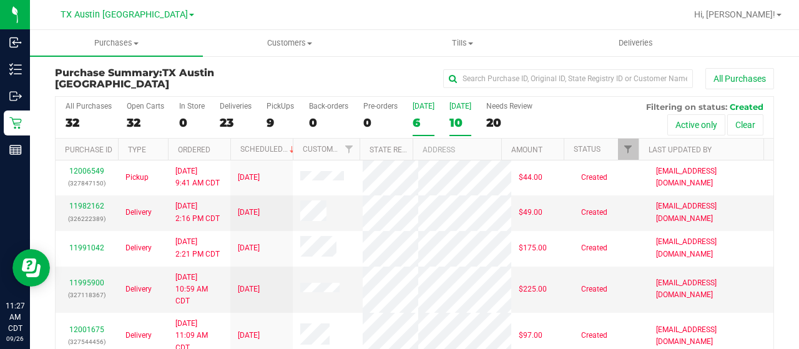
click at [456, 120] on div "10" at bounding box center [460, 122] width 22 height 14
click at [0, 0] on input "Tomorrow 10" at bounding box center [0, 0] width 0 height 0
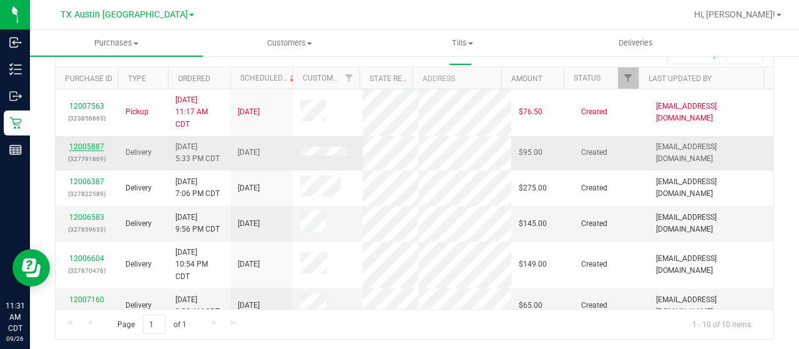
click at [84, 143] on link "12005887" at bounding box center [86, 146] width 35 height 9
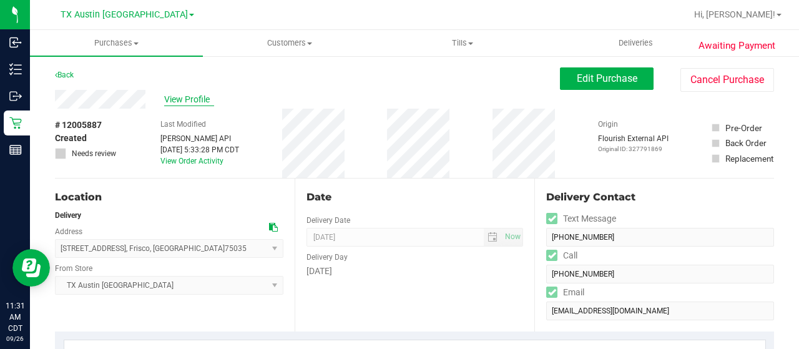
click at [182, 101] on span "View Profile" at bounding box center [189, 99] width 50 height 13
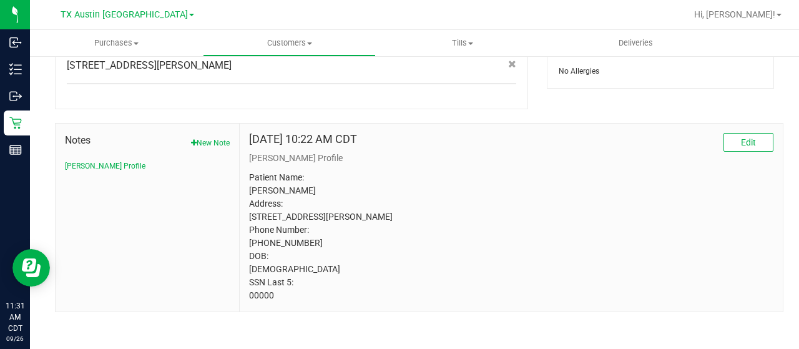
scroll to position [594, 0]
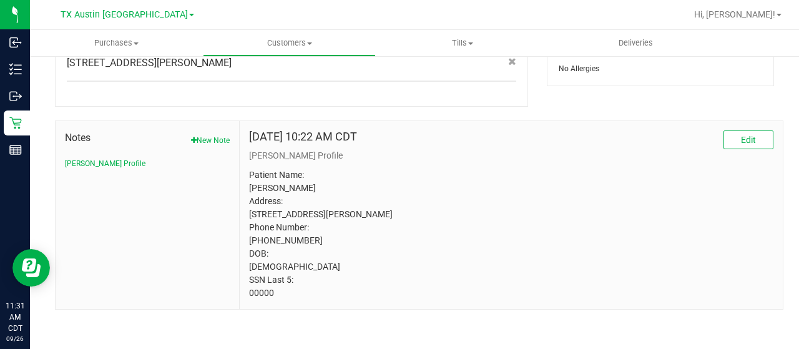
drag, startPoint x: 280, startPoint y: 289, endPoint x: 244, endPoint y: 293, distance: 35.8
click at [244, 293] on div "Aug 20, 2025 10:22 AM CDT Edit CURT Profile Patient Name: Shara Raquel Nichols …" at bounding box center [511, 215] width 543 height 188
copy p "00000"
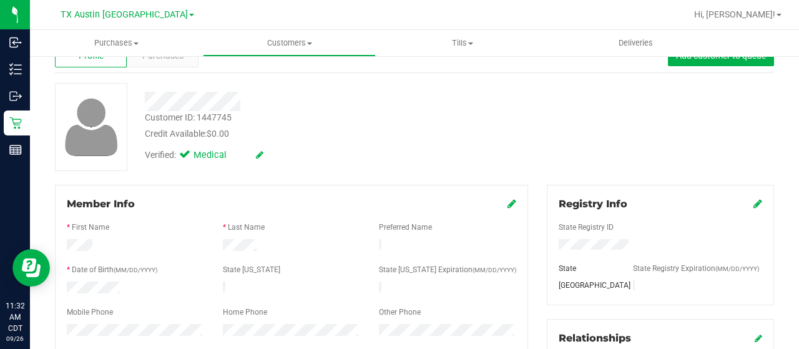
scroll to position [0, 0]
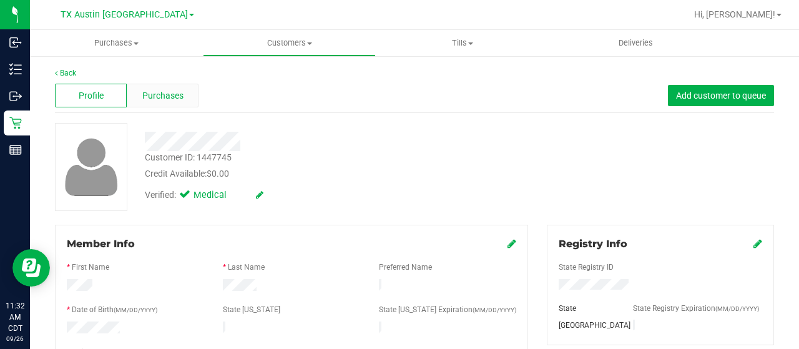
click at [160, 99] on span "Purchases" at bounding box center [162, 95] width 41 height 13
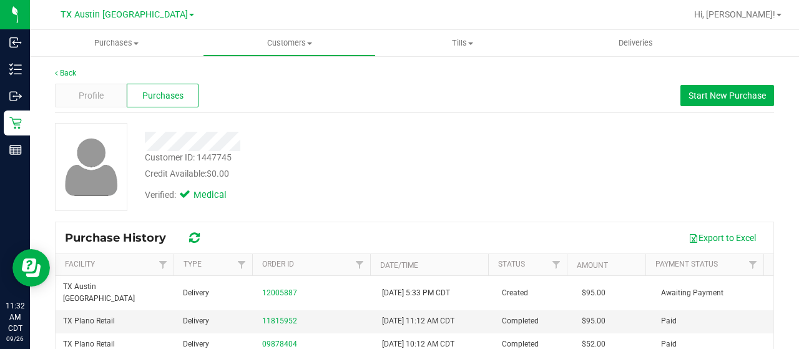
click at [147, 144] on div at bounding box center [319, 141] width 369 height 19
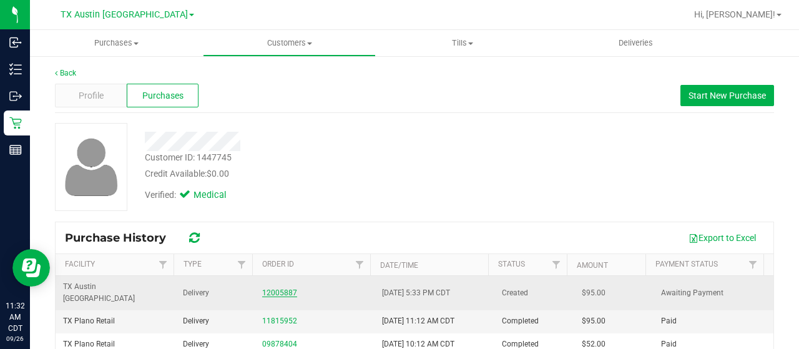
click at [283, 288] on link "12005887" at bounding box center [279, 292] width 35 height 9
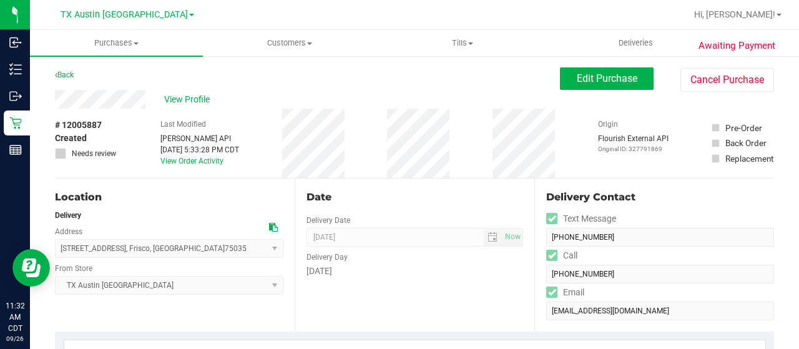
click at [270, 228] on icon at bounding box center [273, 227] width 9 height 9
click at [190, 98] on span "View Profile" at bounding box center [189, 99] width 50 height 13
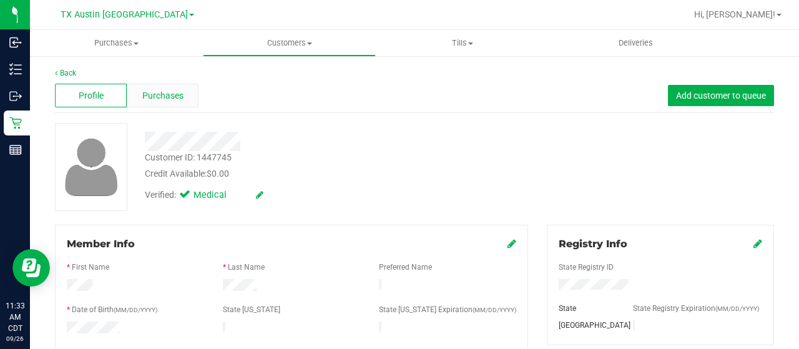
click at [167, 94] on span "Purchases" at bounding box center [162, 95] width 41 height 13
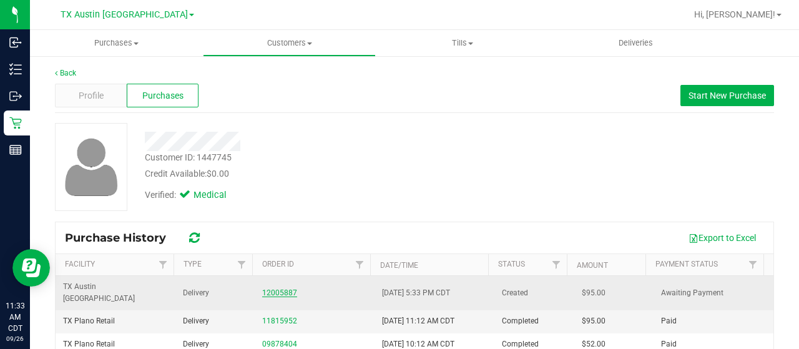
click at [285, 288] on link "12005887" at bounding box center [279, 292] width 35 height 9
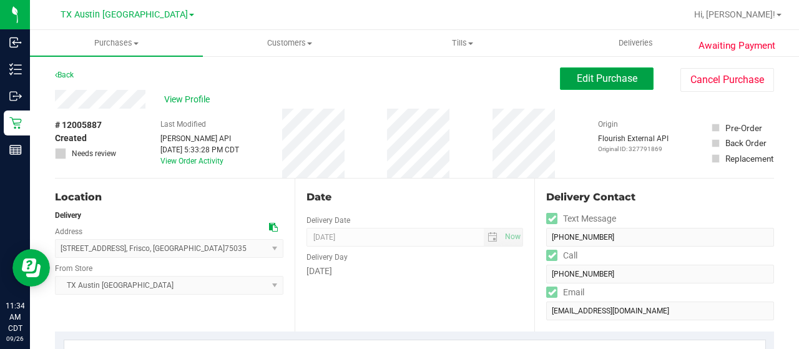
click at [582, 76] on span "Edit Purchase" at bounding box center [607, 78] width 61 height 12
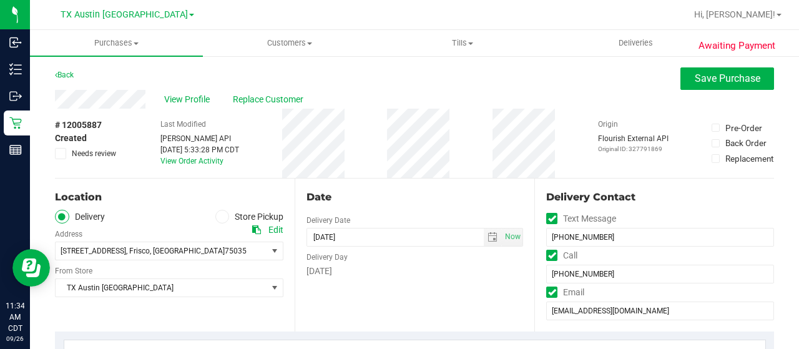
click at [98, 155] on span "Needs review" at bounding box center [94, 153] width 44 height 11
click at [0, 0] on input "Needs review" at bounding box center [0, 0] width 0 height 0
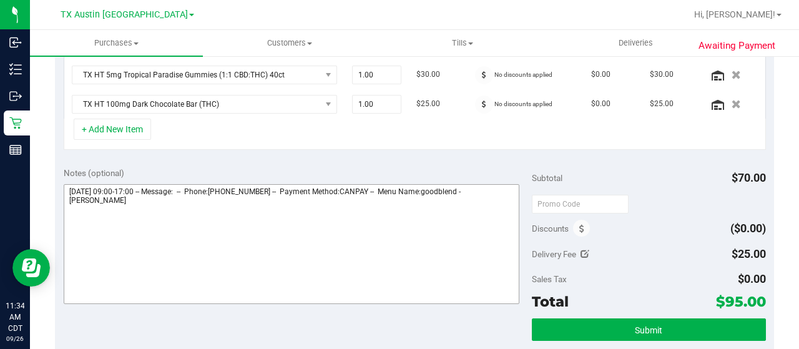
scroll to position [437, 0]
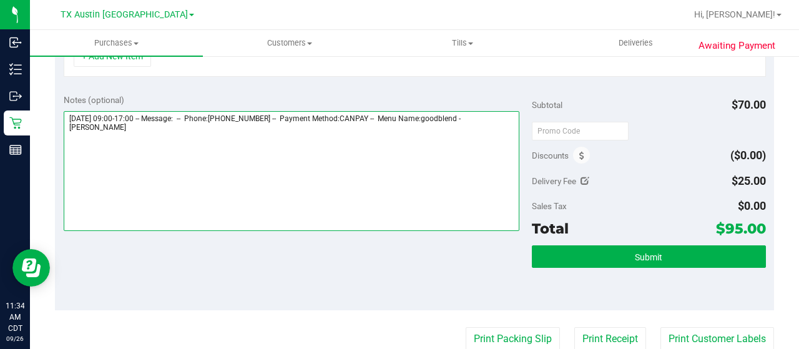
click at [152, 129] on textarea at bounding box center [292, 171] width 456 height 120
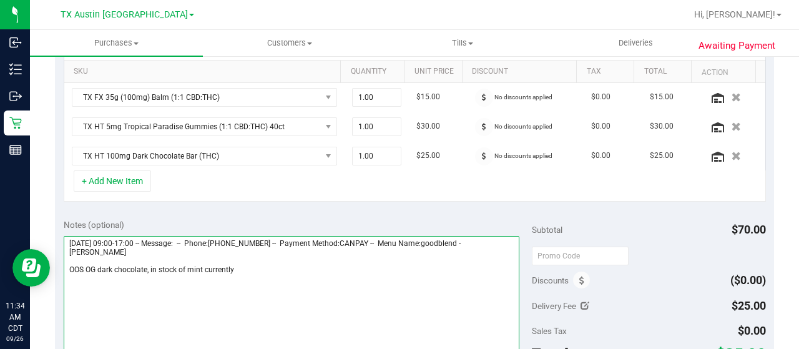
scroll to position [374, 0]
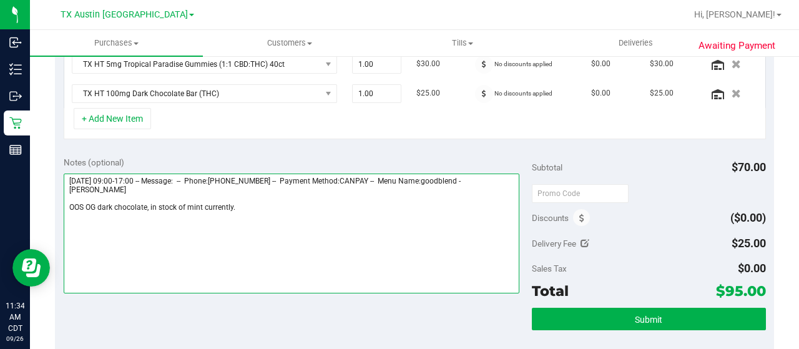
paste textarea "Dallas Core"
click at [370, 203] on textarea at bounding box center [292, 233] width 456 height 120
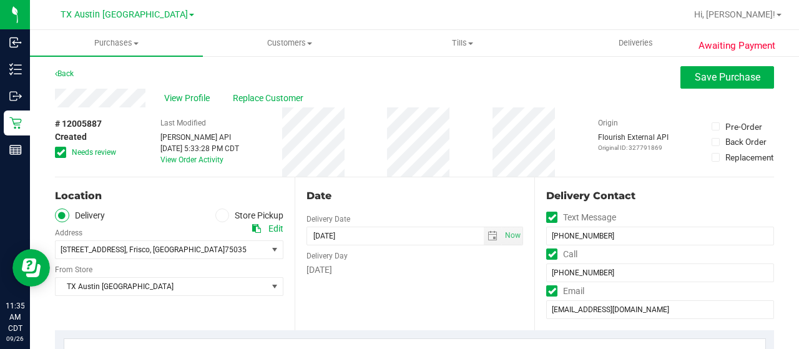
scroll to position [0, 0]
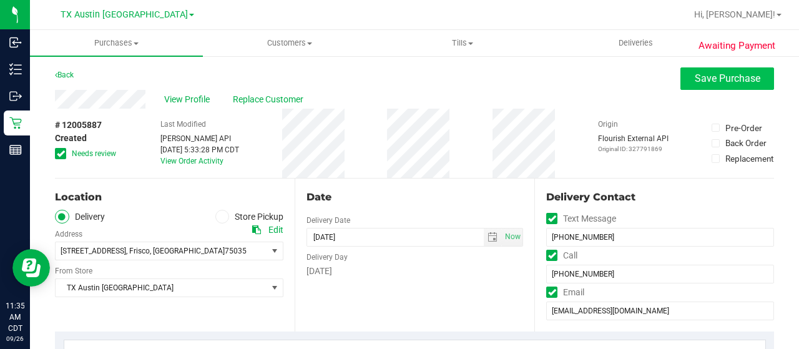
type textarea "Saturday 09/27/2025 09:00-17:00 -- Message: -- Phone:9454261984 -- Payment Meth…"
click at [710, 76] on span "Save Purchase" at bounding box center [728, 78] width 66 height 12
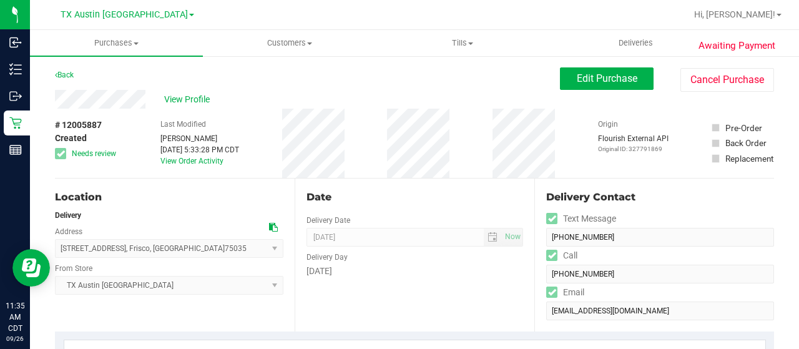
drag, startPoint x: 146, startPoint y: 98, endPoint x: 49, endPoint y: 94, distance: 96.8
click at [616, 83] on span "Edit Purchase" at bounding box center [607, 78] width 61 height 12
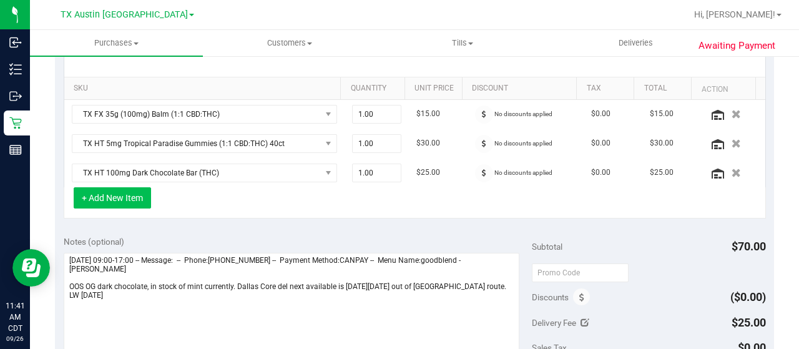
scroll to position [312, 0]
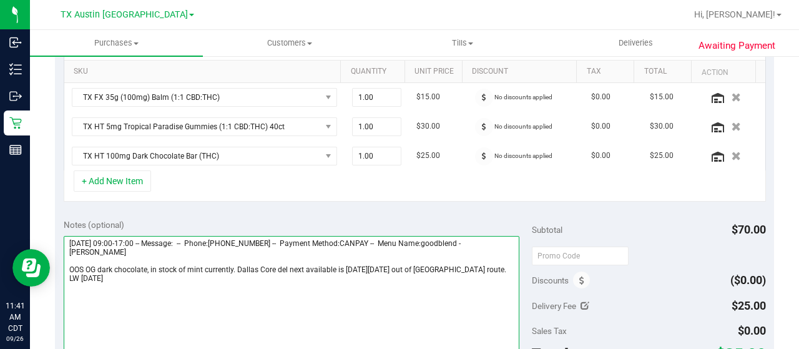
click at [150, 267] on textarea at bounding box center [292, 296] width 456 height 120
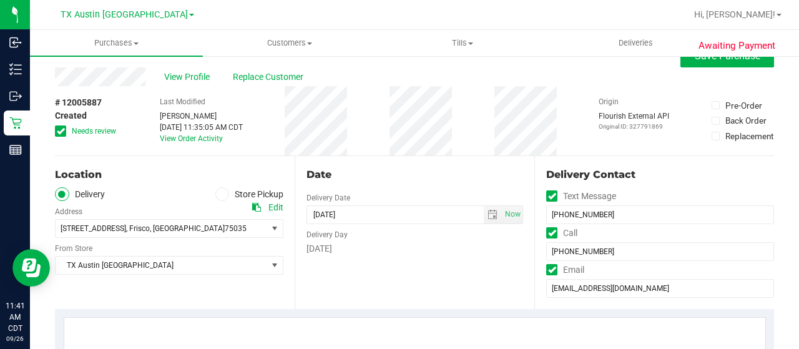
scroll to position [0, 0]
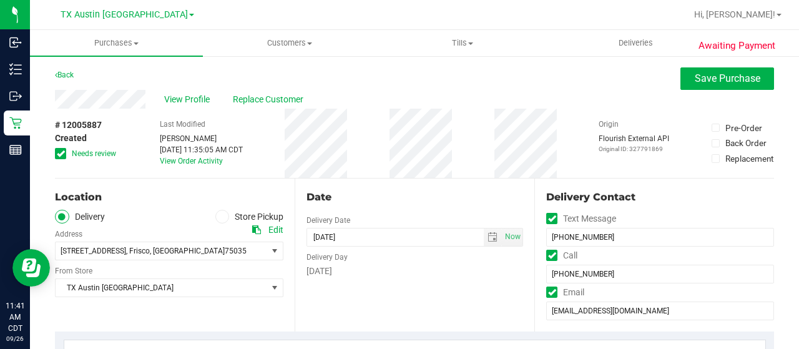
click at [105, 154] on span "Needs review" at bounding box center [94, 153] width 44 height 11
click at [0, 0] on input "Needs review" at bounding box center [0, 0] width 0 height 0
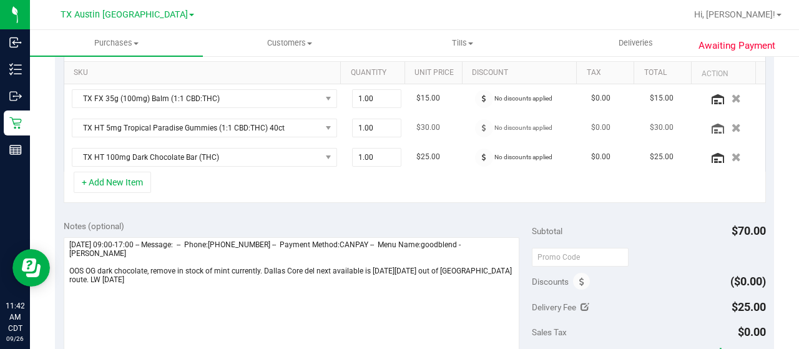
scroll to position [312, 0]
click at [731, 156] on icon "button" at bounding box center [736, 155] width 11 height 9
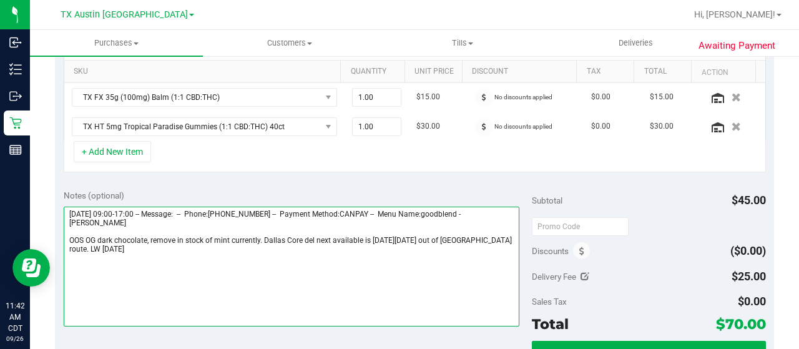
drag, startPoint x: 174, startPoint y: 268, endPoint x: 183, endPoint y: 264, distance: 9.8
click at [175, 268] on textarea at bounding box center [292, 267] width 456 height 120
click at [175, 239] on textarea at bounding box center [292, 267] width 456 height 120
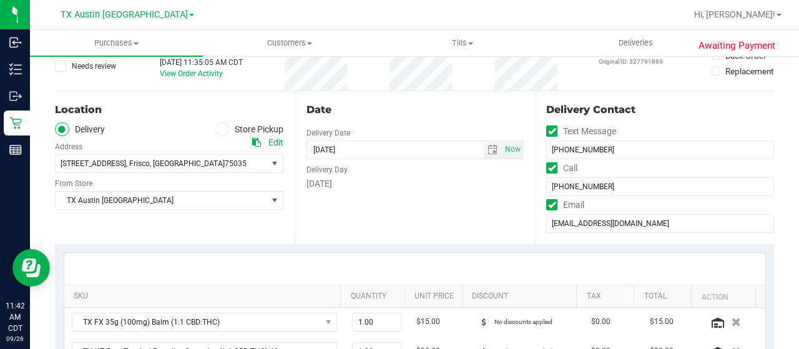
scroll to position [0, 0]
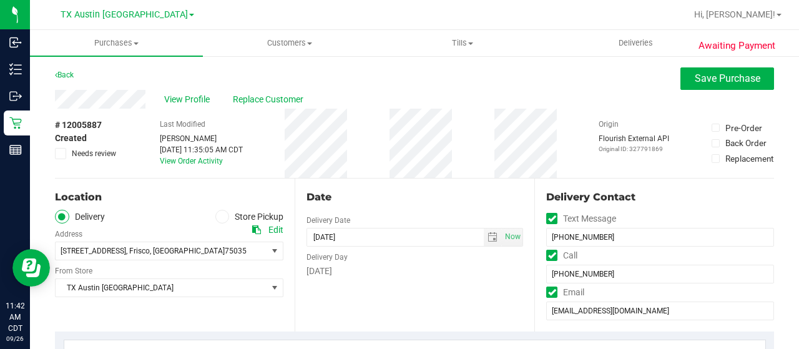
type textarea "Saturday 09/27/2025 09:00-17:00 -- Message: -- Phone:9454261984 -- Payment Meth…"
click at [97, 152] on span "Needs review" at bounding box center [94, 153] width 44 height 11
click at [0, 0] on input "Needs review" at bounding box center [0, 0] width 0 height 0
click at [739, 83] on span "Save Purchase" at bounding box center [728, 78] width 66 height 12
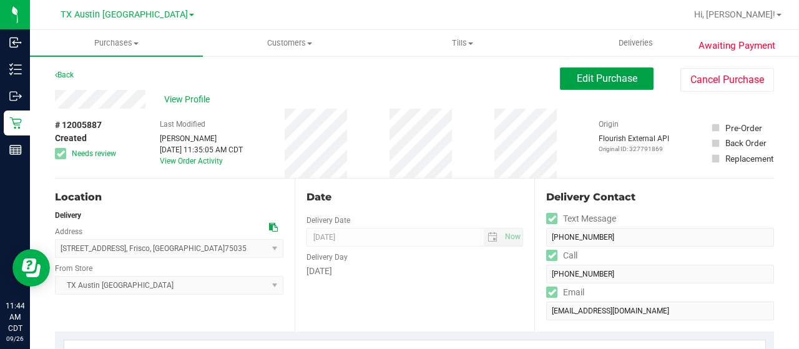
click at [594, 87] on button "Edit Purchase" at bounding box center [607, 78] width 94 height 22
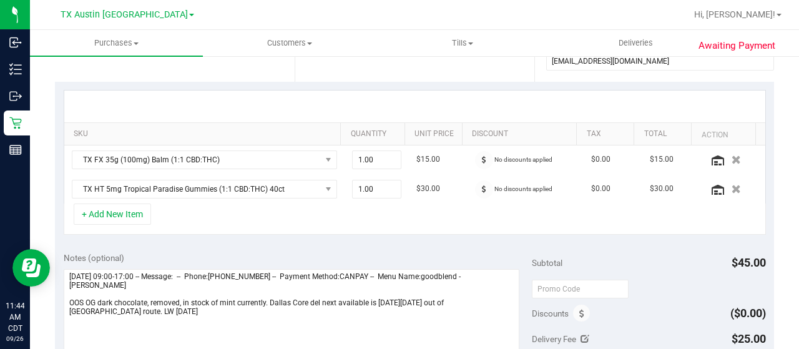
scroll to position [312, 0]
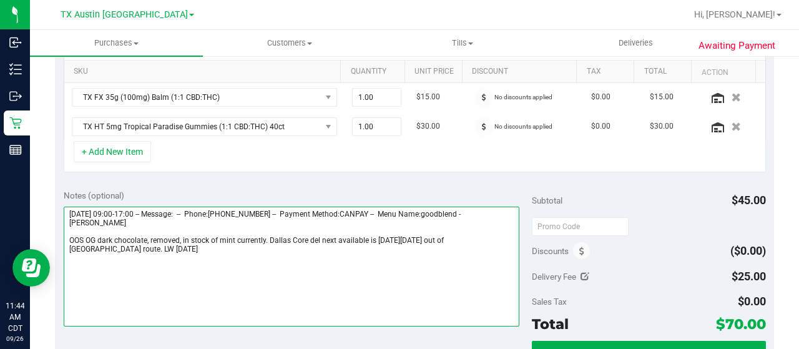
click at [504, 240] on textarea at bounding box center [292, 267] width 456 height 120
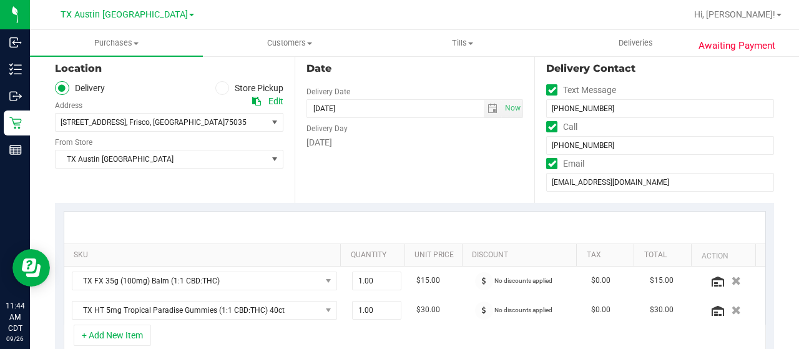
scroll to position [0, 0]
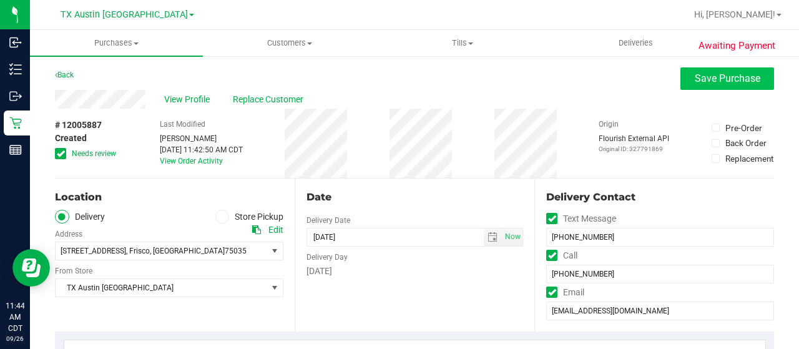
type textarea "Saturday 09/27/2025 09:00-17:00 -- Message: -- Phone:9454261984 -- Payment Meth…"
click at [695, 76] on span "Save Purchase" at bounding box center [728, 78] width 66 height 12
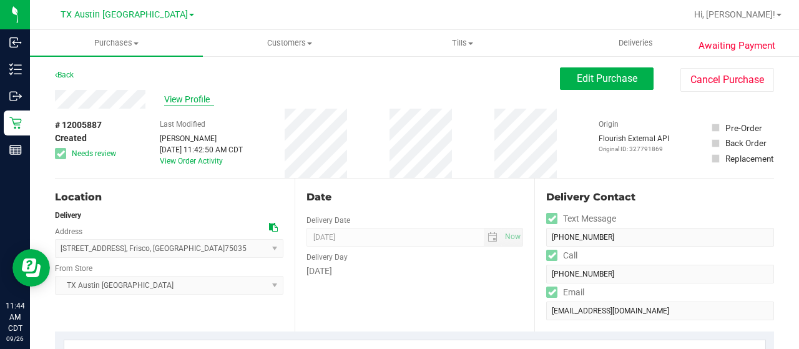
click at [200, 97] on span "View Profile" at bounding box center [189, 99] width 50 height 13
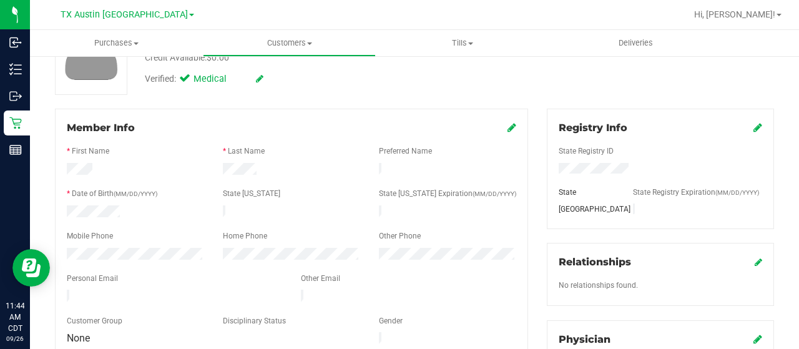
scroll to position [125, 0]
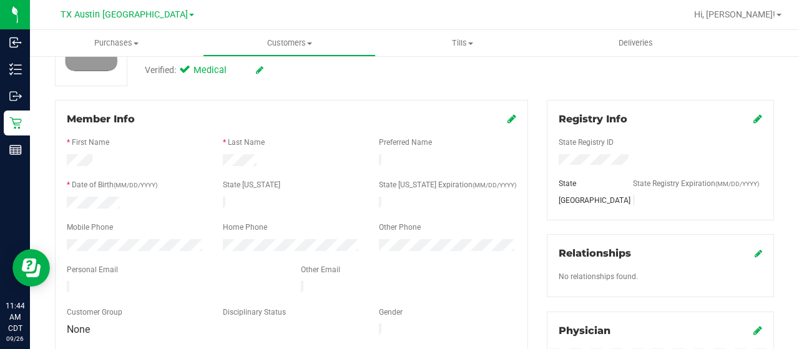
drag, startPoint x: 180, startPoint y: 283, endPoint x: 64, endPoint y: 283, distance: 115.4
click at [64, 283] on div at bounding box center [174, 288] width 234 height 15
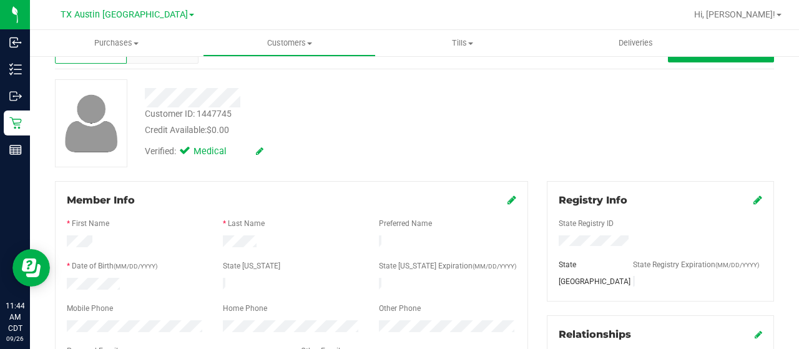
scroll to position [0, 0]
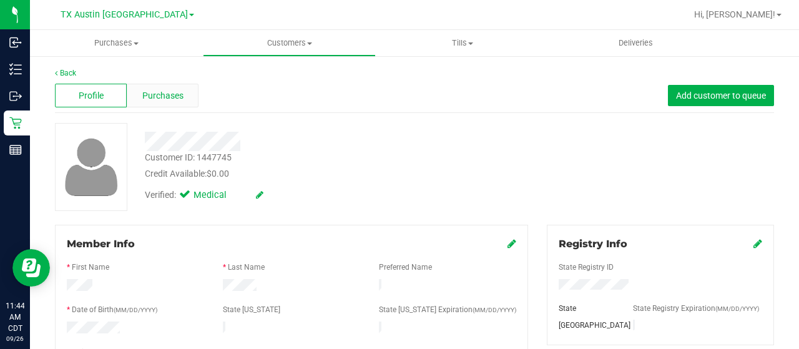
click at [155, 102] on div "Purchases" at bounding box center [163, 96] width 72 height 24
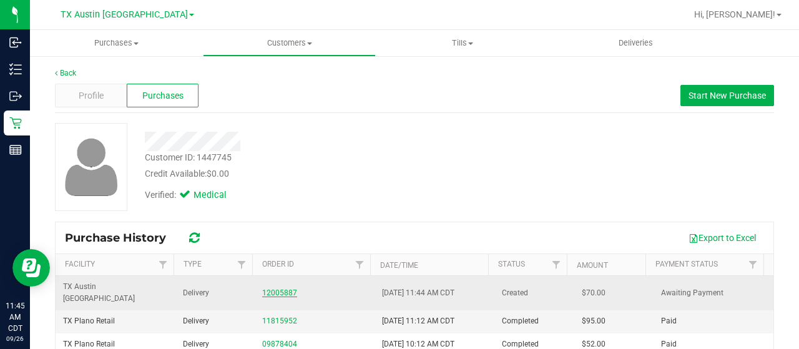
click at [267, 288] on link "12005887" at bounding box center [279, 292] width 35 height 9
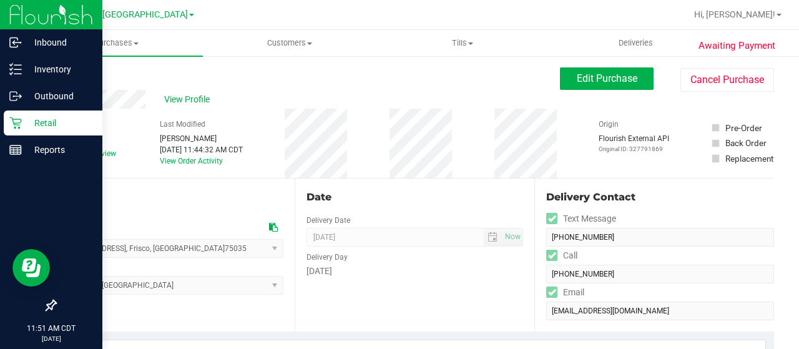
click at [27, 129] on p "Retail" at bounding box center [59, 122] width 75 height 15
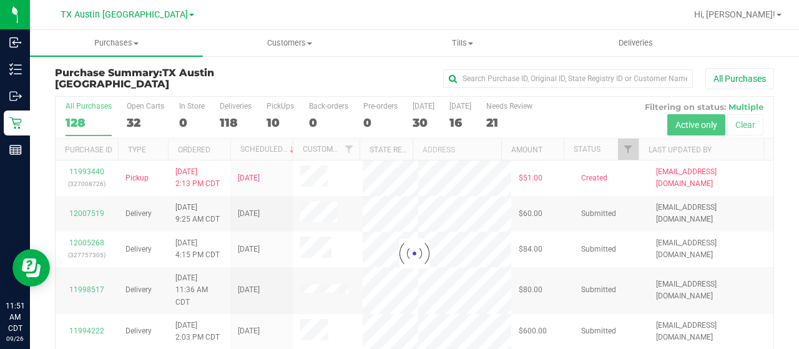
click at [623, 152] on div at bounding box center [415, 253] width 718 height 313
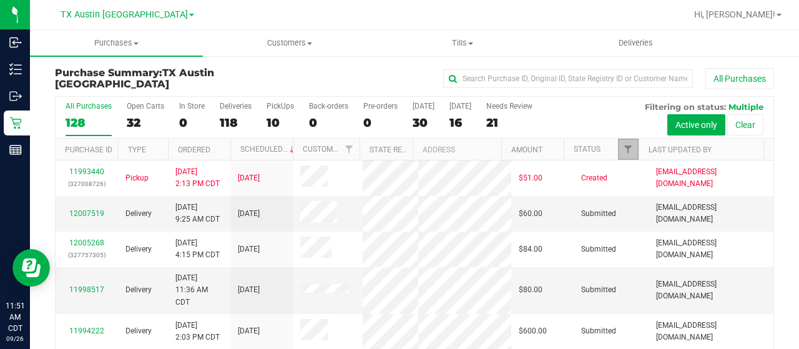
click at [618, 152] on link "Filter" at bounding box center [628, 149] width 21 height 21
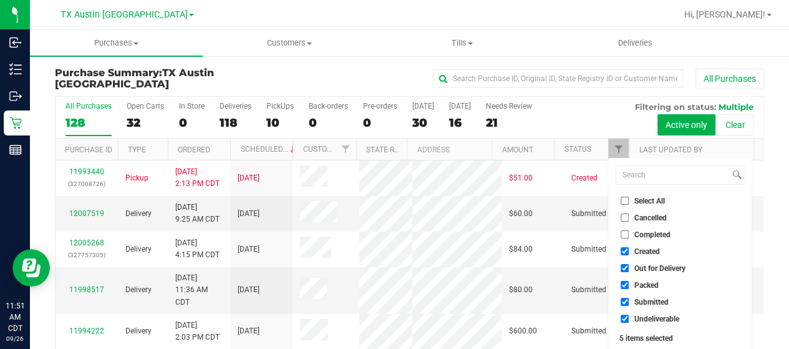
click at [656, 273] on li "Out for Delivery" at bounding box center [680, 267] width 129 height 13
click at [649, 285] on span "Packed" at bounding box center [647, 284] width 24 height 7
click at [629, 285] on input "Packed" at bounding box center [625, 285] width 8 height 8
checkbox input "false"
click at [648, 270] on span "Out for Delivery" at bounding box center [660, 268] width 51 height 7
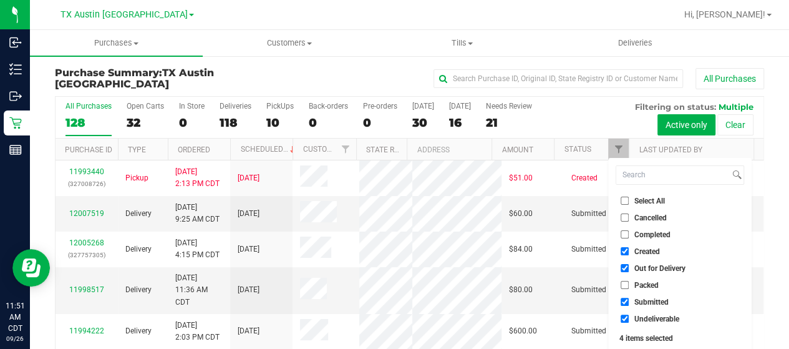
click at [629, 270] on input "Out for Delivery" at bounding box center [625, 268] width 8 height 8
checkbox input "false"
click at [641, 300] on span "Submitted" at bounding box center [652, 301] width 34 height 7
click at [629, 300] on input "Submitted" at bounding box center [625, 302] width 8 height 8
checkbox input "false"
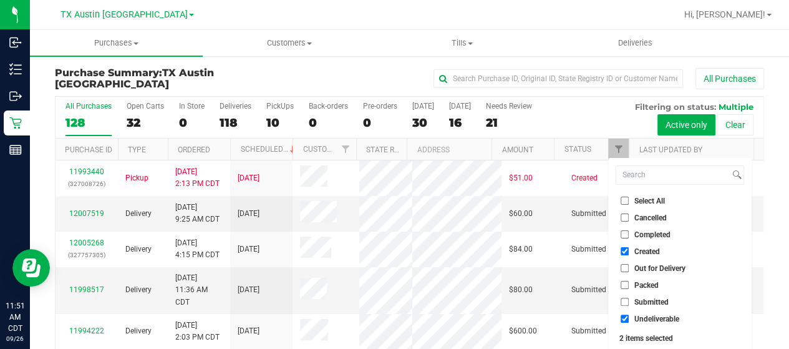
click at [640, 318] on span "Undeliverable" at bounding box center [657, 318] width 45 height 7
click at [629, 318] on input "Undeliverable" at bounding box center [625, 318] width 8 height 8
checkbox input "false"
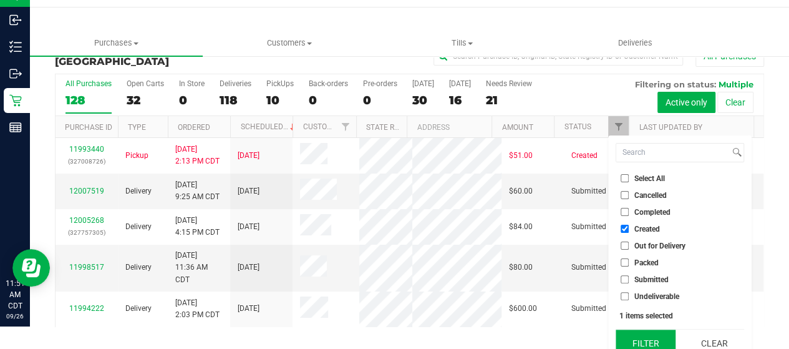
scroll to position [34, 0]
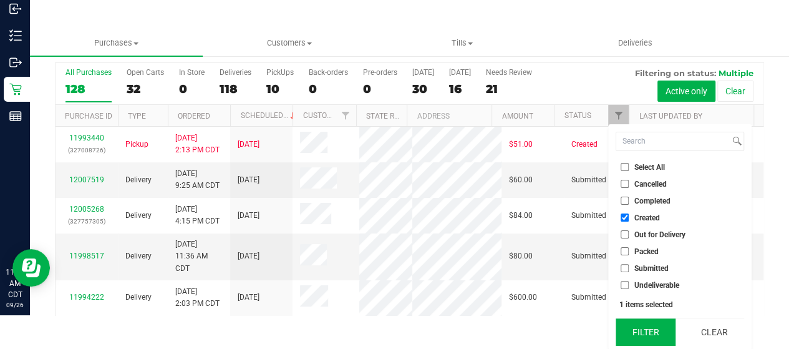
click at [639, 326] on button "Filter" at bounding box center [646, 331] width 60 height 27
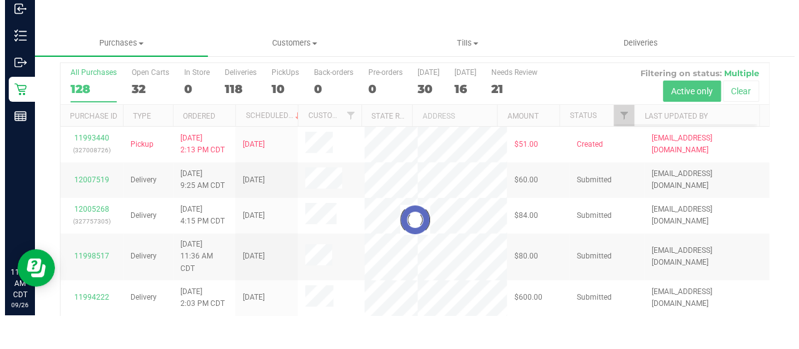
scroll to position [0, 0]
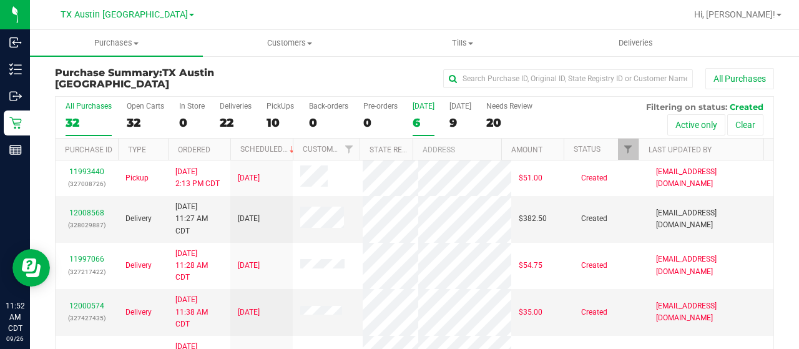
click at [423, 118] on div "6" at bounding box center [423, 122] width 22 height 14
click at [0, 0] on input "Today 6" at bounding box center [0, 0] width 0 height 0
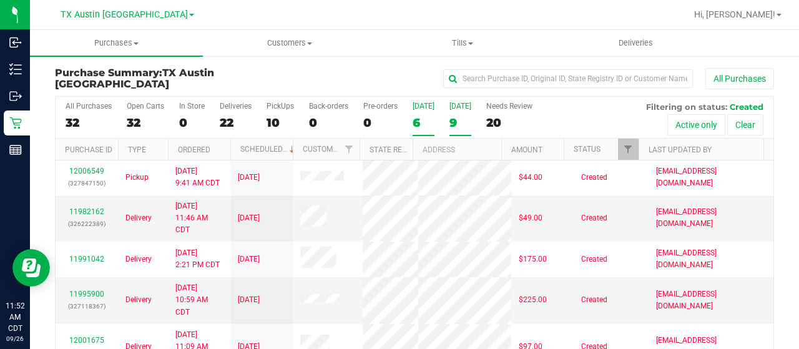
click at [457, 124] on div "9" at bounding box center [460, 122] width 22 height 14
click at [0, 0] on input "Tomorrow 9" at bounding box center [0, 0] width 0 height 0
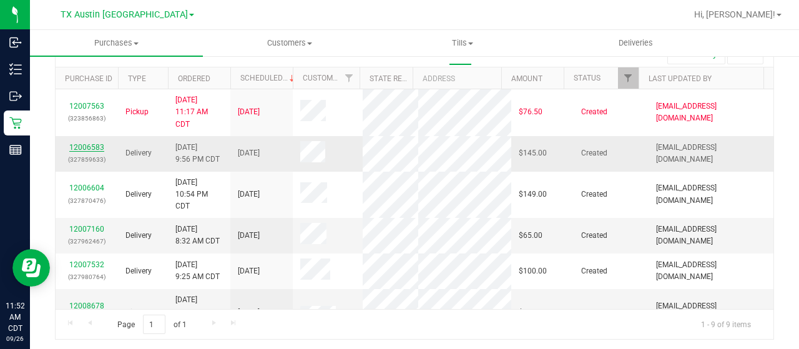
click at [87, 152] on link "12006583" at bounding box center [86, 147] width 35 height 9
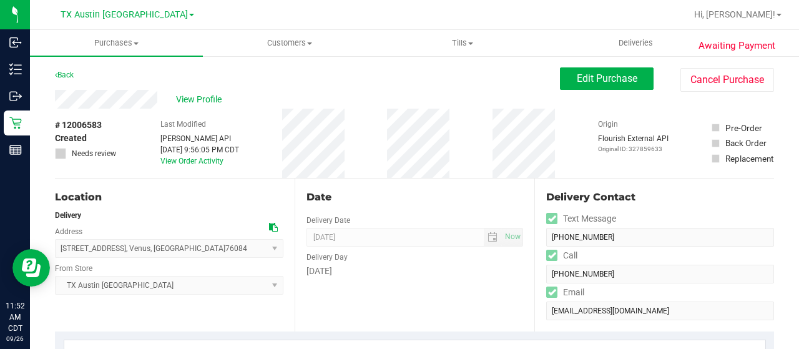
click at [158, 98] on div "View Profile" at bounding box center [307, 99] width 505 height 19
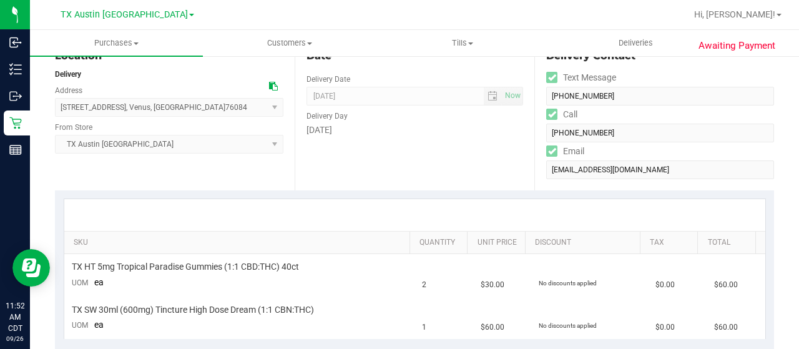
scroll to position [62, 0]
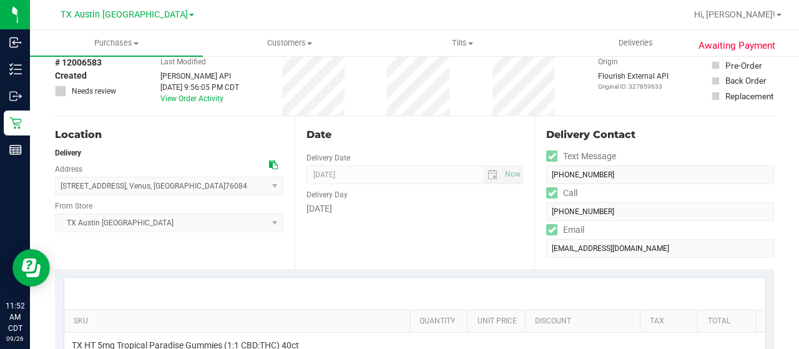
click at [269, 165] on icon at bounding box center [273, 164] width 9 height 9
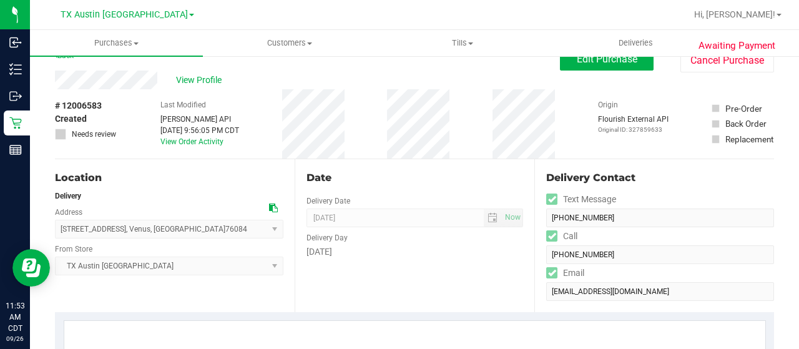
scroll to position [0, 0]
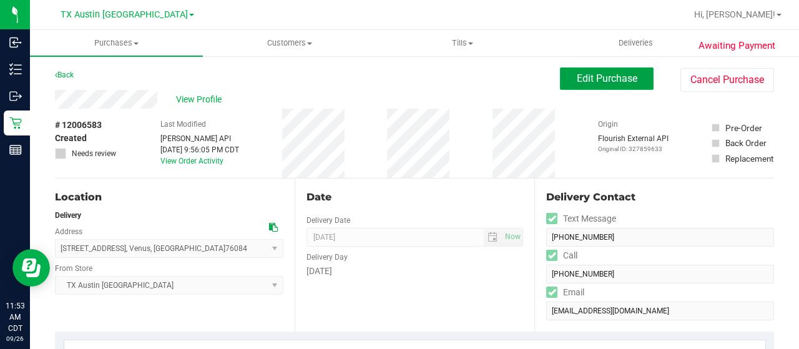
click at [626, 79] on span "Edit Purchase" at bounding box center [607, 78] width 61 height 12
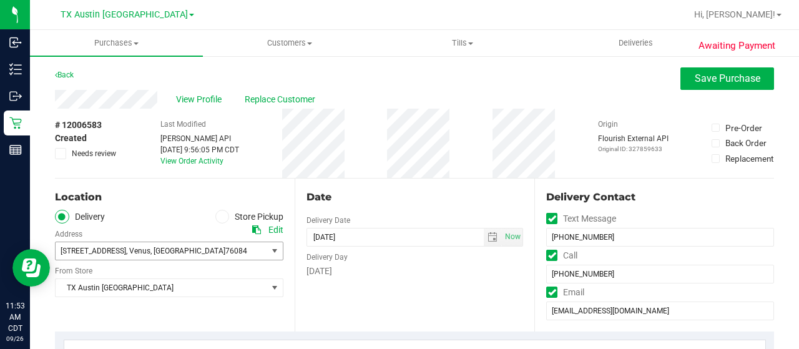
scroll to position [250, 0]
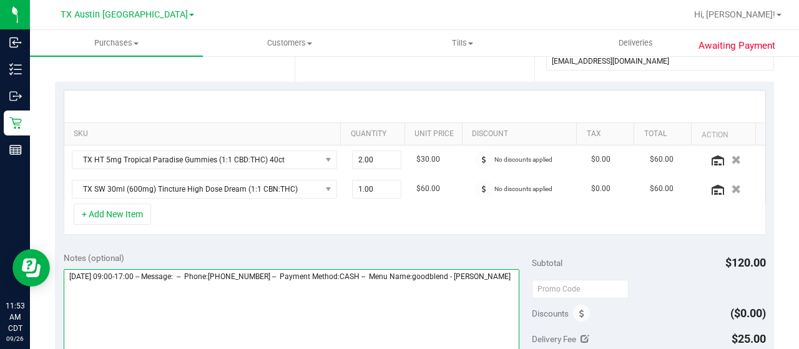
click at [139, 293] on textarea at bounding box center [292, 329] width 456 height 120
paste textarea "Fort Worth West"
click at [290, 300] on textarea at bounding box center [292, 329] width 456 height 120
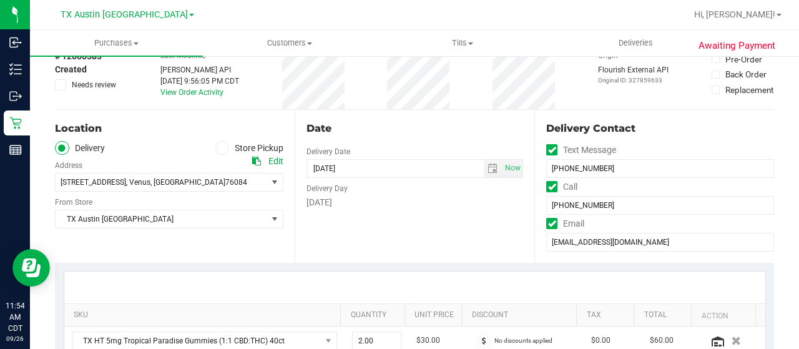
scroll to position [0, 0]
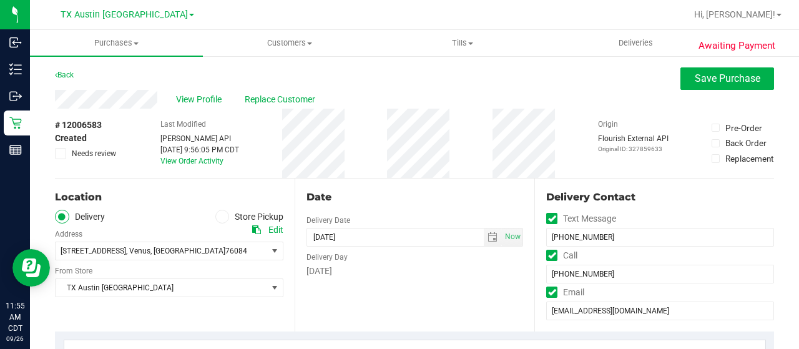
type textarea "Saturday 09/27/2025 09:00-17:00 -- Message: -- Phone:8174894398 -- Payment Meth…"
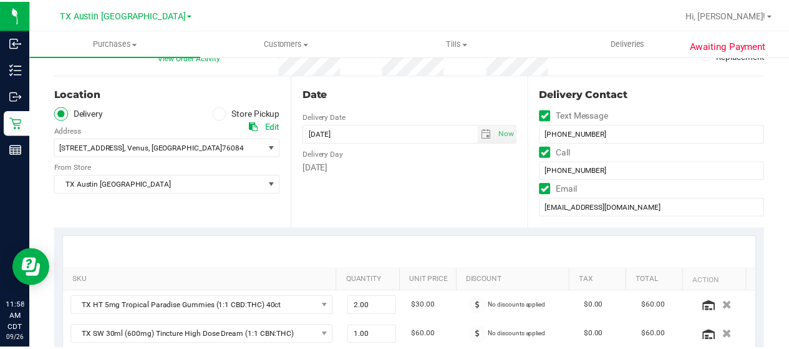
scroll to position [62, 0]
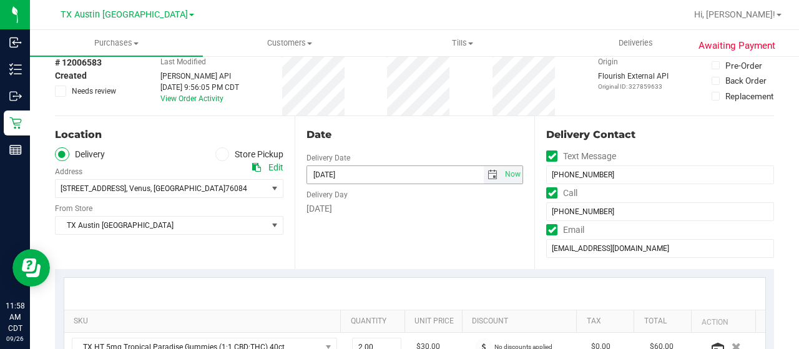
click at [487, 173] on span "select" at bounding box center [492, 175] width 10 height 10
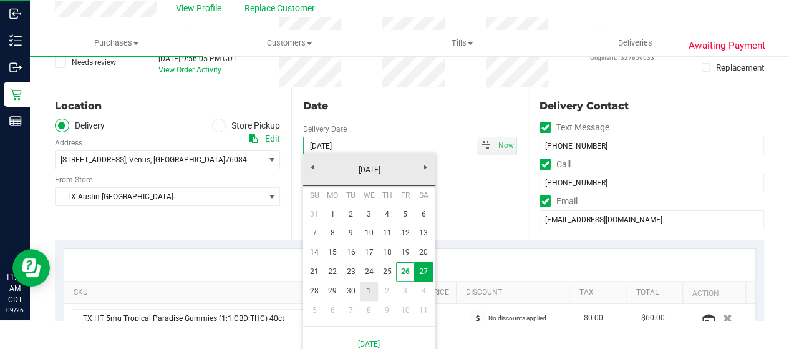
scroll to position [41, 0]
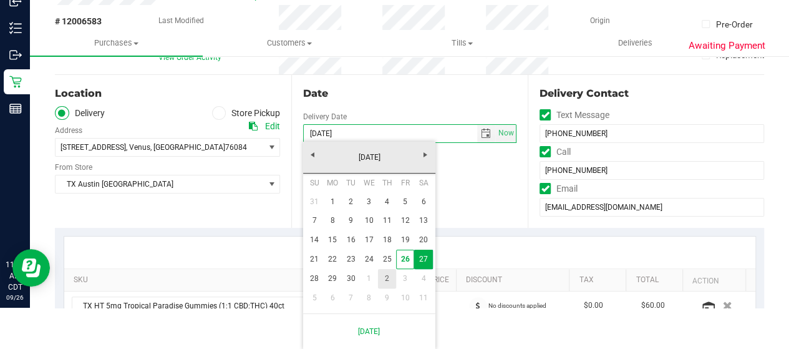
click at [386, 277] on link "2" at bounding box center [387, 278] width 18 height 19
type input "10/02/2025"
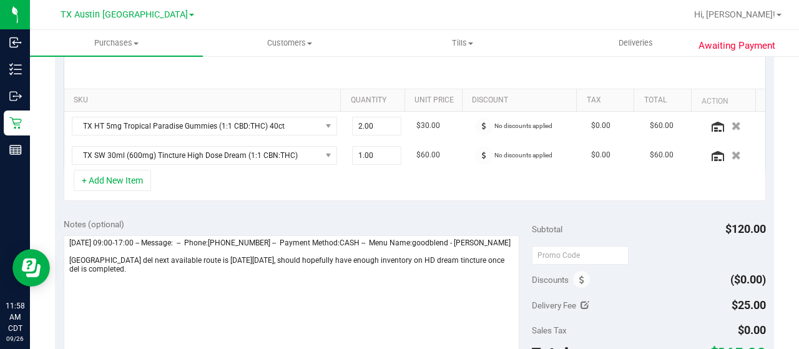
scroll to position [312, 0]
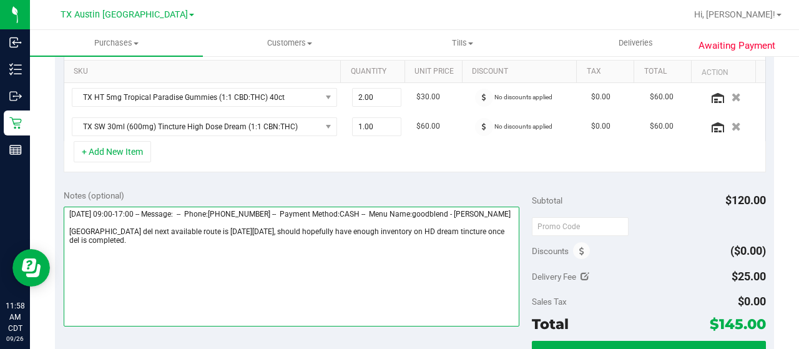
drag, startPoint x: 136, startPoint y: 238, endPoint x: 221, endPoint y: 237, distance: 84.9
click at [221, 237] on textarea at bounding box center [292, 267] width 456 height 120
click at [497, 236] on textarea at bounding box center [292, 267] width 456 height 120
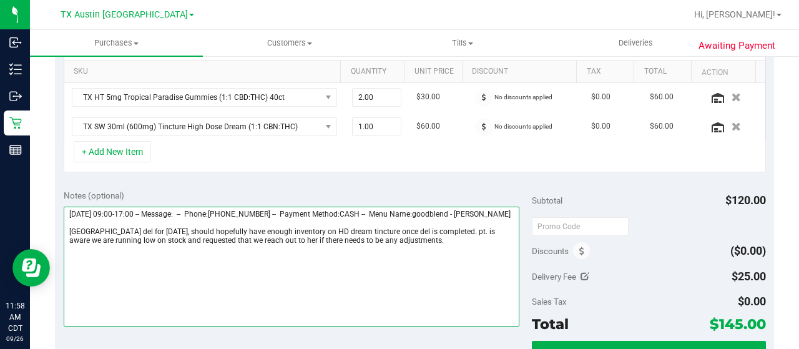
click at [459, 254] on textarea at bounding box center [292, 267] width 456 height 120
click at [463, 251] on textarea at bounding box center [292, 267] width 456 height 120
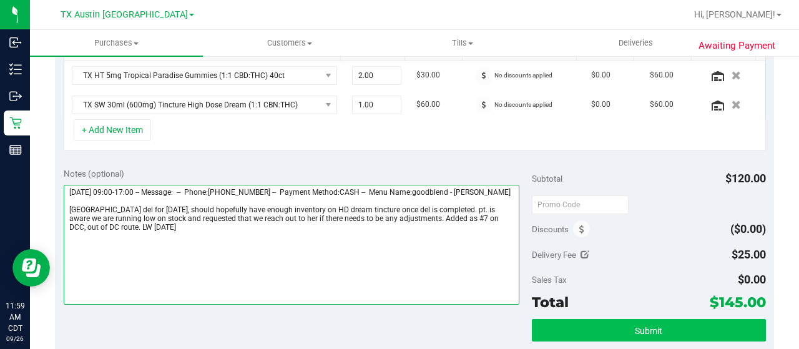
scroll to position [437, 0]
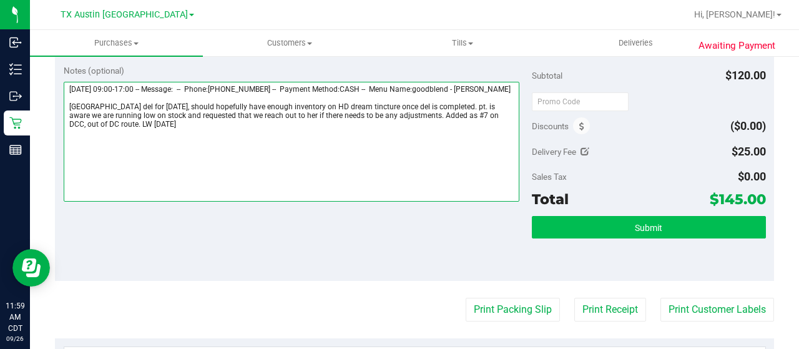
type textarea "Saturday 09/27/2025 09:00-17:00 -- Message: -- Phone:8174894398 -- Payment Meth…"
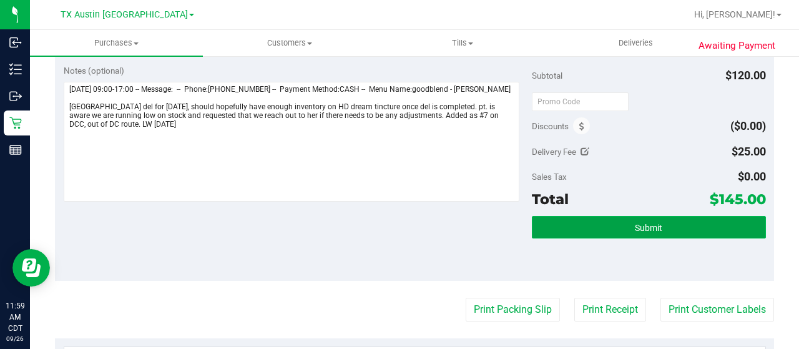
click at [635, 223] on span "Submit" at bounding box center [648, 228] width 27 height 10
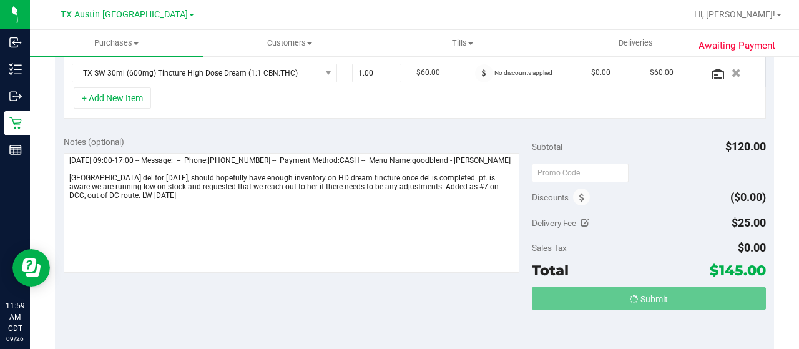
scroll to position [312, 0]
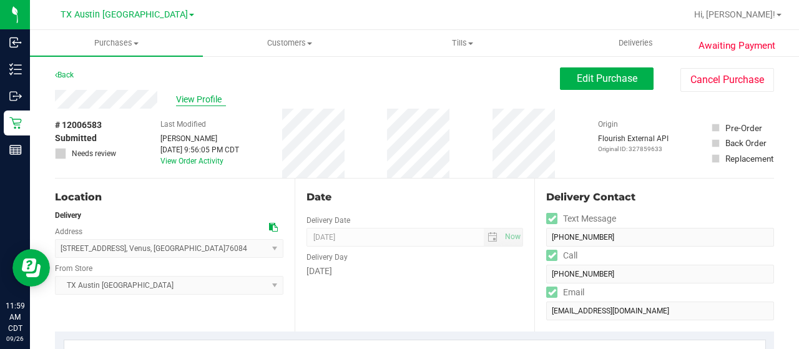
click at [202, 100] on span "View Profile" at bounding box center [201, 99] width 50 height 13
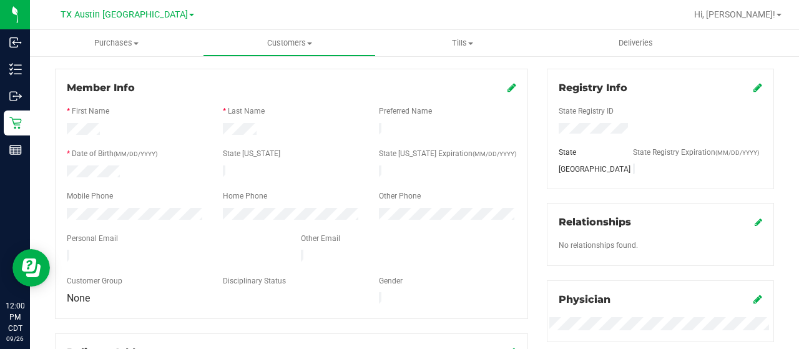
scroll to position [187, 0]
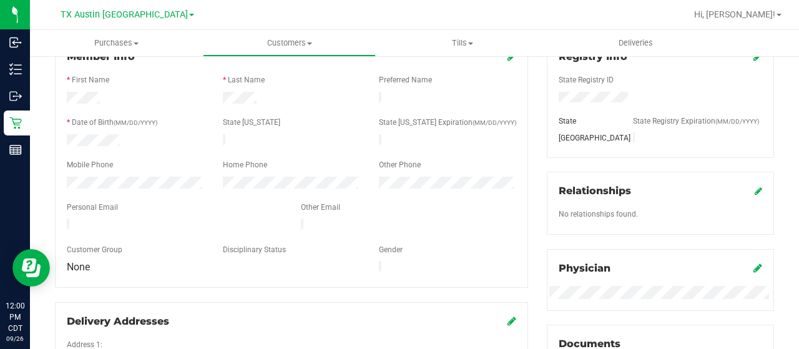
drag, startPoint x: 190, startPoint y: 219, endPoint x: 65, endPoint y: 219, distance: 124.8
click at [64, 220] on div at bounding box center [174, 225] width 234 height 15
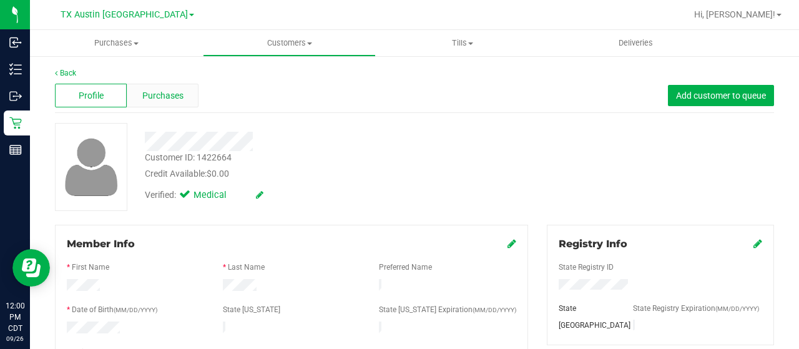
click at [154, 88] on div "Purchases" at bounding box center [163, 96] width 72 height 24
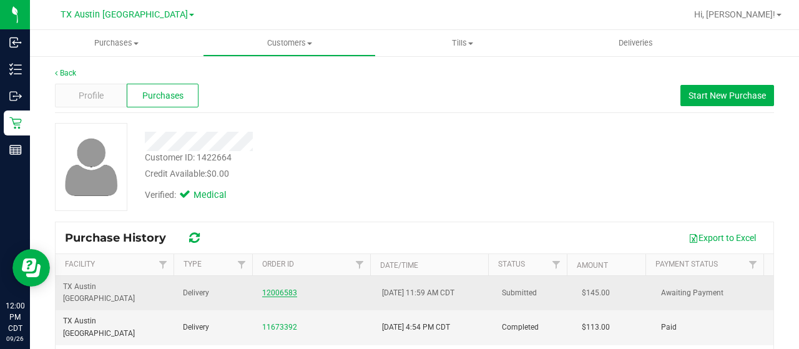
click at [286, 288] on link "12006583" at bounding box center [279, 292] width 35 height 9
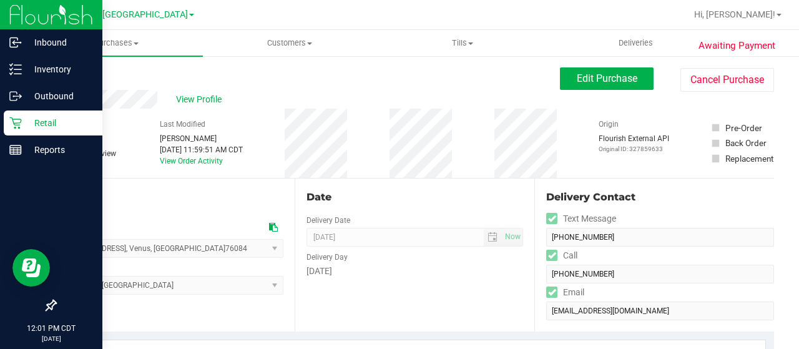
drag, startPoint x: 21, startPoint y: 122, endPoint x: 37, endPoint y: 126, distance: 17.4
click at [21, 122] on icon at bounding box center [15, 123] width 12 height 12
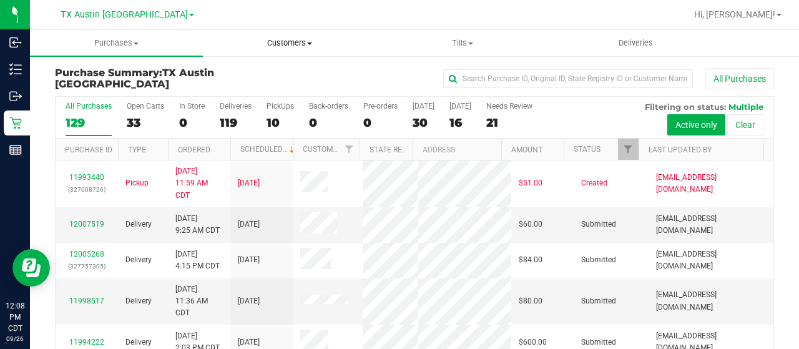
click at [276, 43] on span "Customers" at bounding box center [289, 42] width 172 height 11
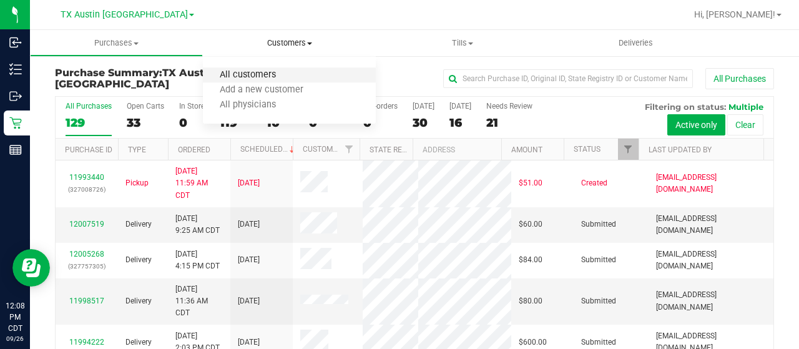
click at [270, 73] on span "All customers" at bounding box center [248, 75] width 90 height 11
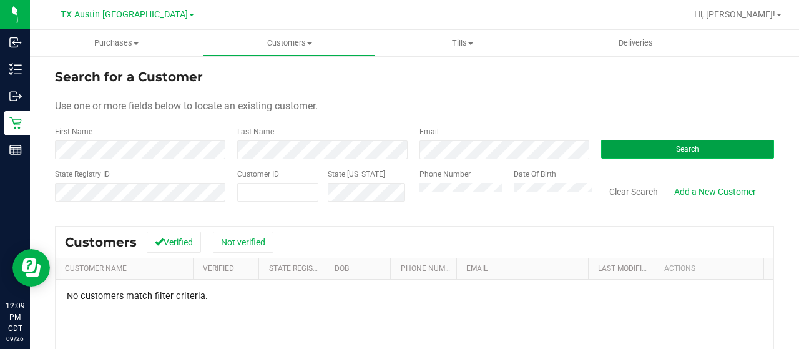
click at [618, 150] on button "Search" at bounding box center [687, 149] width 173 height 19
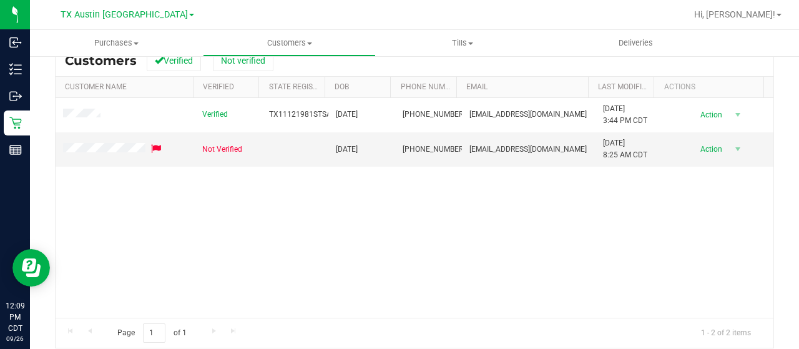
scroll to position [187, 0]
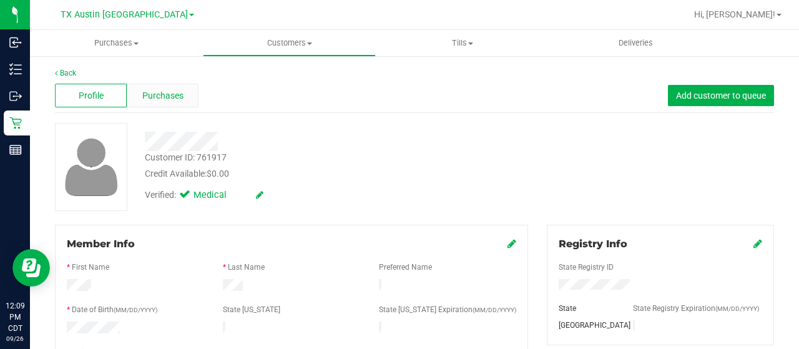
click at [178, 102] on div "Purchases" at bounding box center [163, 96] width 72 height 24
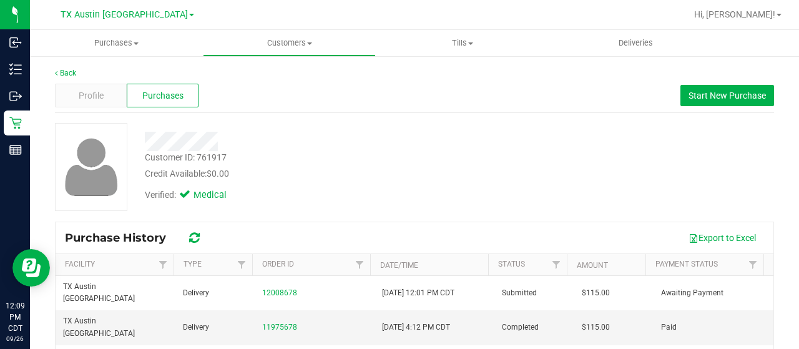
scroll to position [62, 0]
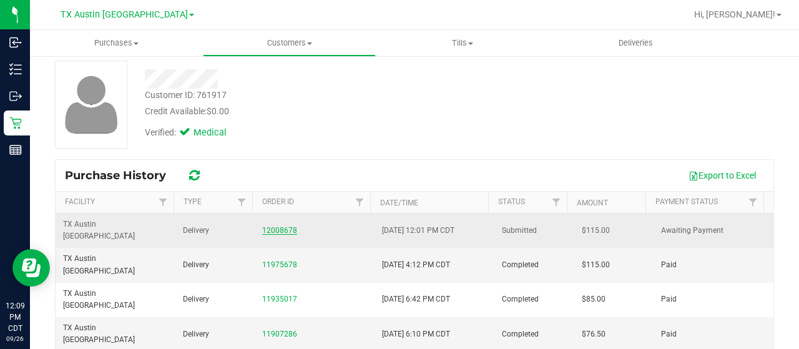
click at [281, 226] on link "12008678" at bounding box center [279, 230] width 35 height 9
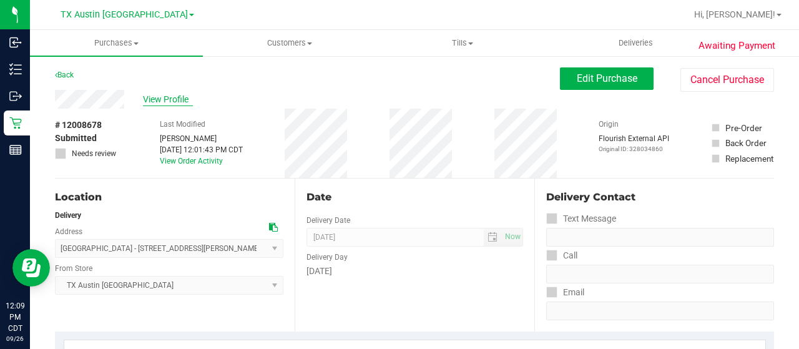
click at [176, 98] on span "View Profile" at bounding box center [168, 99] width 50 height 13
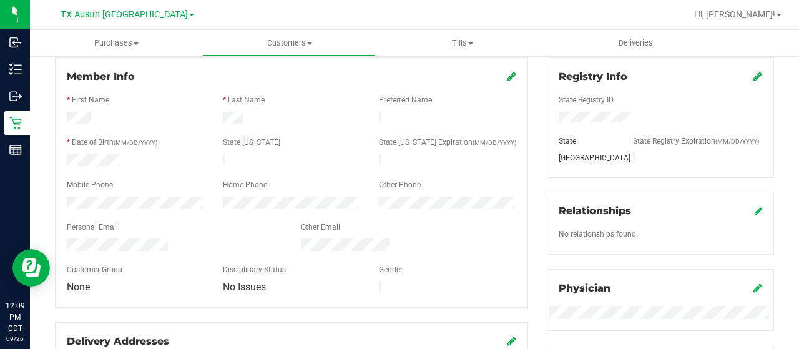
scroll to position [187, 0]
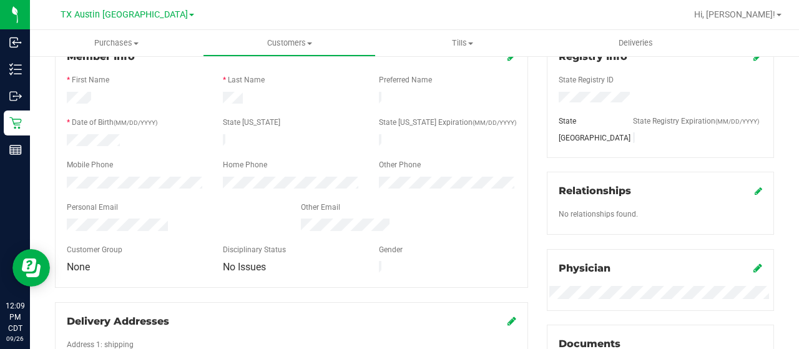
drag, startPoint x: 171, startPoint y: 219, endPoint x: 66, endPoint y: 220, distance: 104.8
click at [66, 220] on div at bounding box center [174, 225] width 234 height 15
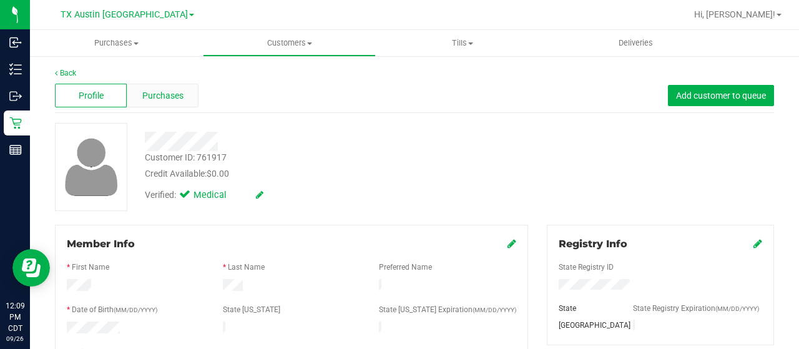
click at [173, 96] on span "Purchases" at bounding box center [162, 95] width 41 height 13
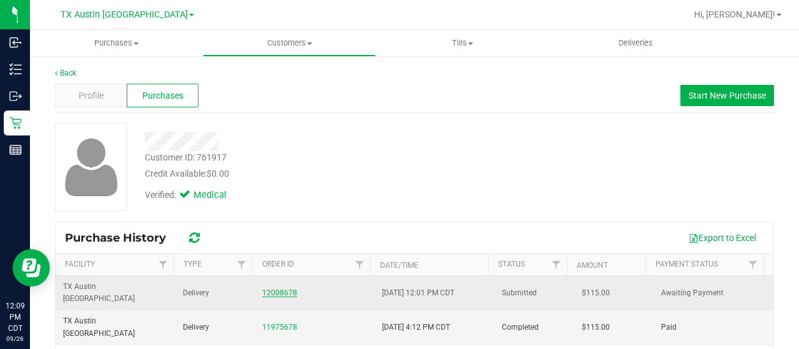
click at [284, 288] on link "12008678" at bounding box center [279, 292] width 35 height 9
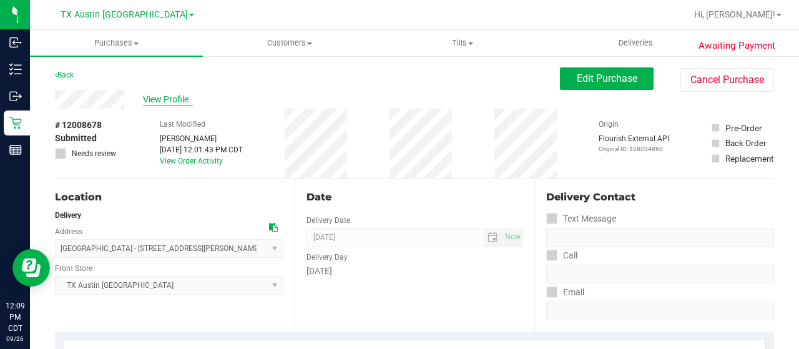
click at [177, 102] on span "View Profile" at bounding box center [168, 99] width 50 height 13
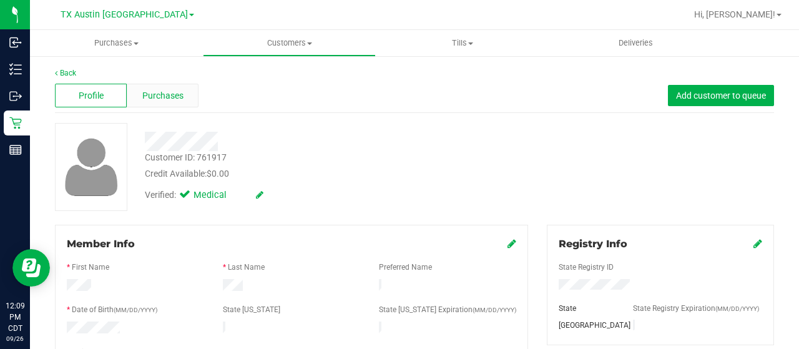
click at [182, 99] on div "Purchases" at bounding box center [163, 96] width 72 height 24
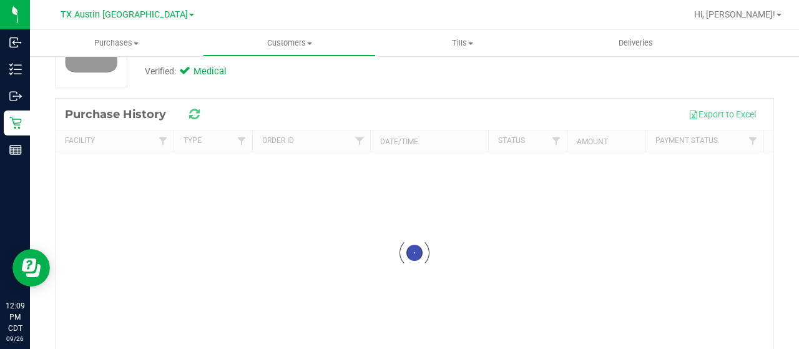
scroll to position [125, 0]
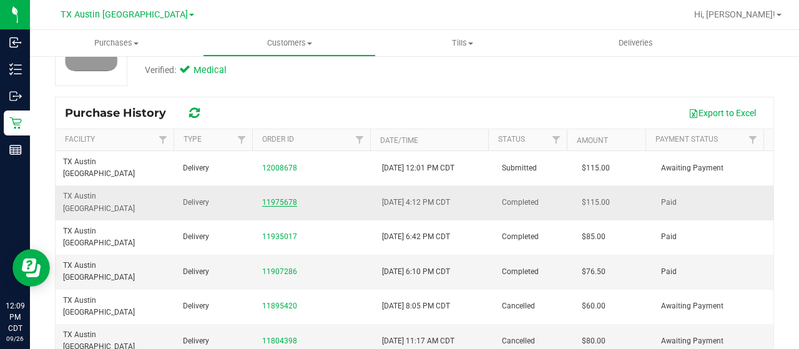
click at [268, 198] on link "11975678" at bounding box center [279, 202] width 35 height 9
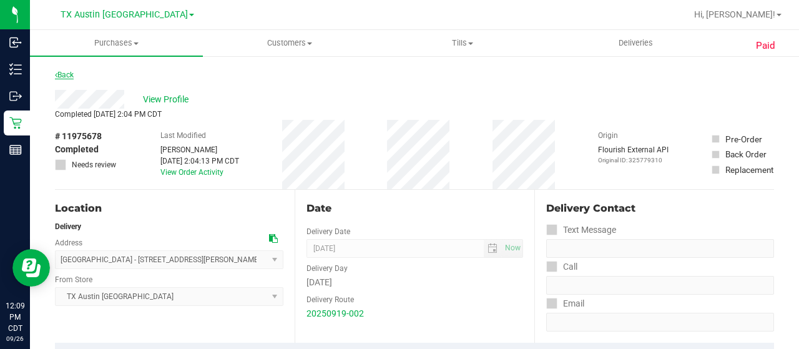
click at [67, 77] on link "Back" at bounding box center [64, 75] width 19 height 9
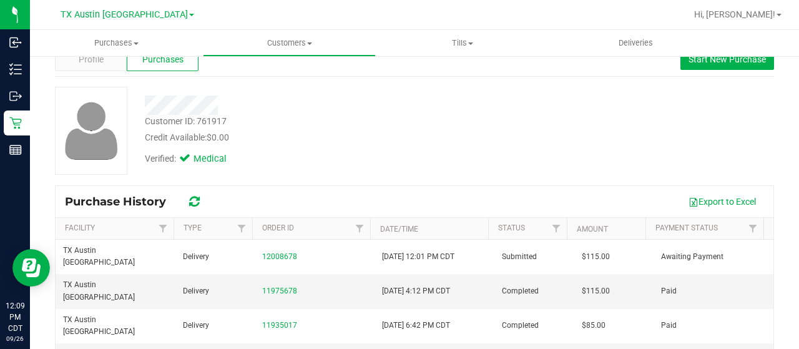
scroll to position [62, 0]
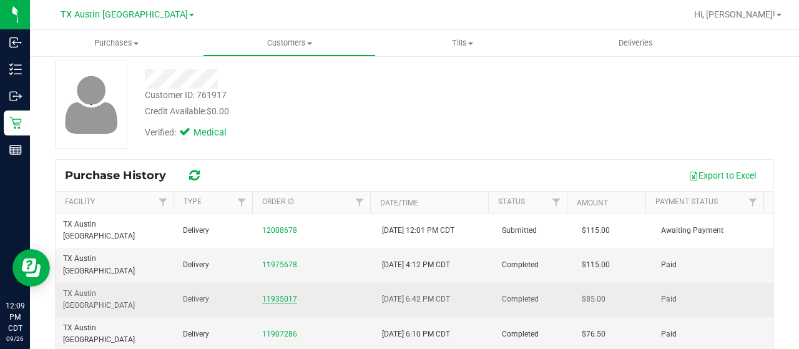
click at [280, 295] on link "11935017" at bounding box center [279, 299] width 35 height 9
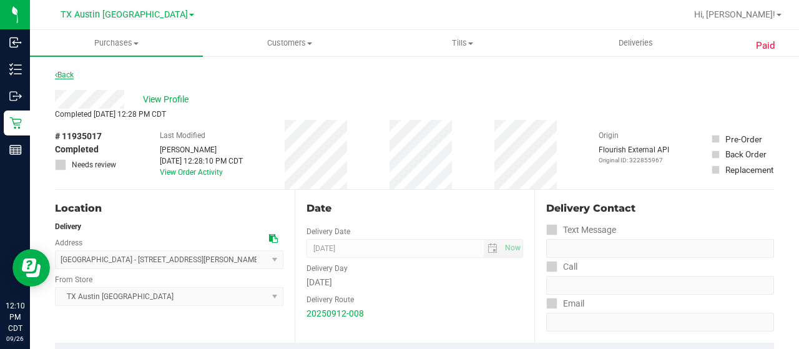
click at [66, 74] on link "Back" at bounding box center [64, 75] width 19 height 9
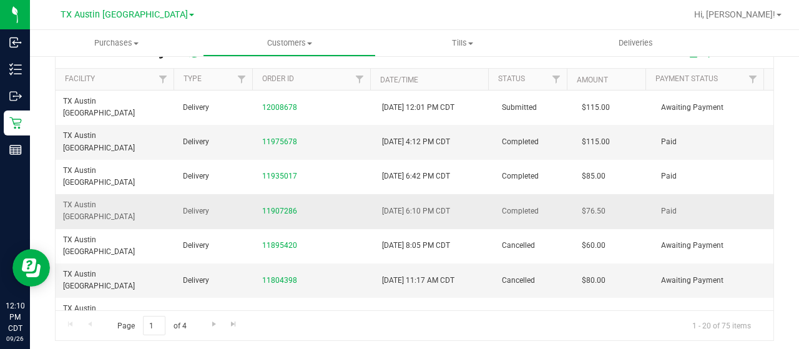
scroll to position [188, 0]
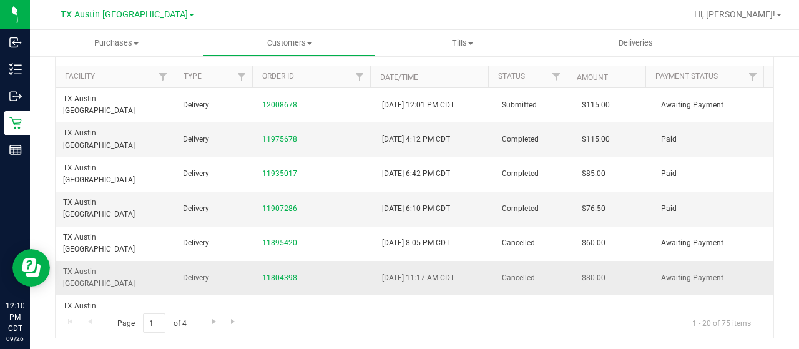
click at [285, 273] on link "11804398" at bounding box center [279, 277] width 35 height 9
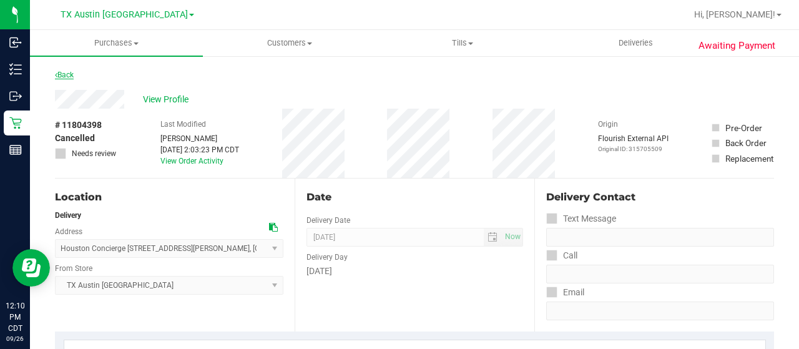
click at [69, 77] on link "Back" at bounding box center [64, 75] width 19 height 9
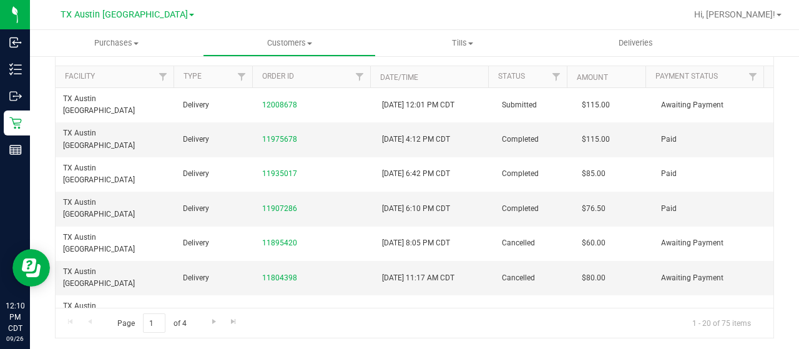
scroll to position [62, 0]
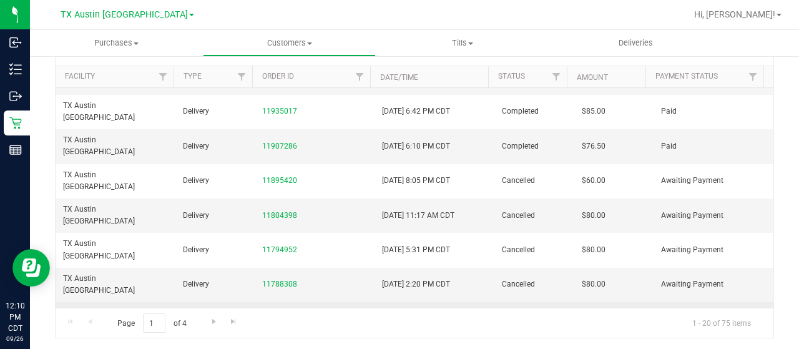
click at [280, 314] on link "11750450" at bounding box center [279, 318] width 35 height 9
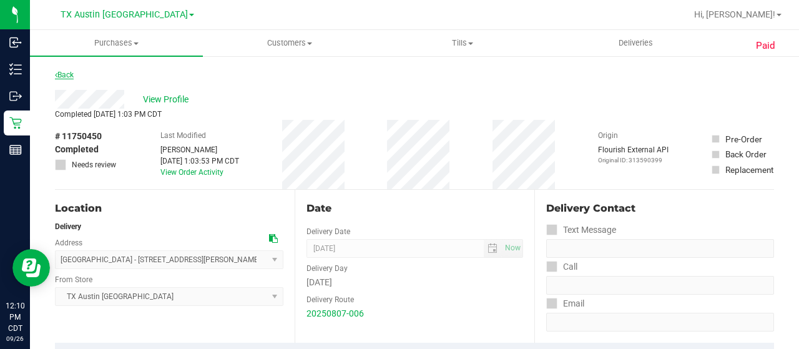
click at [68, 73] on link "Back" at bounding box center [64, 75] width 19 height 9
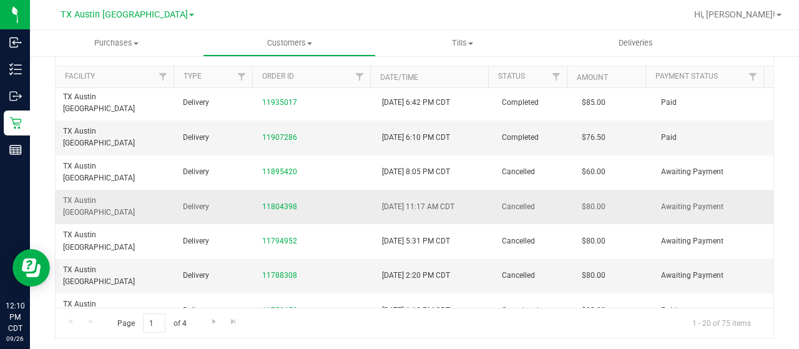
scroll to position [125, 0]
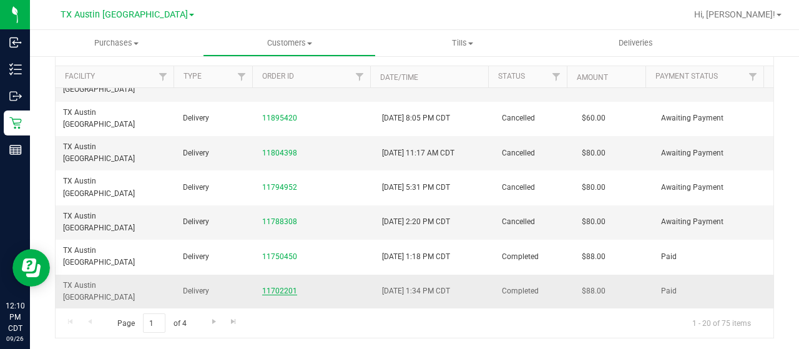
click at [272, 286] on link "11702201" at bounding box center [279, 290] width 35 height 9
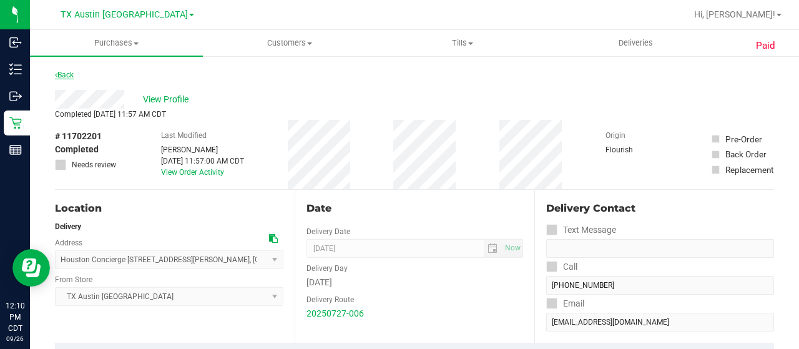
click at [72, 76] on link "Back" at bounding box center [64, 75] width 19 height 9
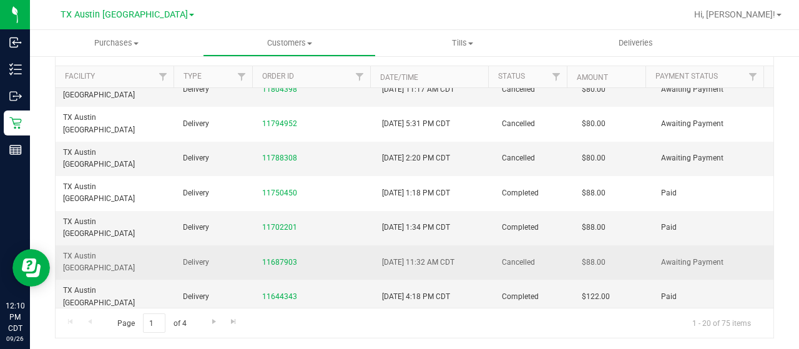
scroll to position [227, 0]
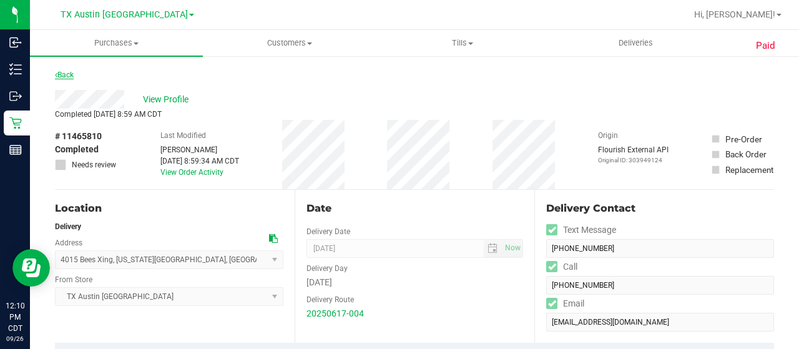
click at [72, 77] on link "Back" at bounding box center [64, 75] width 19 height 9
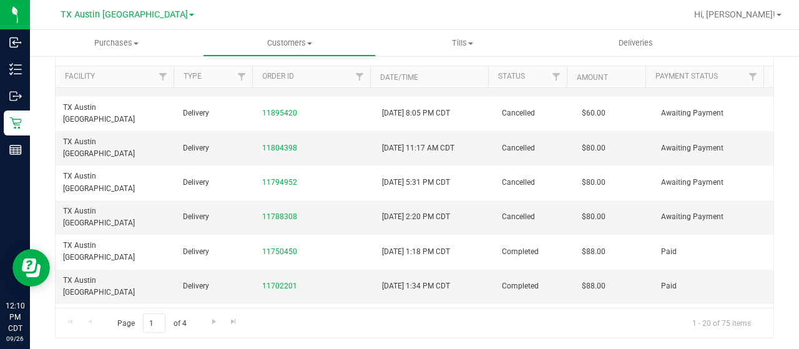
scroll to position [227, 0]
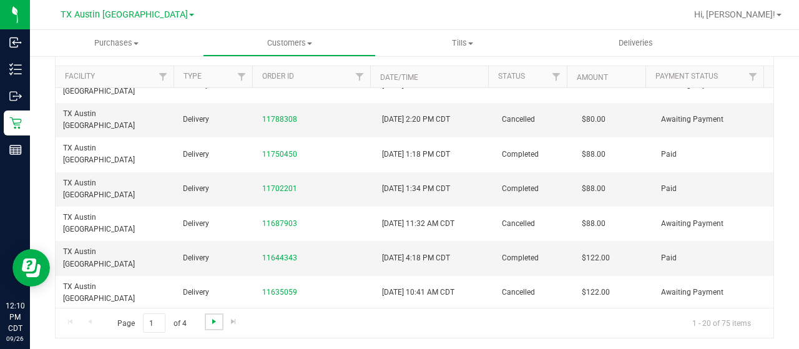
click at [212, 320] on span "Go to the next page" at bounding box center [214, 321] width 10 height 10
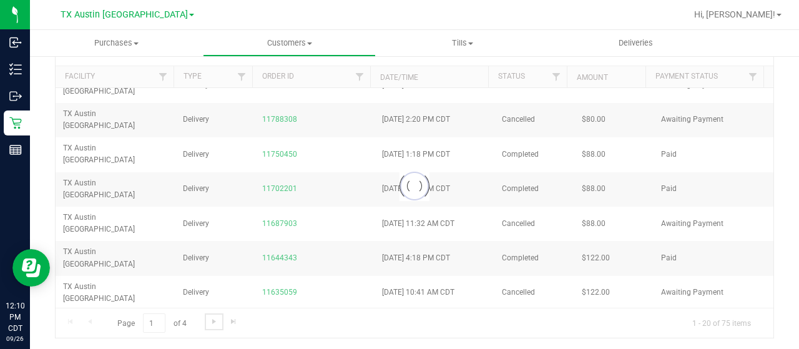
scroll to position [0, 0]
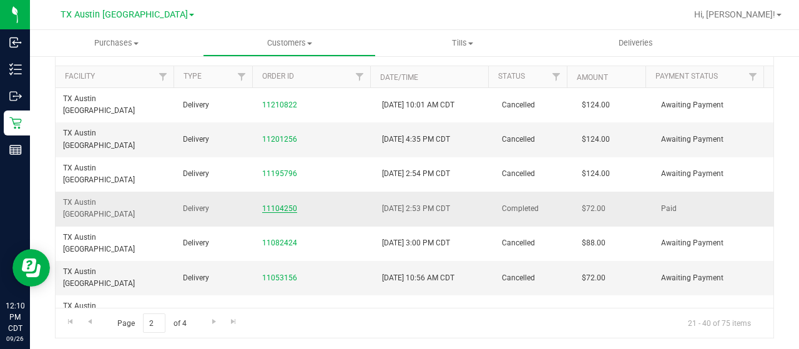
click at [284, 204] on link "11104250" at bounding box center [279, 208] width 35 height 9
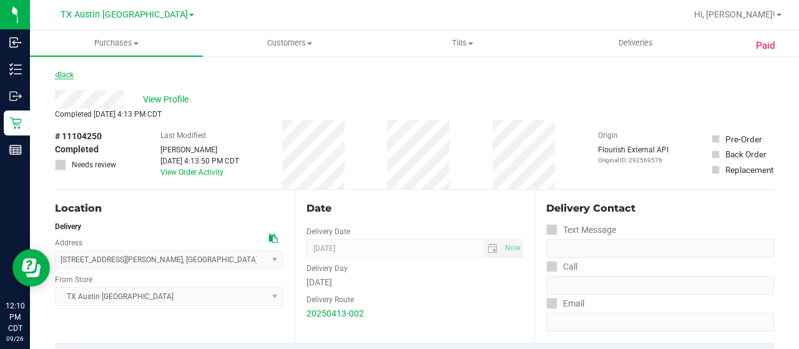
click at [71, 77] on link "Back" at bounding box center [64, 75] width 19 height 9
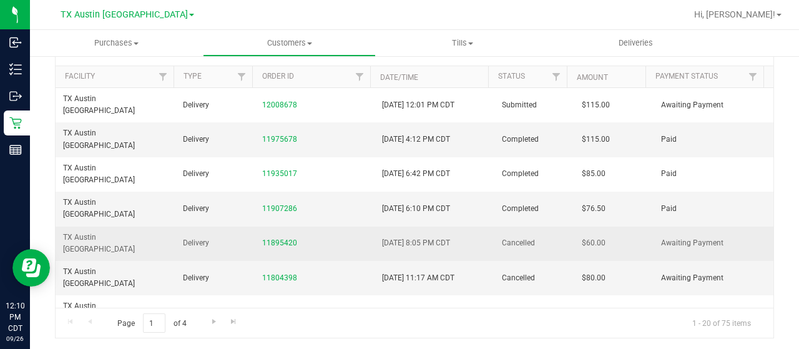
scroll to position [62, 0]
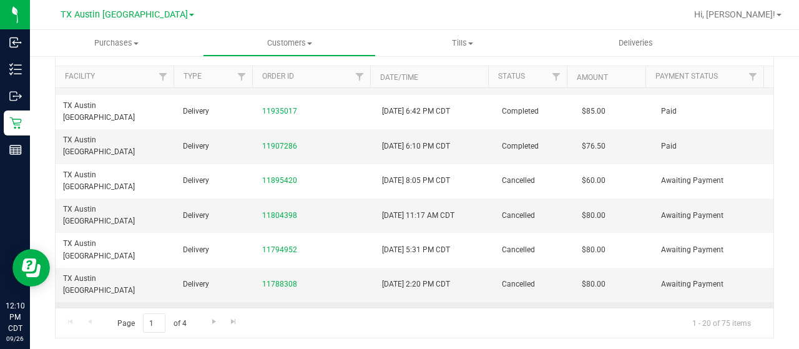
click at [283, 314] on link "11750450" at bounding box center [279, 318] width 35 height 9
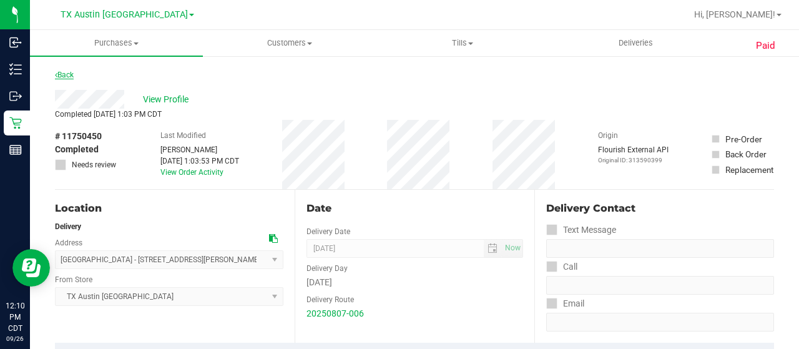
click at [70, 73] on link "Back" at bounding box center [64, 75] width 19 height 9
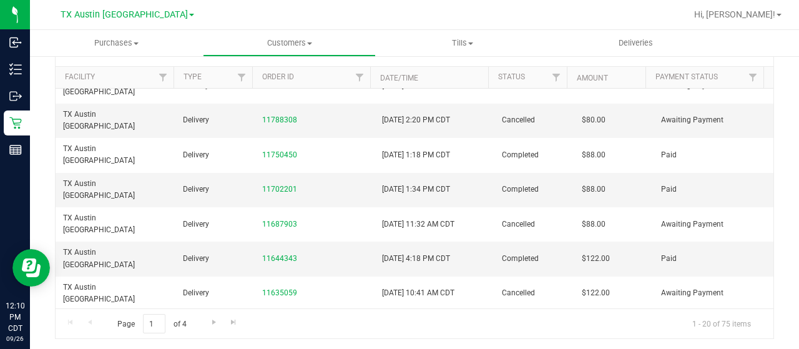
scroll to position [188, 0]
click at [213, 322] on span "Go to the next page" at bounding box center [214, 321] width 10 height 10
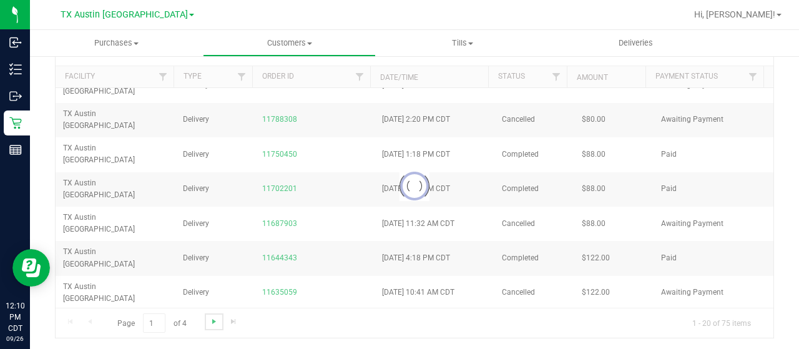
scroll to position [0, 0]
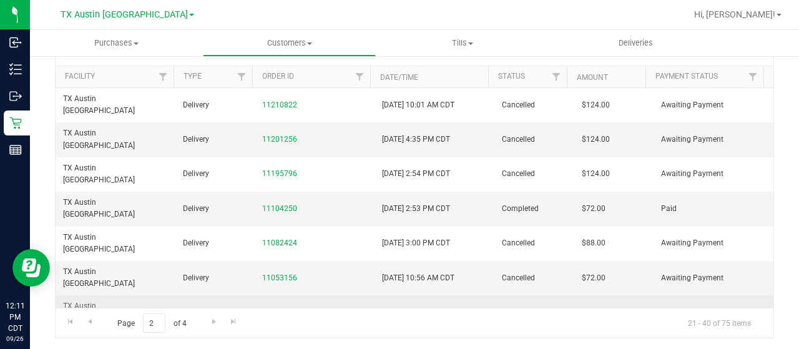
click at [282, 308] on link "10989319" at bounding box center [279, 312] width 35 height 9
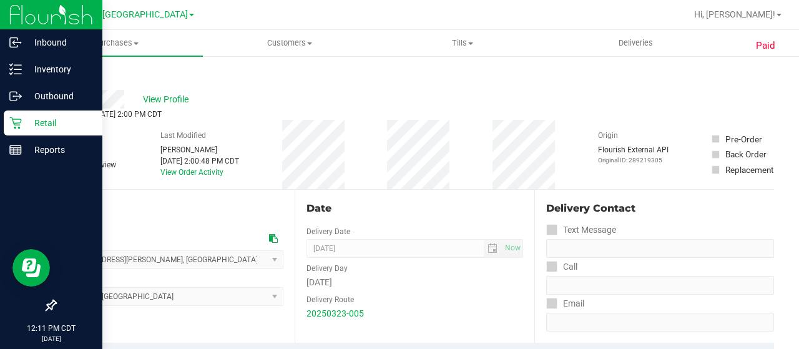
click at [29, 123] on p "Retail" at bounding box center [59, 122] width 75 height 15
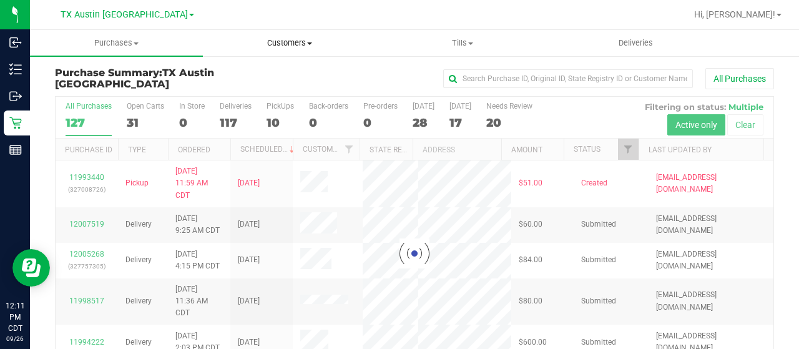
click at [277, 47] on span "Customers" at bounding box center [289, 42] width 172 height 11
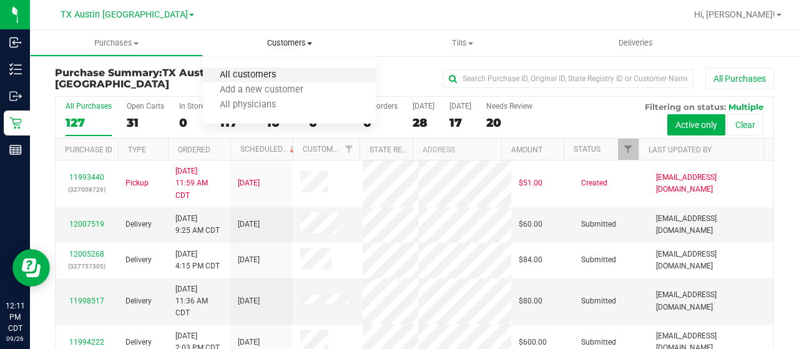
click at [277, 72] on span "All customers" at bounding box center [248, 75] width 90 height 11
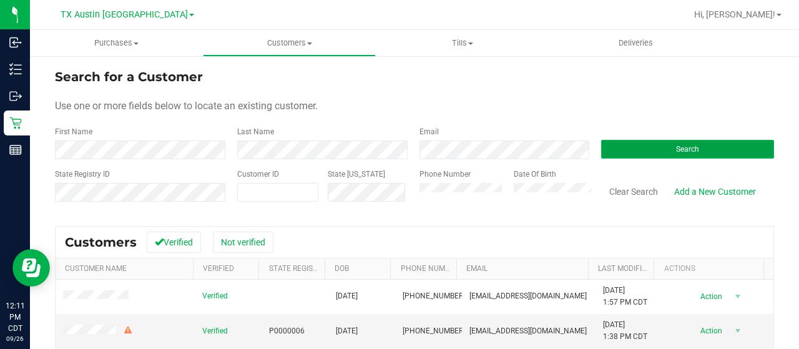
click at [729, 147] on button "Search" at bounding box center [687, 149] width 173 height 19
click at [666, 154] on button "Search" at bounding box center [687, 149] width 173 height 19
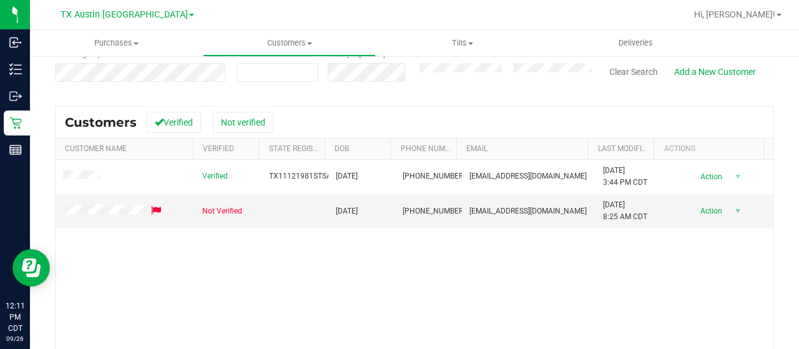
scroll to position [125, 0]
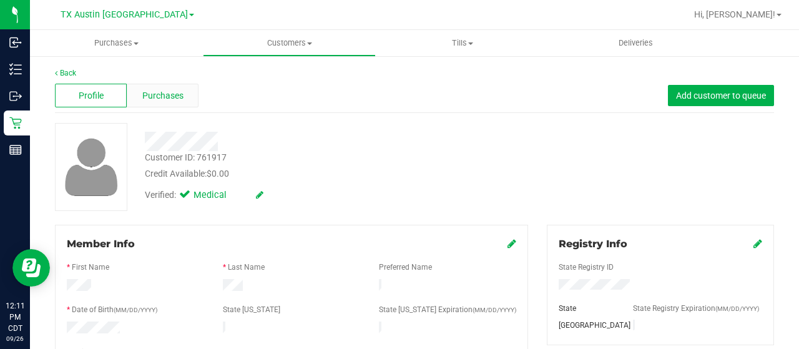
click at [183, 93] on div "Purchases" at bounding box center [163, 96] width 72 height 24
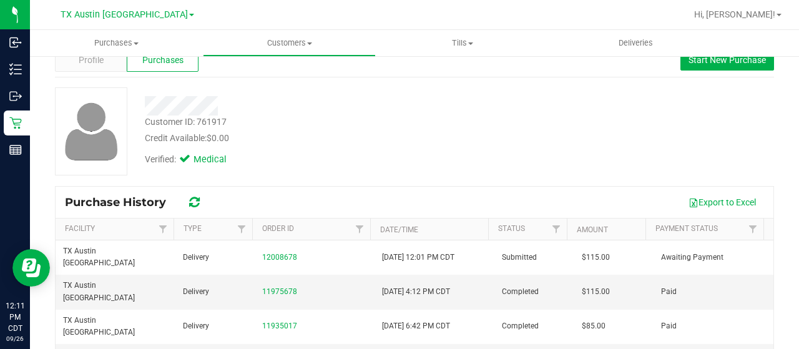
scroll to position [62, 0]
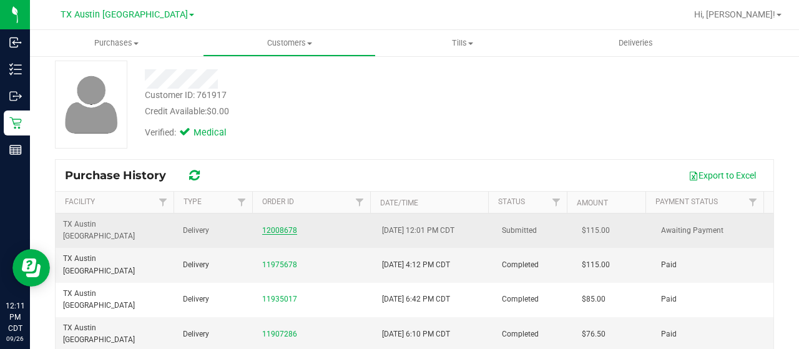
click at [268, 226] on link "12008678" at bounding box center [279, 230] width 35 height 9
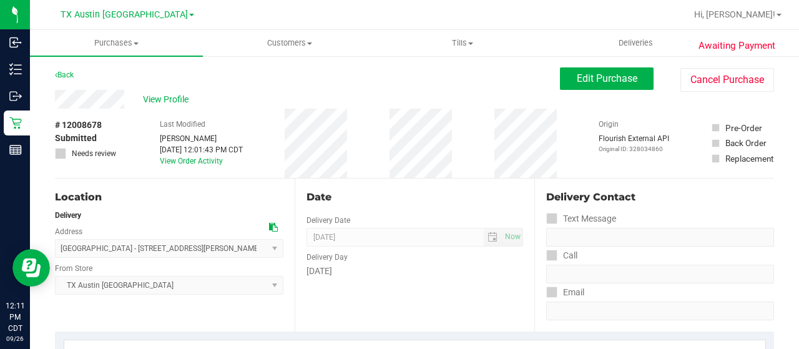
click at [129, 95] on div "View Profile" at bounding box center [307, 99] width 505 height 19
click at [152, 100] on span "View Profile" at bounding box center [168, 99] width 50 height 13
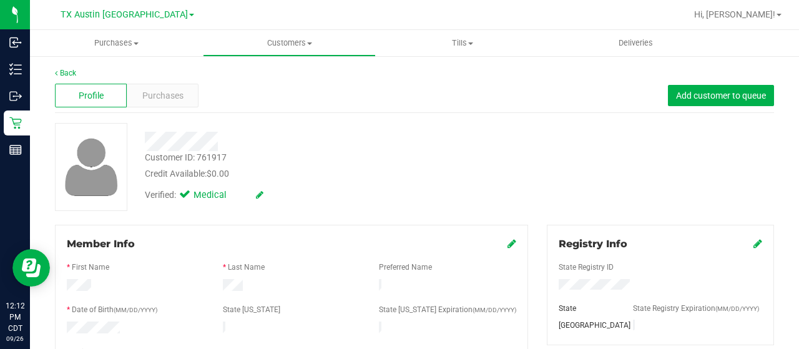
scroll to position [125, 0]
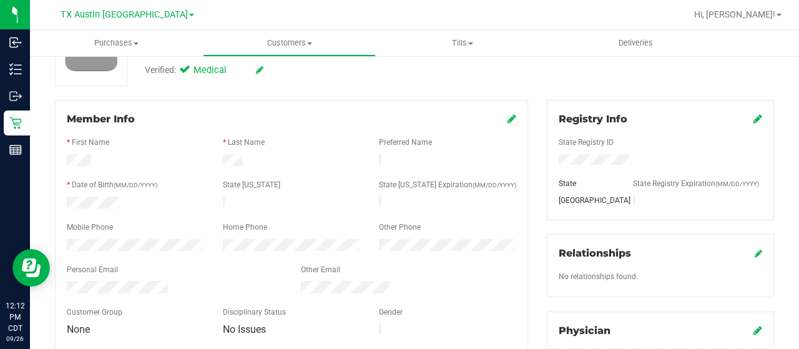
click at [67, 281] on div at bounding box center [174, 288] width 234 height 15
click at [300, 281] on div at bounding box center [408, 288] width 234 height 15
drag, startPoint x: 391, startPoint y: 281, endPoint x: 61, endPoint y: 236, distance: 332.4
click at [61, 239] on div at bounding box center [135, 246] width 156 height 15
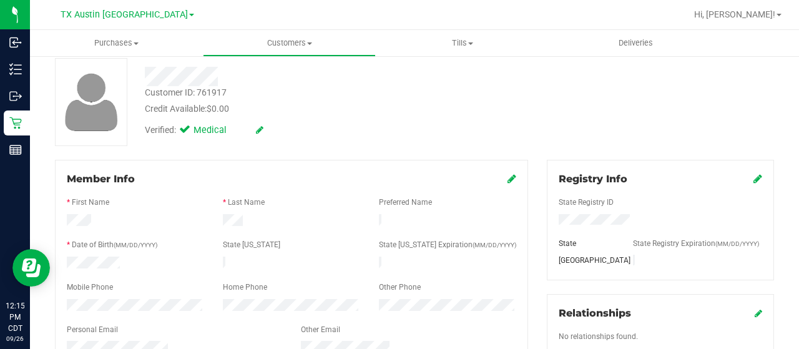
scroll to position [0, 0]
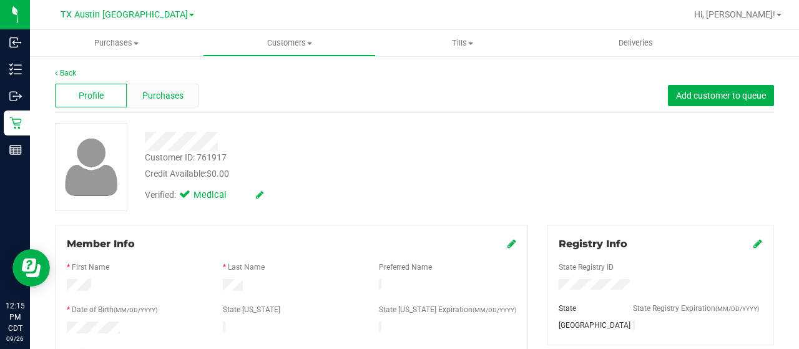
click at [168, 98] on span "Purchases" at bounding box center [162, 95] width 41 height 13
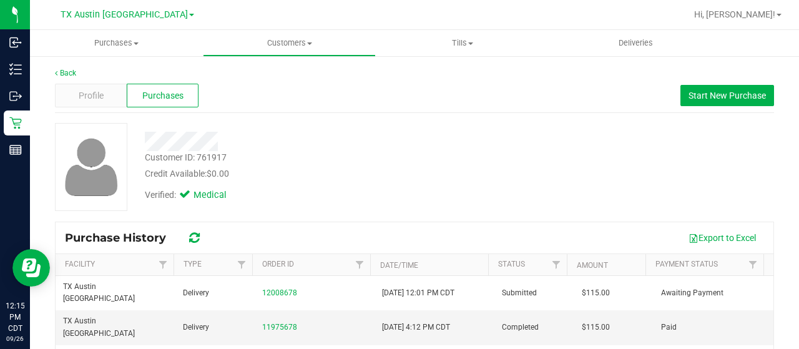
scroll to position [62, 0]
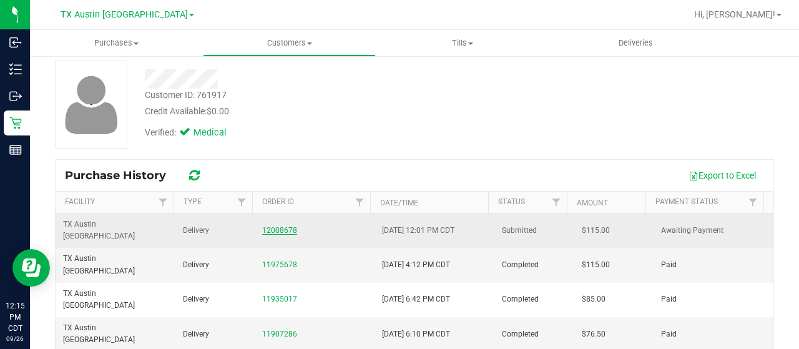
click at [282, 226] on link "12008678" at bounding box center [279, 230] width 35 height 9
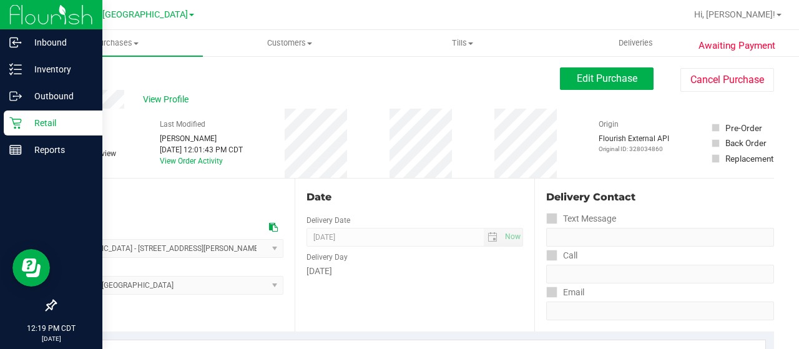
click at [18, 123] on icon at bounding box center [15, 123] width 12 height 12
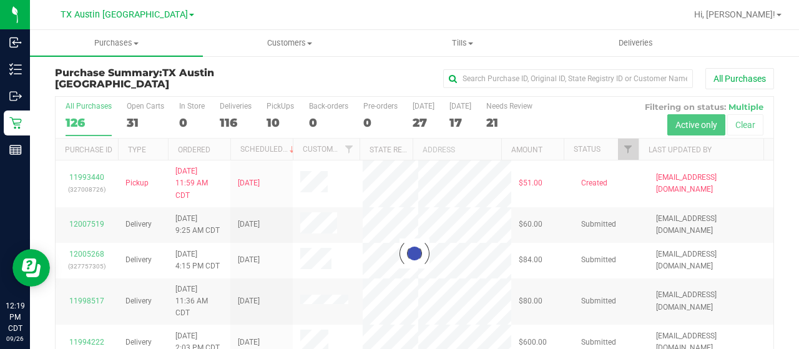
click at [618, 147] on div at bounding box center [415, 253] width 718 height 313
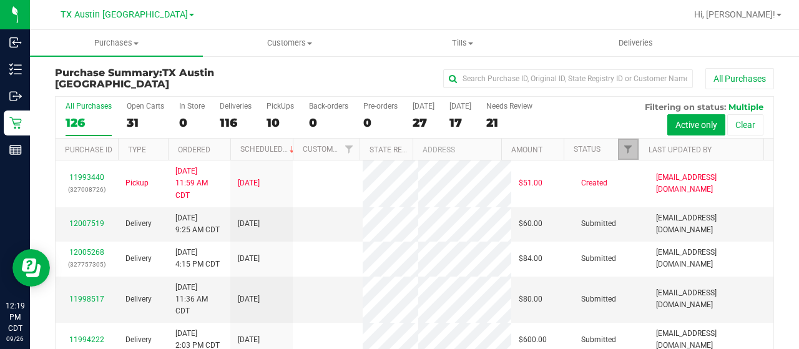
drag, startPoint x: 621, startPoint y: 149, endPoint x: 628, endPoint y: 151, distance: 6.5
click at [623, 149] on span "Filter" at bounding box center [628, 149] width 10 height 10
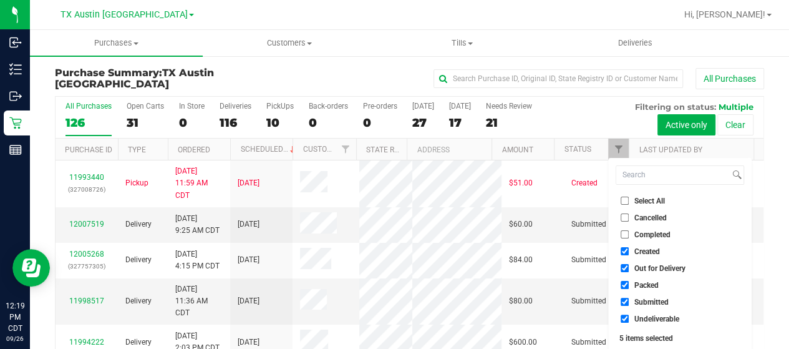
click at [656, 266] on span "Out for Delivery" at bounding box center [660, 268] width 51 height 7
click at [629, 266] on input "Out for Delivery" at bounding box center [625, 268] width 8 height 8
checkbox input "false"
click at [649, 285] on span "Packed" at bounding box center [647, 284] width 24 height 7
click at [629, 285] on input "Packed" at bounding box center [625, 285] width 8 height 8
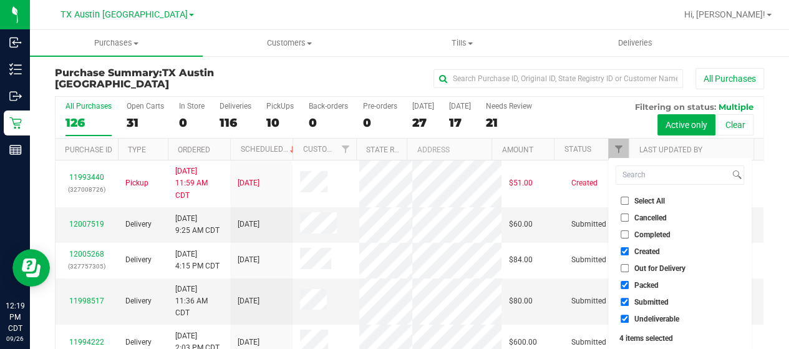
checkbox input "false"
click at [655, 305] on span "Submitted" at bounding box center [652, 301] width 34 height 7
click at [629, 305] on input "Submitted" at bounding box center [625, 302] width 8 height 8
checkbox input "false"
click at [650, 317] on span "Undeliverable" at bounding box center [657, 318] width 45 height 7
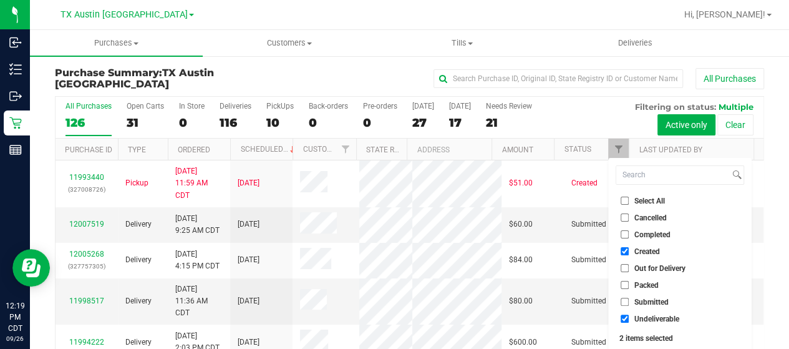
click at [629, 317] on input "Undeliverable" at bounding box center [625, 318] width 8 height 8
checkbox input "false"
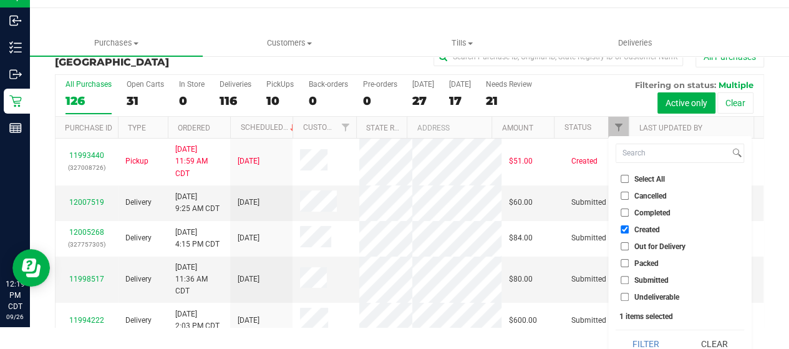
scroll to position [34, 0]
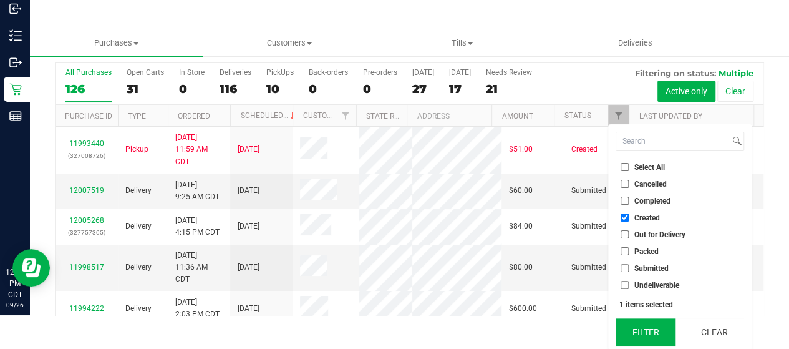
click at [645, 320] on button "Filter" at bounding box center [646, 331] width 60 height 27
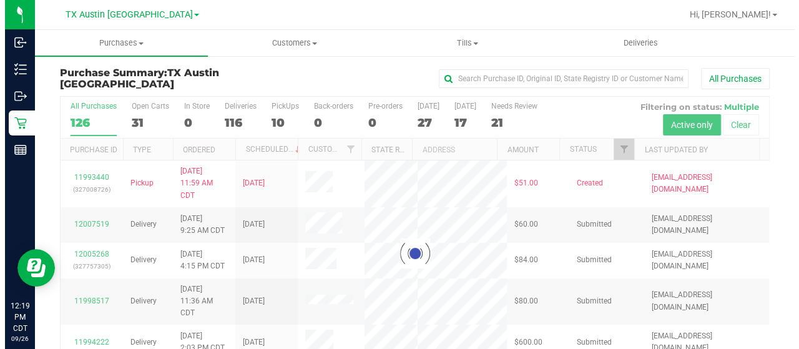
scroll to position [0, 0]
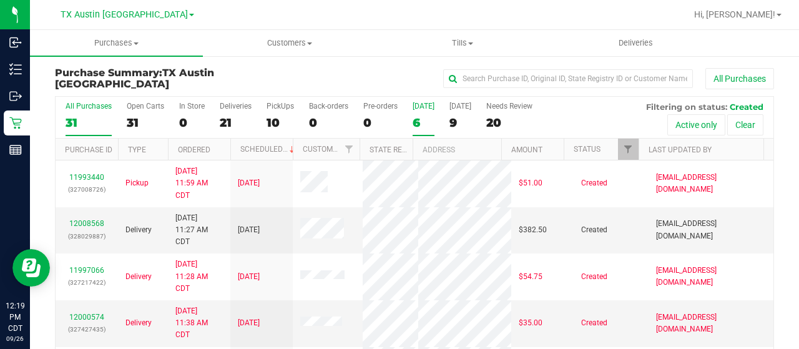
click at [420, 123] on div "6" at bounding box center [423, 122] width 22 height 14
click at [0, 0] on input "Today 6" at bounding box center [0, 0] width 0 height 0
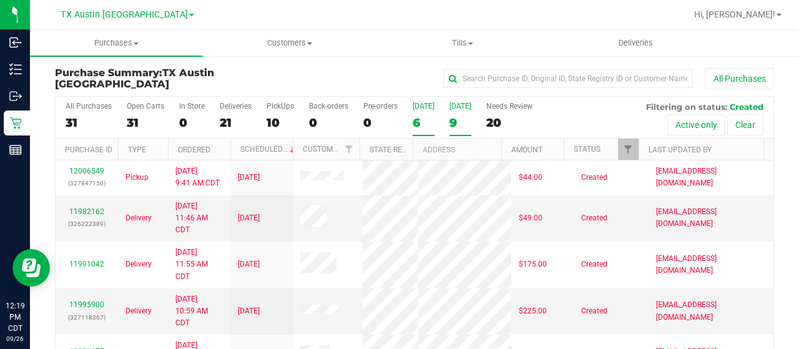
click at [449, 115] on div "9" at bounding box center [460, 122] width 22 height 14
click at [0, 0] on input "Tomorrow 9" at bounding box center [0, 0] width 0 height 0
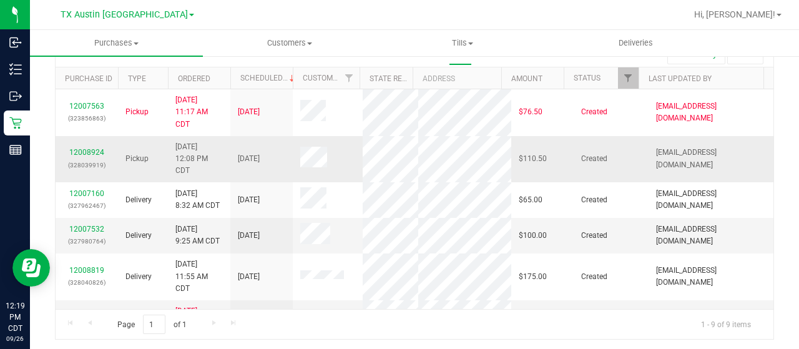
scroll to position [62, 0]
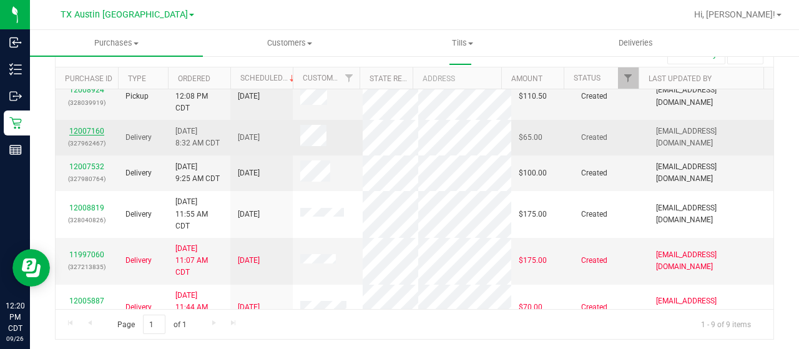
click at [92, 130] on link "12007160" at bounding box center [86, 131] width 35 height 9
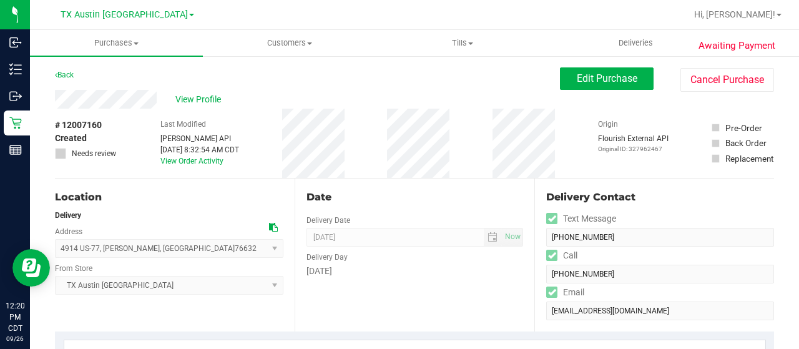
drag, startPoint x: 97, startPoint y: 64, endPoint x: 130, endPoint y: 89, distance: 41.3
click at [270, 227] on icon at bounding box center [273, 227] width 9 height 9
click at [577, 82] on span "Edit Purchase" at bounding box center [607, 78] width 61 height 12
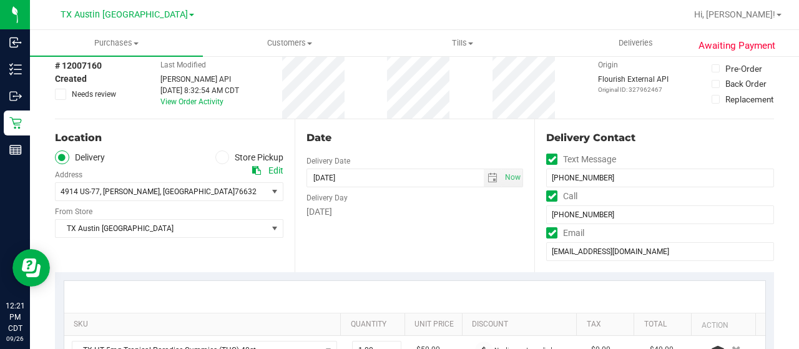
scroll to position [250, 0]
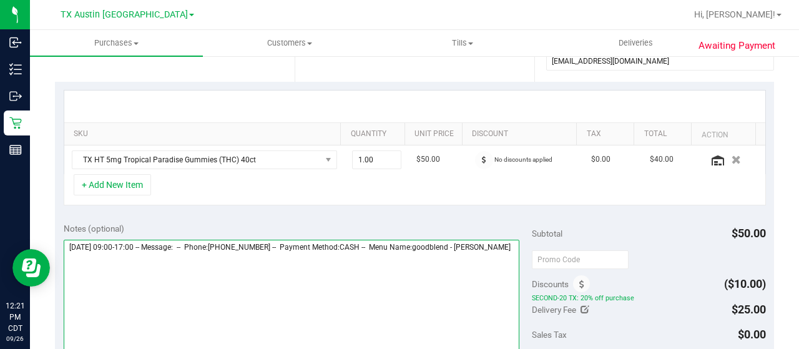
click at [142, 258] on textarea at bounding box center [292, 300] width 456 height 120
paste textarea "Central Texas"
click at [231, 270] on textarea at bounding box center [292, 300] width 456 height 120
click at [185, 269] on textarea at bounding box center [292, 300] width 456 height 120
click at [237, 270] on textarea at bounding box center [292, 300] width 456 height 120
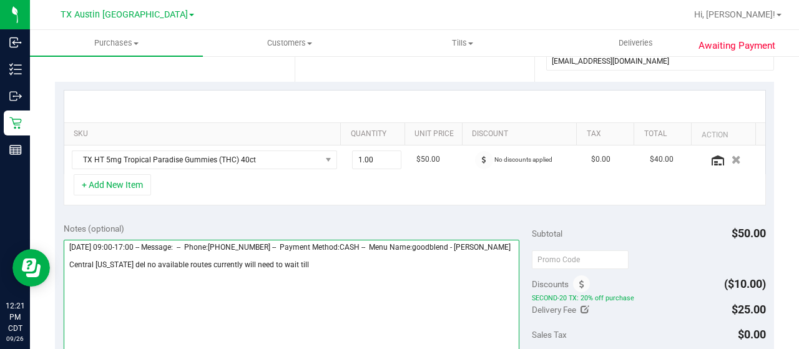
click at [338, 273] on textarea at bounding box center [292, 300] width 456 height 120
click at [289, 270] on textarea at bounding box center [292, 300] width 456 height 120
click at [454, 271] on textarea at bounding box center [292, 300] width 456 height 120
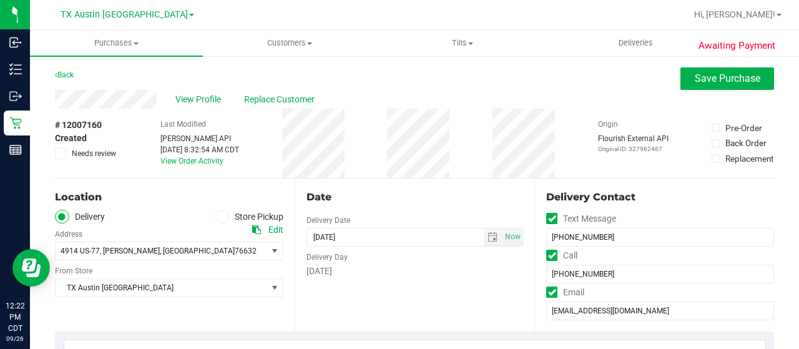
type textarea "Saturday 09/27/2025 09:00-17:00 -- Message: -- Phone:2544057282 -- Payment Meth…"
click at [110, 150] on span "Needs review" at bounding box center [94, 153] width 44 height 11
click at [0, 0] on input "Needs review" at bounding box center [0, 0] width 0 height 0
click at [709, 76] on span "Save Purchase" at bounding box center [728, 78] width 66 height 12
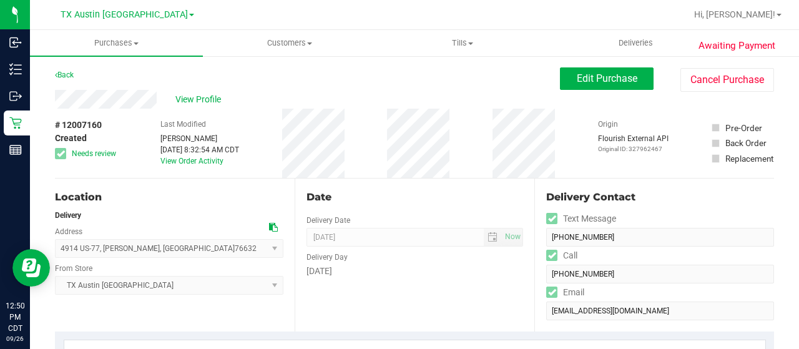
click at [580, 83] on span "Edit Purchase" at bounding box center [607, 78] width 61 height 12
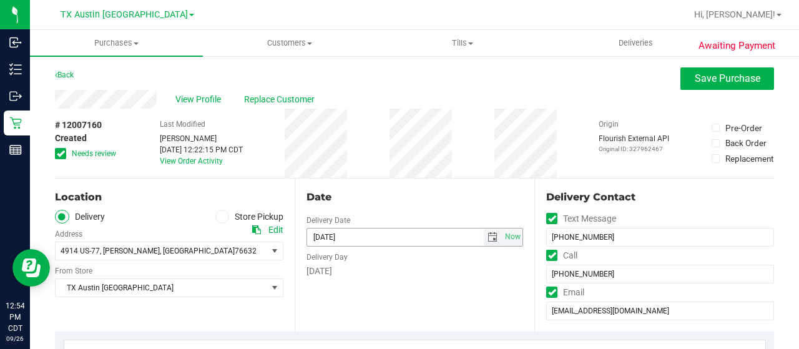
click at [487, 240] on span "select" at bounding box center [492, 237] width 10 height 10
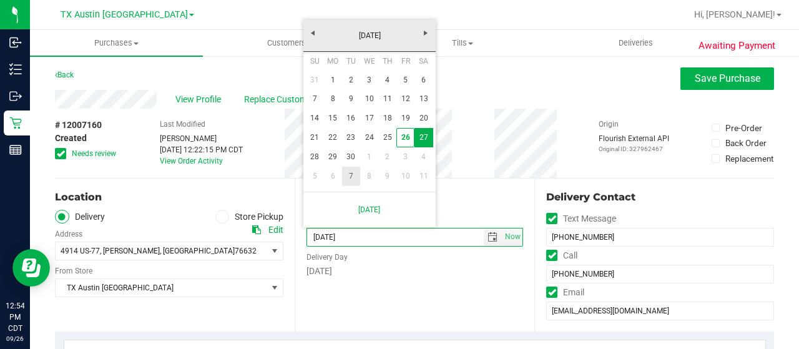
click at [348, 180] on link "7" at bounding box center [351, 176] width 18 height 19
type input "10/07/2025"
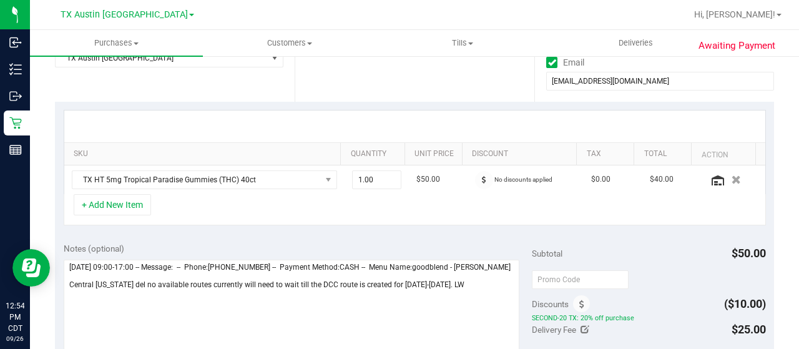
scroll to position [250, 0]
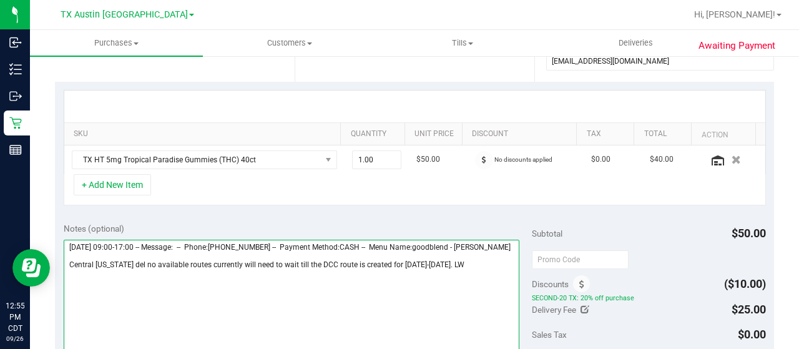
click at [429, 270] on textarea at bounding box center [292, 300] width 456 height 120
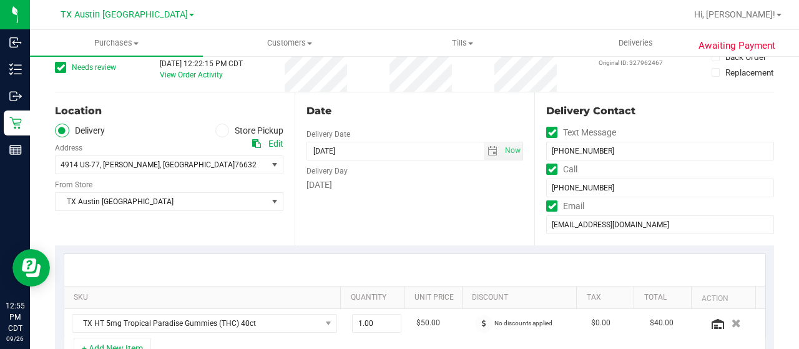
scroll to position [0, 0]
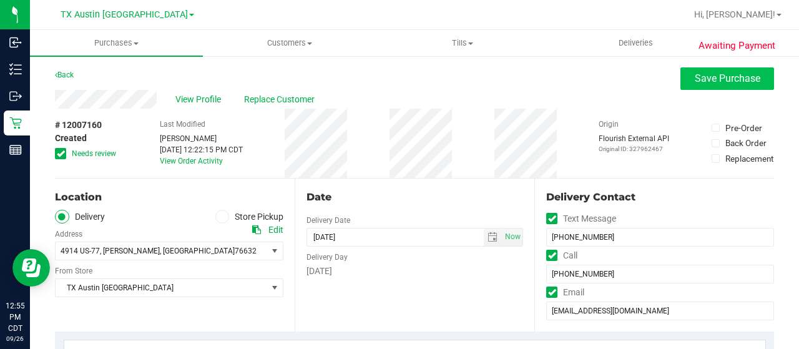
type textarea "Saturday 09/27/2025 09:00-17:00 -- Message: -- Phone:2544057282 -- Payment Meth…"
click at [683, 83] on button "Save Purchase" at bounding box center [727, 78] width 94 height 22
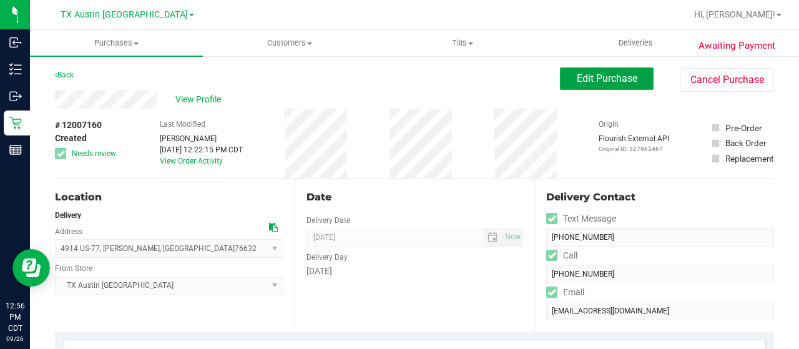
click at [619, 85] on button "Edit Purchase" at bounding box center [607, 78] width 94 height 22
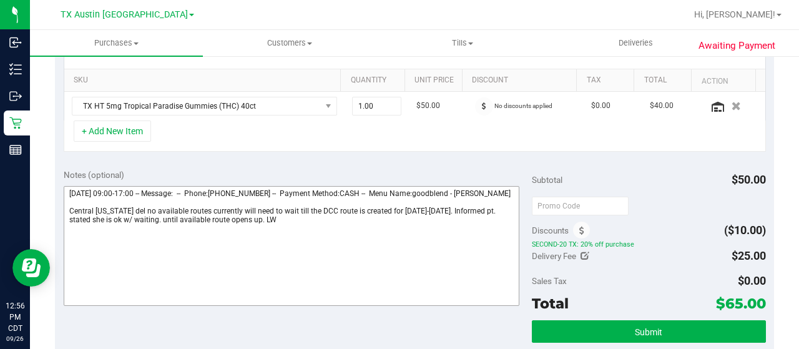
scroll to position [312, 0]
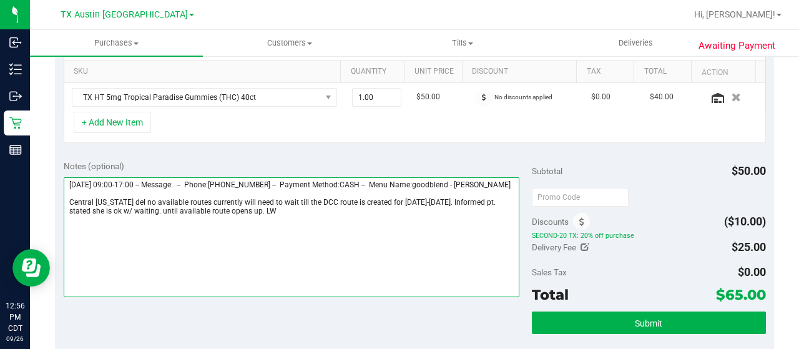
click at [142, 220] on textarea at bounding box center [292, 237] width 456 height 120
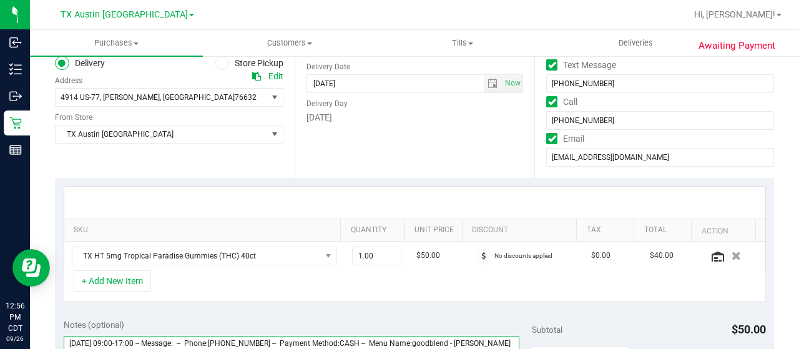
scroll to position [0, 0]
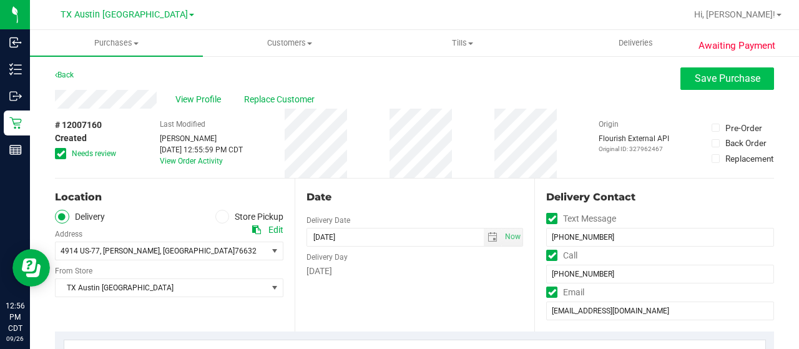
type textarea "Saturday 09/27/2025 09:00-17:00 -- Message: -- Phone:2544057282 -- Payment Meth…"
click at [695, 79] on span "Save Purchase" at bounding box center [728, 78] width 66 height 12
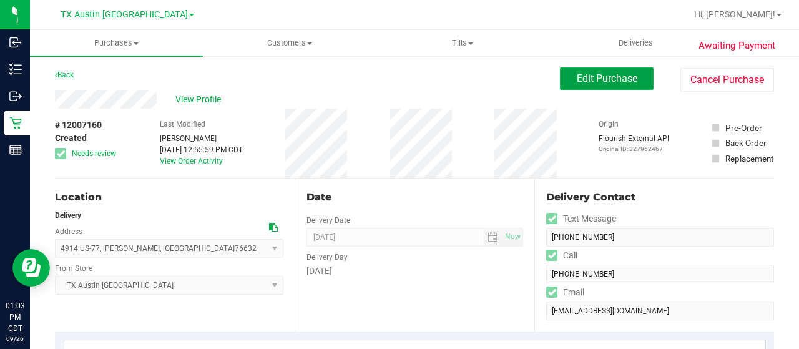
click at [588, 74] on span "Edit Purchase" at bounding box center [607, 78] width 61 height 12
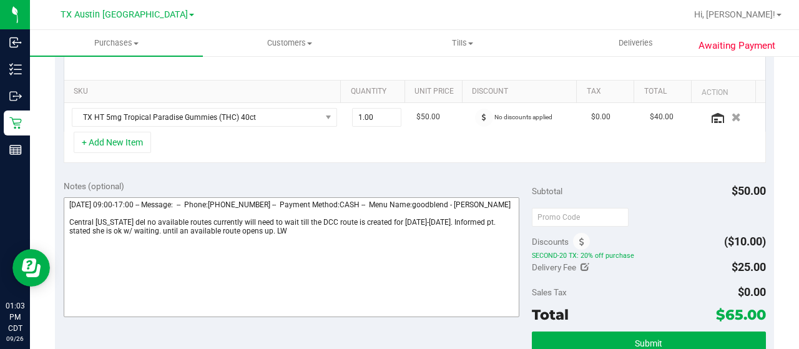
scroll to position [312, 0]
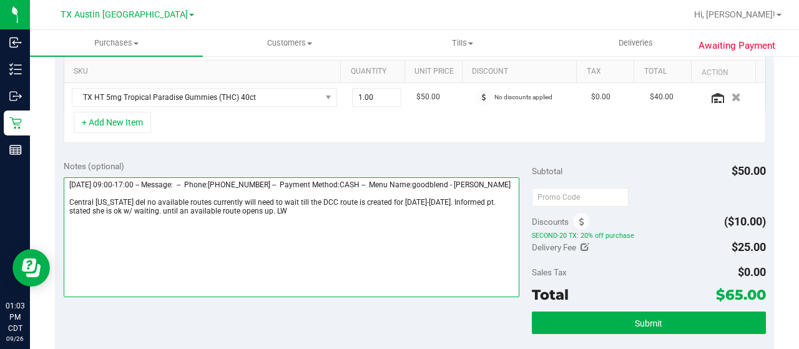
click at [234, 219] on textarea at bounding box center [292, 237] width 456 height 120
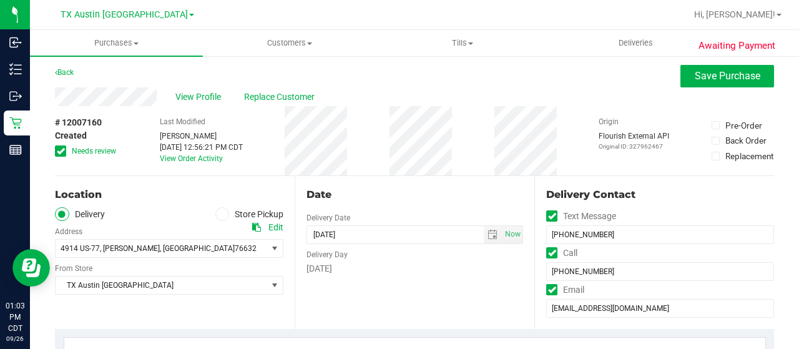
scroll to position [0, 0]
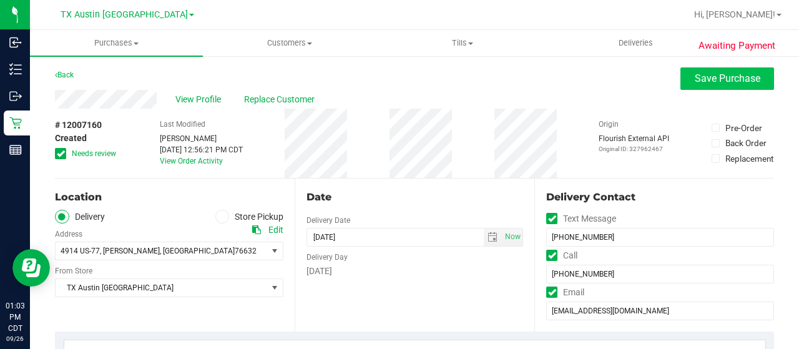
type textarea "Saturday 09/27/2025 09:00-17:00 -- Message: -- Phone:2544057282 -- Payment Meth…"
click at [710, 79] on span "Save Purchase" at bounding box center [728, 78] width 66 height 12
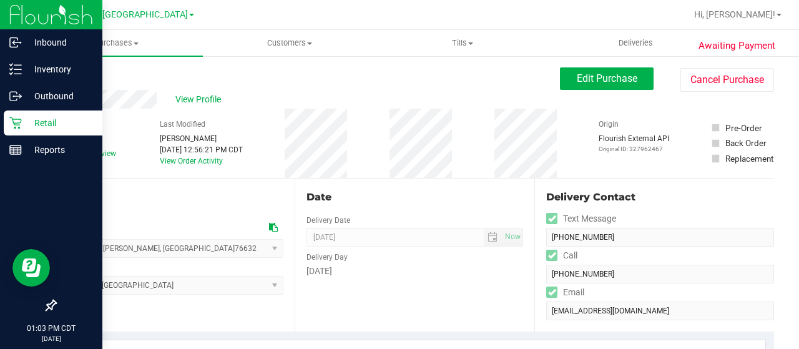
click at [21, 127] on icon at bounding box center [15, 123] width 12 height 12
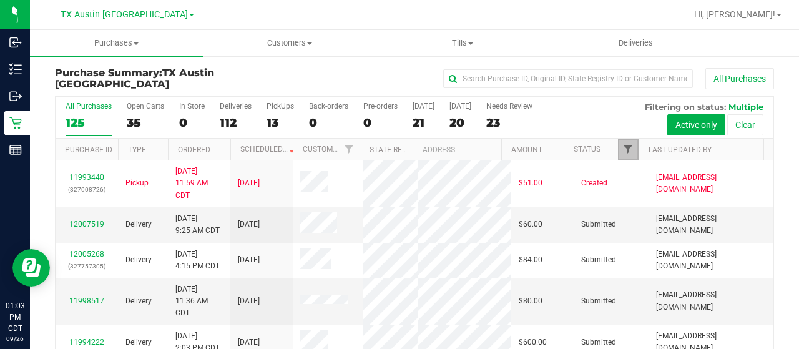
click at [623, 150] on span "Filter" at bounding box center [628, 149] width 10 height 10
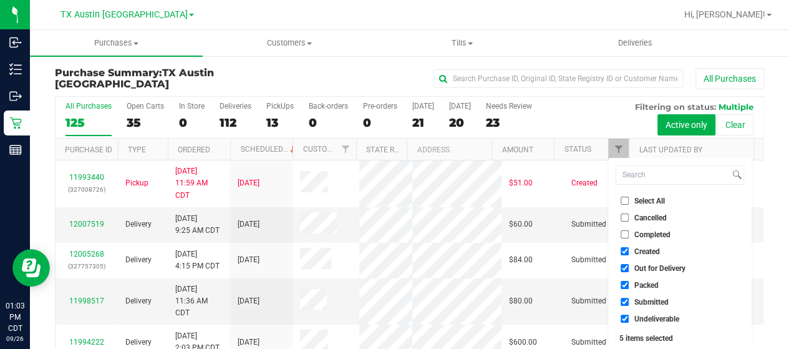
click at [650, 270] on span "Out for Delivery" at bounding box center [660, 268] width 51 height 7
click at [629, 270] on input "Out for Delivery" at bounding box center [625, 268] width 8 height 8
checkbox input "false"
click at [644, 286] on span "Packed" at bounding box center [647, 284] width 24 height 7
click at [629, 286] on input "Packed" at bounding box center [625, 285] width 8 height 8
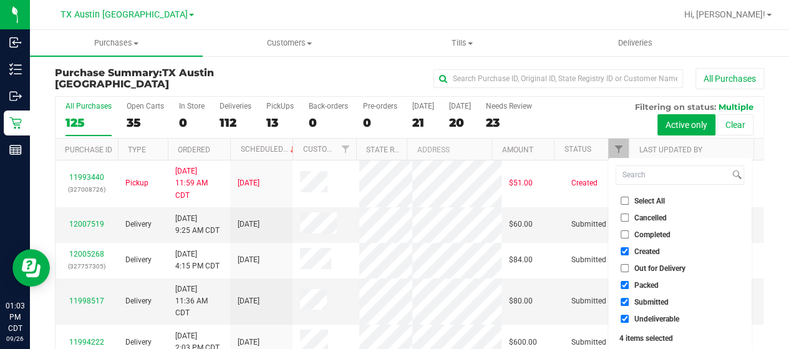
checkbox input "false"
click at [644, 301] on span "Submitted" at bounding box center [652, 301] width 34 height 7
click at [629, 301] on input "Submitted" at bounding box center [625, 302] width 8 height 8
checkbox input "false"
click at [643, 317] on span "Undeliverable" at bounding box center [657, 318] width 45 height 7
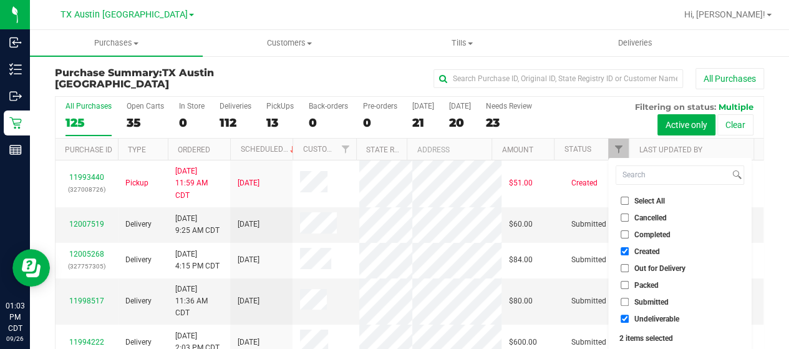
click at [629, 317] on input "Undeliverable" at bounding box center [625, 318] width 8 height 8
checkbox input "false"
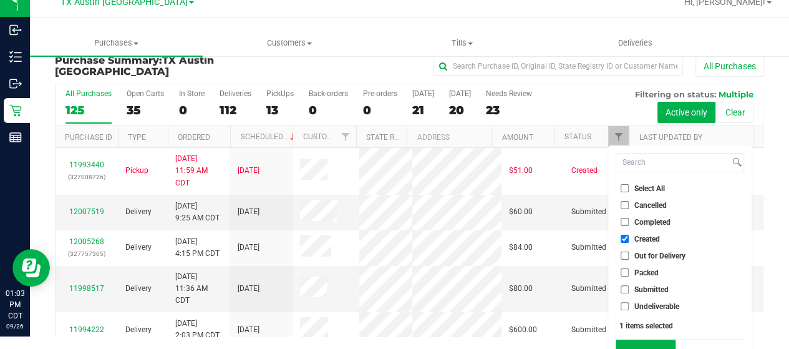
scroll to position [34, 0]
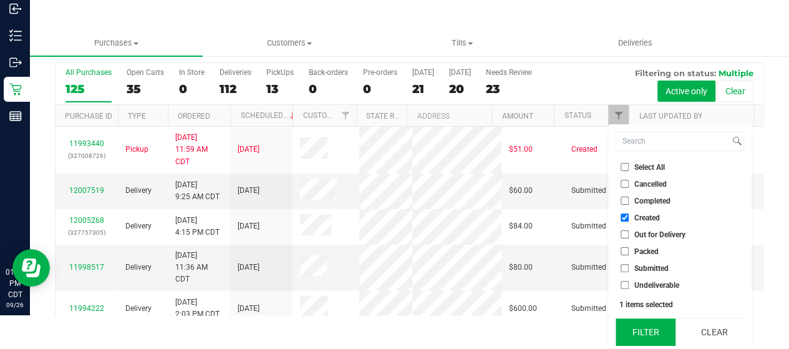
click at [640, 335] on button "Filter" at bounding box center [646, 331] width 60 height 27
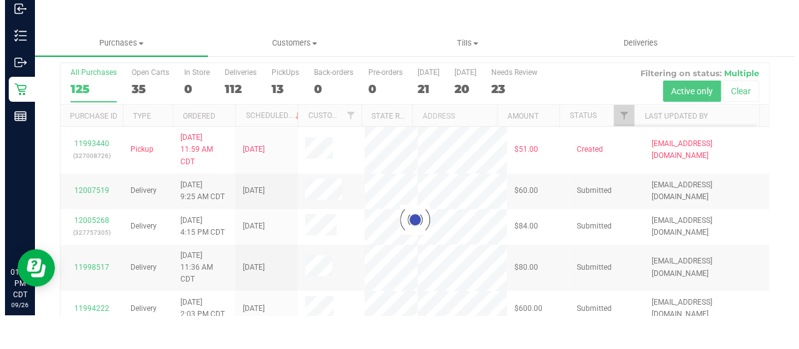
scroll to position [0, 0]
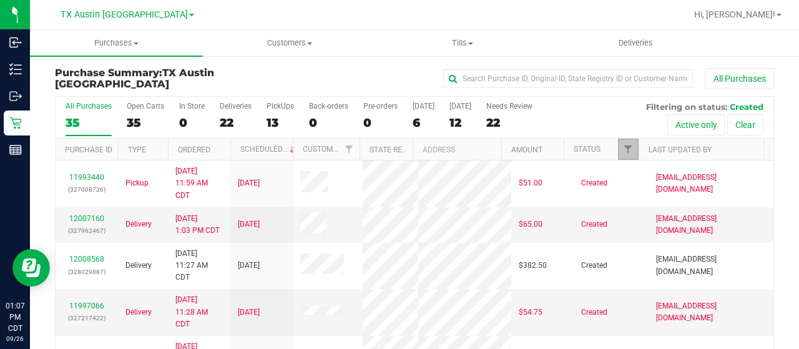
click at [623, 145] on span "Filter" at bounding box center [628, 149] width 10 height 10
checkbox input "true"
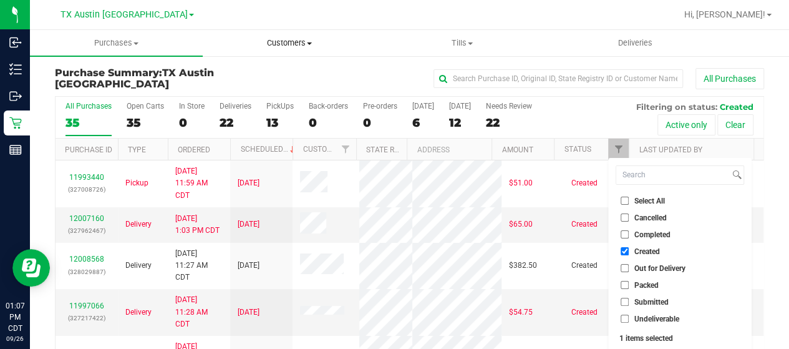
click at [297, 47] on span "Customers" at bounding box center [289, 42] width 172 height 11
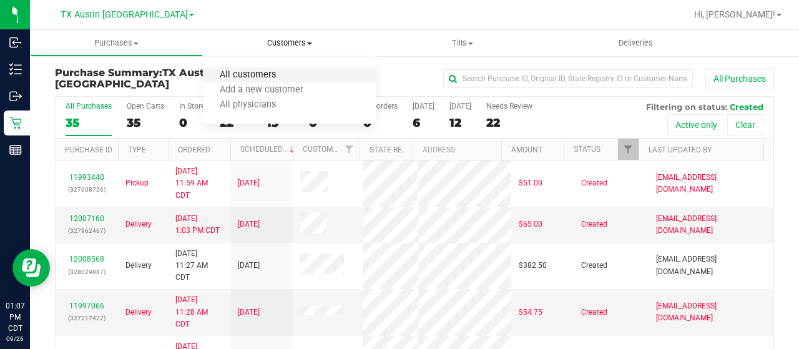
click at [287, 78] on span "All customers" at bounding box center [248, 75] width 90 height 11
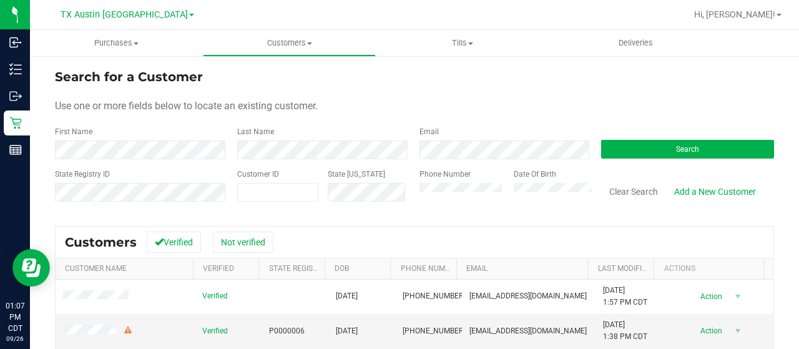
click at [633, 165] on form "Search for a Customer Use one or more fields below to locate an existing custom…" at bounding box center [414, 139] width 719 height 145
click at [646, 150] on button "Search" at bounding box center [687, 149] width 173 height 19
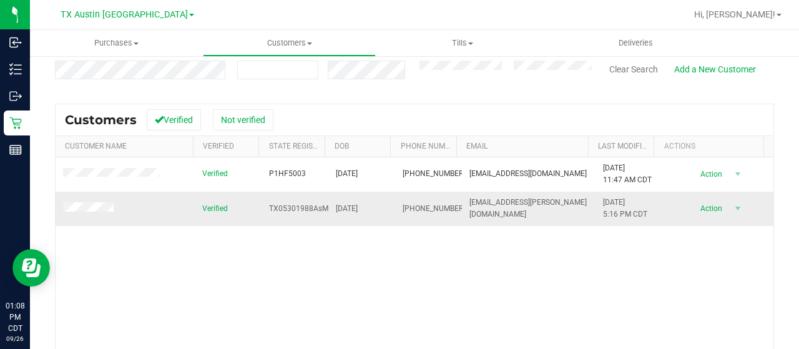
scroll to position [125, 0]
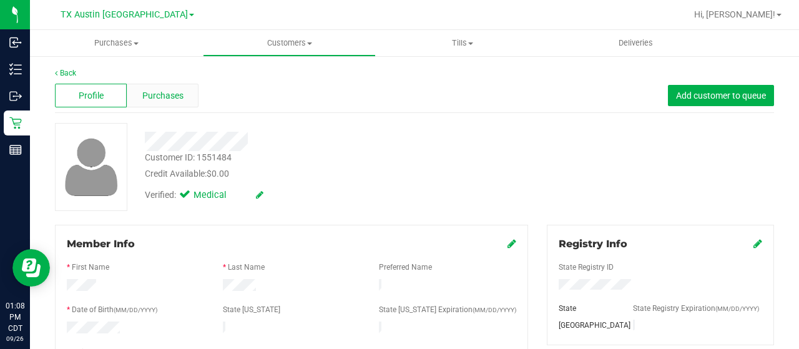
click at [149, 102] on span "Purchases" at bounding box center [162, 95] width 41 height 13
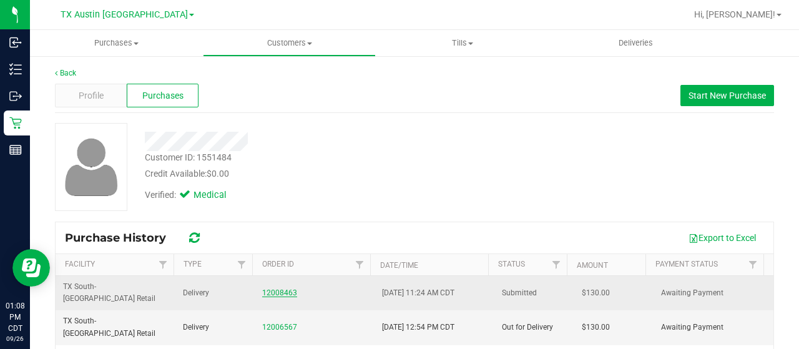
click at [269, 288] on link "12008463" at bounding box center [279, 292] width 35 height 9
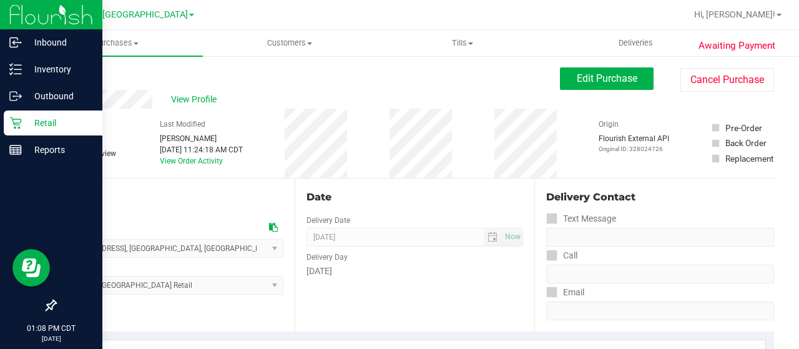
click at [24, 123] on p "Retail" at bounding box center [59, 122] width 75 height 15
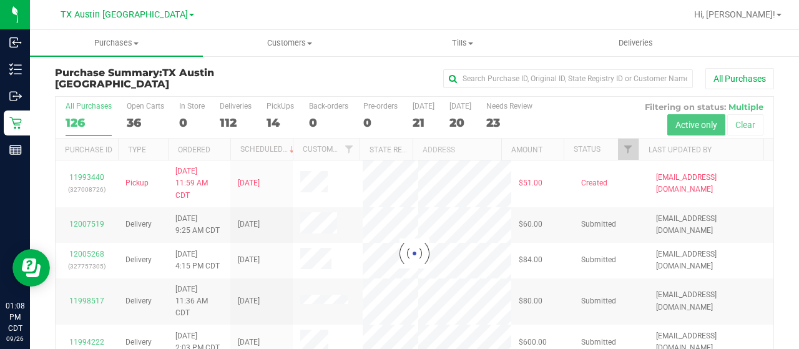
click at [617, 150] on div at bounding box center [415, 253] width 718 height 313
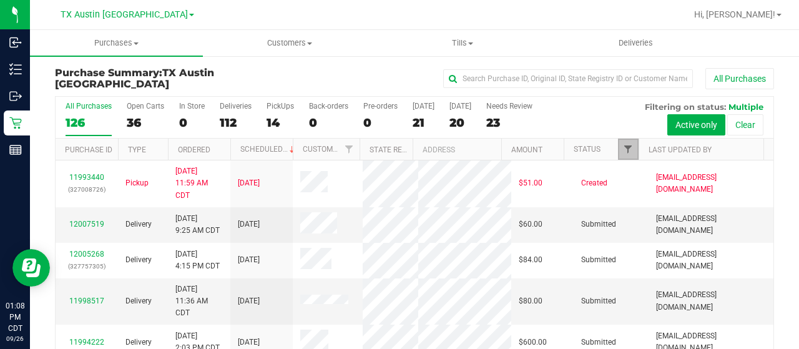
click at [623, 152] on span "Filter" at bounding box center [628, 149] width 10 height 10
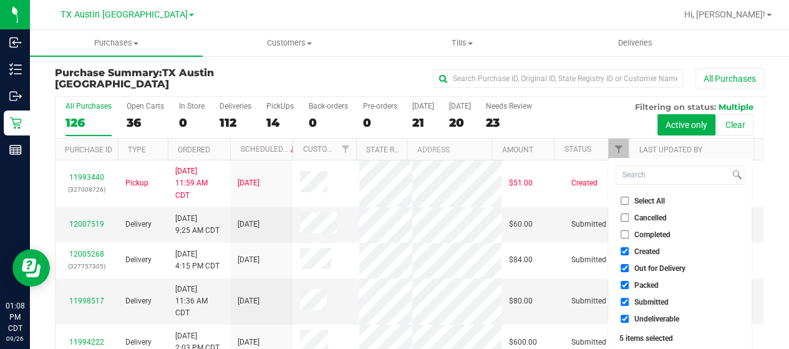
click at [664, 266] on span "Out for Delivery" at bounding box center [660, 268] width 51 height 7
click at [629, 266] on input "Out for Delivery" at bounding box center [625, 268] width 8 height 8
checkbox input "false"
click at [651, 284] on span "Packed" at bounding box center [647, 284] width 24 height 7
click at [629, 284] on input "Packed" at bounding box center [625, 285] width 8 height 8
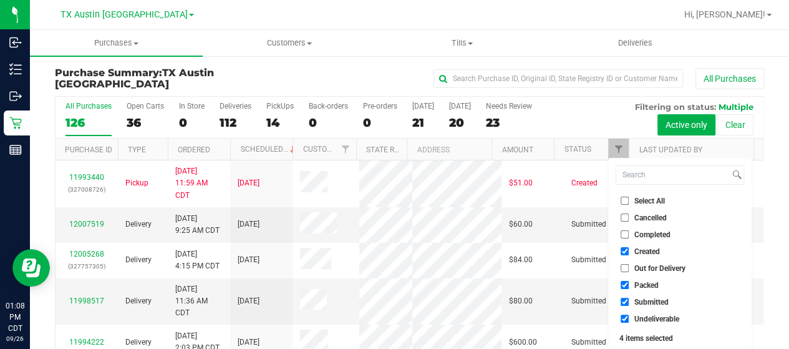
checkbox input "false"
click at [649, 303] on span "Submitted" at bounding box center [652, 301] width 34 height 7
click at [629, 303] on input "Submitted" at bounding box center [625, 302] width 8 height 8
checkbox input "false"
click at [646, 316] on span "Undeliverable" at bounding box center [657, 318] width 45 height 7
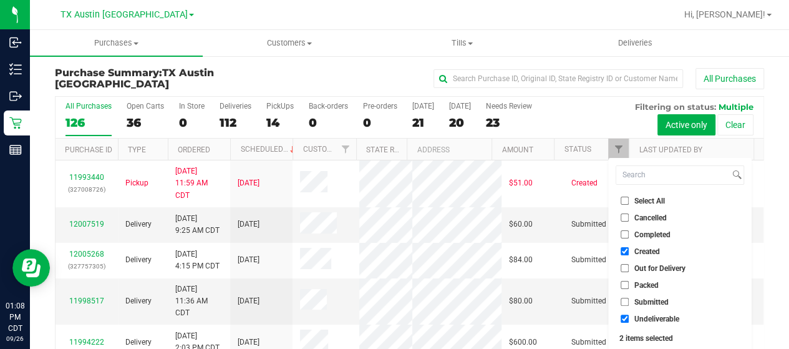
click at [629, 316] on input "Undeliverable" at bounding box center [625, 318] width 8 height 8
checkbox input "false"
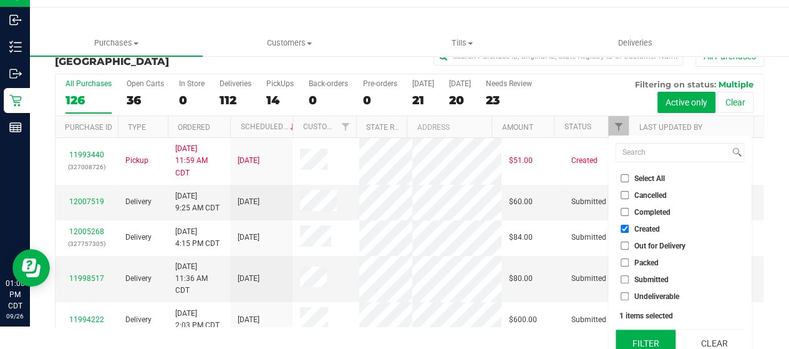
scroll to position [34, 0]
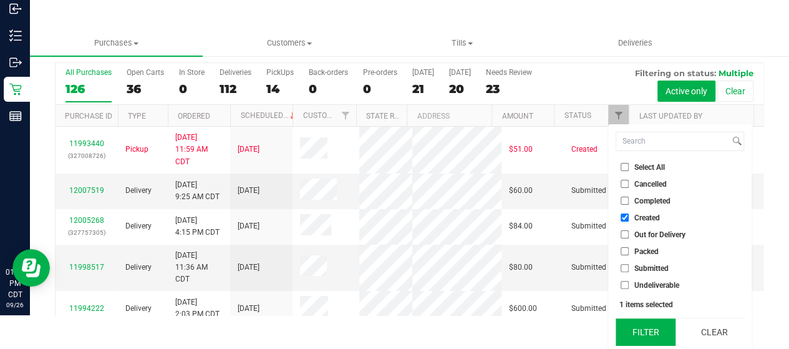
click at [647, 331] on button "Filter" at bounding box center [646, 331] width 60 height 27
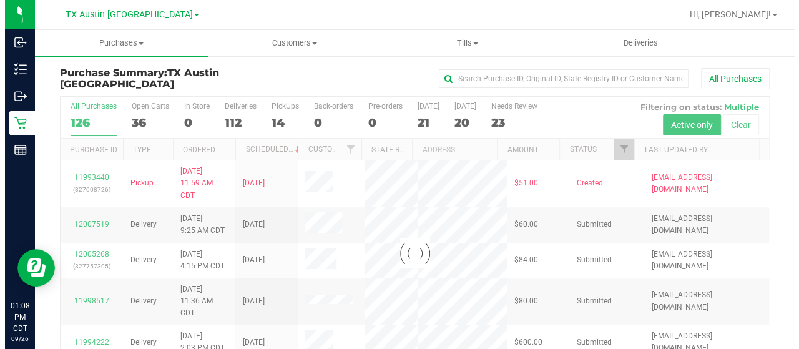
scroll to position [0, 0]
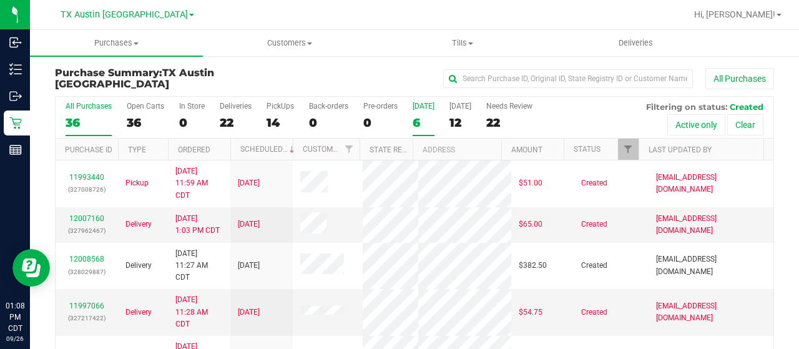
click at [418, 120] on div "6" at bounding box center [423, 122] width 22 height 14
click at [0, 0] on input "Today 6" at bounding box center [0, 0] width 0 height 0
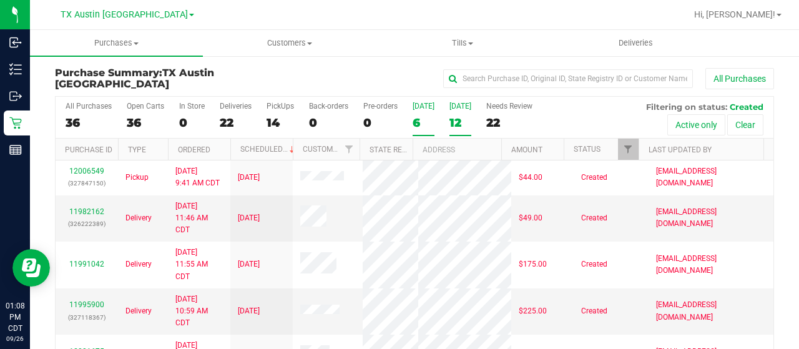
click at [462, 121] on div "12" at bounding box center [460, 122] width 22 height 14
click at [0, 0] on input "Tomorrow 12" at bounding box center [0, 0] width 0 height 0
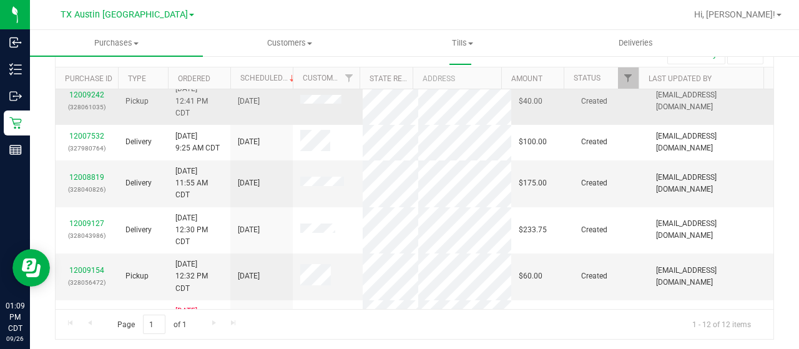
scroll to position [112, 0]
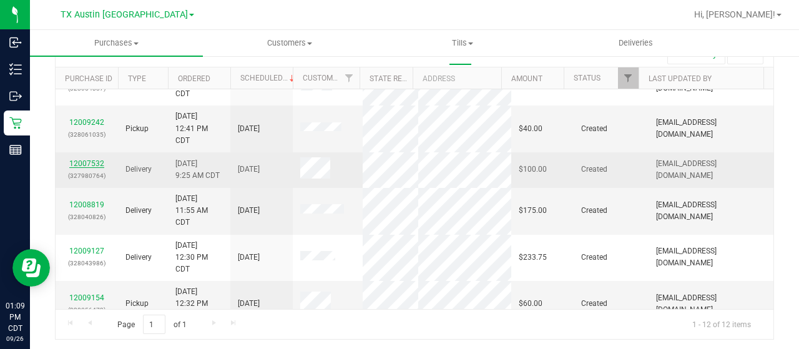
click at [95, 159] on link "12007532" at bounding box center [86, 163] width 35 height 9
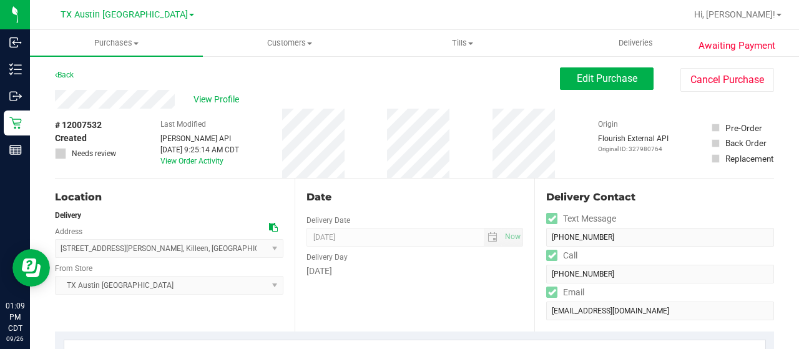
click at [177, 98] on div "View Profile" at bounding box center [307, 99] width 505 height 19
click at [219, 99] on span "View Profile" at bounding box center [218, 99] width 50 height 13
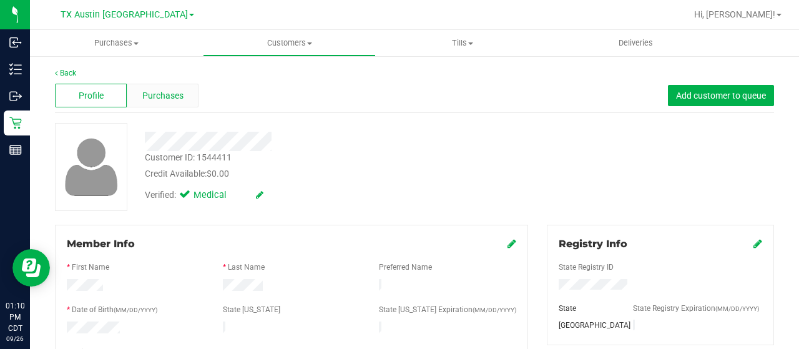
click at [163, 99] on span "Purchases" at bounding box center [162, 95] width 41 height 13
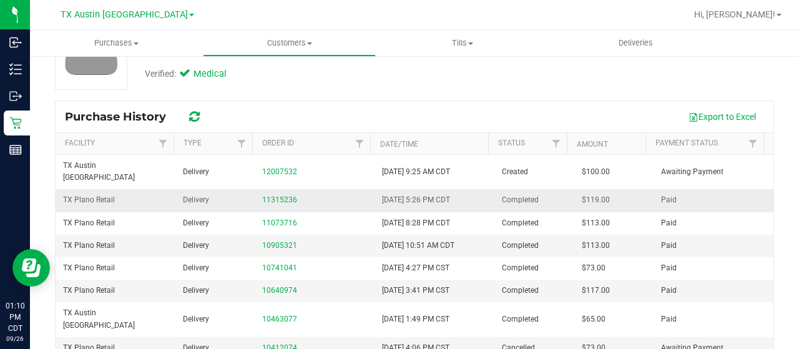
scroll to position [125, 0]
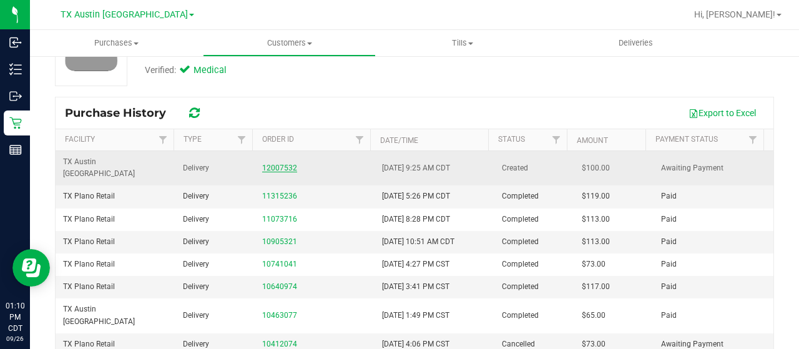
click at [268, 163] on link "12007532" at bounding box center [279, 167] width 35 height 9
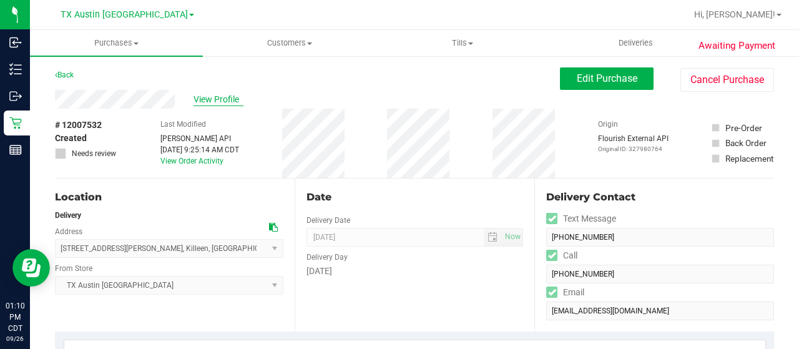
click at [201, 104] on span "View Profile" at bounding box center [218, 99] width 50 height 13
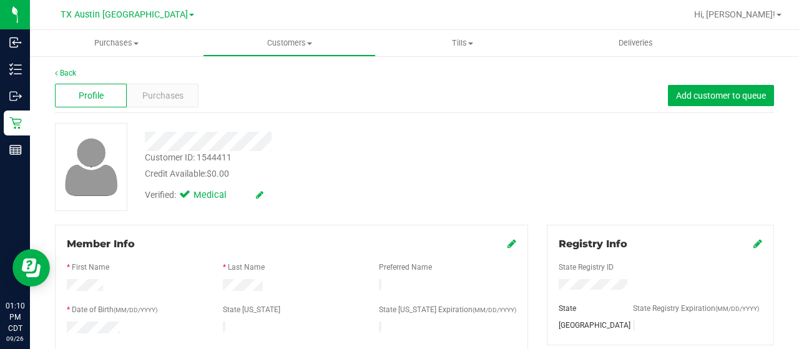
scroll to position [125, 0]
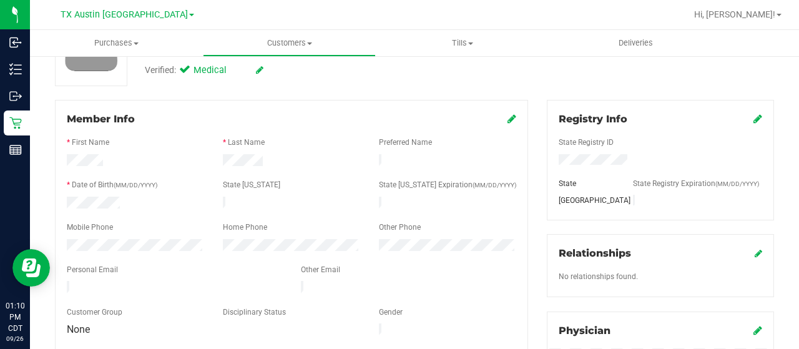
drag, startPoint x: 168, startPoint y: 284, endPoint x: 66, endPoint y: 280, distance: 103.1
click at [66, 281] on div at bounding box center [174, 288] width 234 height 15
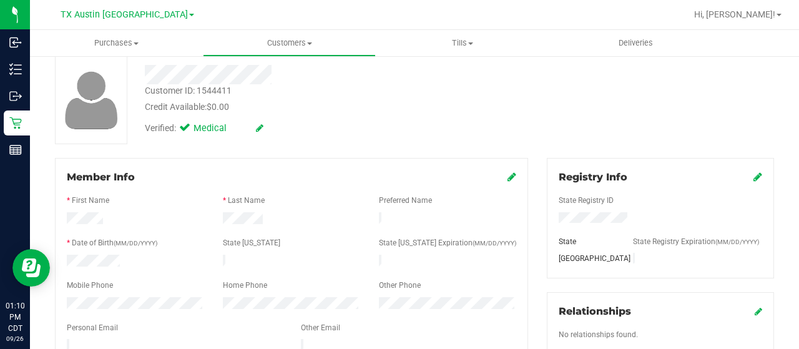
scroll to position [0, 0]
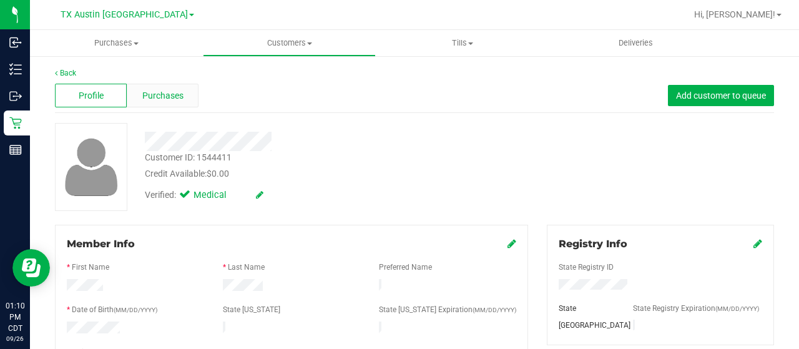
click at [187, 98] on div "Purchases" at bounding box center [163, 96] width 72 height 24
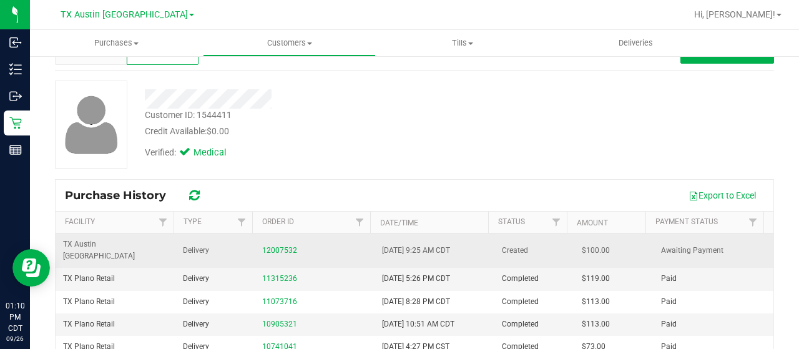
scroll to position [62, 0]
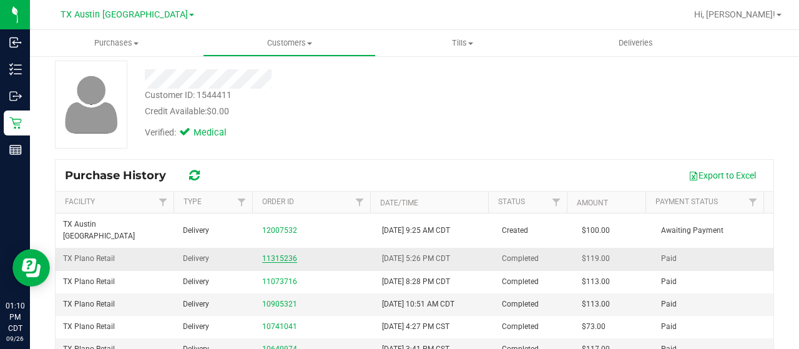
click at [280, 254] on link "11315236" at bounding box center [279, 258] width 35 height 9
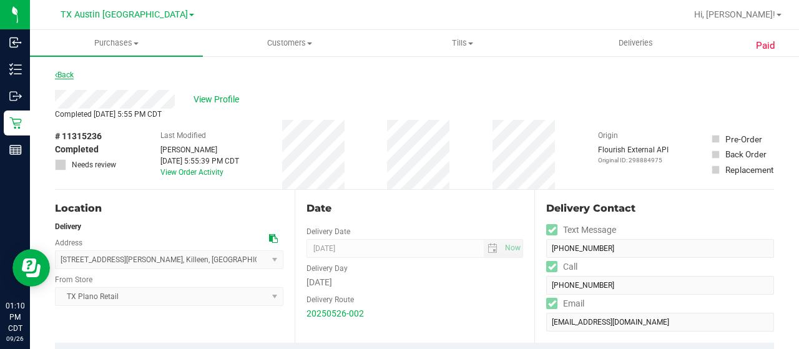
click at [61, 74] on link "Back" at bounding box center [64, 75] width 19 height 9
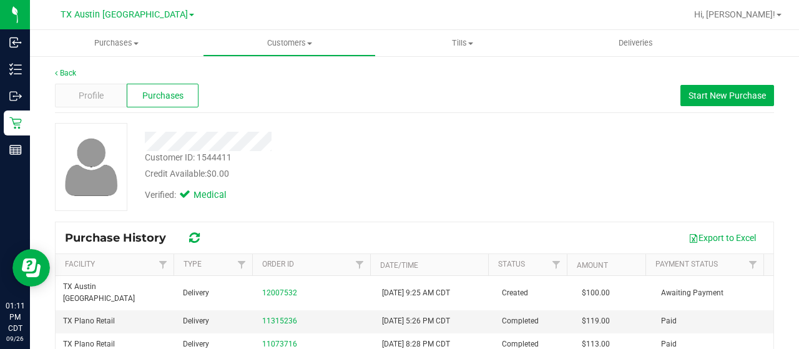
click at [207, 137] on div at bounding box center [319, 141] width 369 height 19
drag, startPoint x: 273, startPoint y: 138, endPoint x: 277, endPoint y: 144, distance: 7.3
click at [277, 144] on div at bounding box center [319, 141] width 369 height 19
click at [96, 93] on span "Profile" at bounding box center [91, 95] width 25 height 13
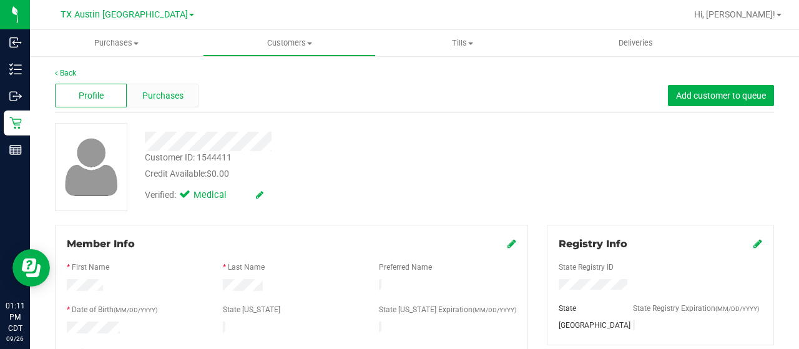
click at [175, 97] on span "Purchases" at bounding box center [162, 95] width 41 height 13
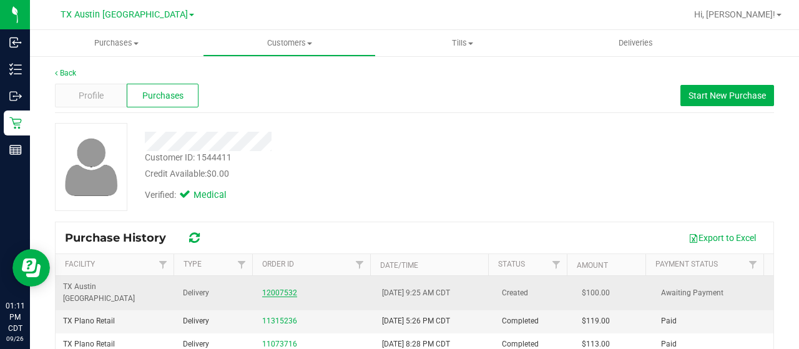
click at [276, 288] on link "12007532" at bounding box center [279, 292] width 35 height 9
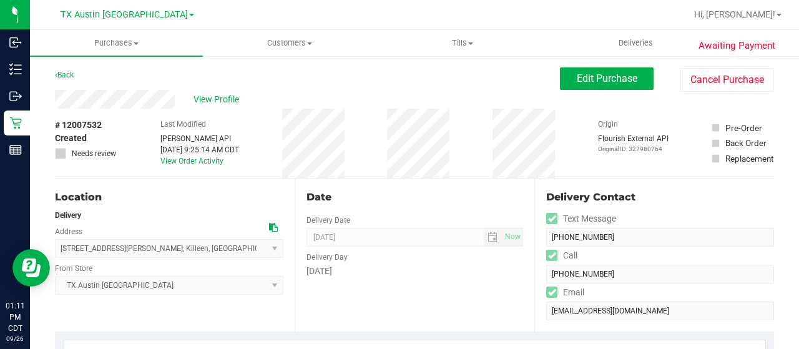
click at [272, 223] on icon at bounding box center [273, 227] width 9 height 9
click at [579, 74] on span "Edit Purchase" at bounding box center [607, 78] width 61 height 12
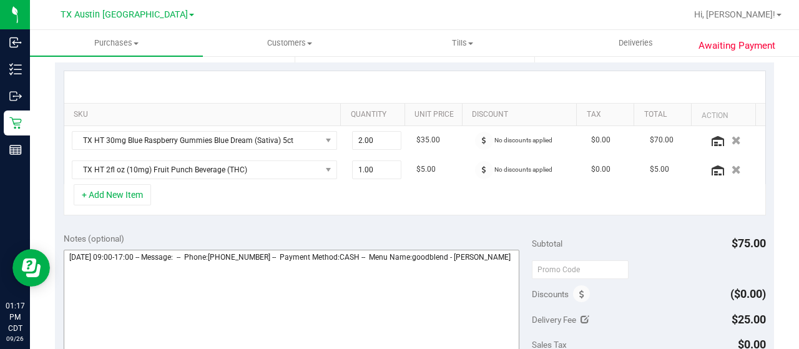
scroll to position [312, 0]
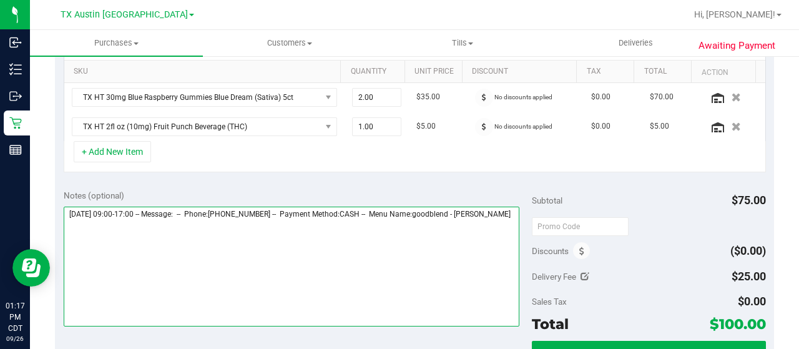
click at [142, 245] on textarea at bounding box center [292, 267] width 456 height 120
paste textarea "Central Texas del no available routes currently will need to wait till the DCC …"
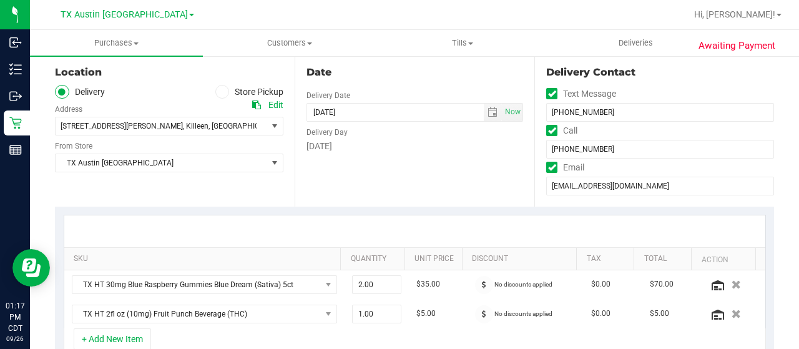
scroll to position [0, 0]
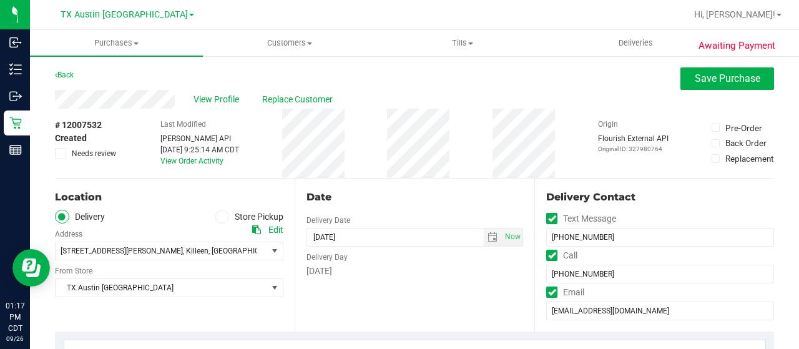
click at [84, 149] on span "Needs review" at bounding box center [94, 153] width 44 height 11
click at [0, 0] on input "Needs review" at bounding box center [0, 0] width 0 height 0
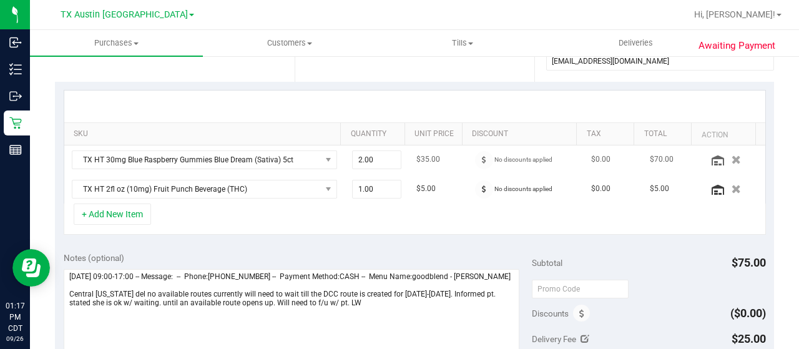
scroll to position [312, 0]
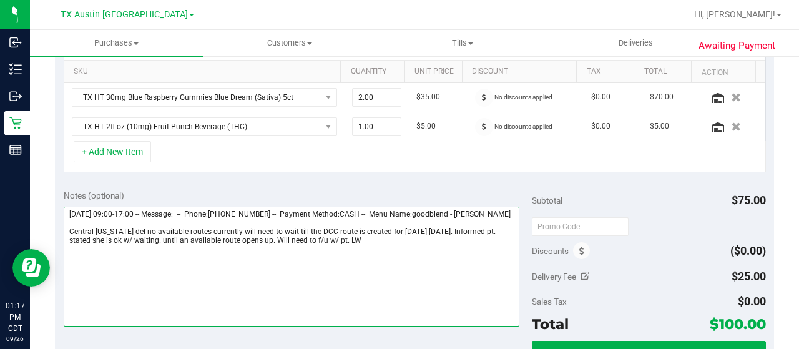
click at [497, 238] on textarea at bounding box center [292, 267] width 456 height 120
drag, startPoint x: 308, startPoint y: 246, endPoint x: 346, endPoint y: 246, distance: 38.1
click at [309, 246] on textarea at bounding box center [292, 267] width 456 height 120
click at [493, 248] on textarea at bounding box center [292, 267] width 456 height 120
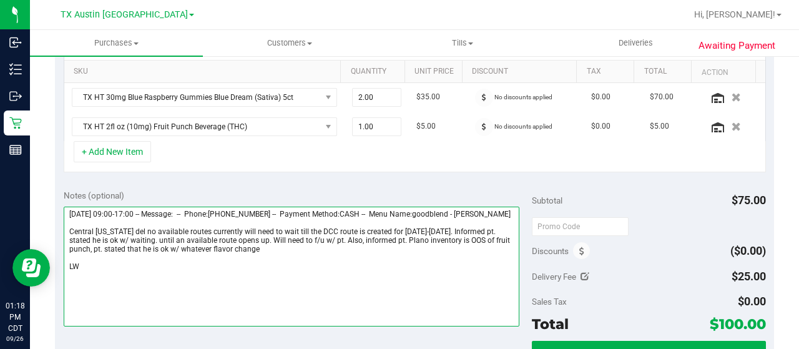
click at [241, 260] on textarea at bounding box center [292, 267] width 456 height 120
click at [68, 279] on textarea at bounding box center [292, 267] width 456 height 120
click at [490, 248] on textarea at bounding box center [292, 267] width 456 height 120
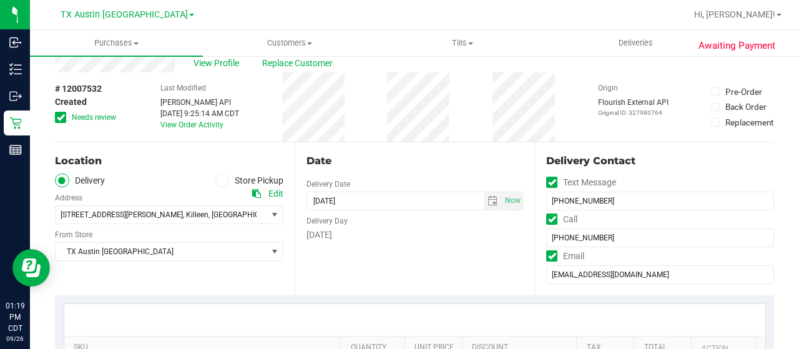
scroll to position [0, 0]
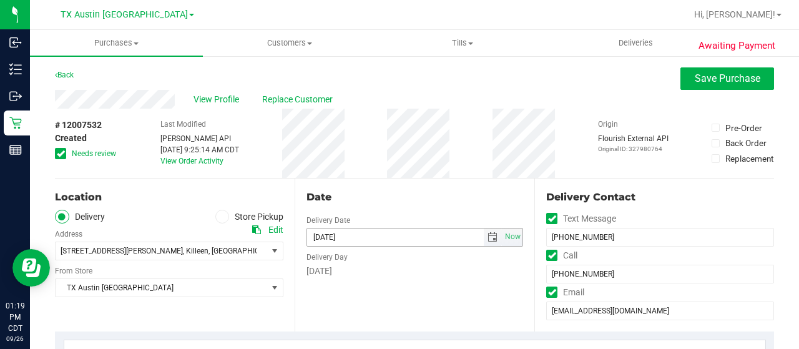
click at [487, 238] on span "select" at bounding box center [492, 237] width 10 height 10
type textarea "Saturday 09/27/2025 09:00-17:00 -- Message: -- Phone:2547218493 -- Payment Meth…"
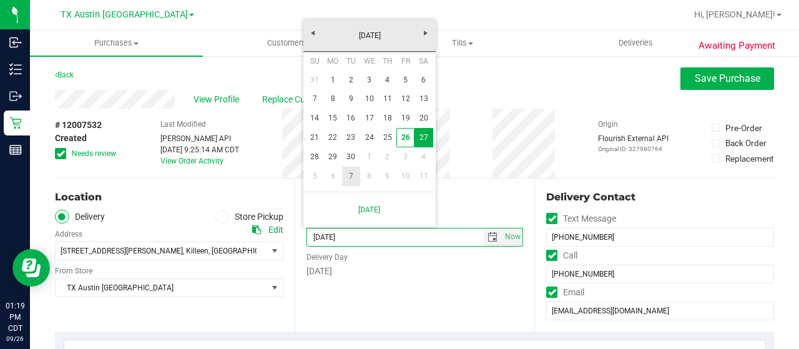
click at [349, 178] on link "7" at bounding box center [351, 176] width 18 height 19
type input "10/07/2025"
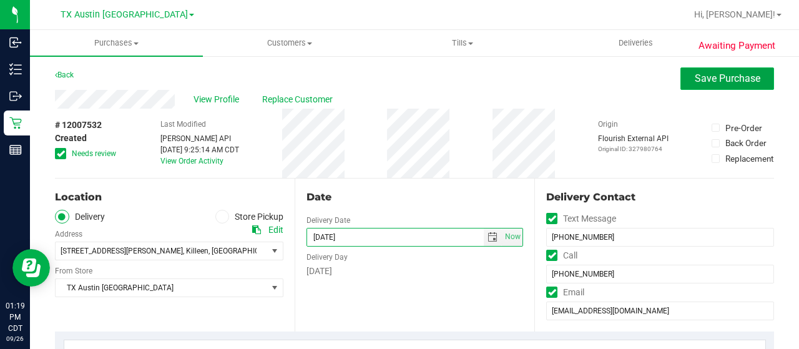
click at [716, 78] on span "Save Purchase" at bounding box center [728, 78] width 66 height 12
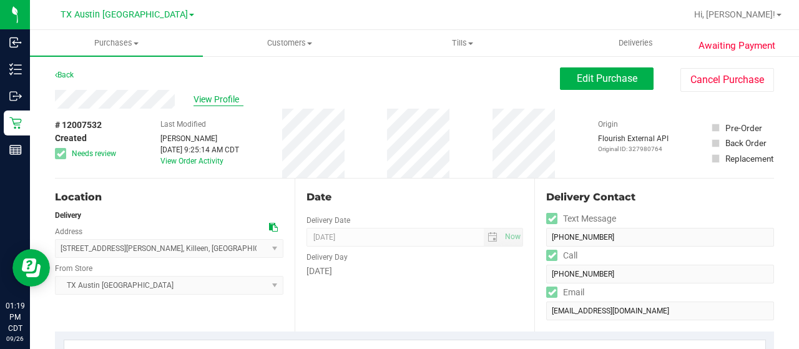
click at [223, 97] on span "View Profile" at bounding box center [218, 99] width 50 height 13
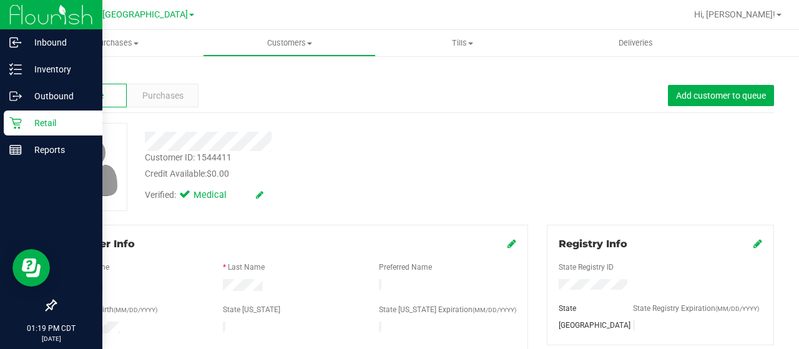
click at [16, 128] on icon at bounding box center [15, 123] width 12 height 12
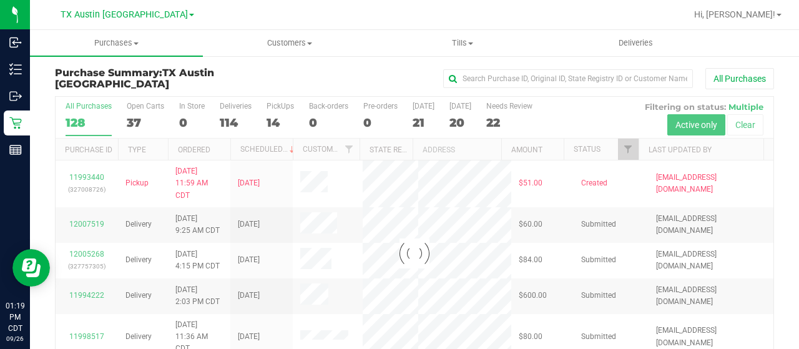
click at [616, 153] on div at bounding box center [415, 253] width 718 height 313
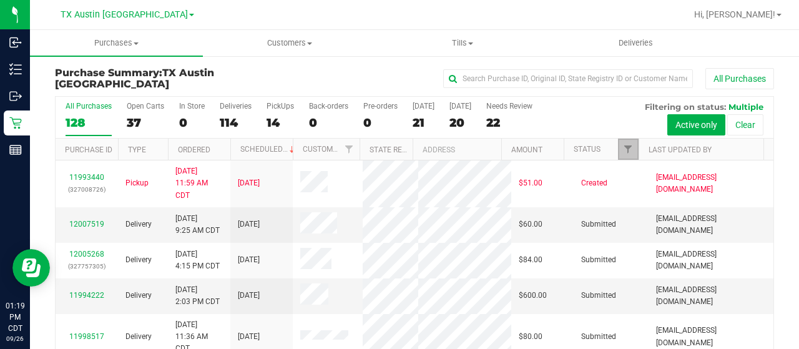
click at [623, 149] on span "Filter" at bounding box center [628, 149] width 10 height 10
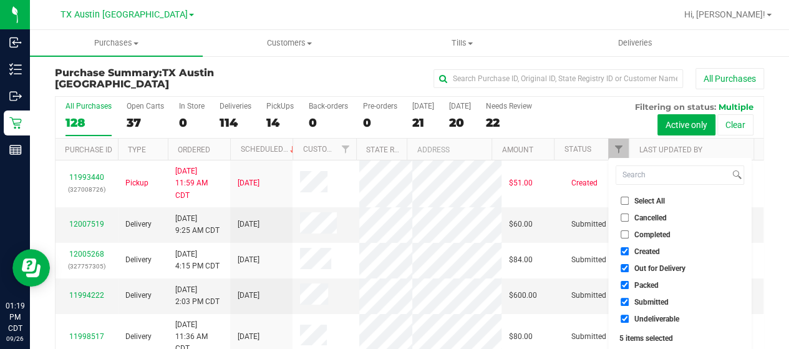
click at [656, 261] on li "Out for Delivery" at bounding box center [680, 267] width 129 height 13
click at [648, 283] on span "Packed" at bounding box center [647, 284] width 24 height 7
click at [629, 283] on input "Packed" at bounding box center [625, 285] width 8 height 8
checkbox input "false"
click at [652, 269] on span "Out for Delivery" at bounding box center [660, 268] width 51 height 7
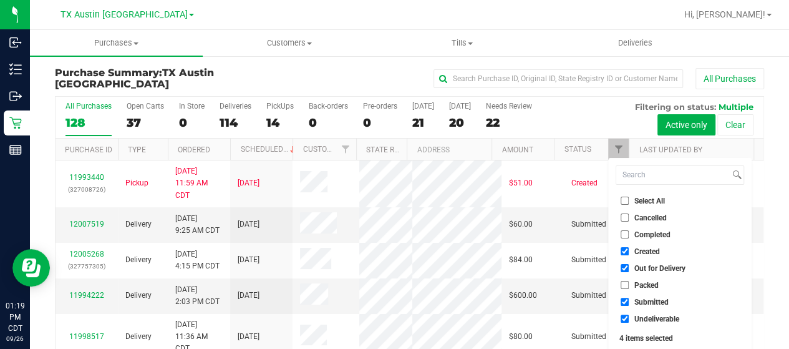
click at [629, 269] on input "Out for Delivery" at bounding box center [625, 268] width 8 height 8
checkbox input "false"
click at [649, 299] on span "Submitted" at bounding box center [652, 301] width 34 height 7
click at [629, 299] on input "Submitted" at bounding box center [625, 302] width 8 height 8
checkbox input "false"
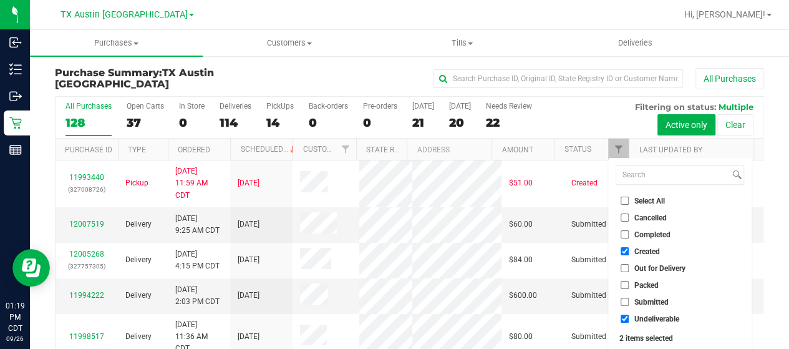
click at [645, 320] on span "Undeliverable" at bounding box center [657, 318] width 45 height 7
click at [629, 320] on input "Undeliverable" at bounding box center [625, 318] width 8 height 8
checkbox input "false"
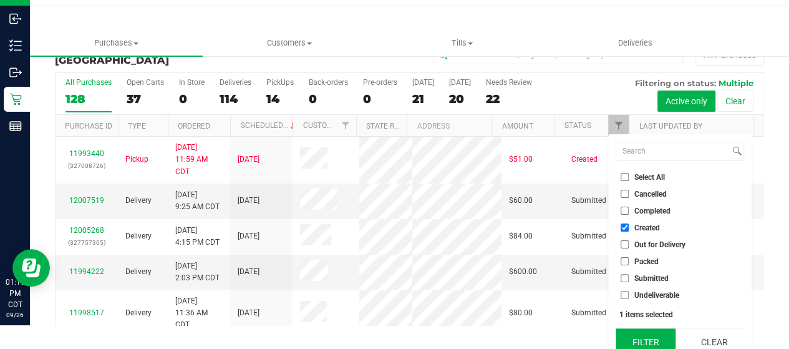
scroll to position [34, 0]
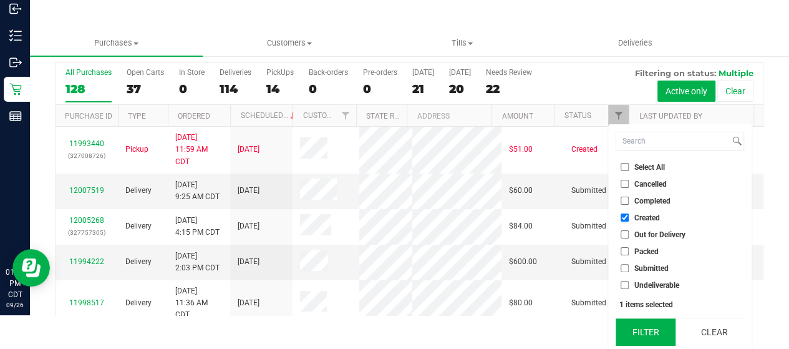
click at [648, 331] on button "Filter" at bounding box center [646, 331] width 60 height 27
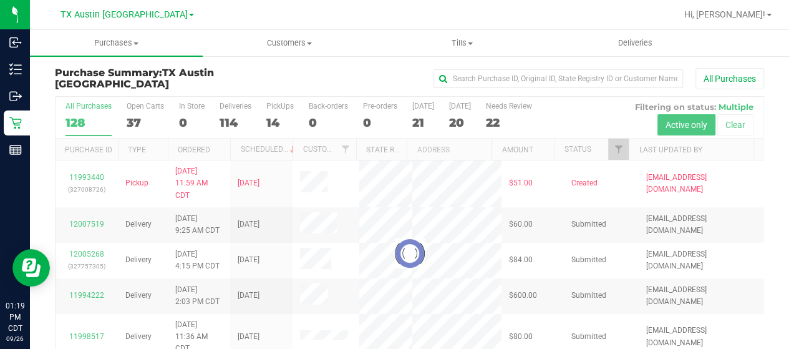
scroll to position [0, 0]
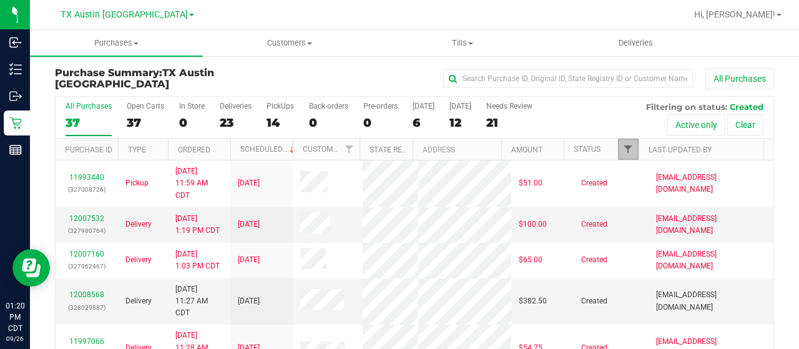
click at [623, 148] on span "Filter" at bounding box center [628, 149] width 10 height 10
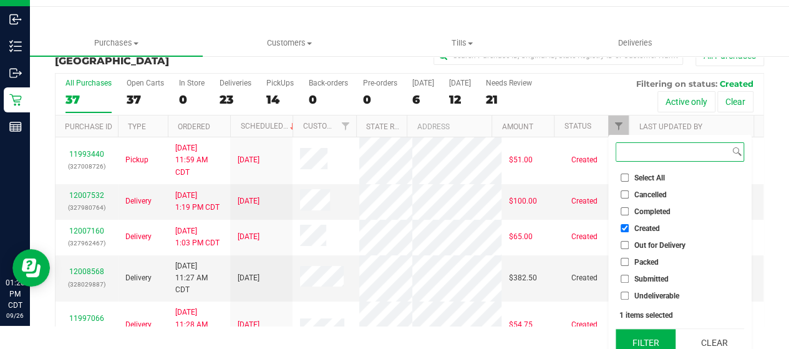
scroll to position [34, 0]
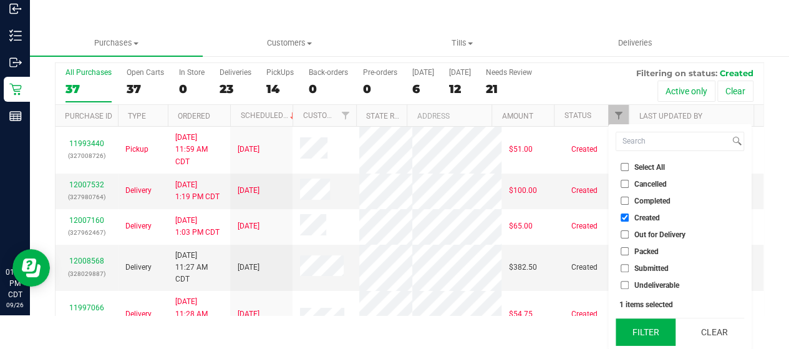
click at [640, 323] on button "Filter" at bounding box center [646, 331] width 60 height 27
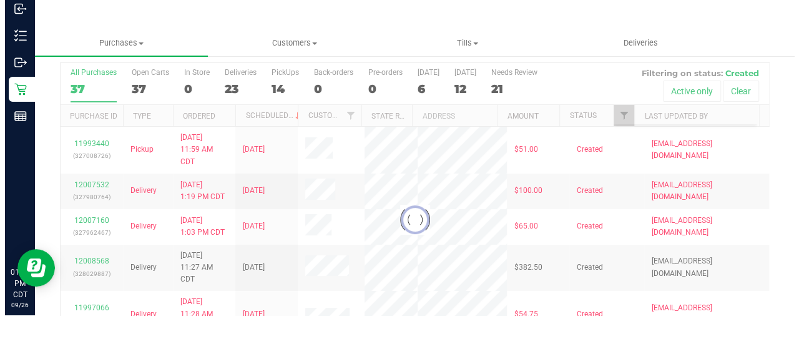
scroll to position [0, 0]
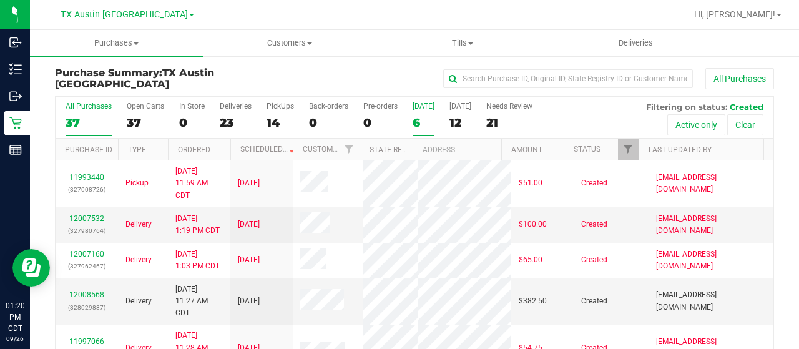
click at [425, 122] on div "6" at bounding box center [423, 122] width 22 height 14
click at [0, 0] on input "Today 6" at bounding box center [0, 0] width 0 height 0
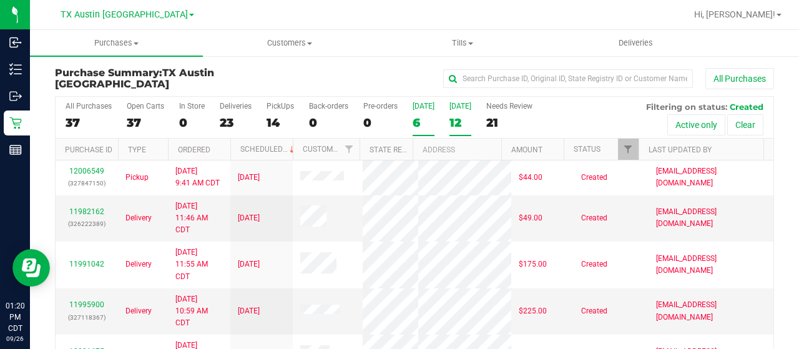
click at [449, 125] on div "12" at bounding box center [460, 122] width 22 height 14
click at [0, 0] on input "Tomorrow 12" at bounding box center [0, 0] width 0 height 0
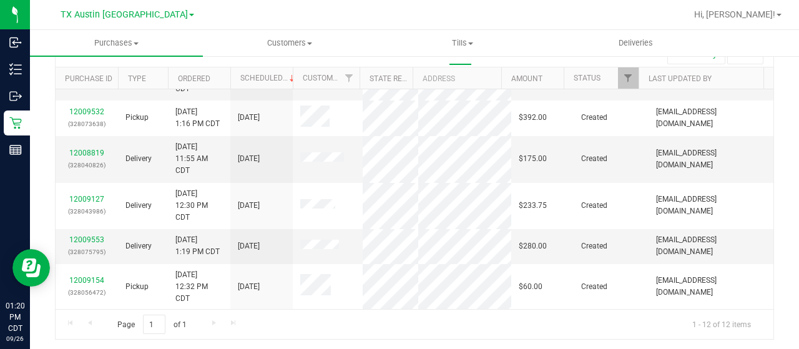
scroll to position [163, 0]
click at [96, 150] on link "12008819" at bounding box center [86, 154] width 35 height 9
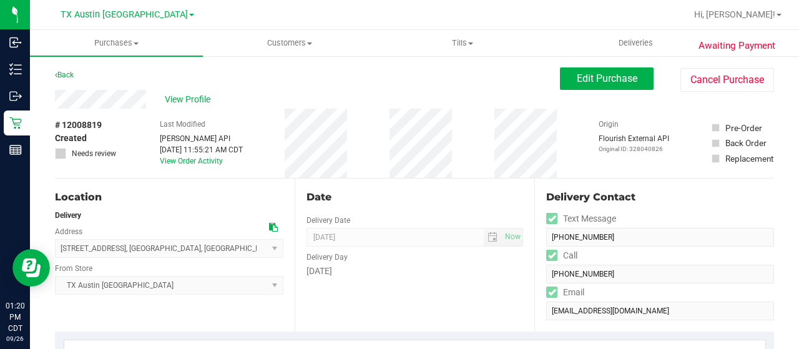
click at [148, 98] on div "View Profile" at bounding box center [307, 99] width 505 height 19
click at [196, 94] on span "View Profile" at bounding box center [190, 99] width 50 height 13
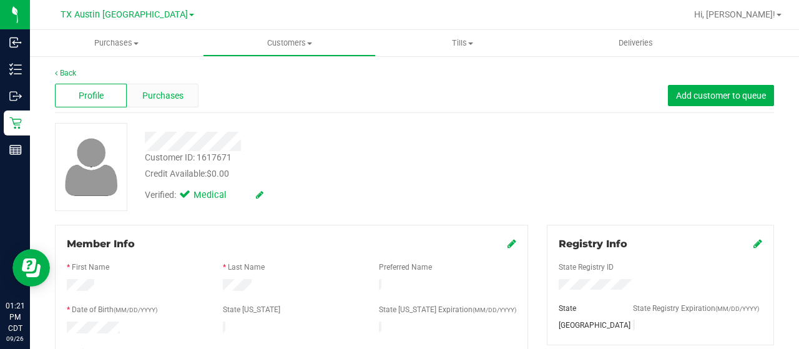
click at [184, 100] on div "Purchases" at bounding box center [163, 96] width 72 height 24
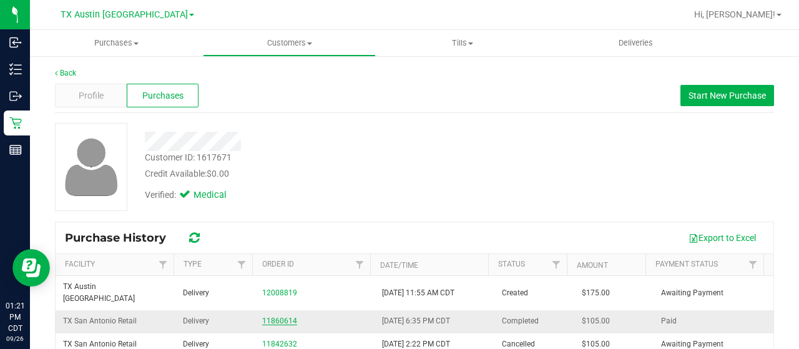
click at [273, 316] on link "11860614" at bounding box center [279, 320] width 35 height 9
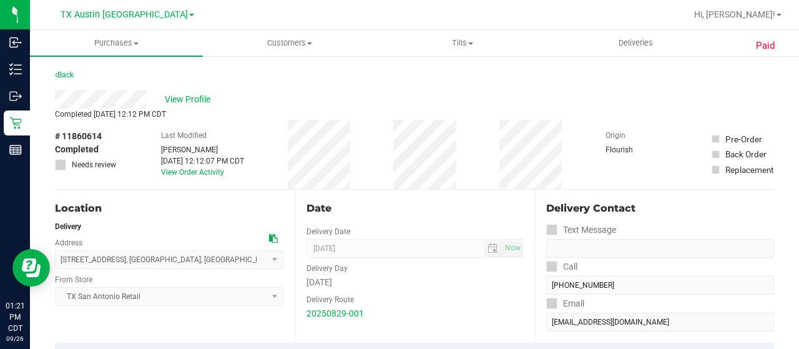
click at [147, 97] on div "View Profile" at bounding box center [414, 99] width 719 height 19
click at [194, 97] on span "View Profile" at bounding box center [190, 99] width 50 height 13
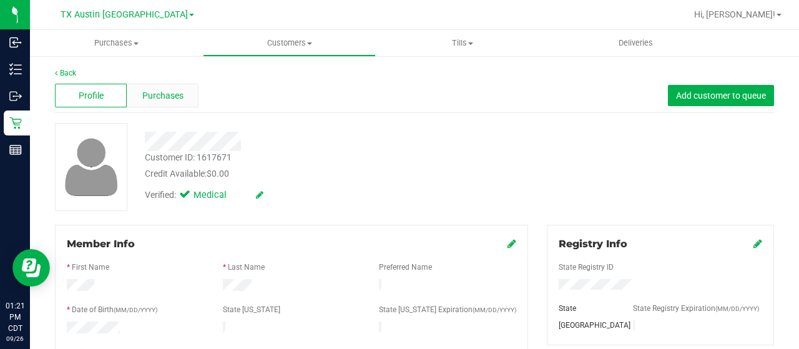
click at [183, 102] on div "Purchases" at bounding box center [163, 96] width 72 height 24
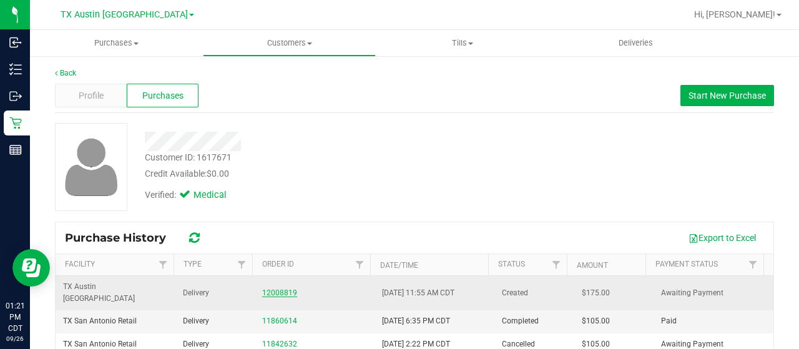
click at [268, 288] on link "12008819" at bounding box center [279, 292] width 35 height 9
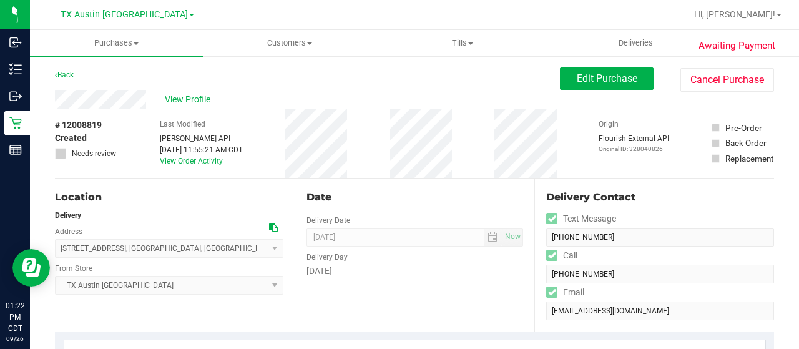
click at [203, 95] on span "View Profile" at bounding box center [190, 99] width 50 height 13
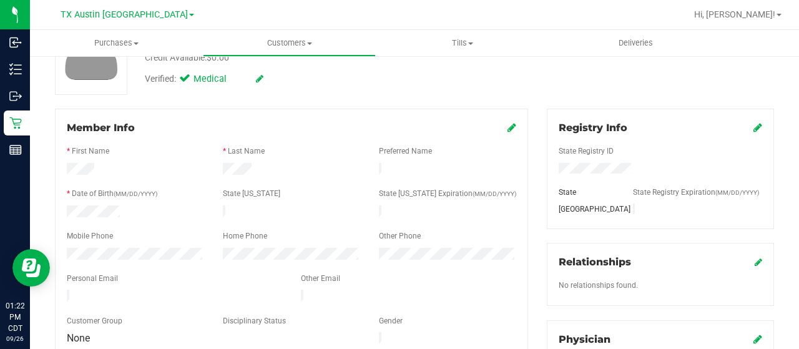
scroll to position [125, 0]
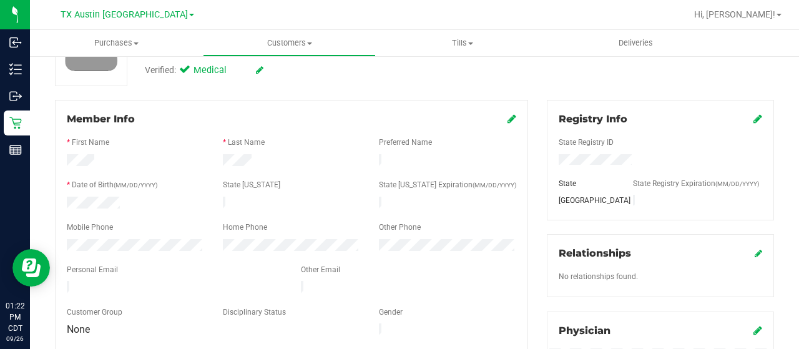
drag, startPoint x: 175, startPoint y: 282, endPoint x: 64, endPoint y: 285, distance: 110.5
click at [62, 285] on div at bounding box center [174, 288] width 234 height 15
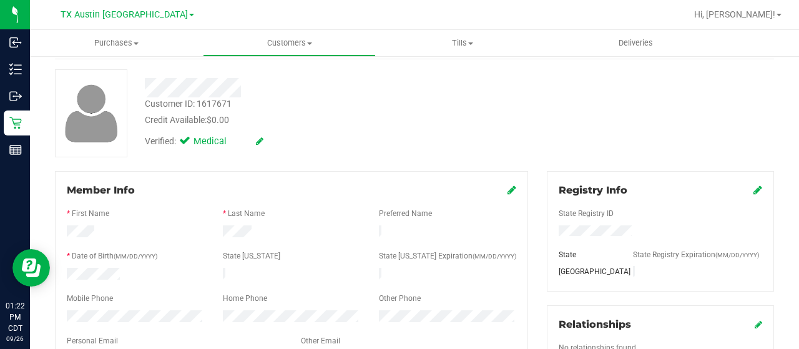
scroll to position [0, 0]
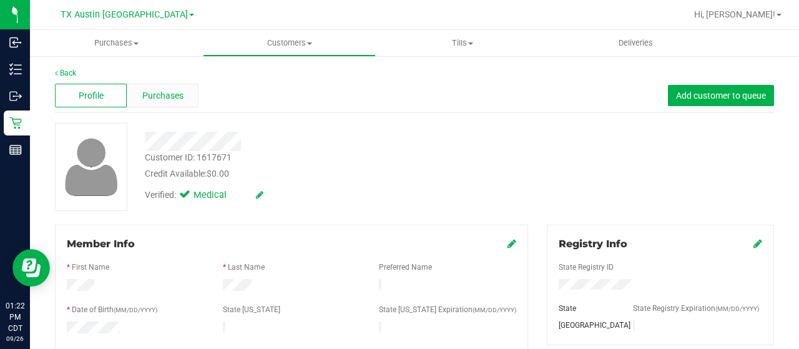
click at [162, 94] on span "Purchases" at bounding box center [162, 95] width 41 height 13
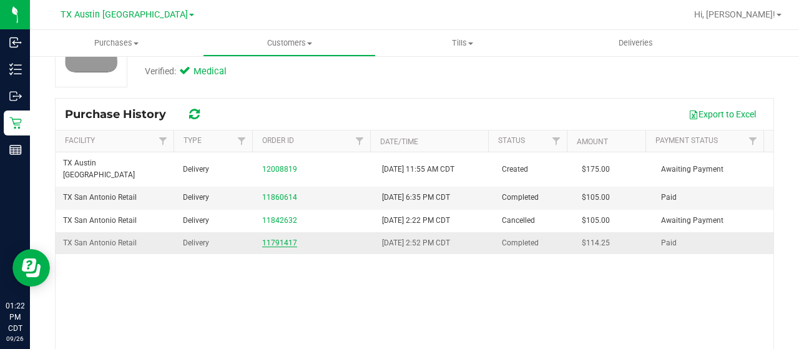
scroll to position [125, 0]
click at [280, 237] on link "11791417" at bounding box center [279, 241] width 35 height 9
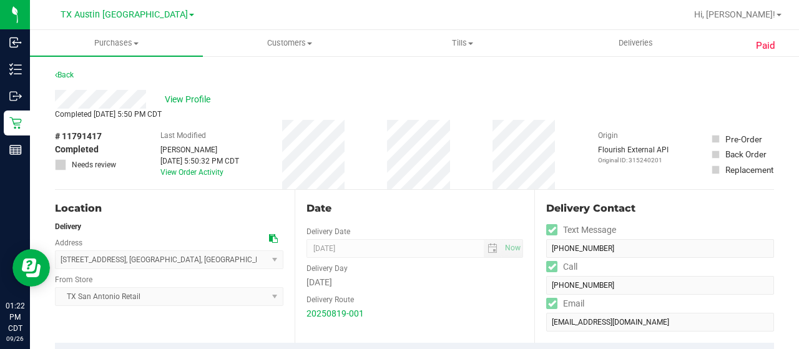
click at [153, 97] on div "View Profile" at bounding box center [414, 99] width 719 height 19
click at [65, 72] on link "Back" at bounding box center [64, 75] width 19 height 9
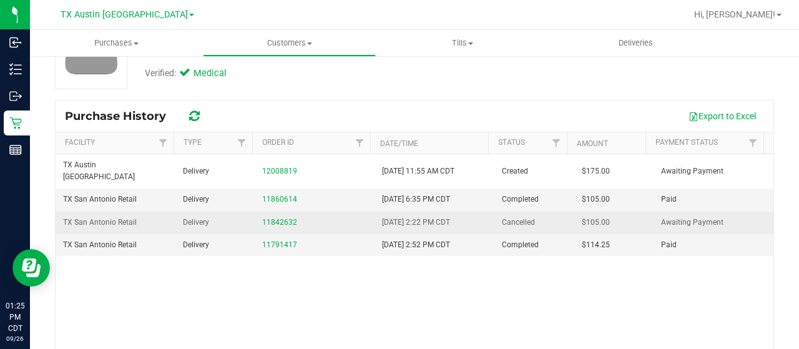
scroll to position [125, 0]
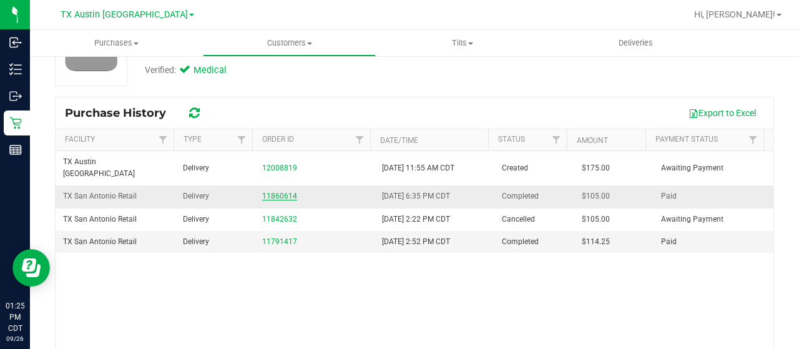
click at [282, 192] on link "11860614" at bounding box center [279, 196] width 35 height 9
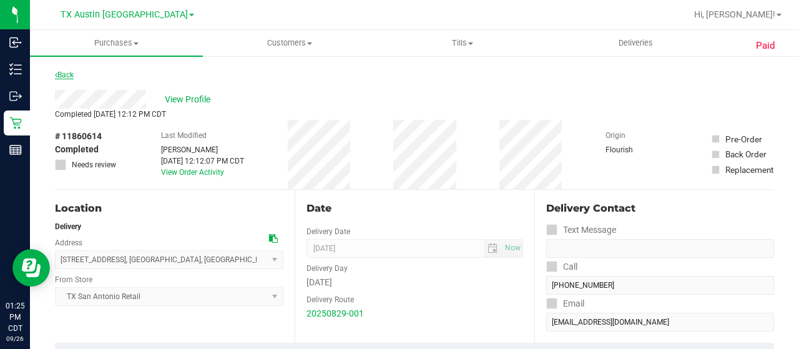
click at [74, 76] on link "Back" at bounding box center [64, 75] width 19 height 9
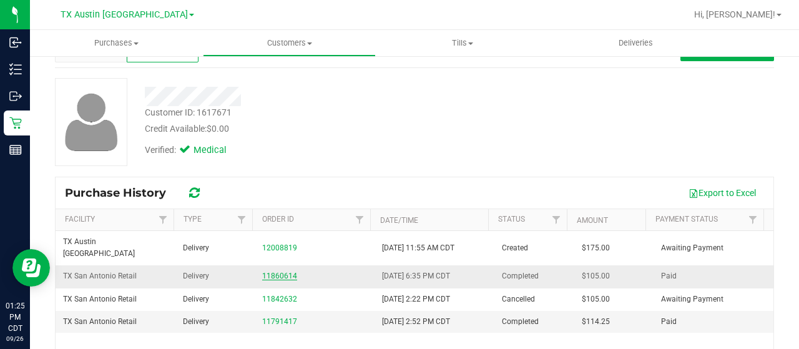
scroll to position [62, 0]
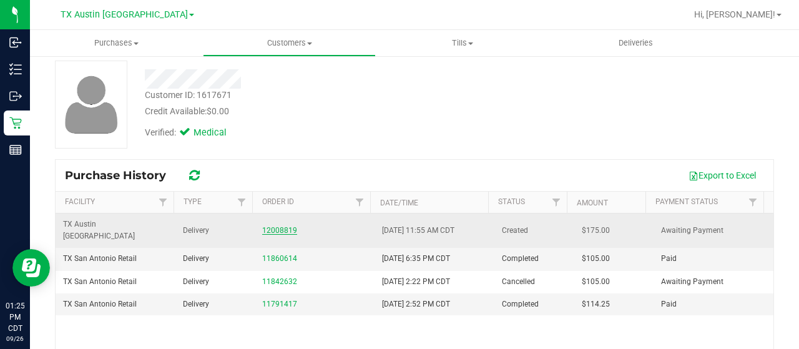
click at [264, 226] on link "12008819" at bounding box center [279, 230] width 35 height 9
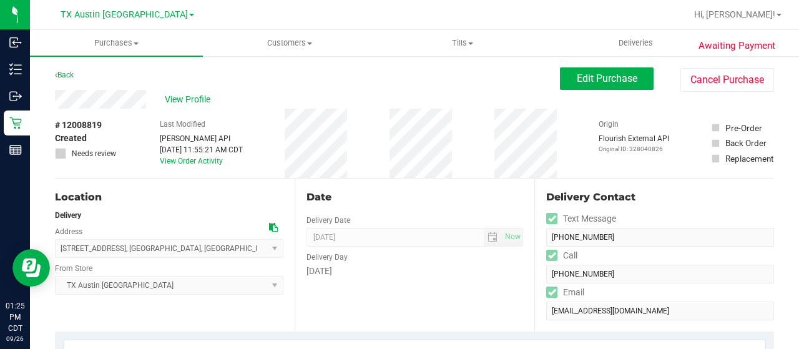
click at [150, 99] on div "View Profile" at bounding box center [307, 99] width 505 height 19
click at [126, 75] on div "Back Edit Purchase Cancel Purchase" at bounding box center [414, 78] width 719 height 22
click at [56, 98] on div "View Profile" at bounding box center [307, 99] width 505 height 19
click at [270, 227] on icon at bounding box center [273, 227] width 9 height 9
click at [597, 78] on span "Edit Purchase" at bounding box center [607, 78] width 61 height 12
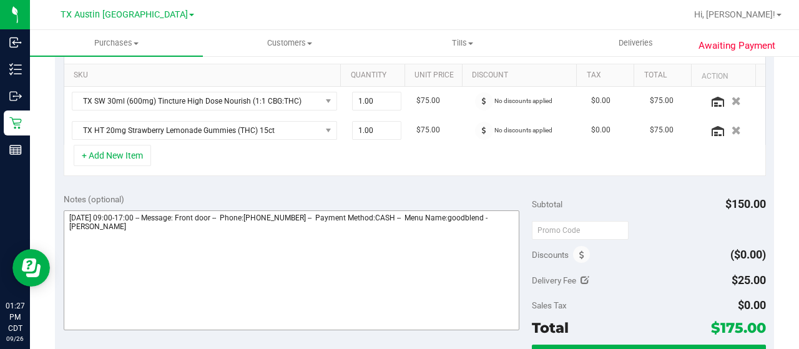
scroll to position [312, 0]
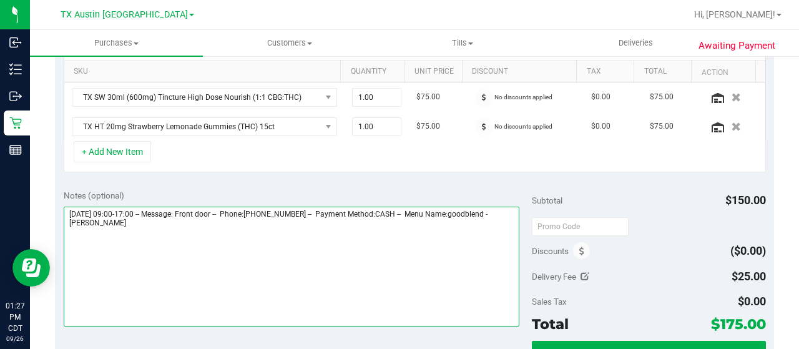
click at [198, 235] on textarea at bounding box center [292, 267] width 456 height 120
paste textarea "Austin"
drag, startPoint x: 63, startPoint y: 209, endPoint x: 138, endPoint y: 208, distance: 74.9
click at [138, 208] on textarea at bounding box center [292, 267] width 456 height 120
click at [181, 238] on textarea at bounding box center [292, 267] width 456 height 120
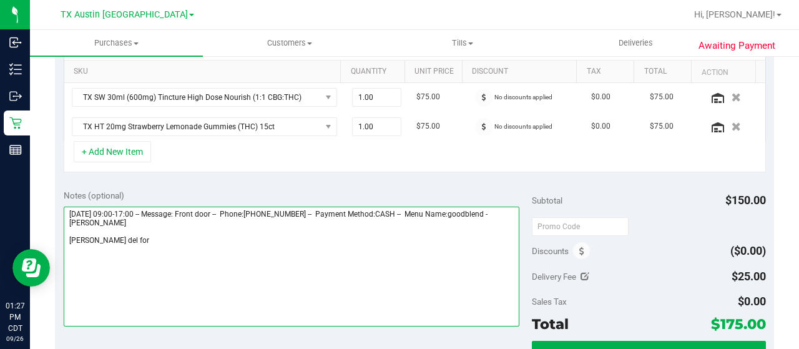
paste textarea "Saturday 09/27/2025"
click at [305, 240] on textarea at bounding box center [292, 267] width 456 height 120
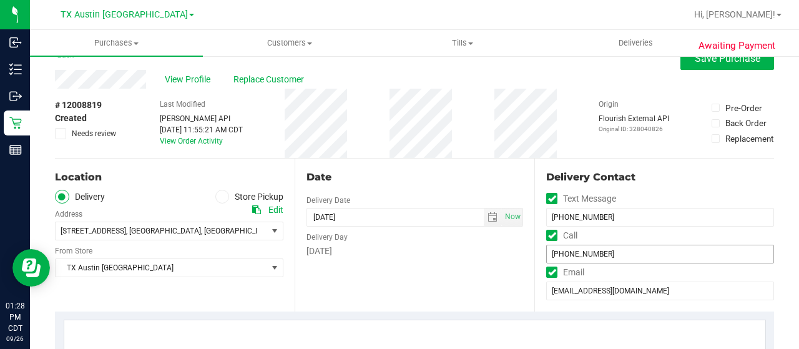
scroll to position [0, 0]
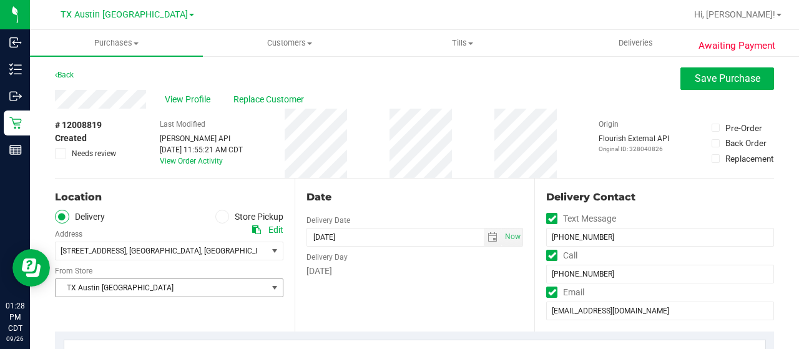
type textarea "Saturday 09/27/2025 09:00-17:00 -- Message: Front door -- Phone:5129714269 -- P…"
click at [217, 293] on span "TX Austin [GEOGRAPHIC_DATA]" at bounding box center [162, 287] width 212 height 17
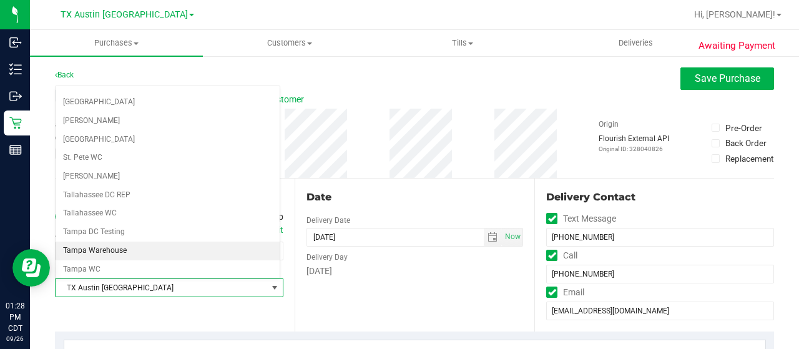
scroll to position [818, 0]
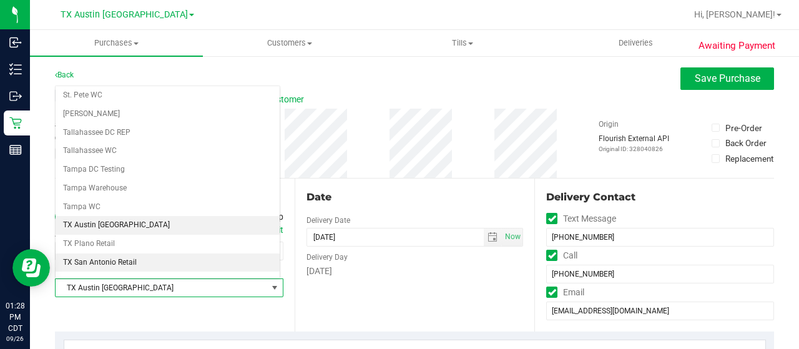
click at [151, 253] on li "TX San Antonio Retail" at bounding box center [168, 262] width 224 height 19
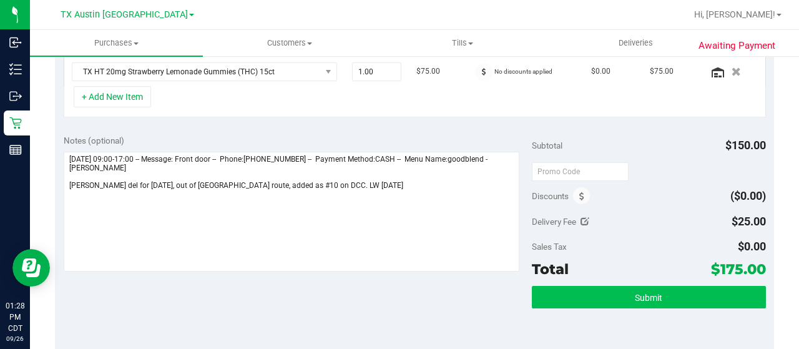
scroll to position [437, 0]
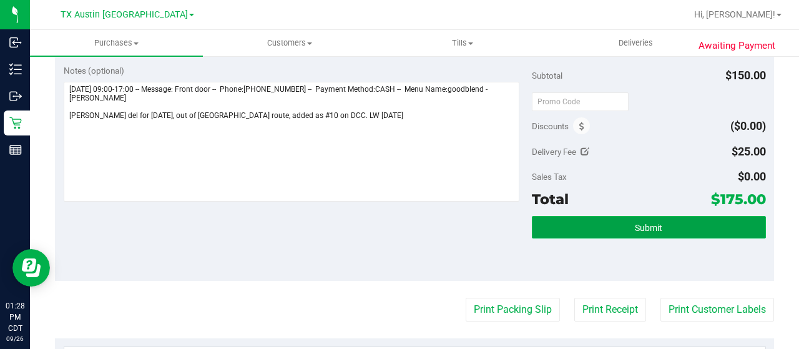
click at [615, 220] on button "Submit" at bounding box center [649, 227] width 234 height 22
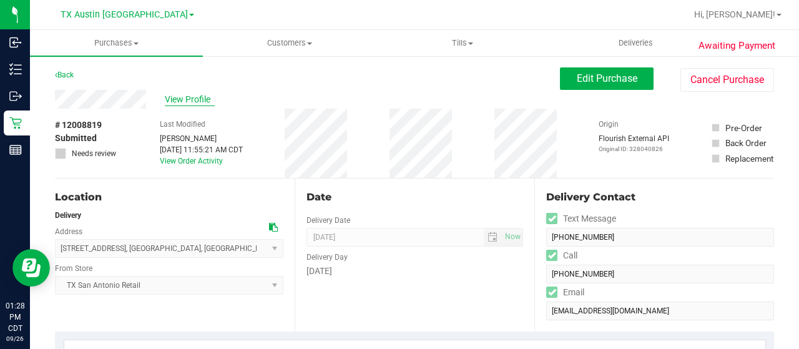
click at [189, 103] on span "View Profile" at bounding box center [190, 99] width 50 height 13
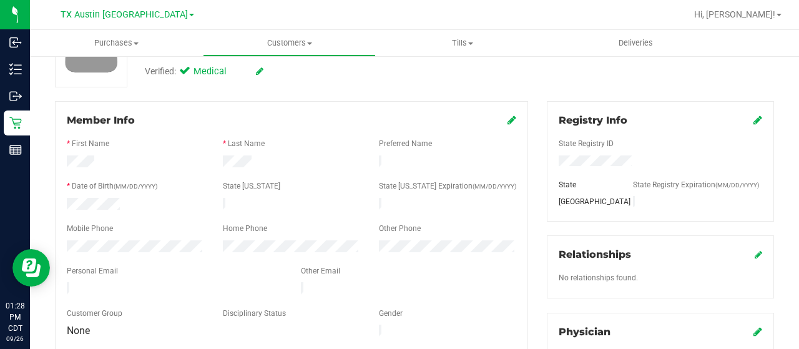
scroll to position [125, 0]
drag, startPoint x: 175, startPoint y: 282, endPoint x: 65, endPoint y: 278, distance: 109.9
click at [63, 281] on div at bounding box center [174, 288] width 234 height 15
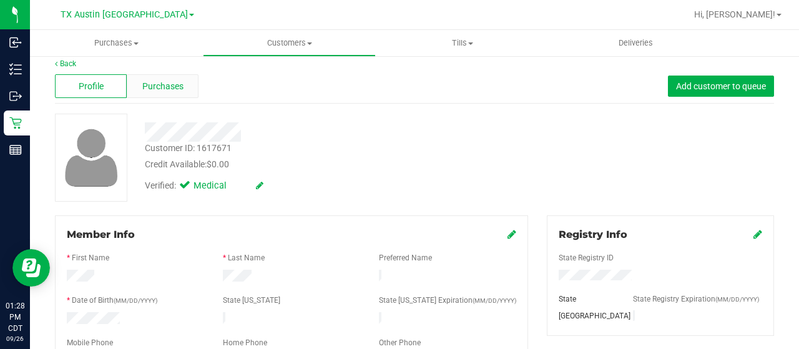
scroll to position [0, 0]
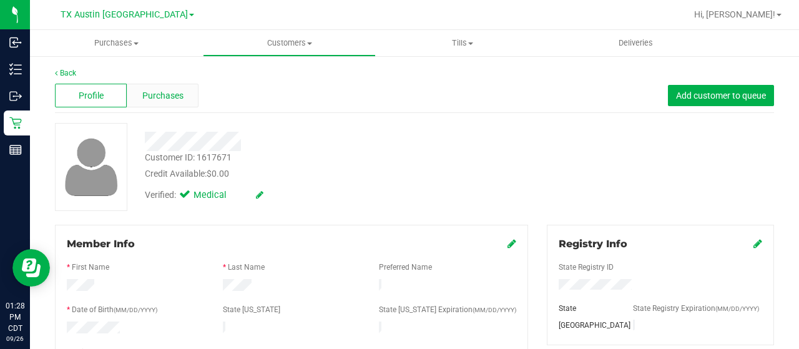
click at [168, 94] on span "Purchases" at bounding box center [162, 95] width 41 height 13
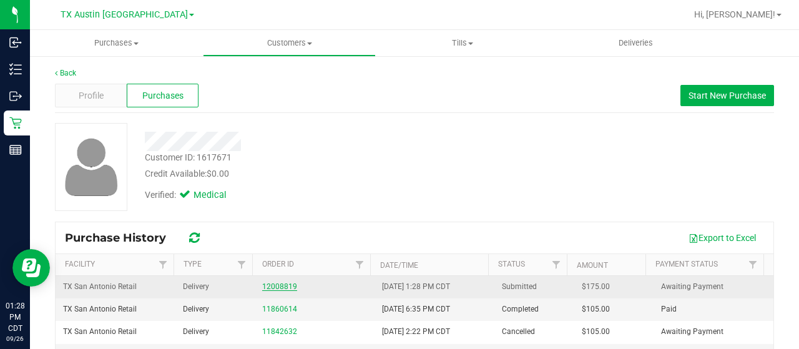
click at [268, 283] on link "12008819" at bounding box center [279, 286] width 35 height 9
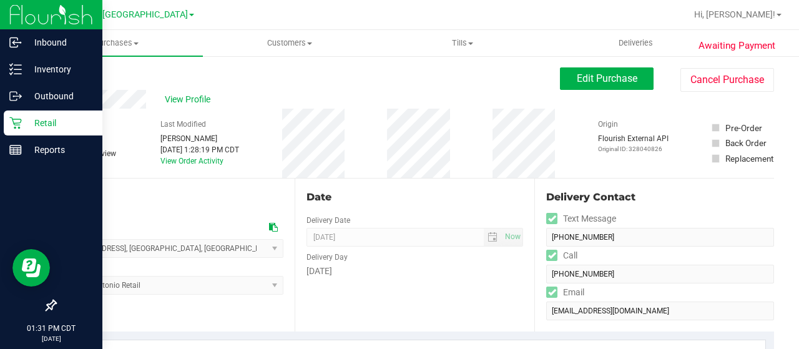
click at [17, 130] on div "Retail" at bounding box center [53, 122] width 99 height 25
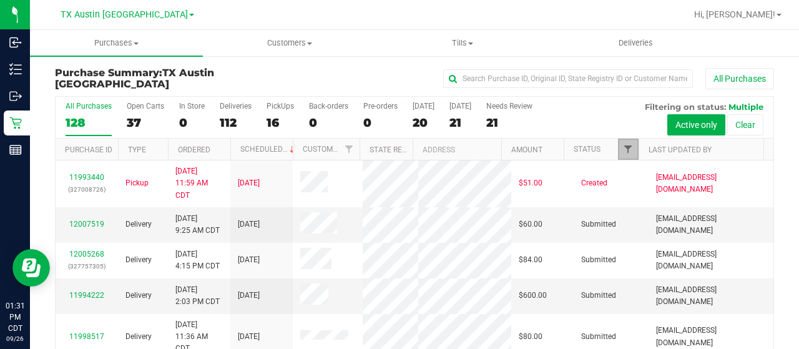
click at [623, 150] on span "Filter" at bounding box center [628, 149] width 10 height 10
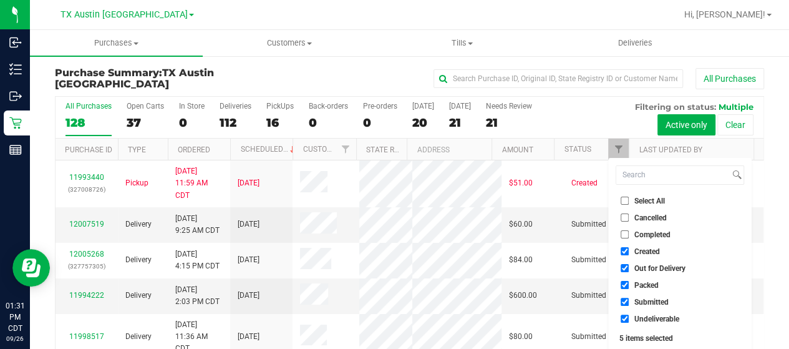
click at [664, 266] on span "Out for Delivery" at bounding box center [660, 268] width 51 height 7
click at [629, 266] on input "Out for Delivery" at bounding box center [625, 268] width 8 height 8
checkbox input "false"
click at [649, 285] on span "Packed" at bounding box center [647, 284] width 24 height 7
click at [629, 285] on input "Packed" at bounding box center [625, 285] width 8 height 8
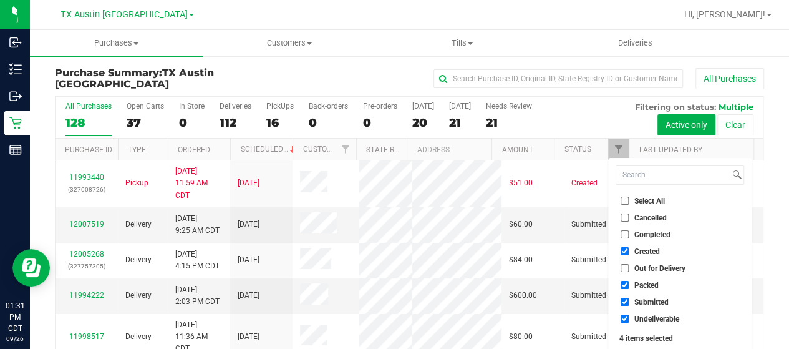
checkbox input "false"
click at [650, 302] on span "Submitted" at bounding box center [652, 301] width 34 height 7
click at [629, 302] on input "Submitted" at bounding box center [625, 302] width 8 height 8
checkbox input "false"
click at [649, 315] on span "Undeliverable" at bounding box center [657, 318] width 45 height 7
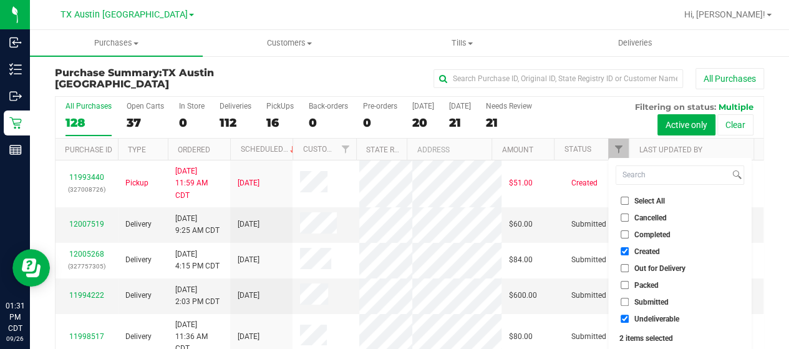
click at [629, 314] on input "Undeliverable" at bounding box center [625, 318] width 8 height 8
checkbox input "false"
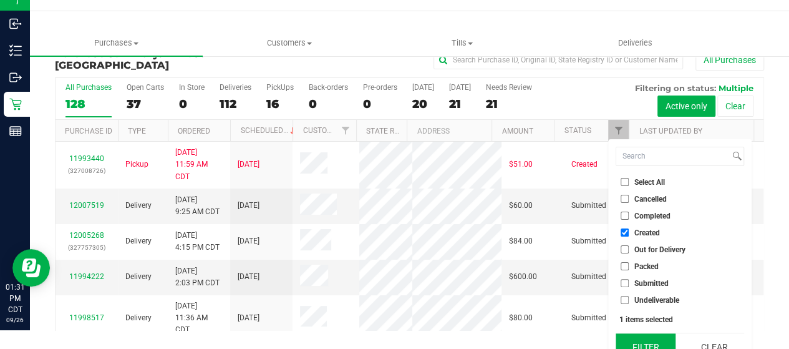
scroll to position [34, 0]
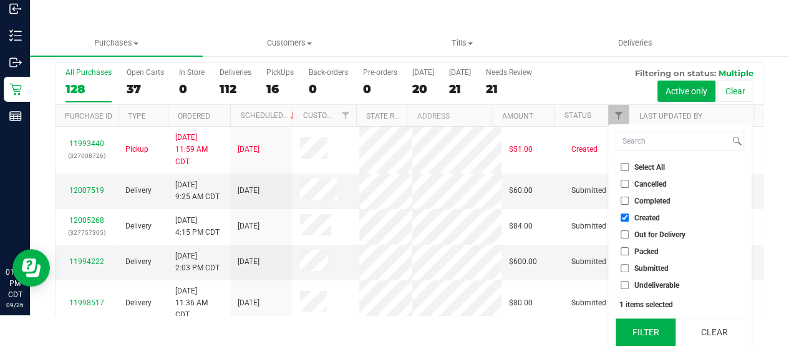
click at [651, 328] on button "Filter" at bounding box center [646, 331] width 60 height 27
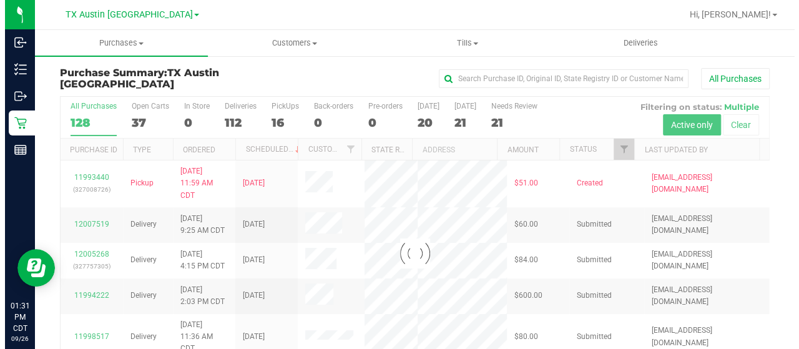
scroll to position [0, 0]
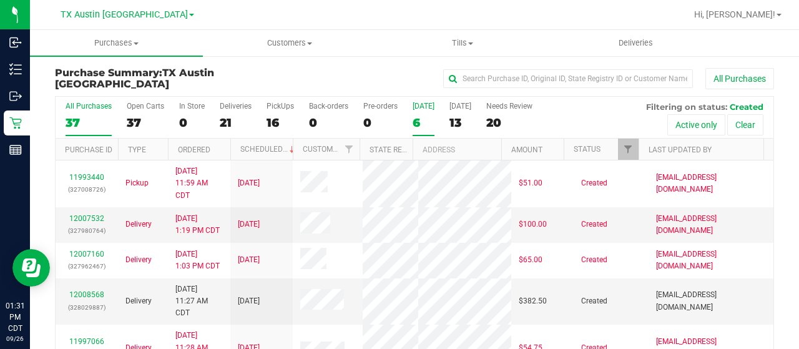
click at [421, 124] on div "6" at bounding box center [423, 122] width 22 height 14
click at [0, 0] on input "Today 6" at bounding box center [0, 0] width 0 height 0
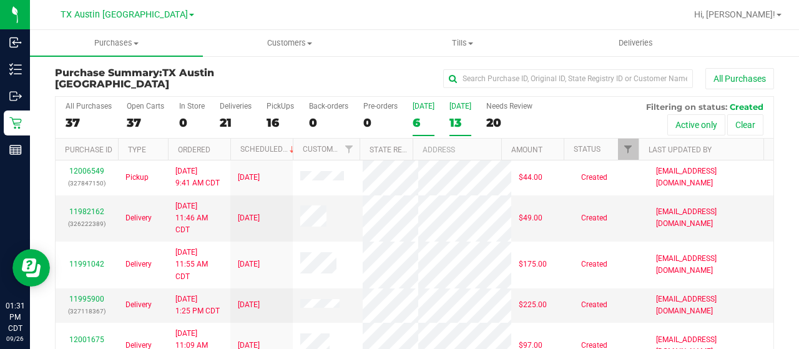
click at [459, 128] on div "13" at bounding box center [460, 122] width 22 height 14
click at [0, 0] on input "Tomorrow 13" at bounding box center [0, 0] width 0 height 0
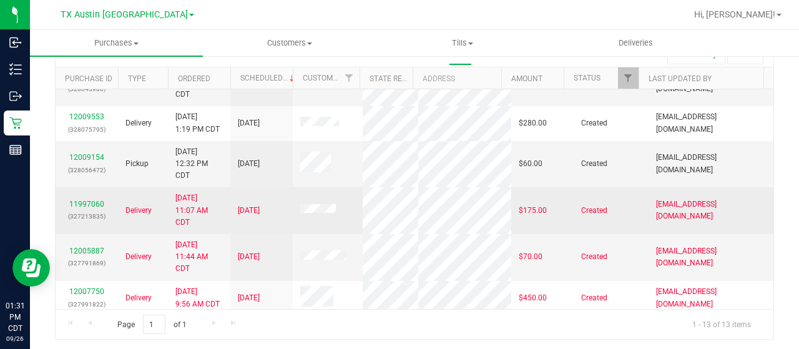
scroll to position [247, 0]
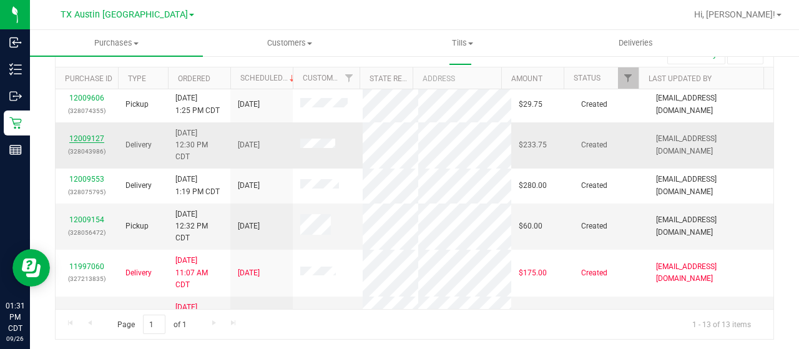
click at [81, 135] on link "12009127" at bounding box center [86, 138] width 35 height 9
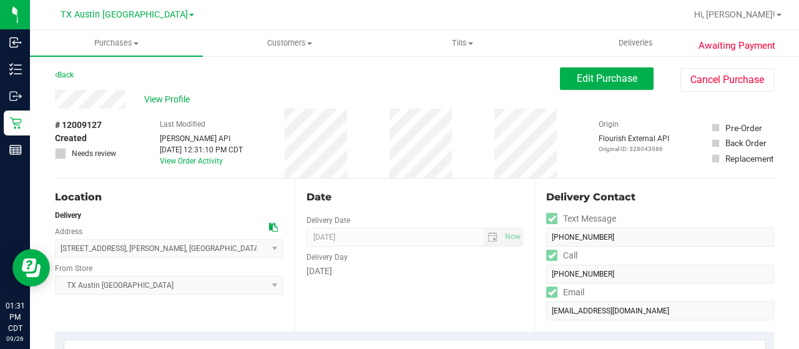
click at [135, 103] on div "View Profile" at bounding box center [307, 99] width 505 height 19
click at [163, 96] on span "View Profile" at bounding box center [169, 99] width 50 height 13
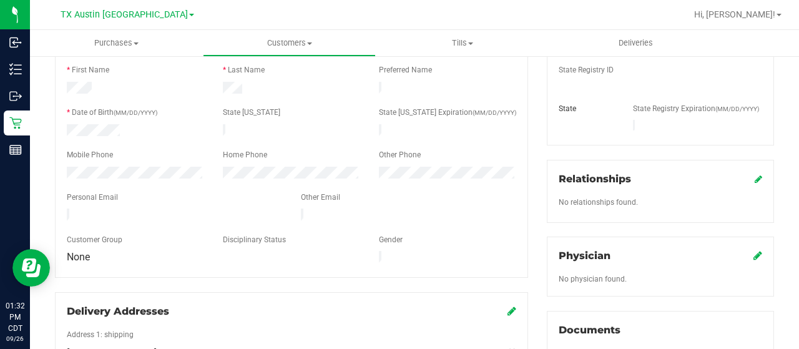
scroll to position [250, 0]
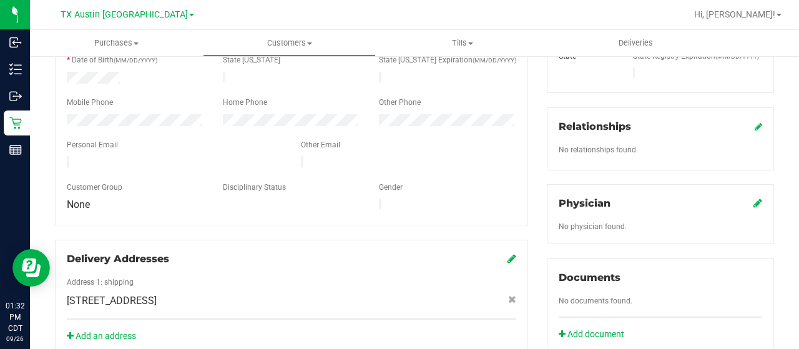
click at [753, 198] on icon at bounding box center [757, 203] width 9 height 10
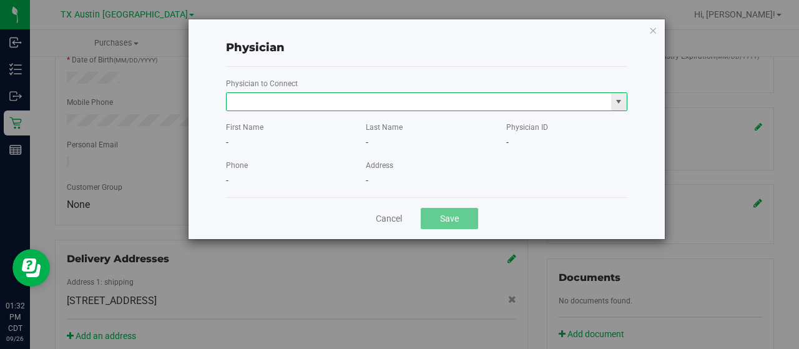
click at [399, 107] on input "text" at bounding box center [419, 101] width 384 height 17
paste input "Brimberry"
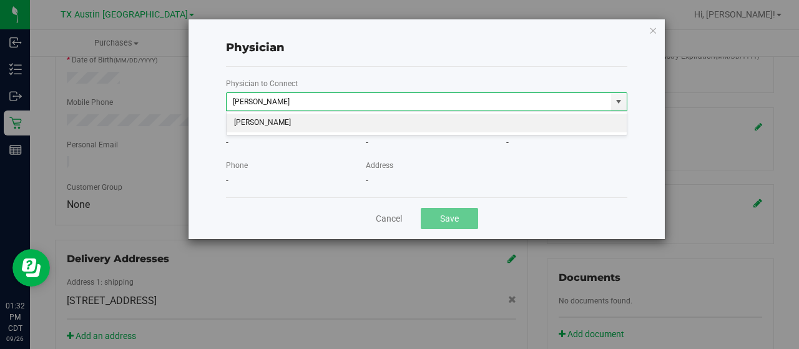
click at [382, 130] on li "Matthew Brimberry" at bounding box center [427, 123] width 401 height 19
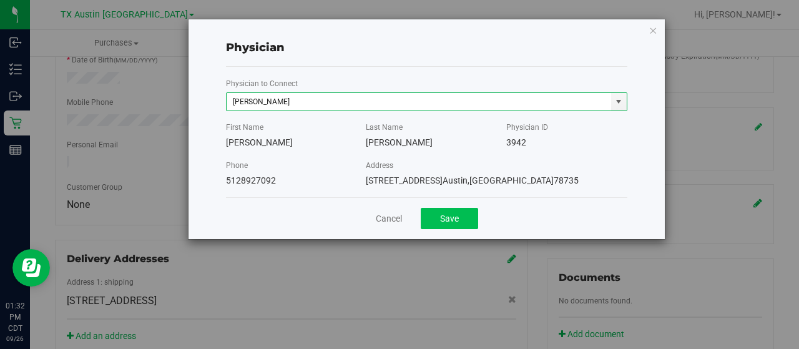
type input "Matthew Brimberry"
click at [429, 215] on button "Save" at bounding box center [449, 218] width 57 height 21
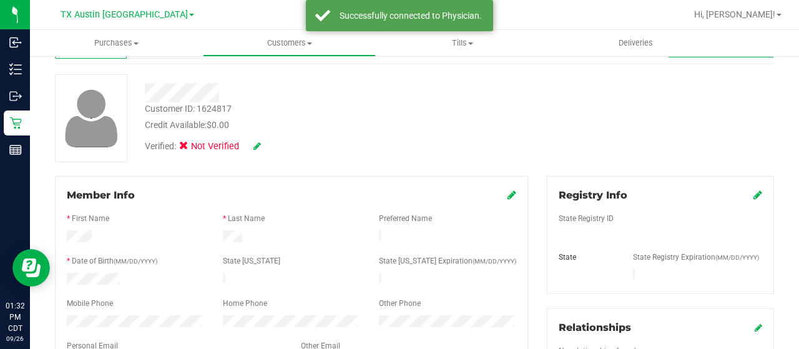
scroll to position [0, 0]
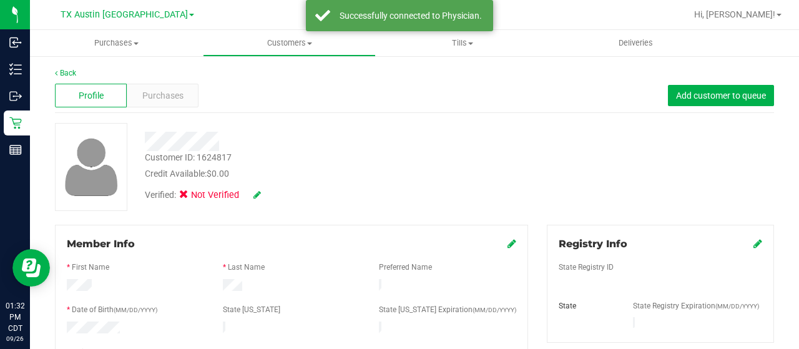
click at [753, 243] on icon at bounding box center [757, 243] width 9 height 10
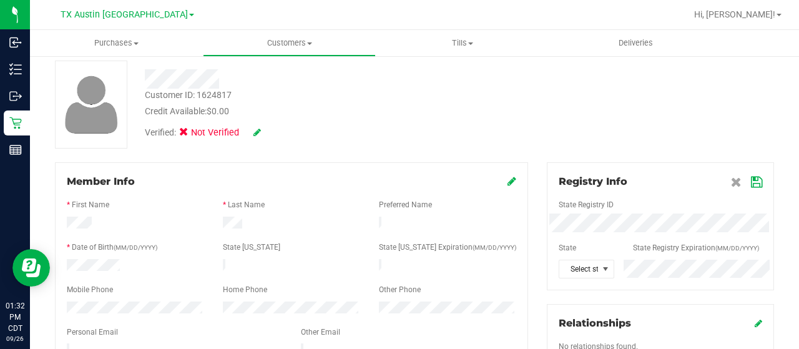
scroll to position [125, 0]
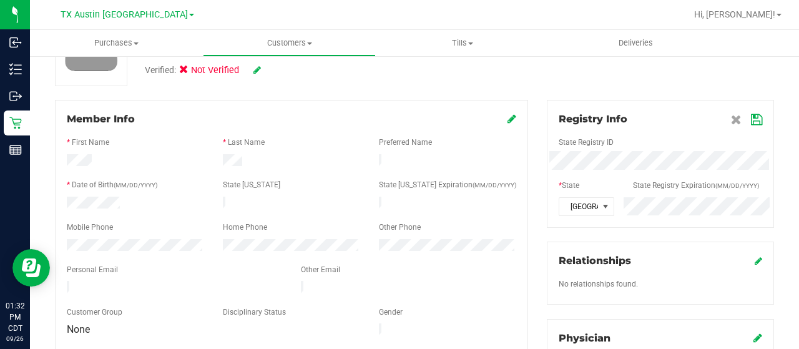
click at [751, 120] on icon at bounding box center [756, 120] width 11 height 10
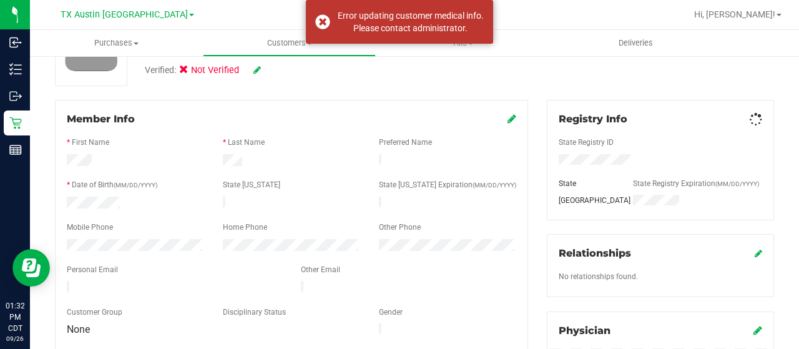
click at [258, 70] on icon at bounding box center [256, 70] width 7 height 9
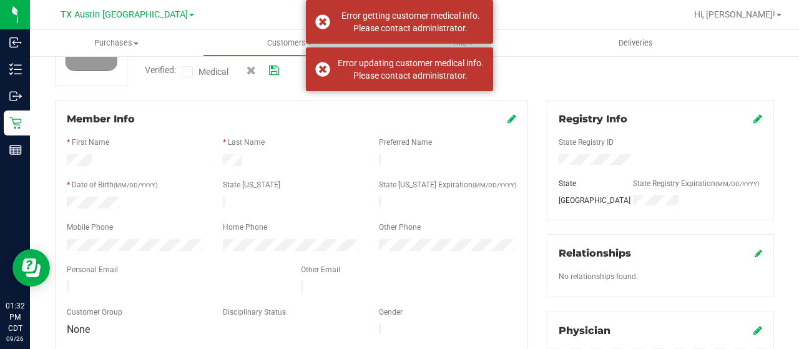
click at [187, 72] on icon at bounding box center [187, 72] width 8 height 0
click at [0, 0] on input "Medical" at bounding box center [0, 0] width 0 height 0
click at [277, 71] on icon at bounding box center [274, 70] width 10 height 9
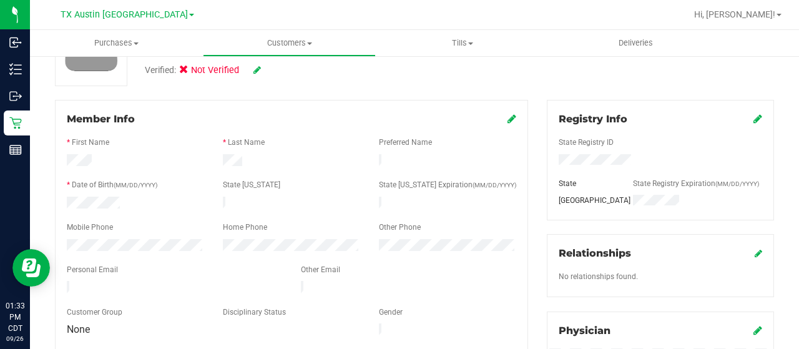
click at [753, 117] on icon at bounding box center [757, 119] width 9 height 10
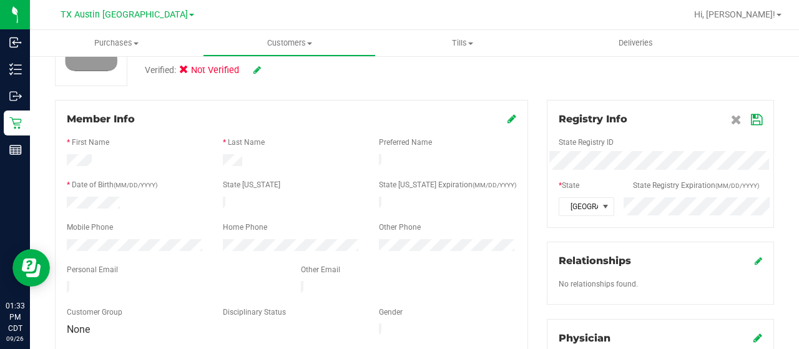
click at [751, 118] on icon at bounding box center [756, 120] width 11 height 10
click at [261, 69] on icon at bounding box center [256, 70] width 7 height 9
click at [279, 74] on icon at bounding box center [274, 70] width 10 height 9
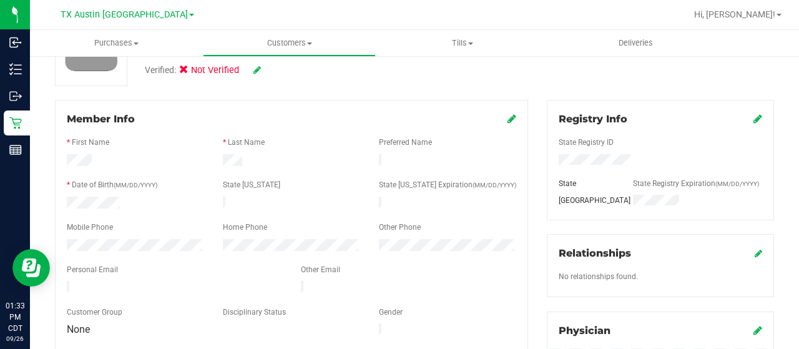
click at [258, 72] on icon at bounding box center [256, 70] width 7 height 9
click at [275, 69] on icon at bounding box center [274, 70] width 10 height 9
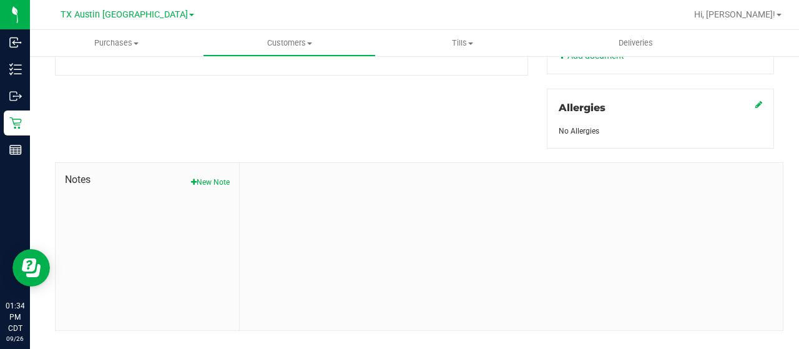
scroll to position [550, 0]
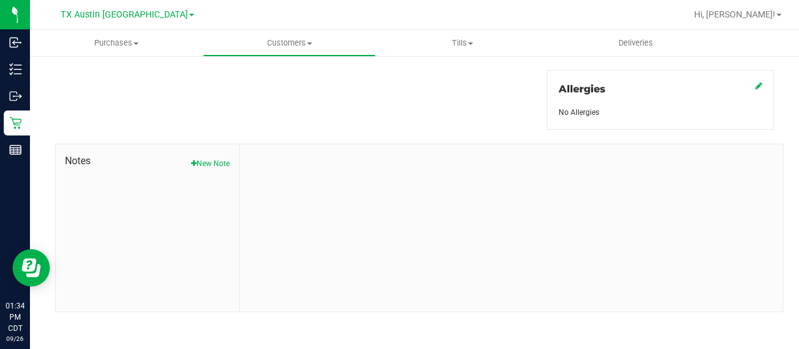
drag, startPoint x: 210, startPoint y: 160, endPoint x: 494, endPoint y: 145, distance: 284.3
click at [210, 160] on button "New Note" at bounding box center [210, 163] width 39 height 11
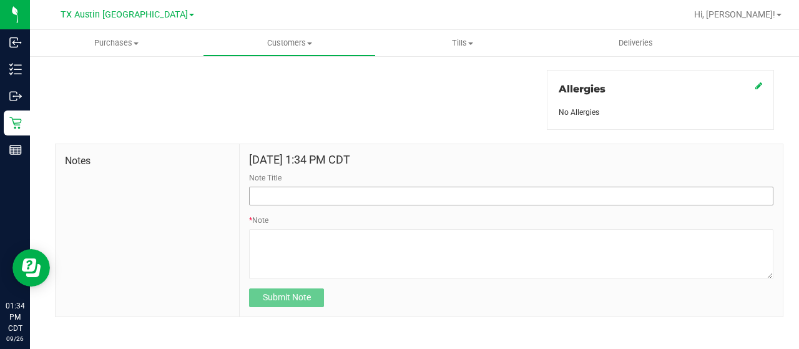
drag, startPoint x: 299, startPoint y: 204, endPoint x: 301, endPoint y: 197, distance: 7.1
click at [299, 204] on form "Sep 26, 2025 1:34 PM CDT Note Title * Note Submit Note" at bounding box center [511, 231] width 524 height 154
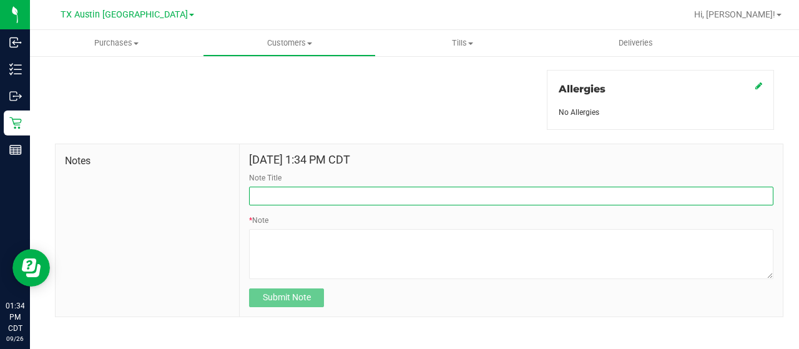
click at [301, 197] on input "Note Title" at bounding box center [511, 196] width 524 height 19
type input "curt"
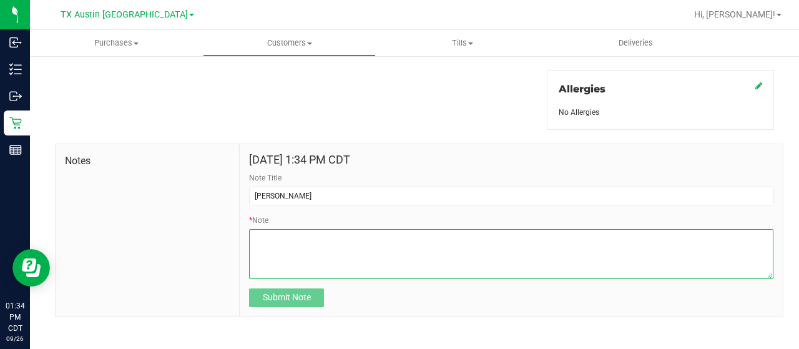
click at [283, 235] on textarea "* Note" at bounding box center [511, 254] width 524 height 50
paste textarea "Patient Name: David Ruiz Address: 25623 CARTINGTON LANE Katy, TX, 77493 Phone N…"
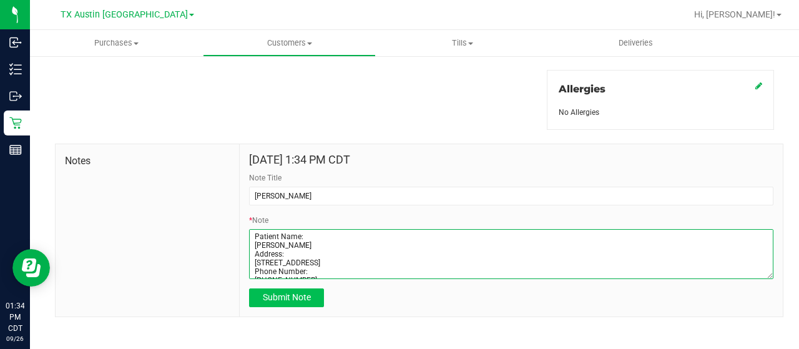
scroll to position [89, 0]
type textarea "Patient Name: David Ruiz Address: 25623 CARTINGTON LANE Katy, TX, 77493 Phone N…"
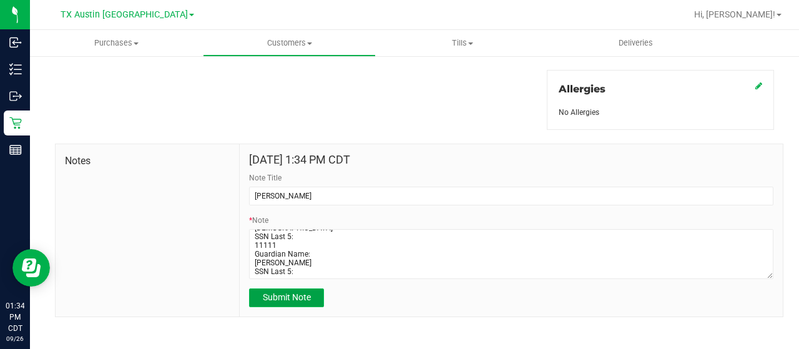
click at [303, 298] on span "Submit Note" at bounding box center [287, 297] width 48 height 10
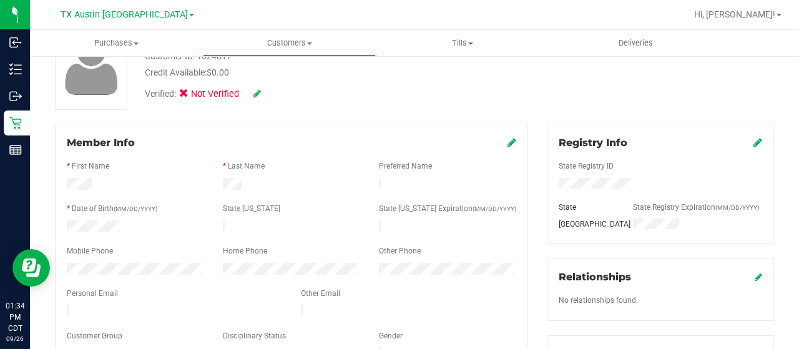
scroll to position [0, 0]
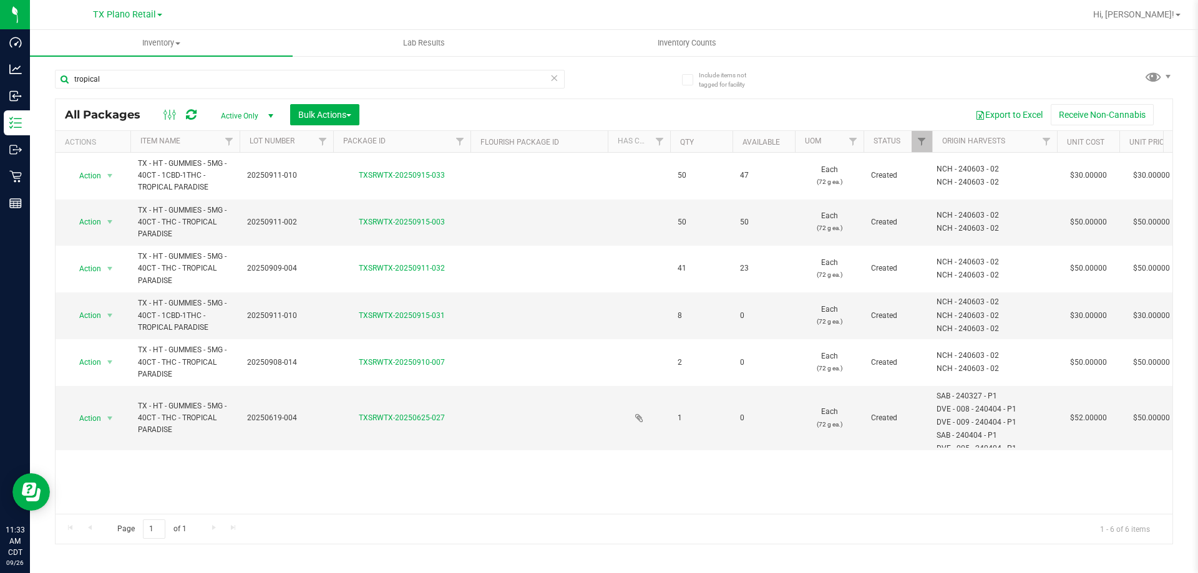
type input "tropical"
click at [127, 14] on span "TX Plano Retail" at bounding box center [124, 14] width 63 height 11
click at [127, 44] on link "TX Austin [GEOGRAPHIC_DATA]" at bounding box center [127, 44] width 182 height 17
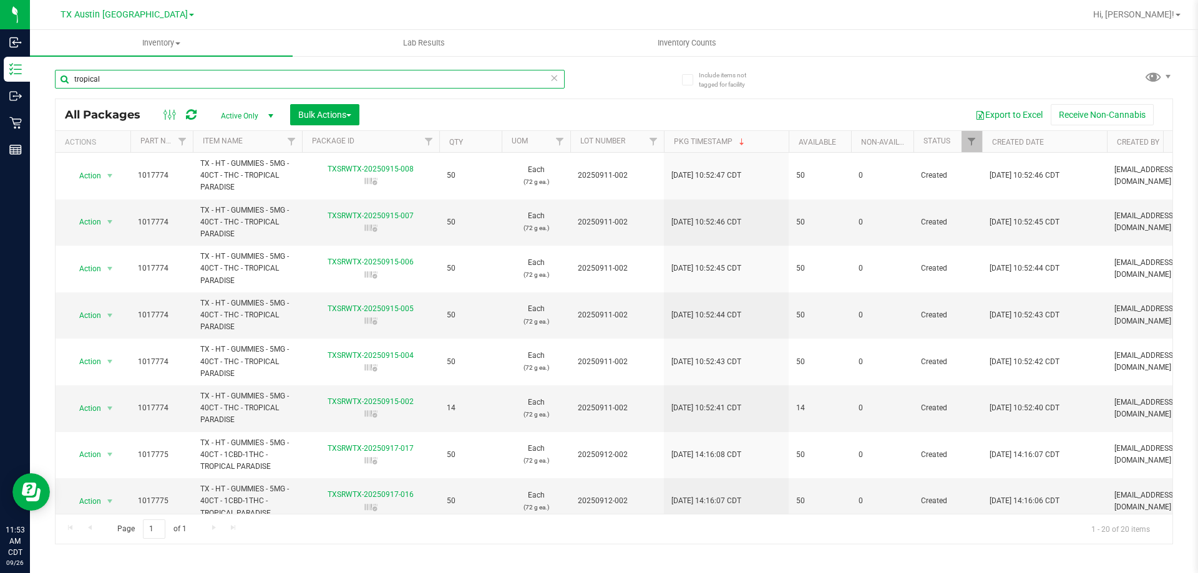
drag, startPoint x: 120, startPoint y: 77, endPoint x: 60, endPoint y: 73, distance: 60.6
click at [60, 73] on input "tropical" at bounding box center [310, 79] width 510 height 19
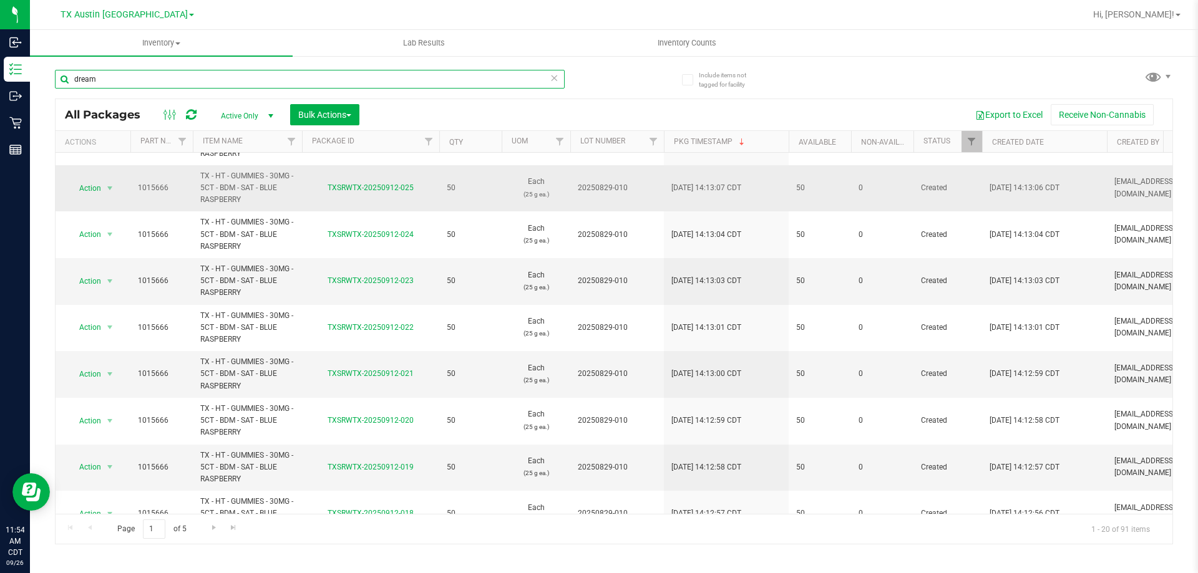
scroll to position [125, 0]
type input "d"
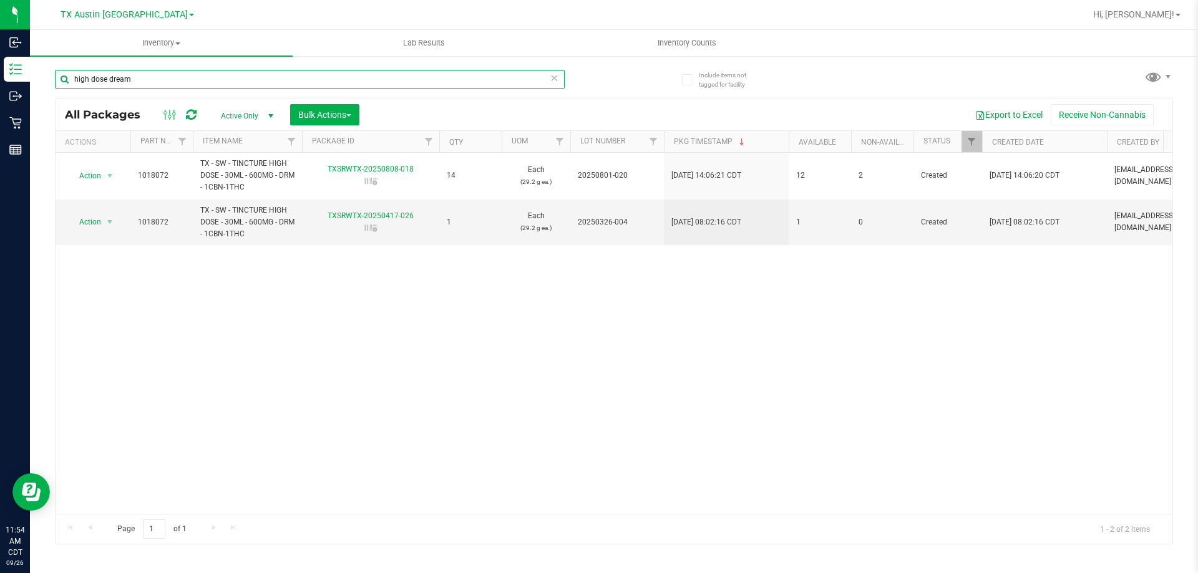
type input "high dose dream"
click at [135, 18] on span "TX Austin [GEOGRAPHIC_DATA]" at bounding box center [124, 14] width 127 height 11
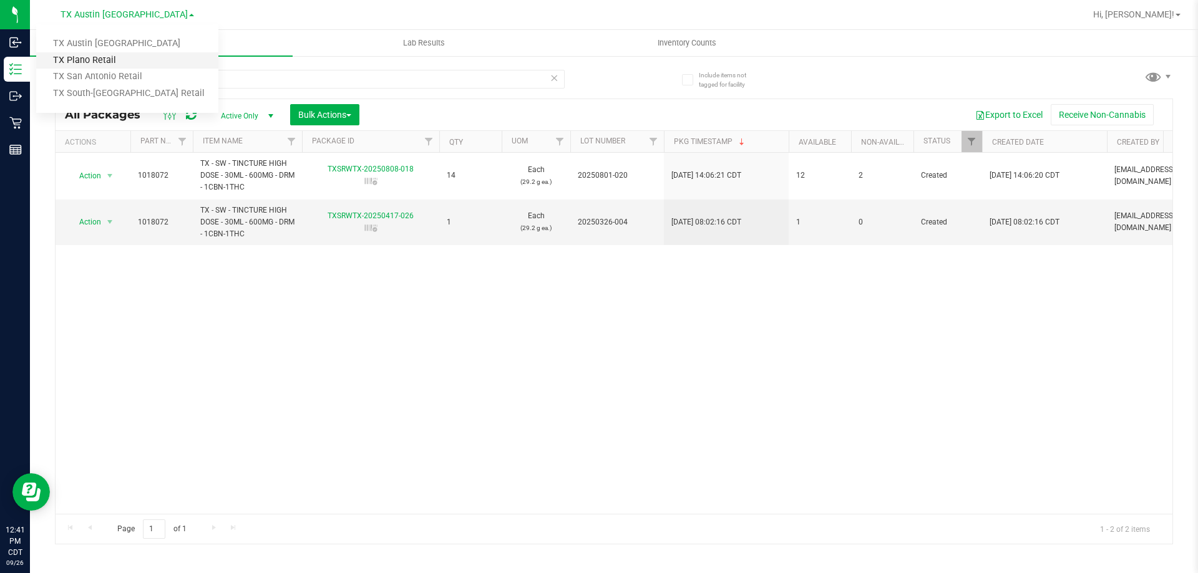
click at [128, 59] on link "TX Plano Retail" at bounding box center [127, 60] width 182 height 17
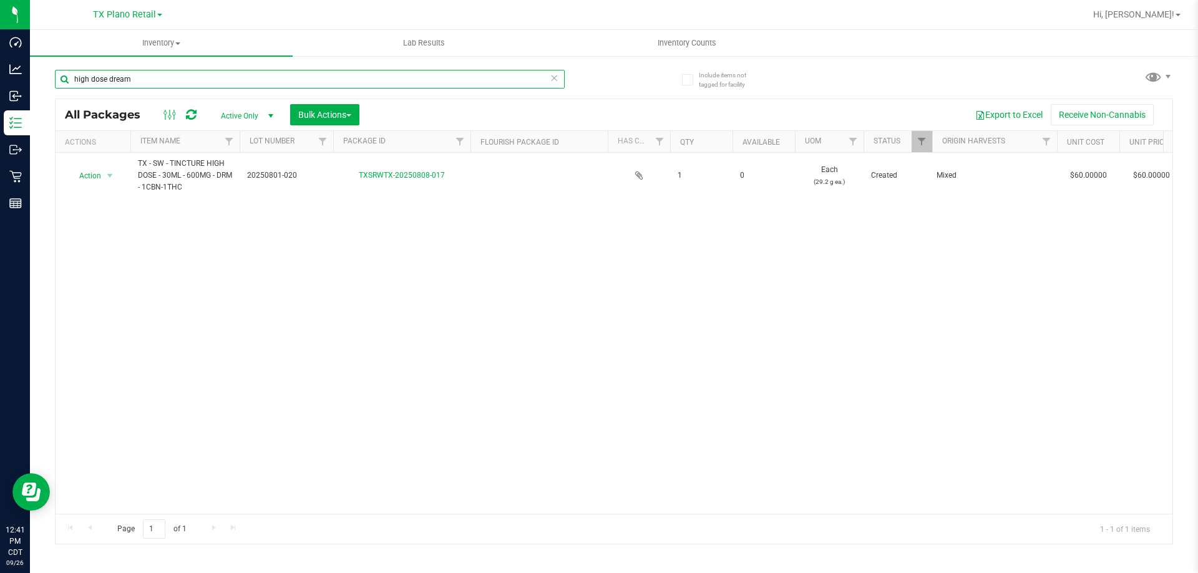
click at [240, 82] on input "high dose dream" at bounding box center [310, 79] width 510 height 19
drag, startPoint x: 239, startPoint y: 82, endPoint x: 67, endPoint y: 77, distance: 171.7
click at [67, 77] on input "high dose dream" at bounding box center [310, 79] width 510 height 19
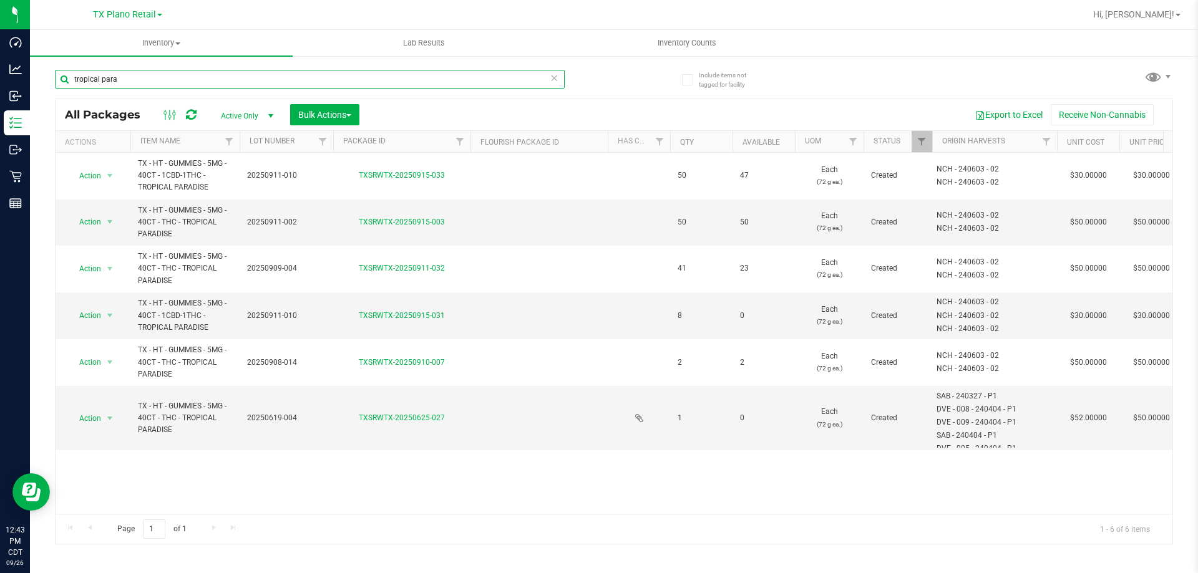
type input "tropical para"
click at [152, 21] on div "[GEOGRAPHIC_DATA] Plano Retail [GEOGRAPHIC_DATA] [GEOGRAPHIC_DATA] [GEOGRAPHIC_…" at bounding box center [127, 14] width 69 height 15
click at [150, 18] on span "TX Plano Retail" at bounding box center [124, 14] width 63 height 11
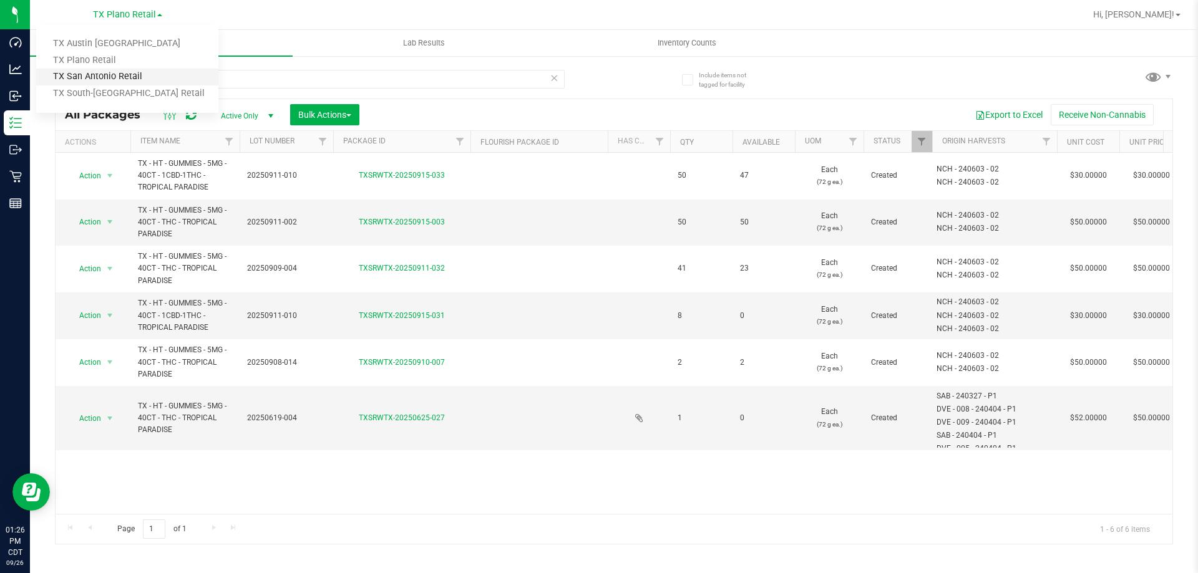
click at [148, 75] on link "TX San Antonio Retail" at bounding box center [127, 77] width 182 height 17
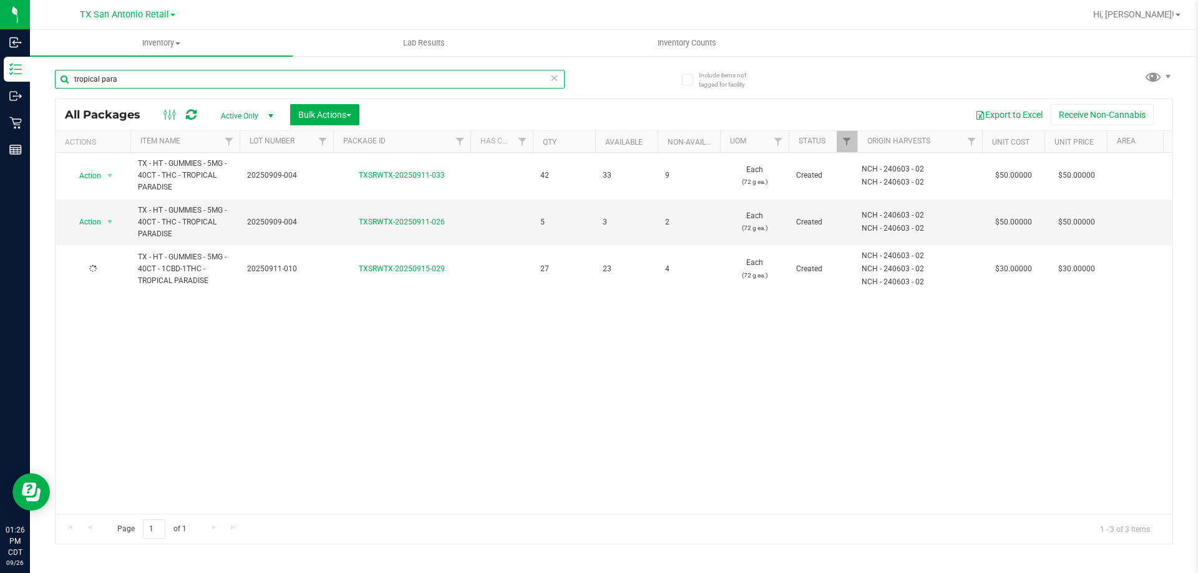
click at [156, 83] on input "tropical para" at bounding box center [310, 79] width 510 height 19
type input "t"
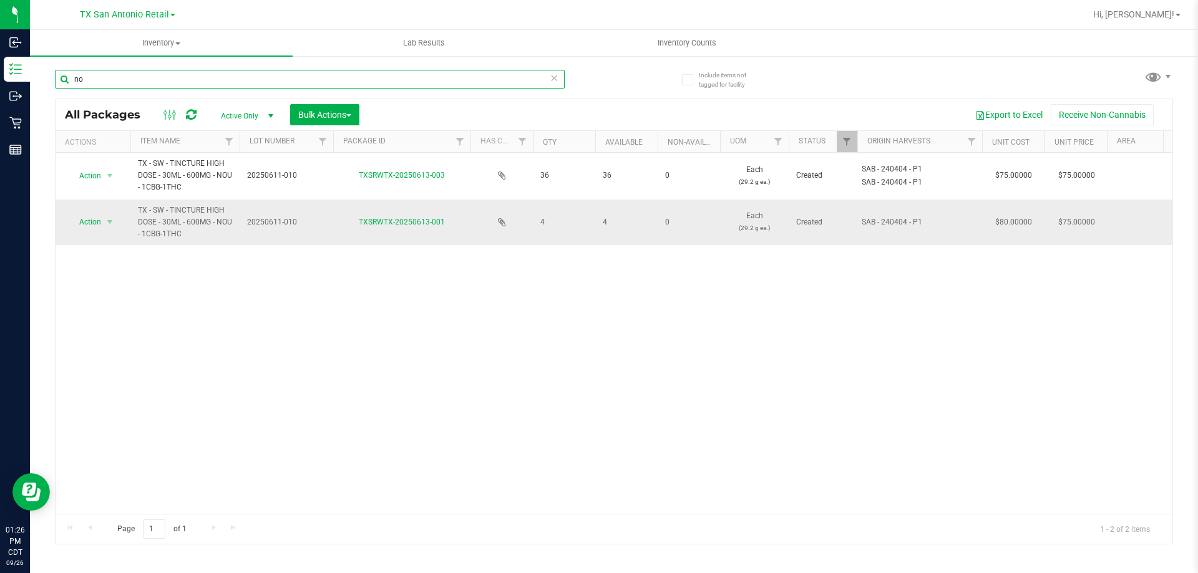
type input "n"
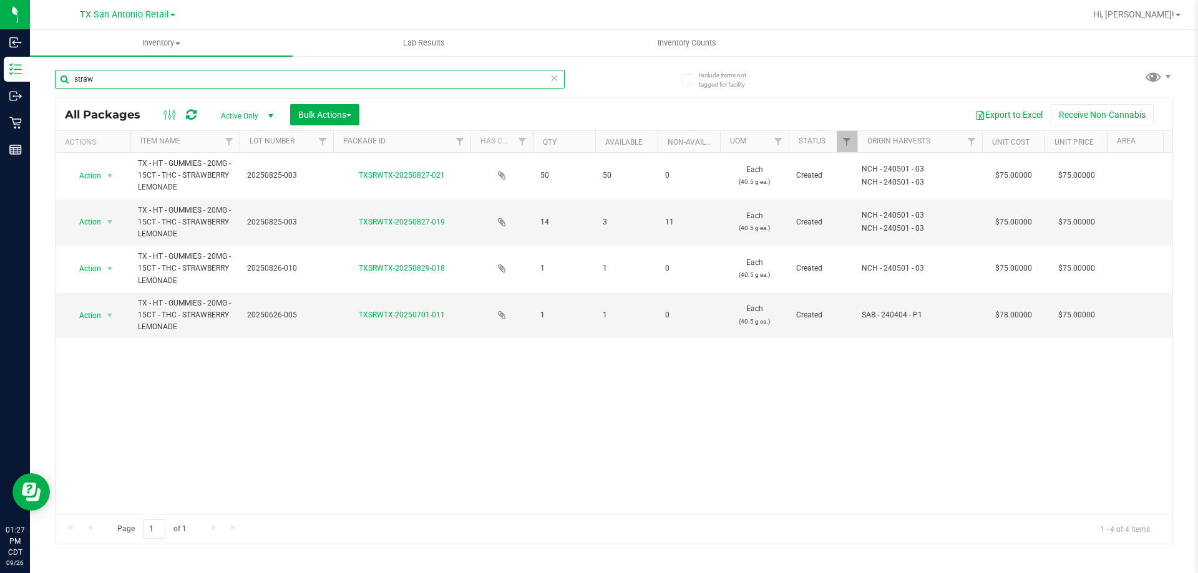
type input "straw"
drag, startPoint x: 137, startPoint y: 80, endPoint x: 69, endPoint y: 80, distance: 67.4
click at [69, 80] on input "straw" at bounding box center [310, 79] width 510 height 19
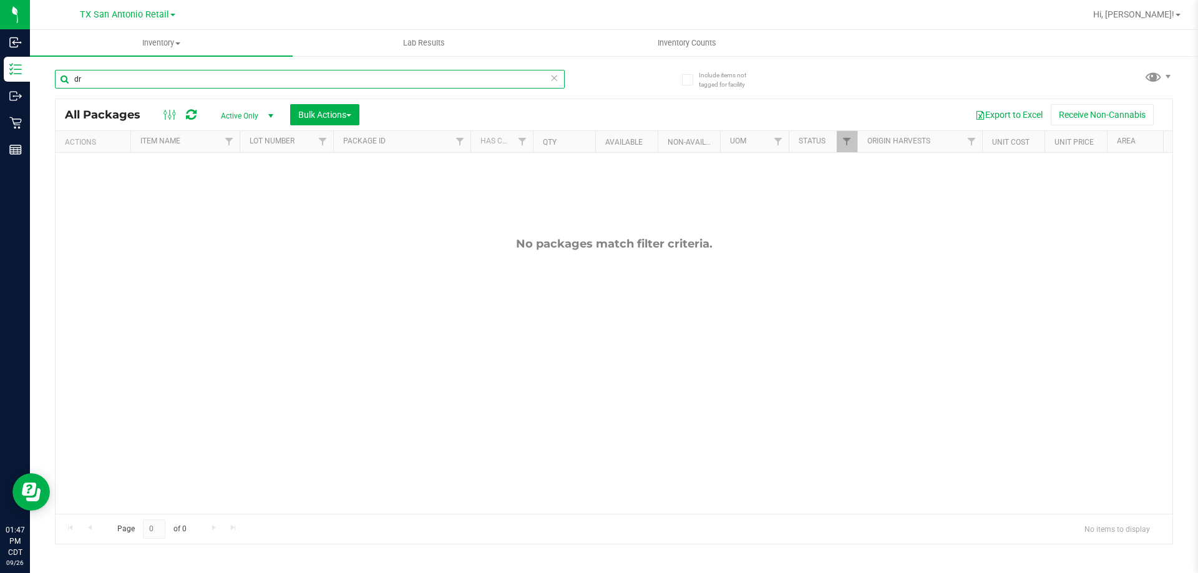
type input "d"
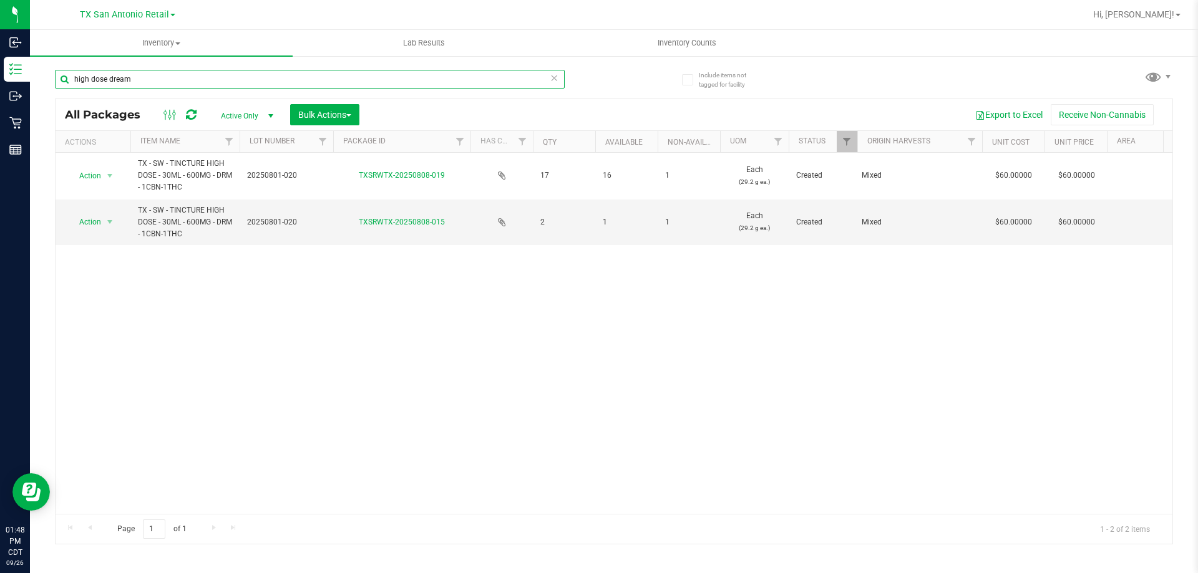
type input "high dose dream"
